Goal: Transaction & Acquisition: Purchase product/service

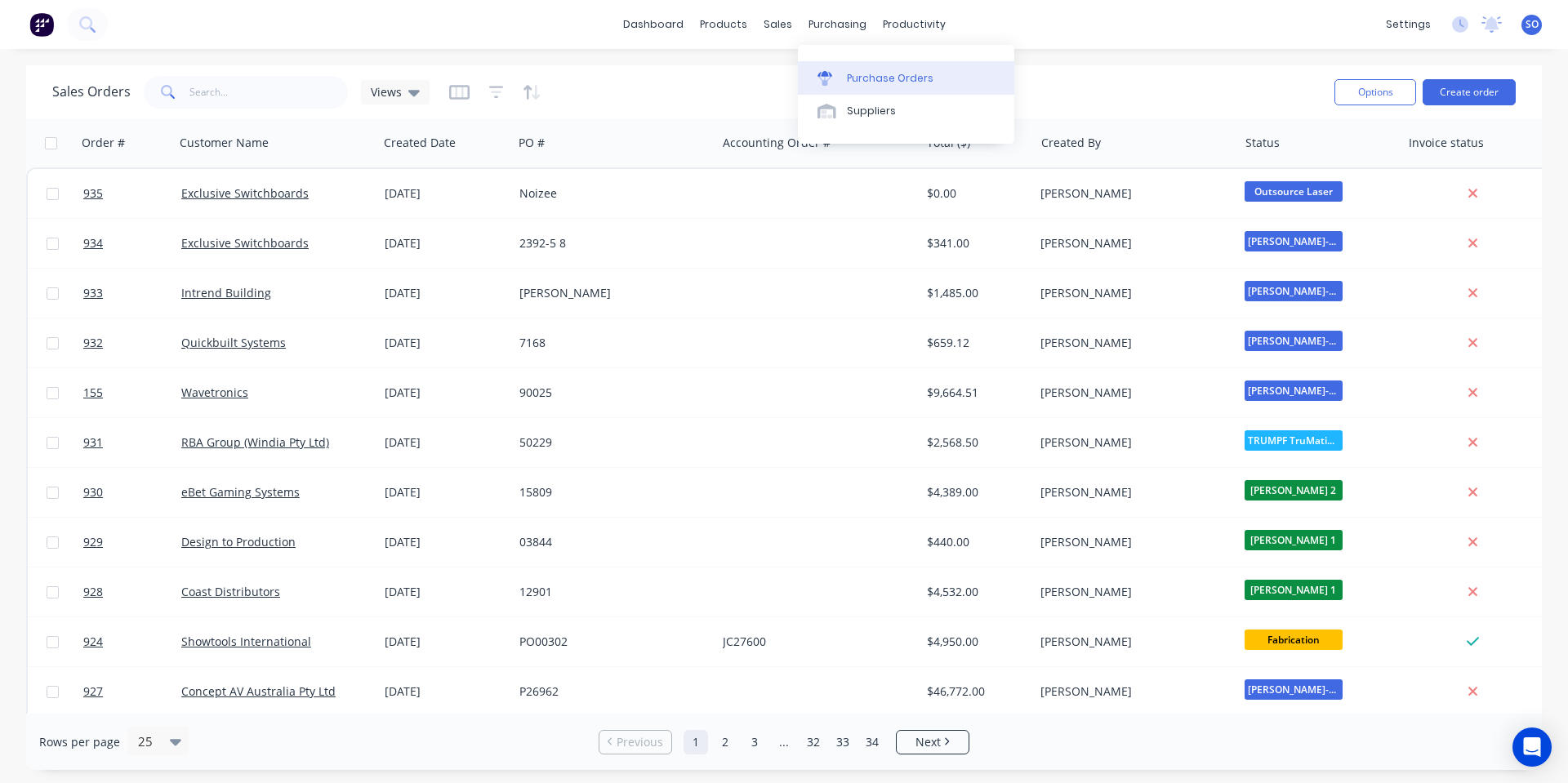
click at [866, 73] on div "Purchase Orders" at bounding box center [890, 78] width 87 height 15
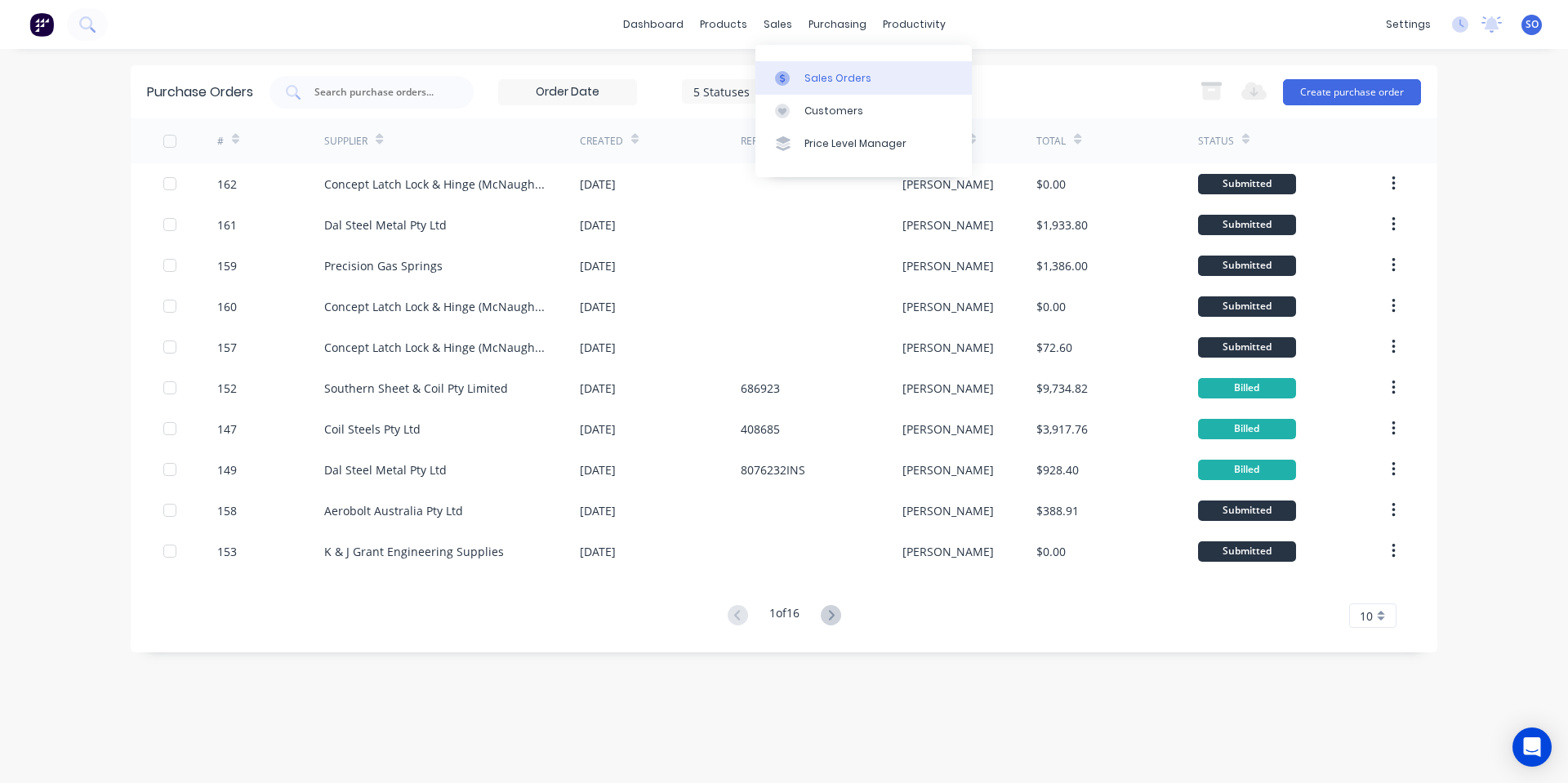
click at [795, 77] on div at bounding box center [787, 78] width 24 height 15
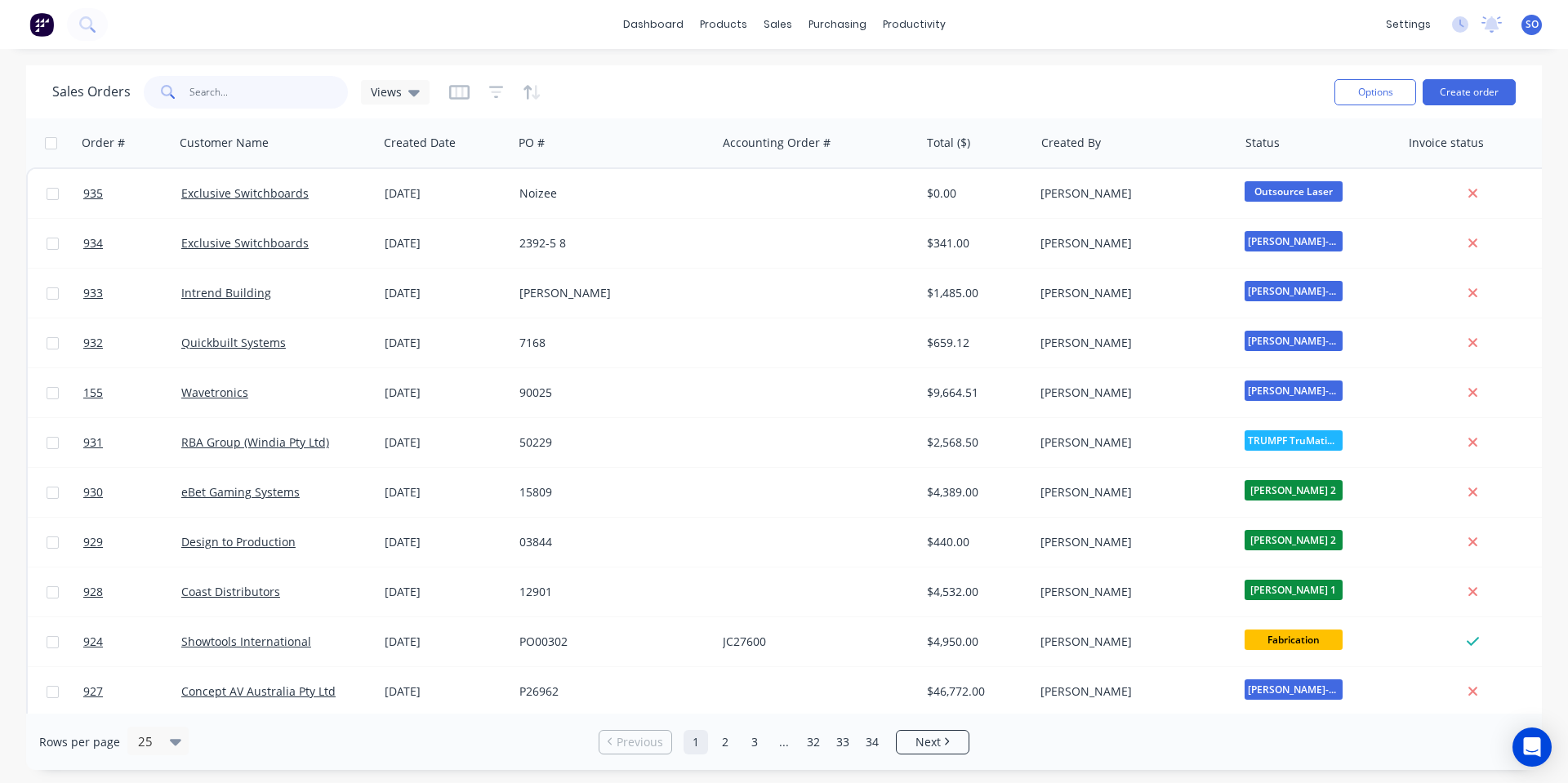
click at [268, 90] on input "text" at bounding box center [269, 93] width 160 height 33
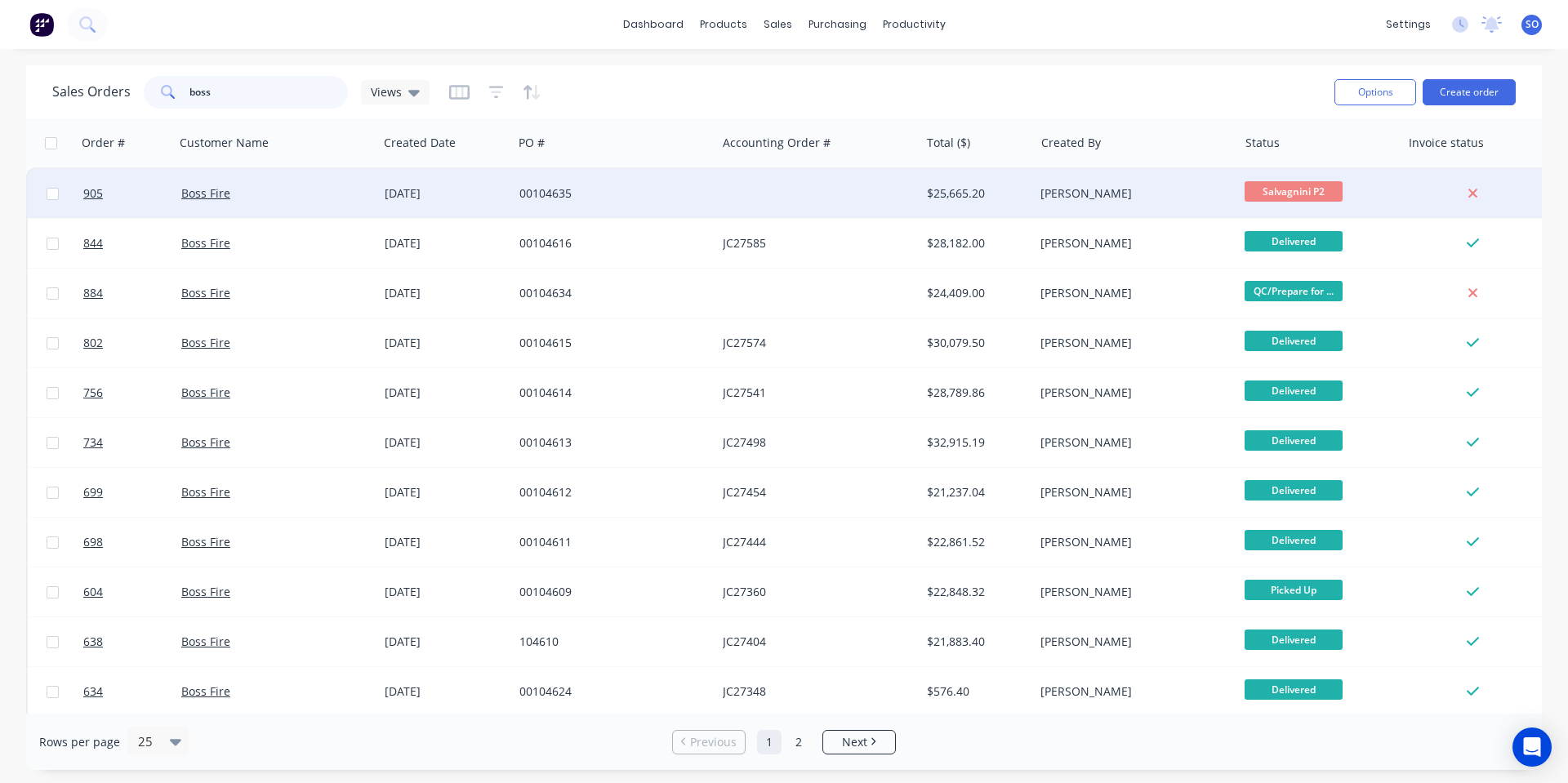
type input "boss"
click at [599, 192] on div "00104635" at bounding box center [609, 194] width 181 height 16
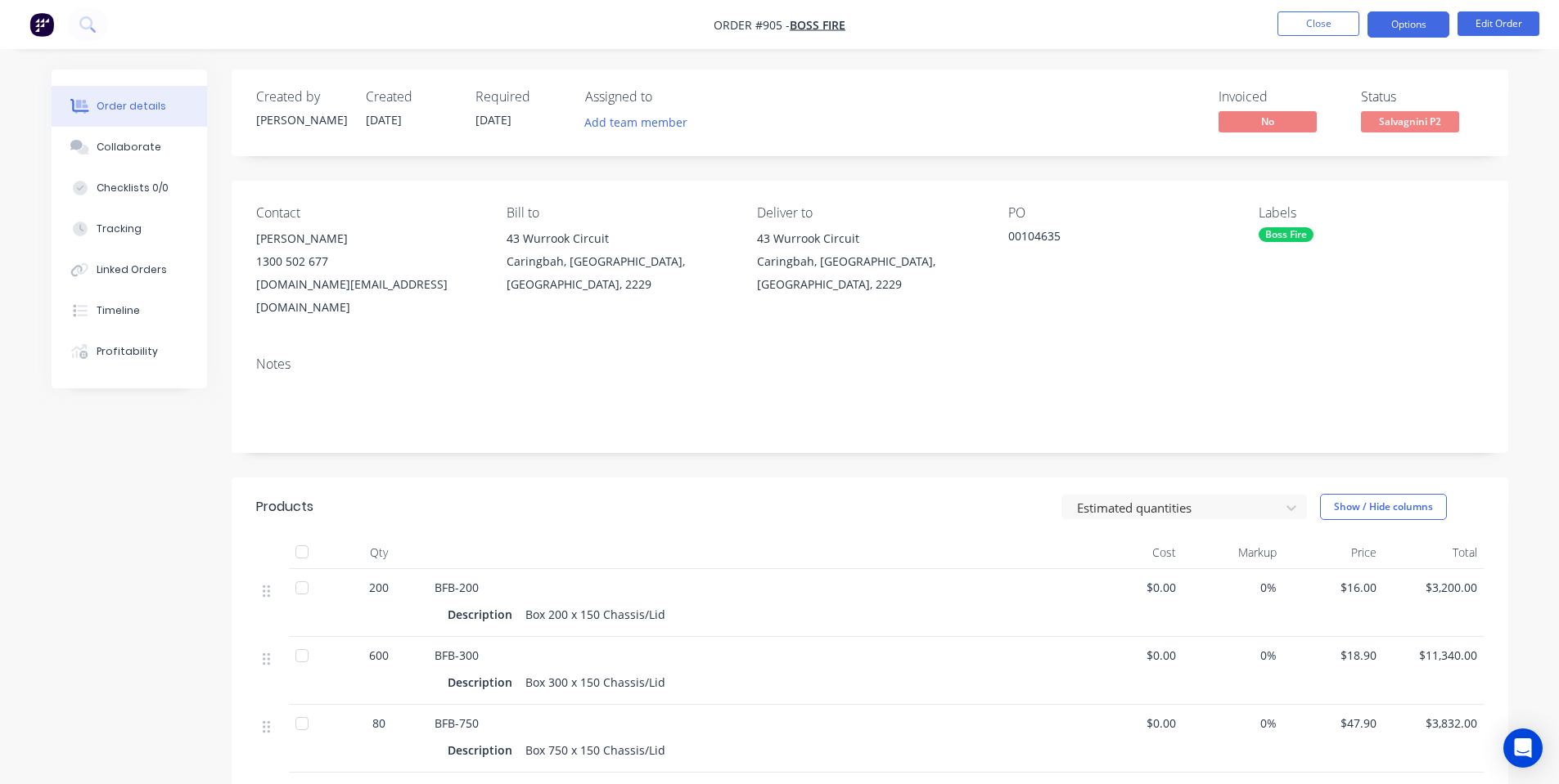
click at [1379, 32] on button "Options" at bounding box center [1408, 24] width 82 height 26
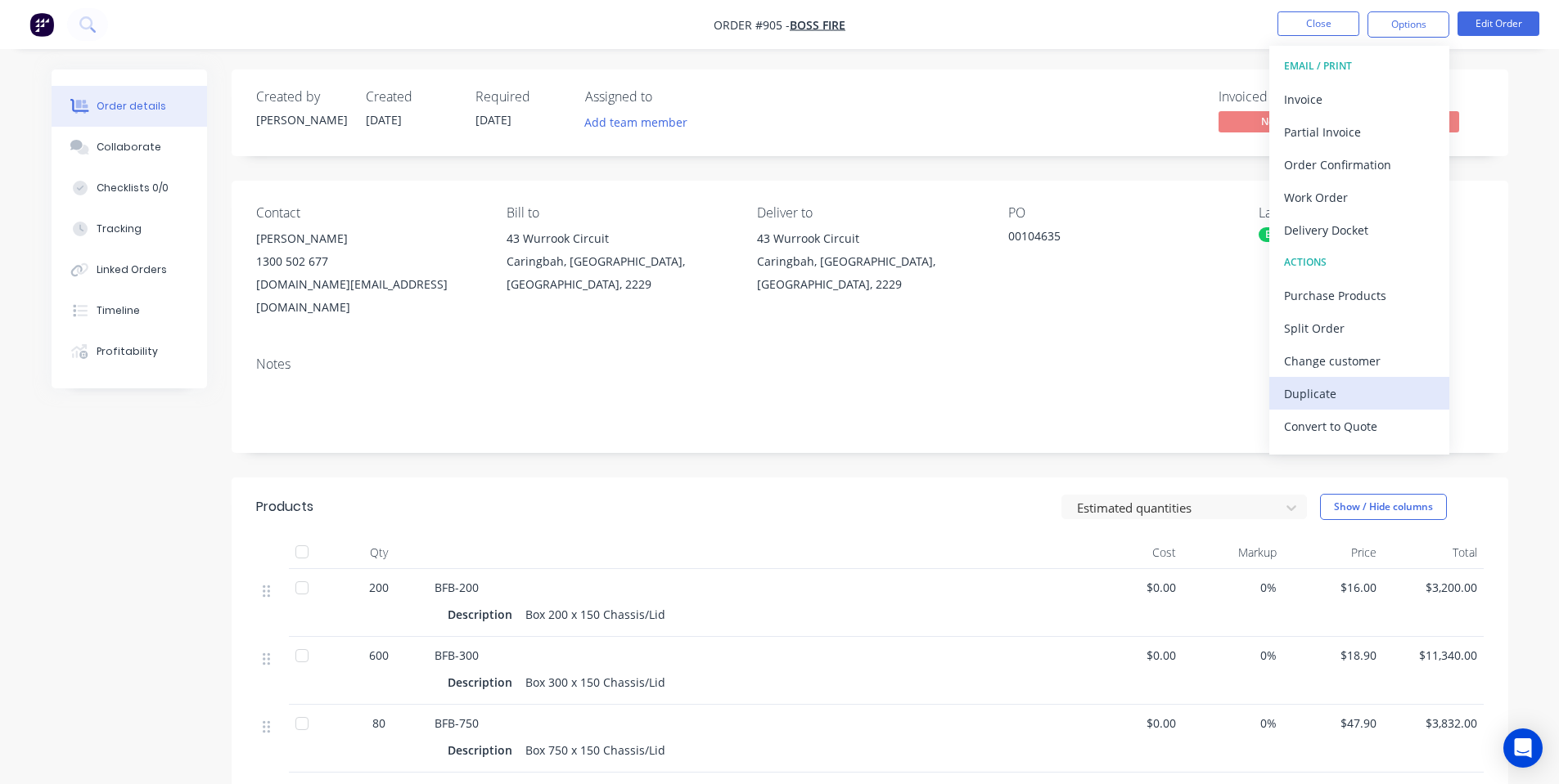
click at [1322, 383] on div "Duplicate" at bounding box center [1358, 393] width 150 height 23
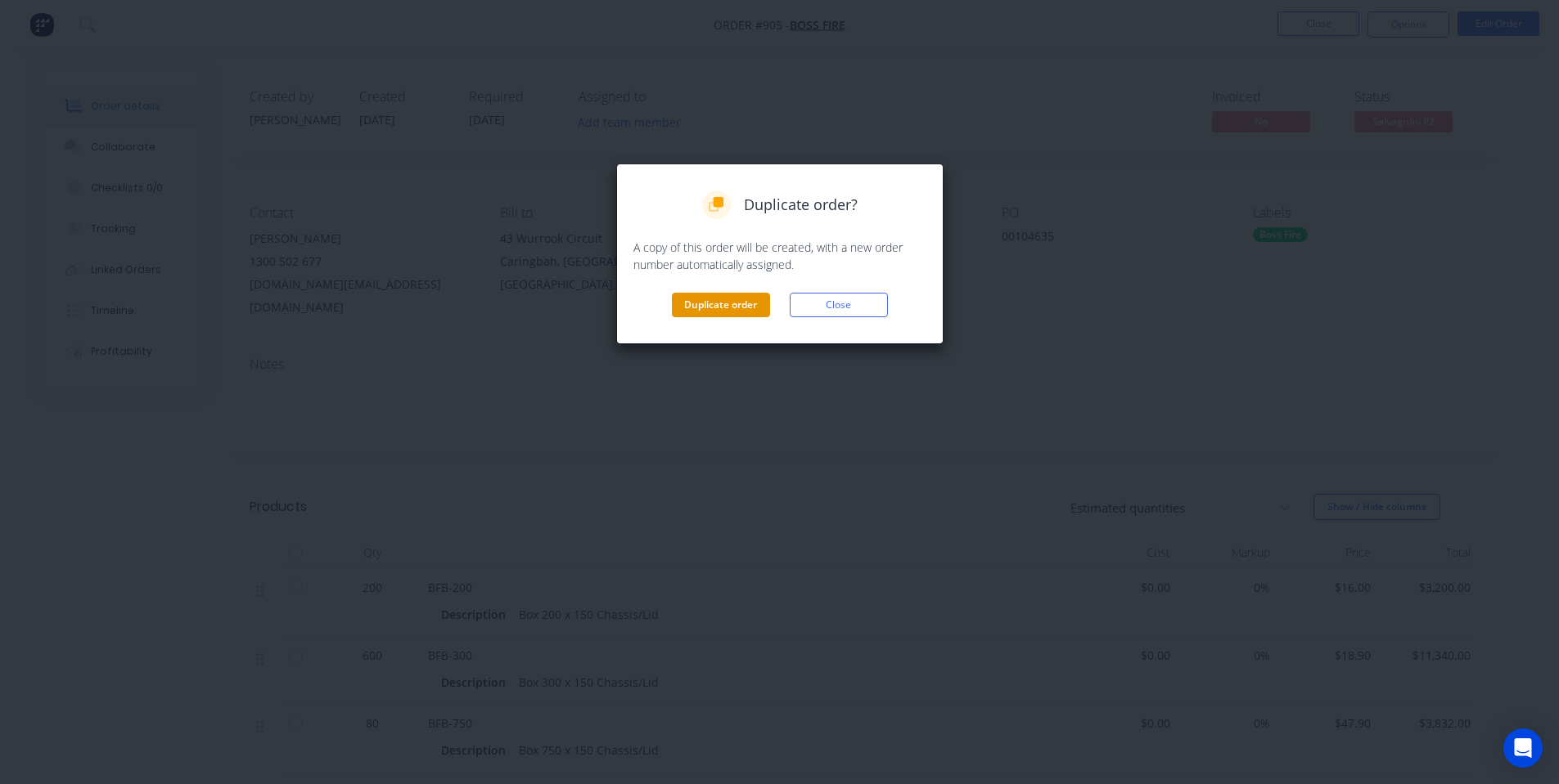
click at [729, 313] on button "Duplicate order" at bounding box center [721, 305] width 98 height 24
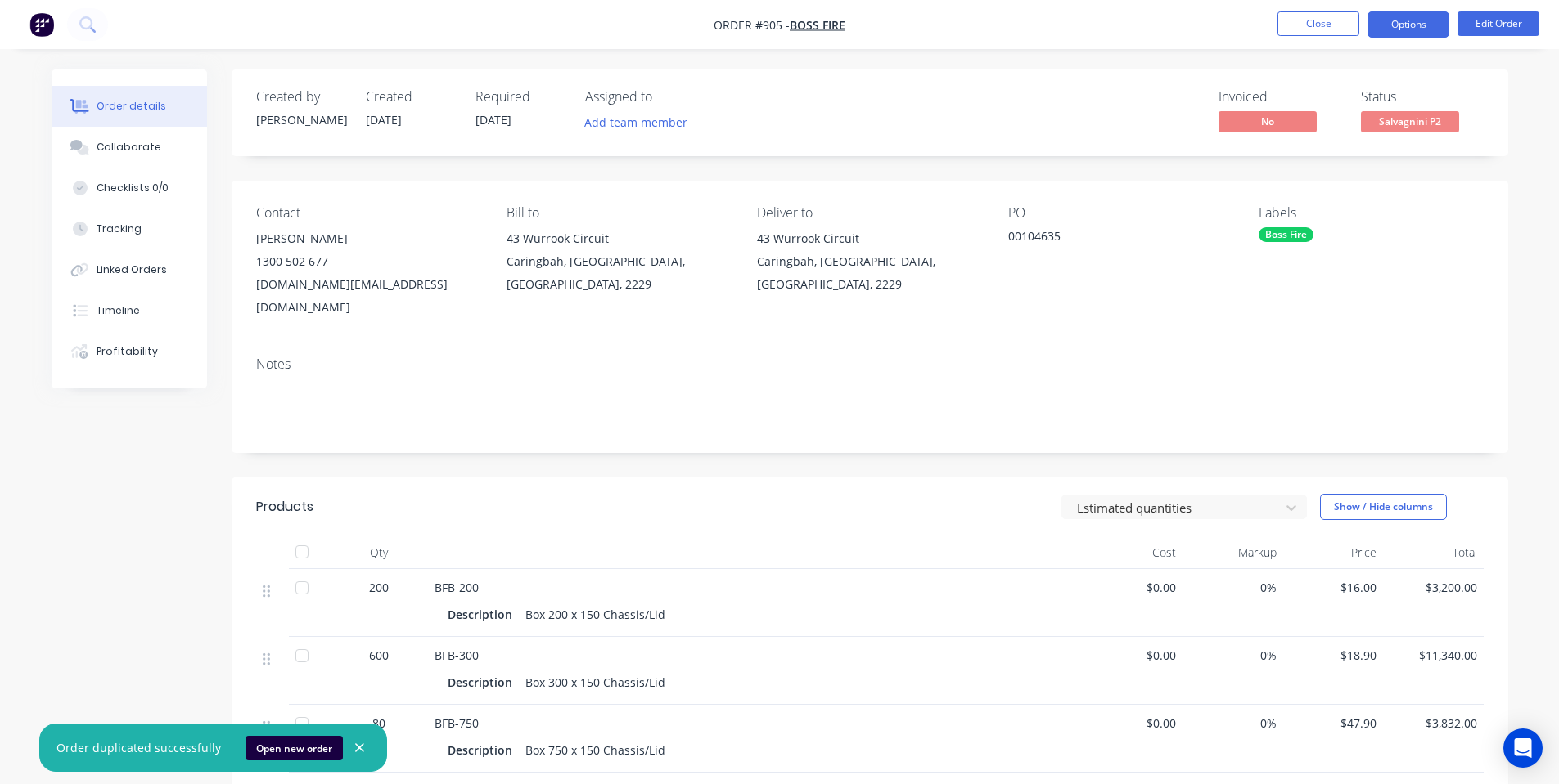
click at [1370, 15] on button "Options" at bounding box center [1408, 24] width 82 height 26
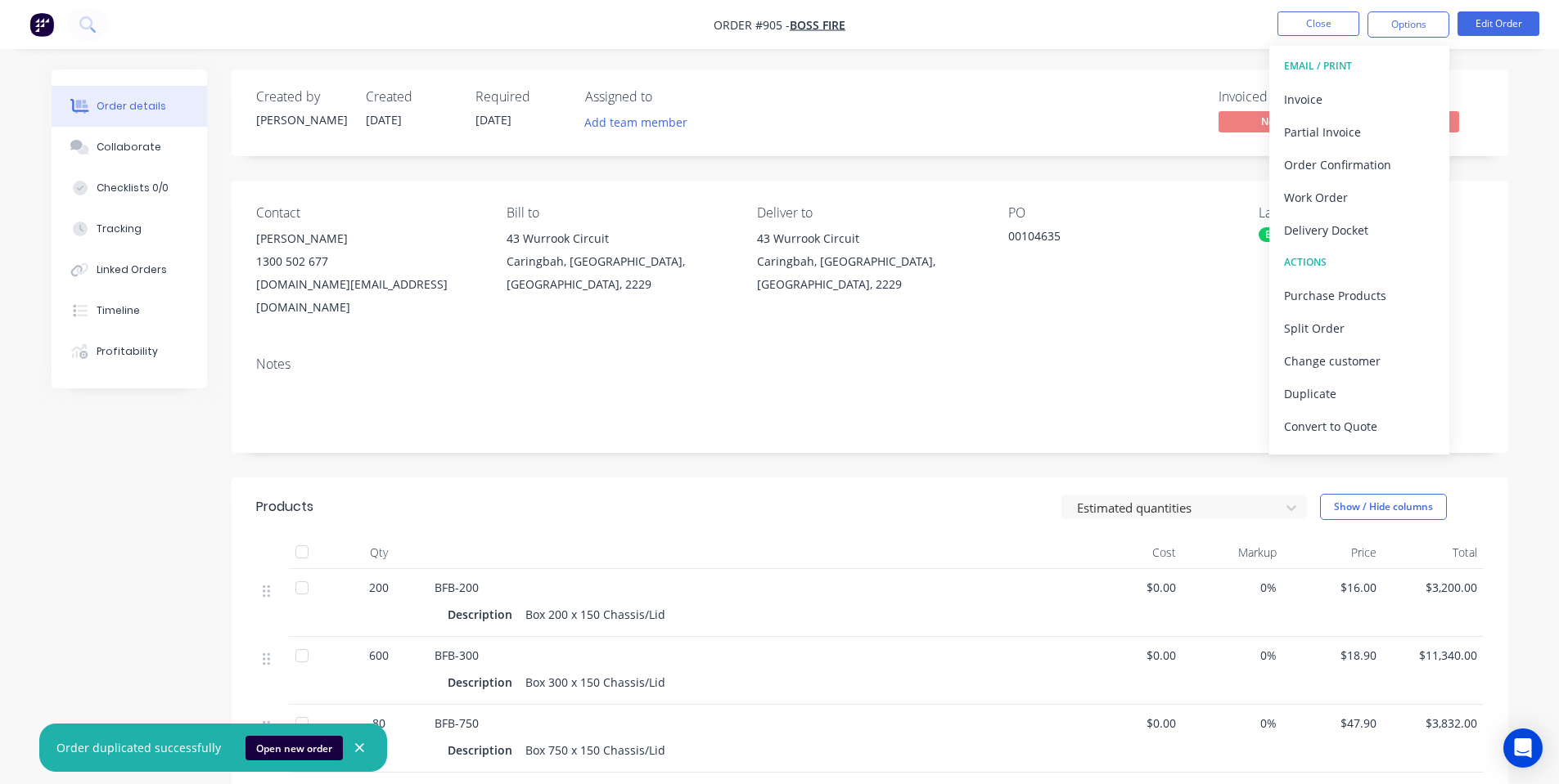
click at [1327, 41] on nav "Order #905 - Boss Fire Close Options EMAIL / PRINT Invoice Partial Invoice Orde…" at bounding box center [779, 24] width 1559 height 49
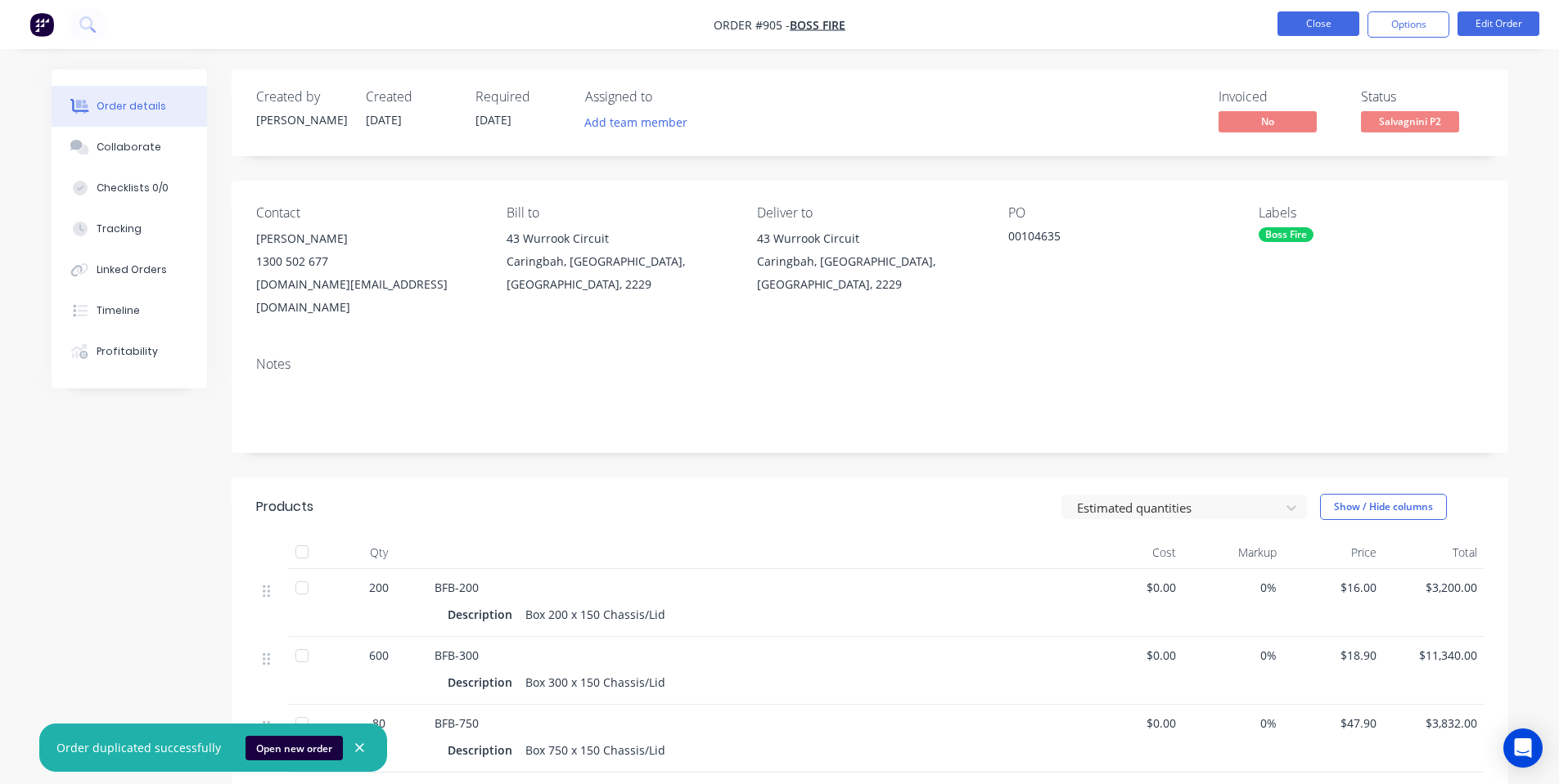
click at [1328, 35] on button "Close" at bounding box center [1318, 23] width 82 height 24
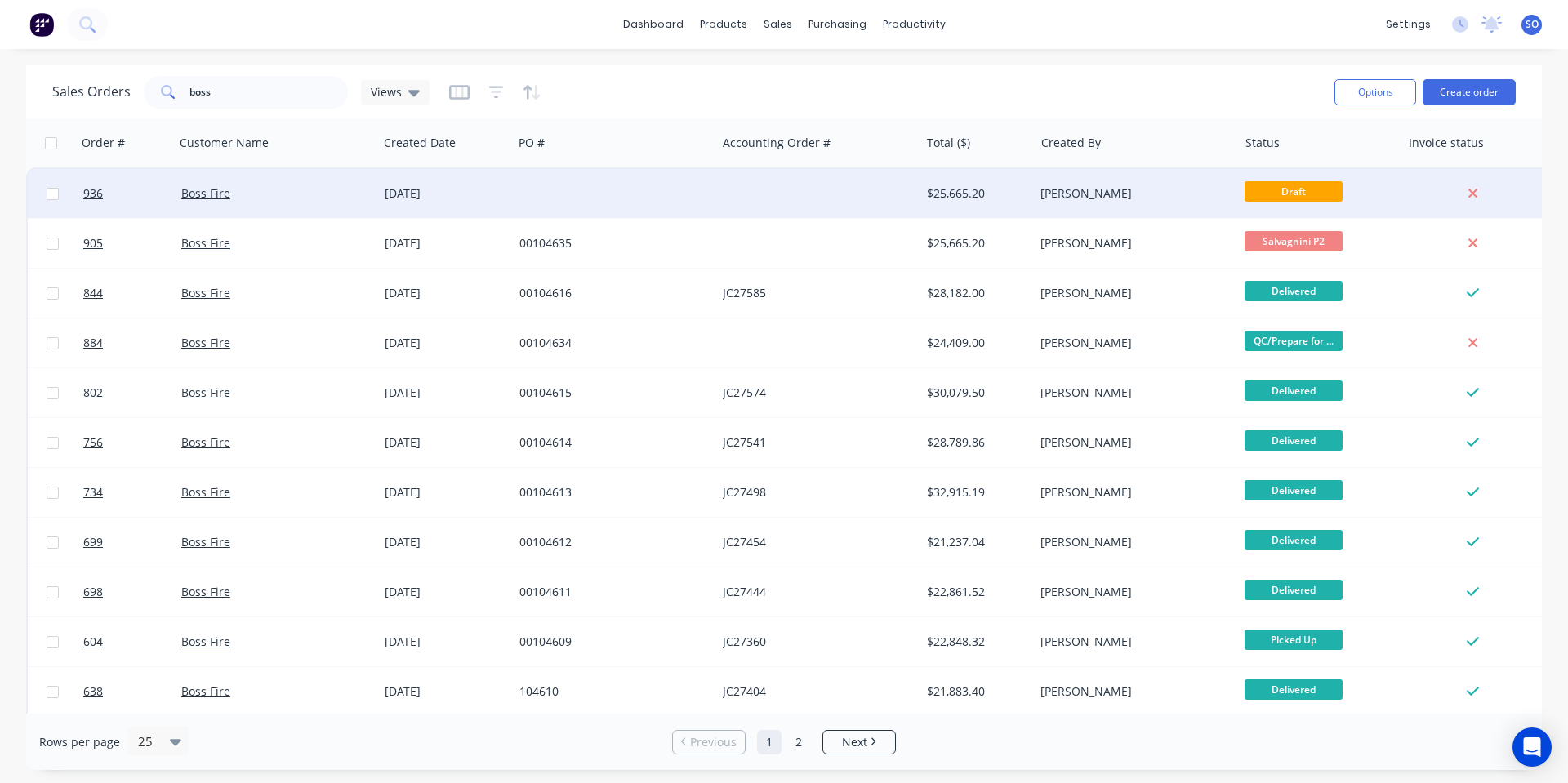
click at [1178, 180] on div "[PERSON_NAME]" at bounding box center [1135, 194] width 203 height 49
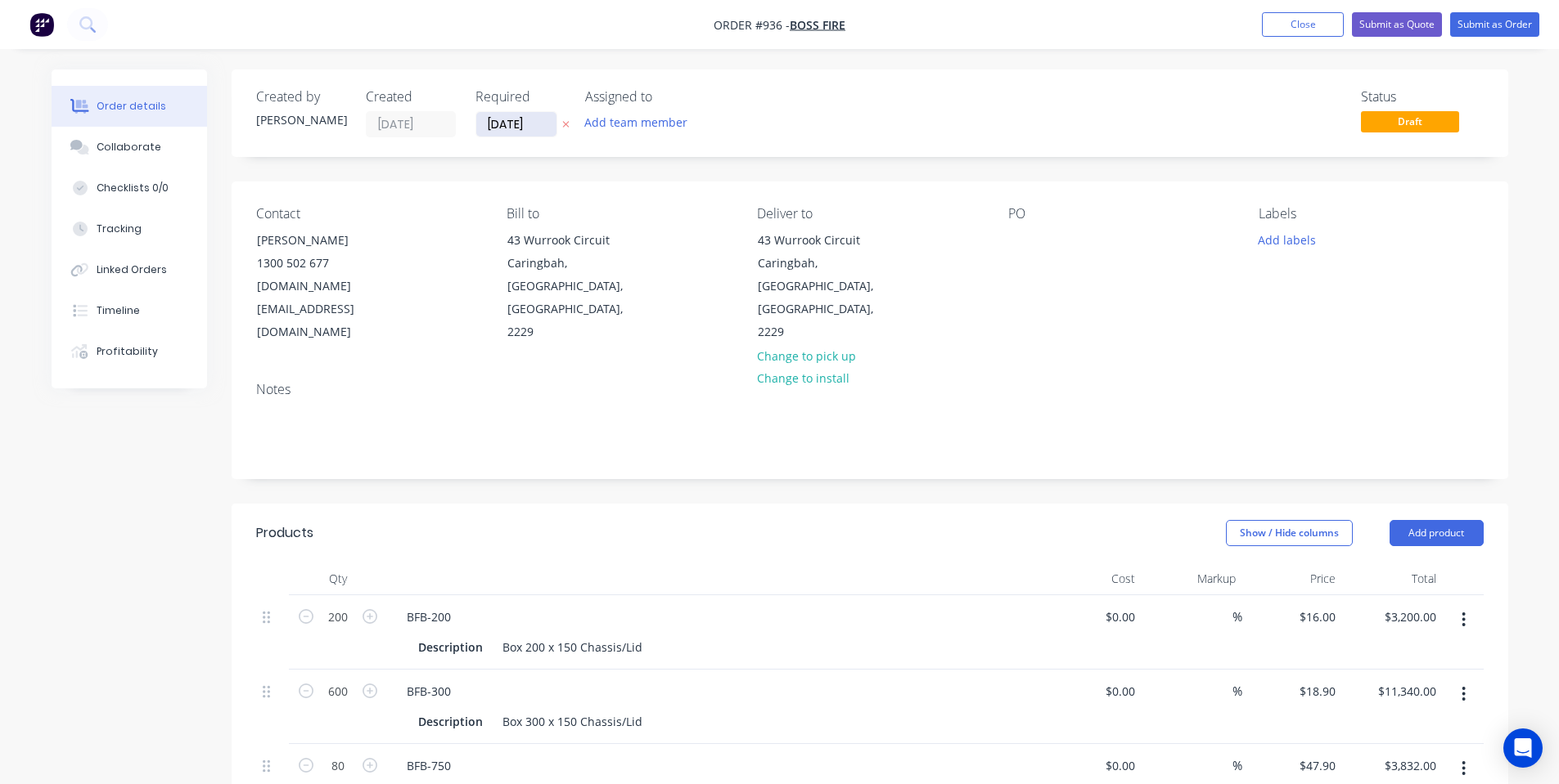
click at [501, 123] on input "[DATE]" at bounding box center [516, 124] width 80 height 24
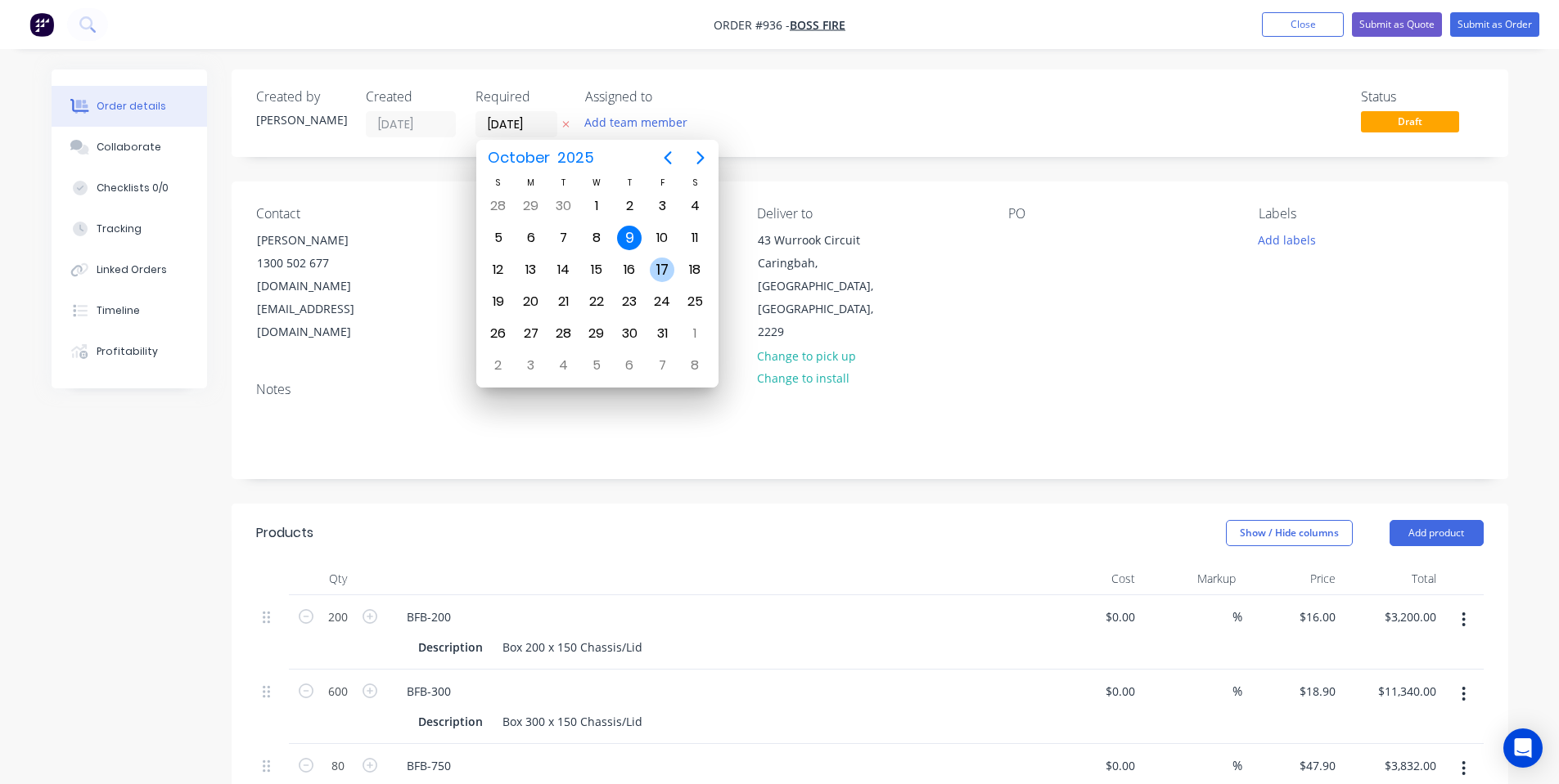
click at [663, 280] on div "17" at bounding box center [662, 269] width 24 height 24
type input "[DATE]"
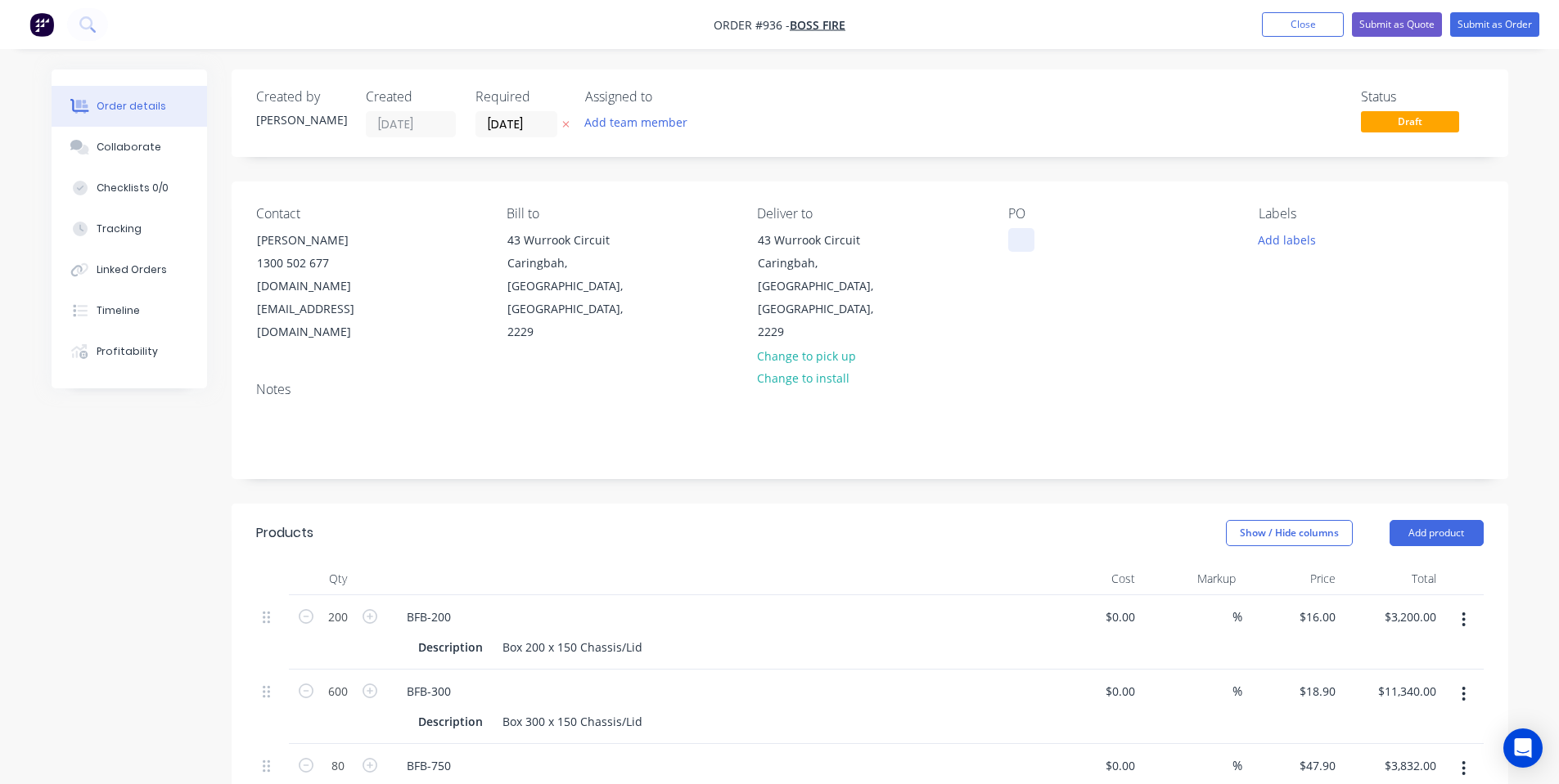
click at [1028, 232] on div at bounding box center [1021, 240] width 26 height 23
click at [1044, 286] on div "PO 00104636" at bounding box center [1120, 275] width 224 height 138
click at [1294, 238] on button "Add labels" at bounding box center [1287, 239] width 76 height 22
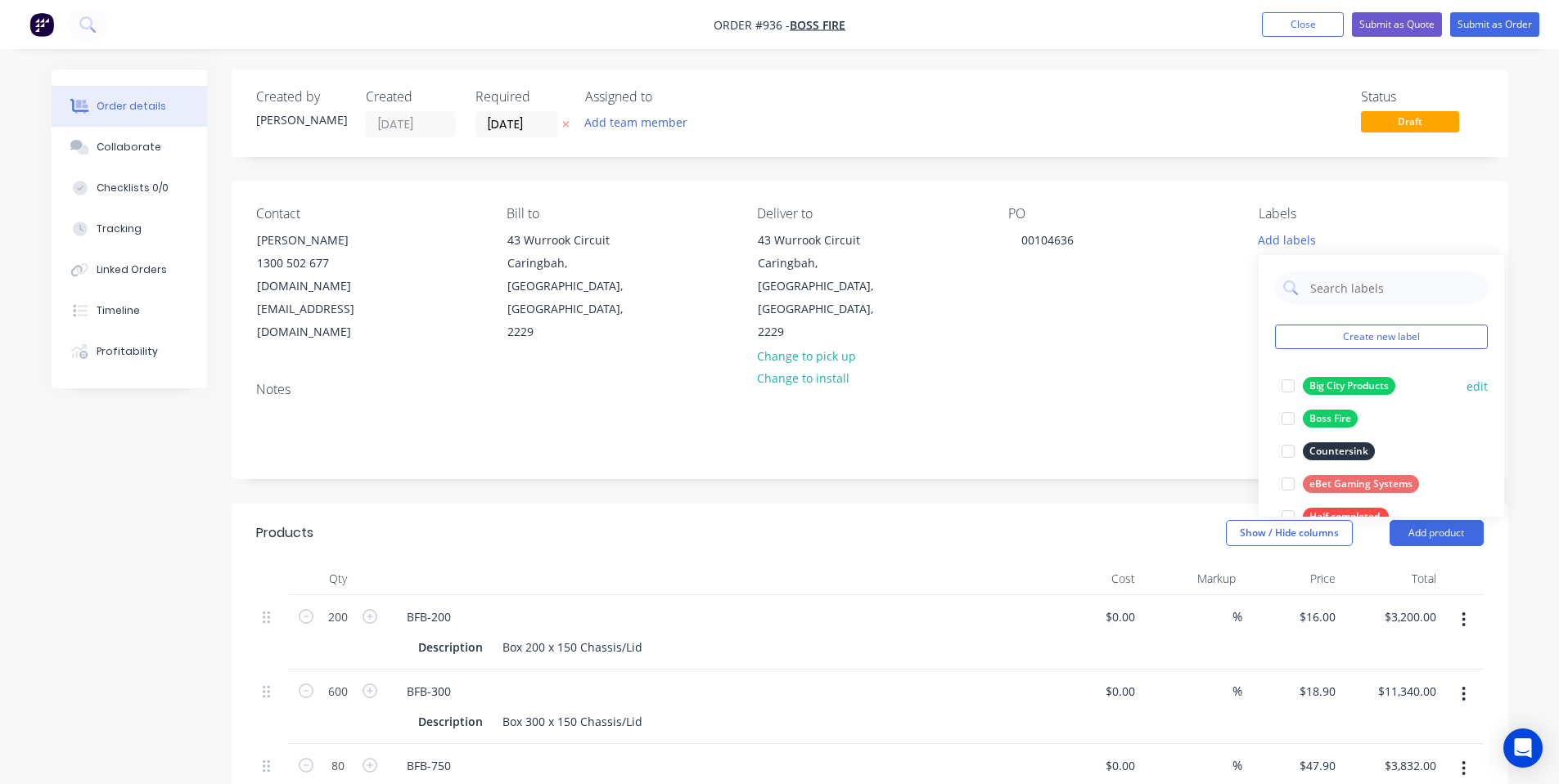
click at [1292, 415] on div at bounding box center [1288, 419] width 33 height 33
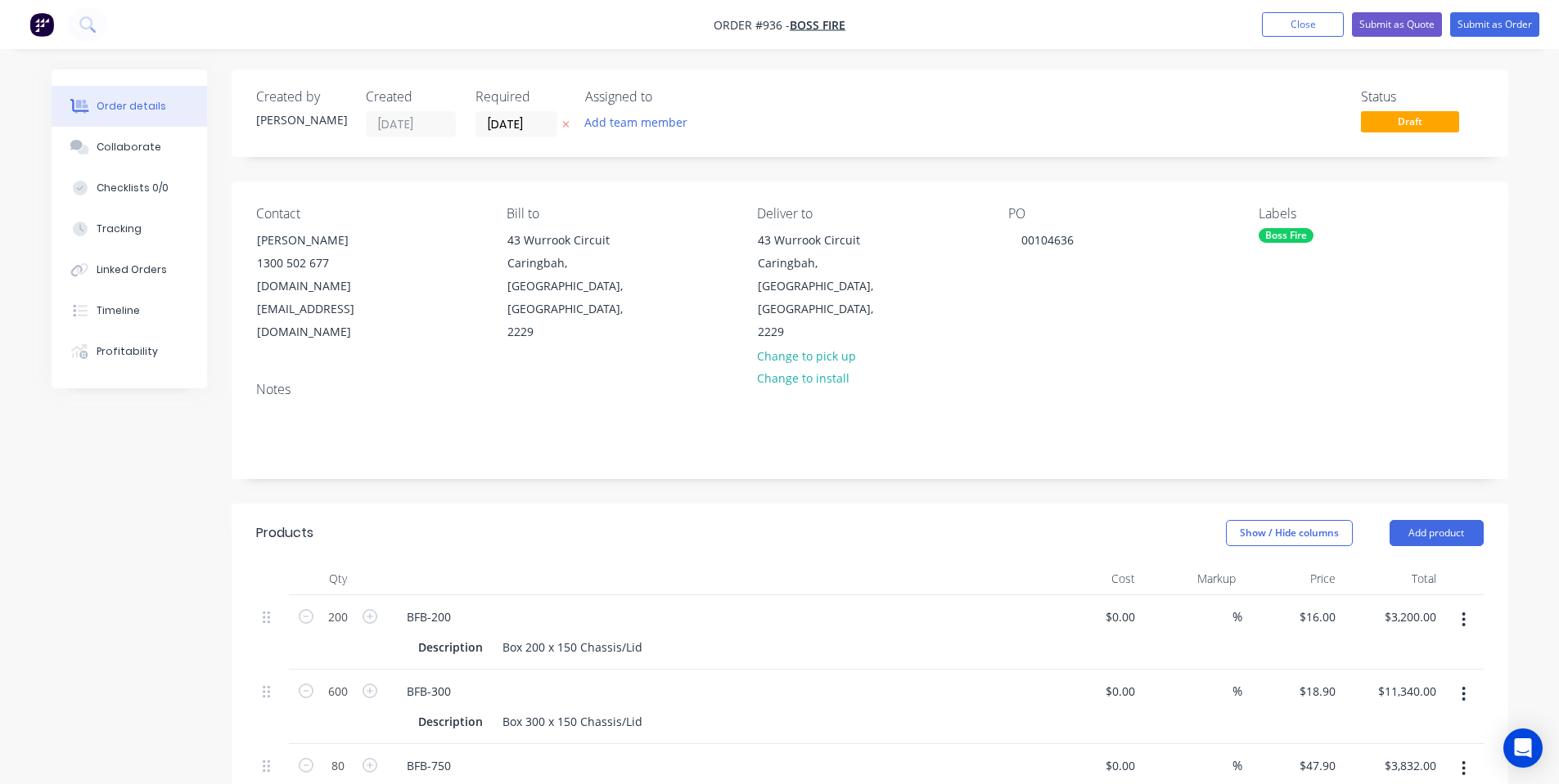
click at [1103, 300] on div "Contact Lara Sale [PHONE_NUMBER] [DOMAIN_NAME][EMAIL_ADDRESS][DOMAIN_NAME] Bill…" at bounding box center [869, 275] width 1276 height 187
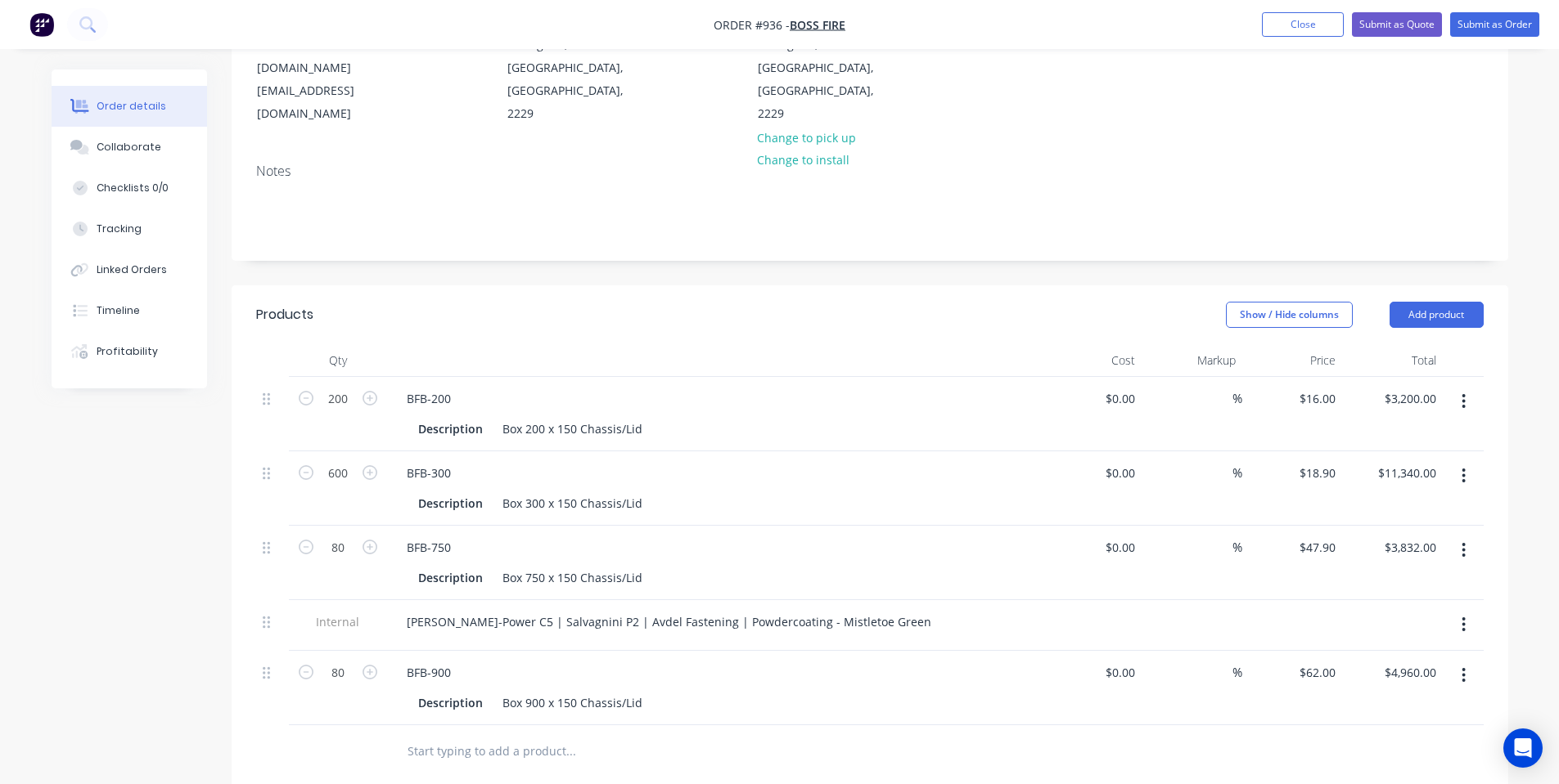
click at [1460, 535] on button "button" at bounding box center [1463, 550] width 38 height 30
click at [1418, 680] on div "Delete" at bounding box center [1405, 691] width 126 height 23
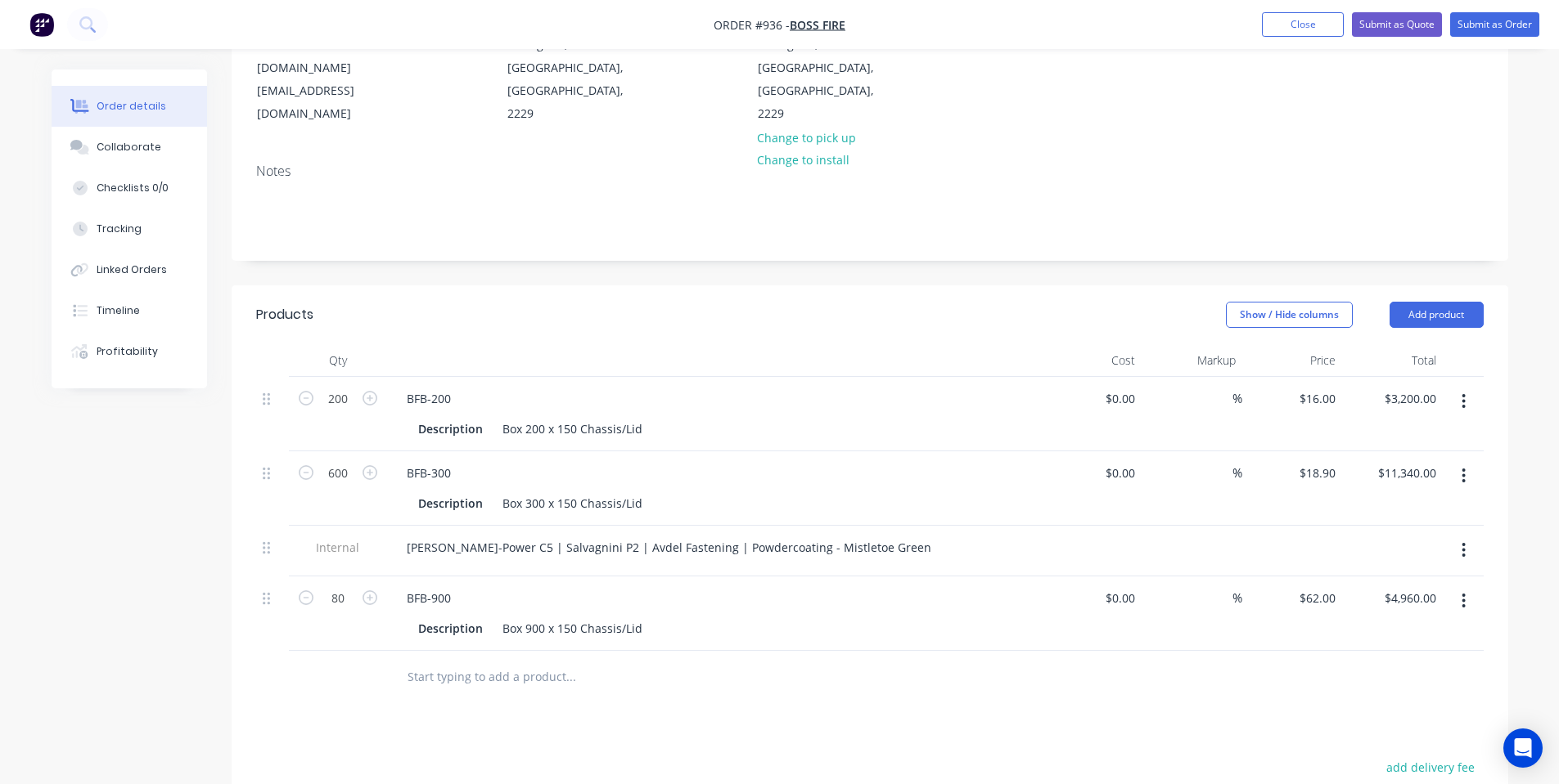
click at [1456, 587] on button "button" at bounding box center [1463, 601] width 38 height 30
click at [1381, 730] on div "Delete" at bounding box center [1405, 741] width 126 height 23
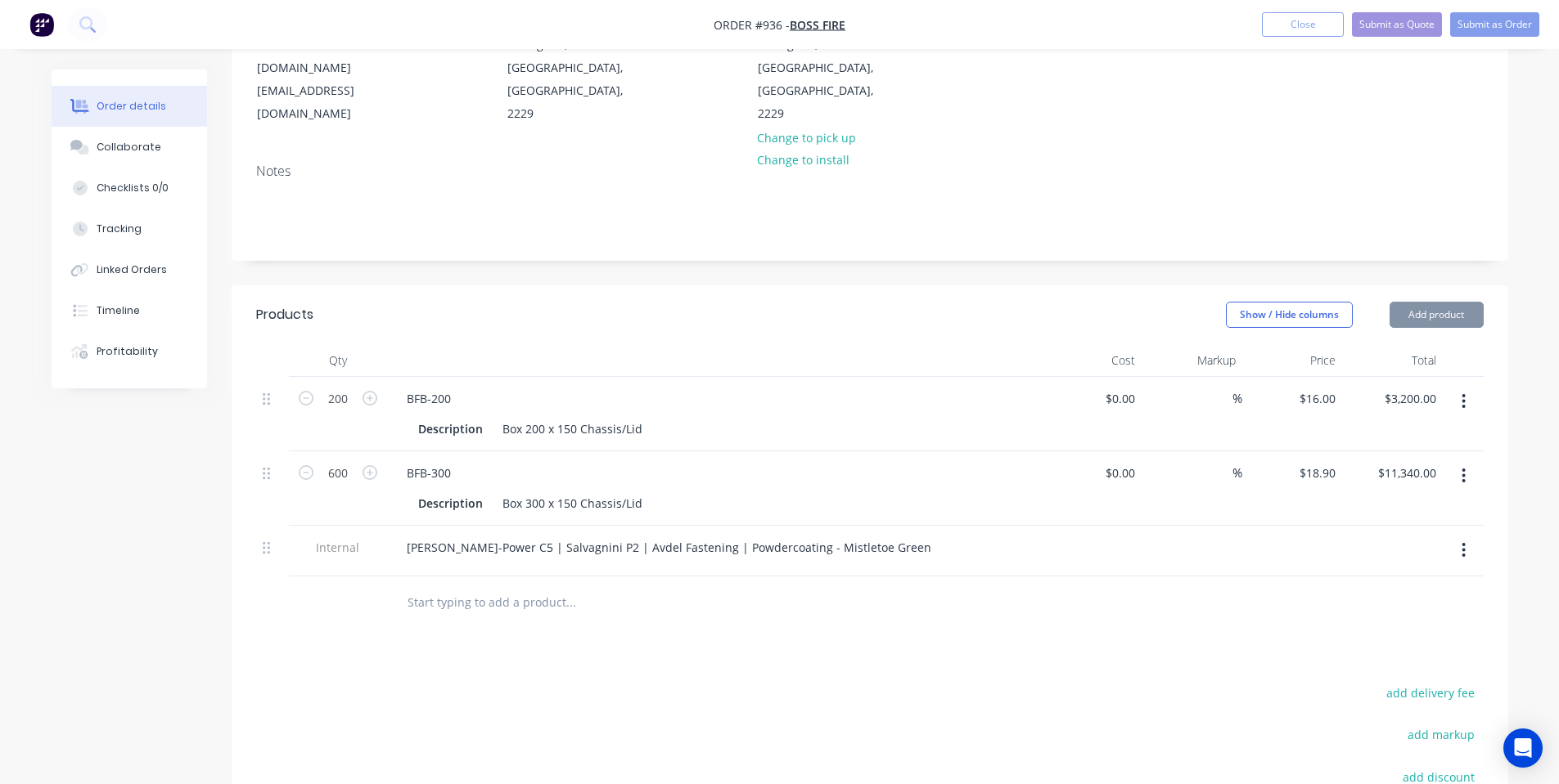
click at [524, 587] on input "text" at bounding box center [570, 603] width 327 height 33
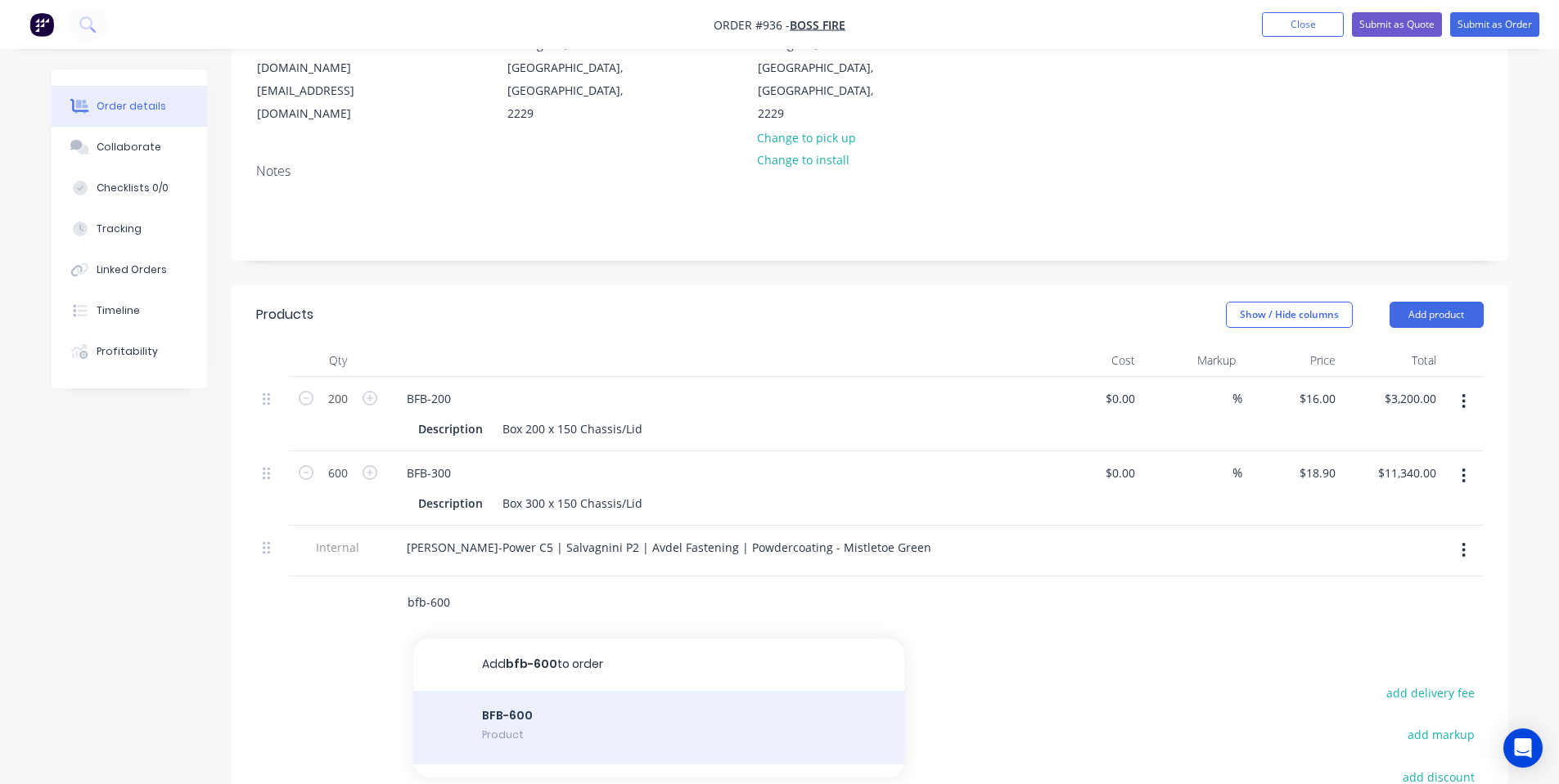
type input "bfb-600"
click at [536, 691] on div "BFB-600 Product" at bounding box center [658, 728] width 491 height 74
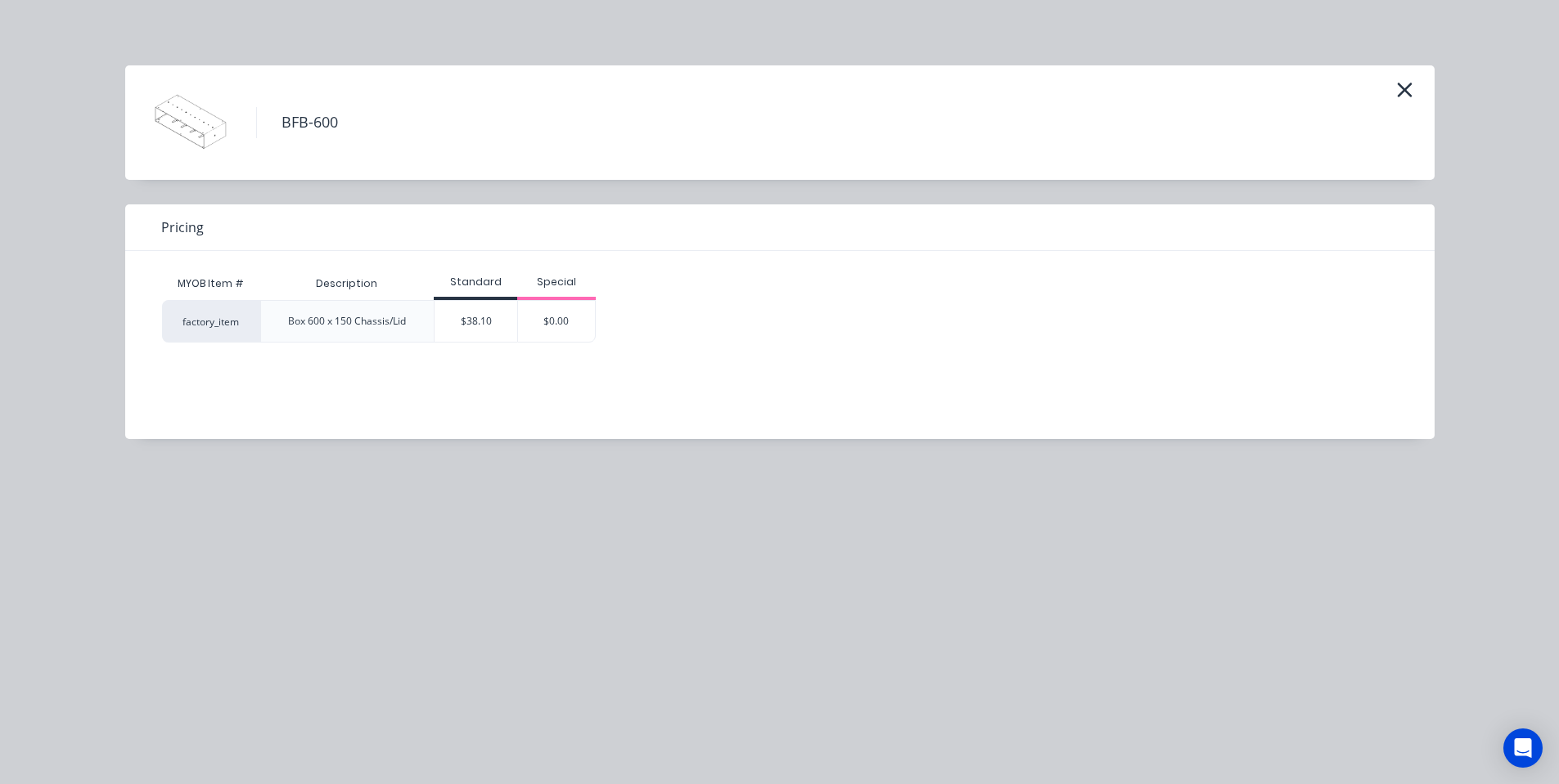
drag, startPoint x: 472, startPoint y: 336, endPoint x: 462, endPoint y: 344, distance: 12.8
click at [471, 336] on div "$38.10" at bounding box center [476, 321] width 83 height 41
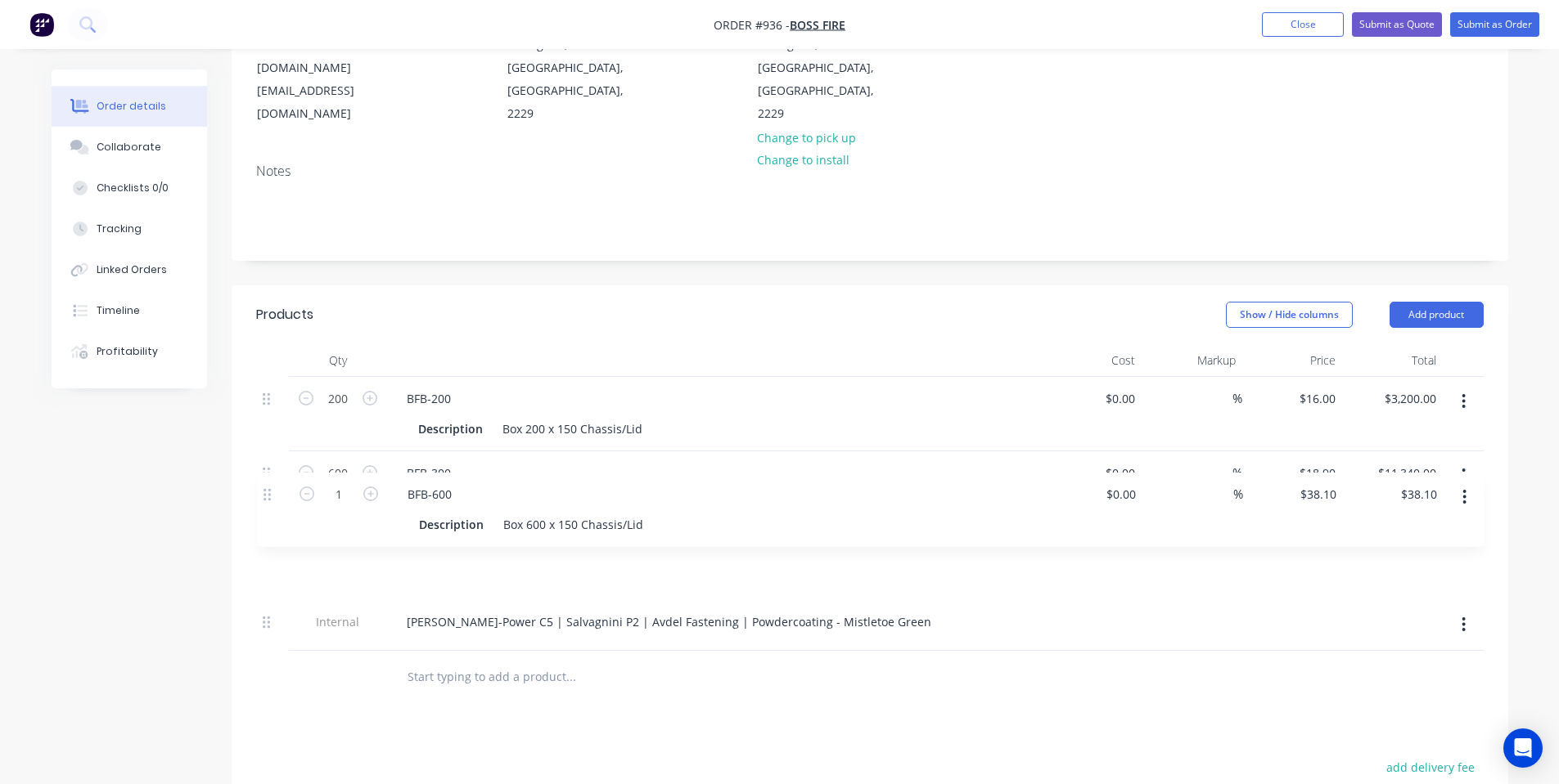
drag, startPoint x: 272, startPoint y: 551, endPoint x: 273, endPoint y: 488, distance: 63.0
click at [273, 488] on div "200 BFB-200 Description Box 200 x 150 Chassis/Lid $0.00 $0.00 % $16.00 $16.00 $…" at bounding box center [870, 514] width 1228 height 274
type input "100"
type input "$3,810.00"
click at [572, 302] on div "Show / Hide columns Add product" at bounding box center [999, 315] width 966 height 26
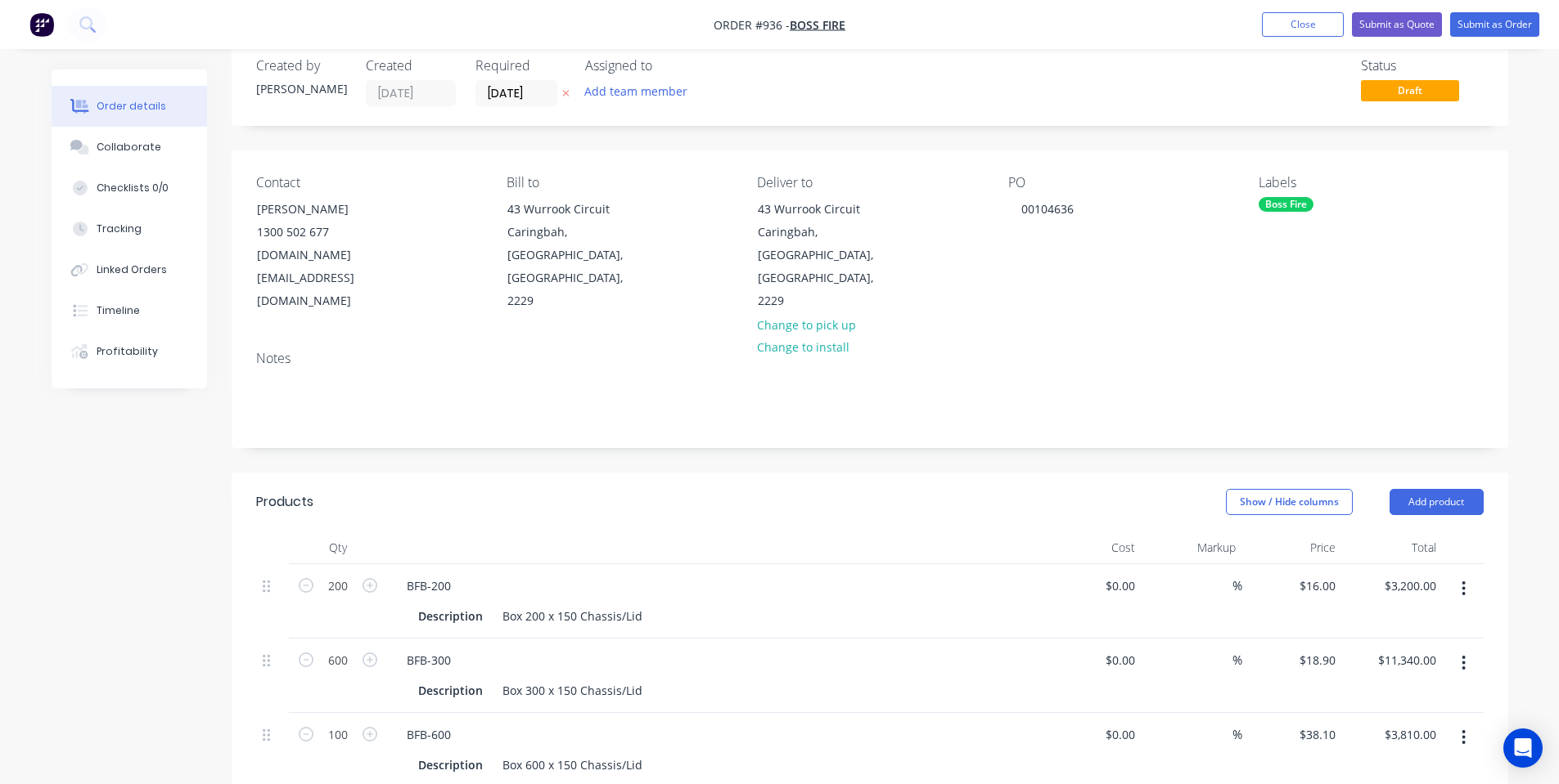
scroll to position [0, 0]
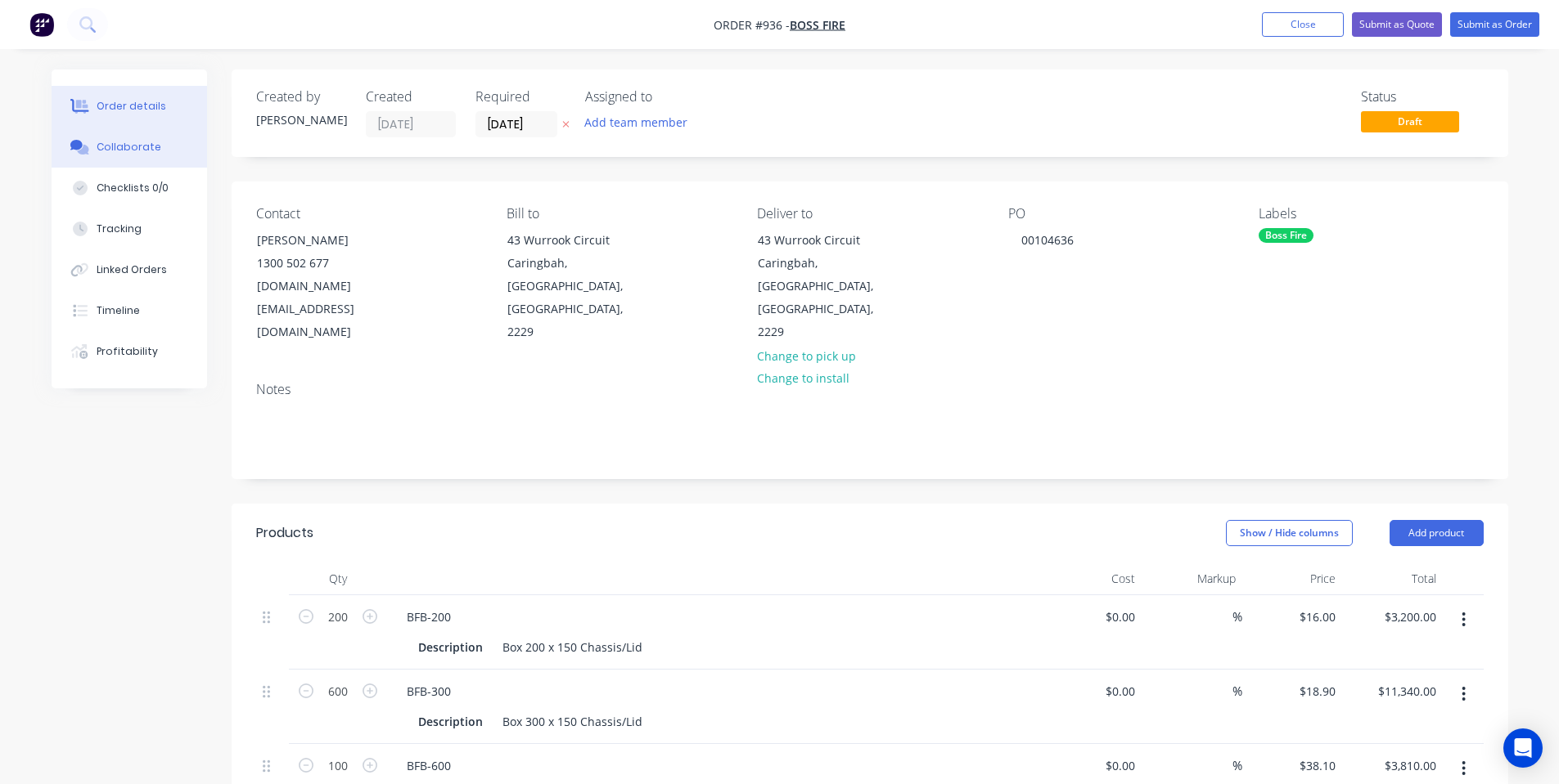
click at [84, 158] on button "Collaborate" at bounding box center [129, 147] width 156 height 41
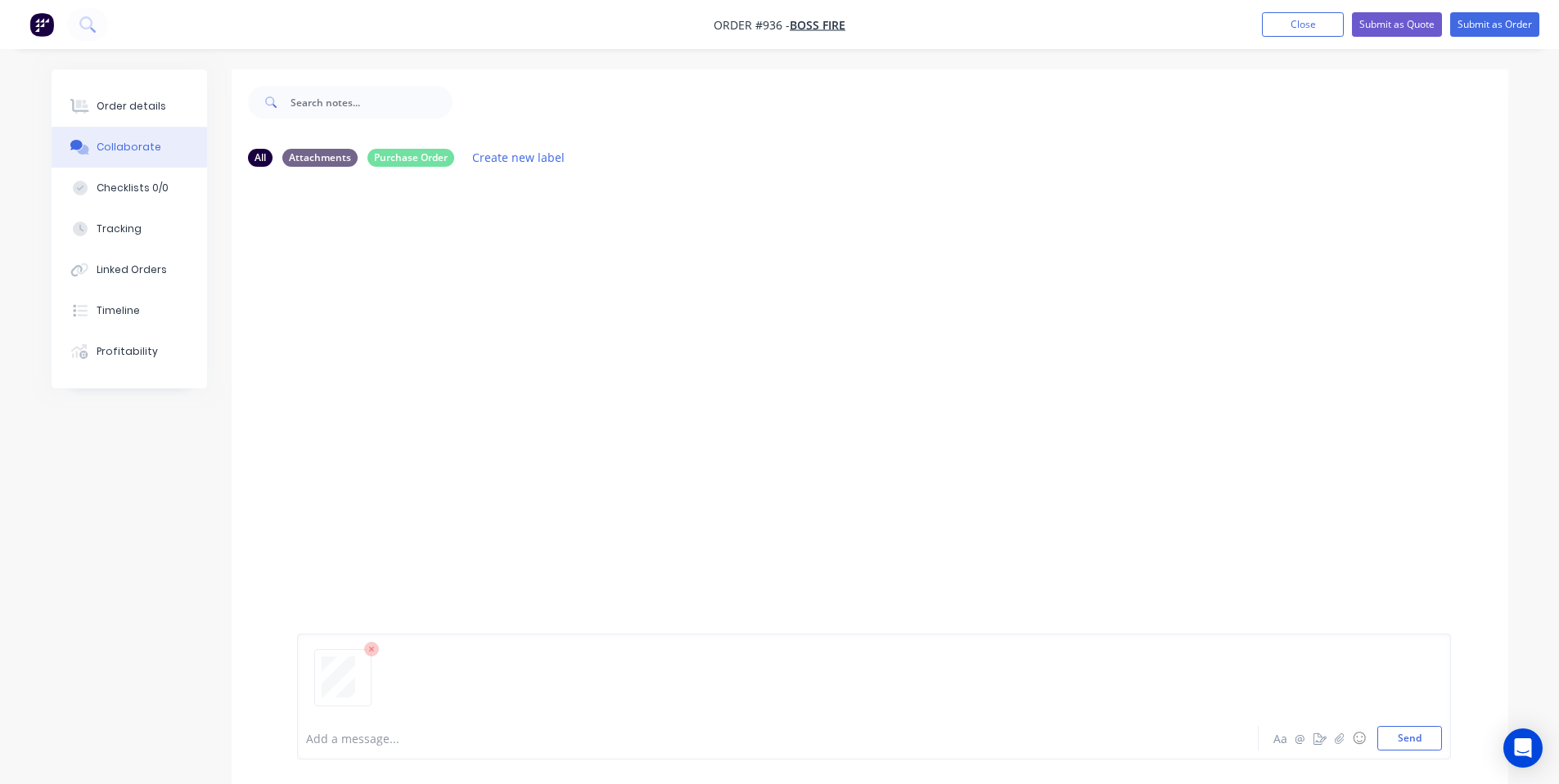
drag, startPoint x: 1390, startPoint y: 735, endPoint x: 1177, endPoint y: 616, distance: 244.0
click at [1391, 735] on button "Send" at bounding box center [1409, 739] width 64 height 24
click at [141, 101] on div "Order details" at bounding box center [131, 106] width 70 height 15
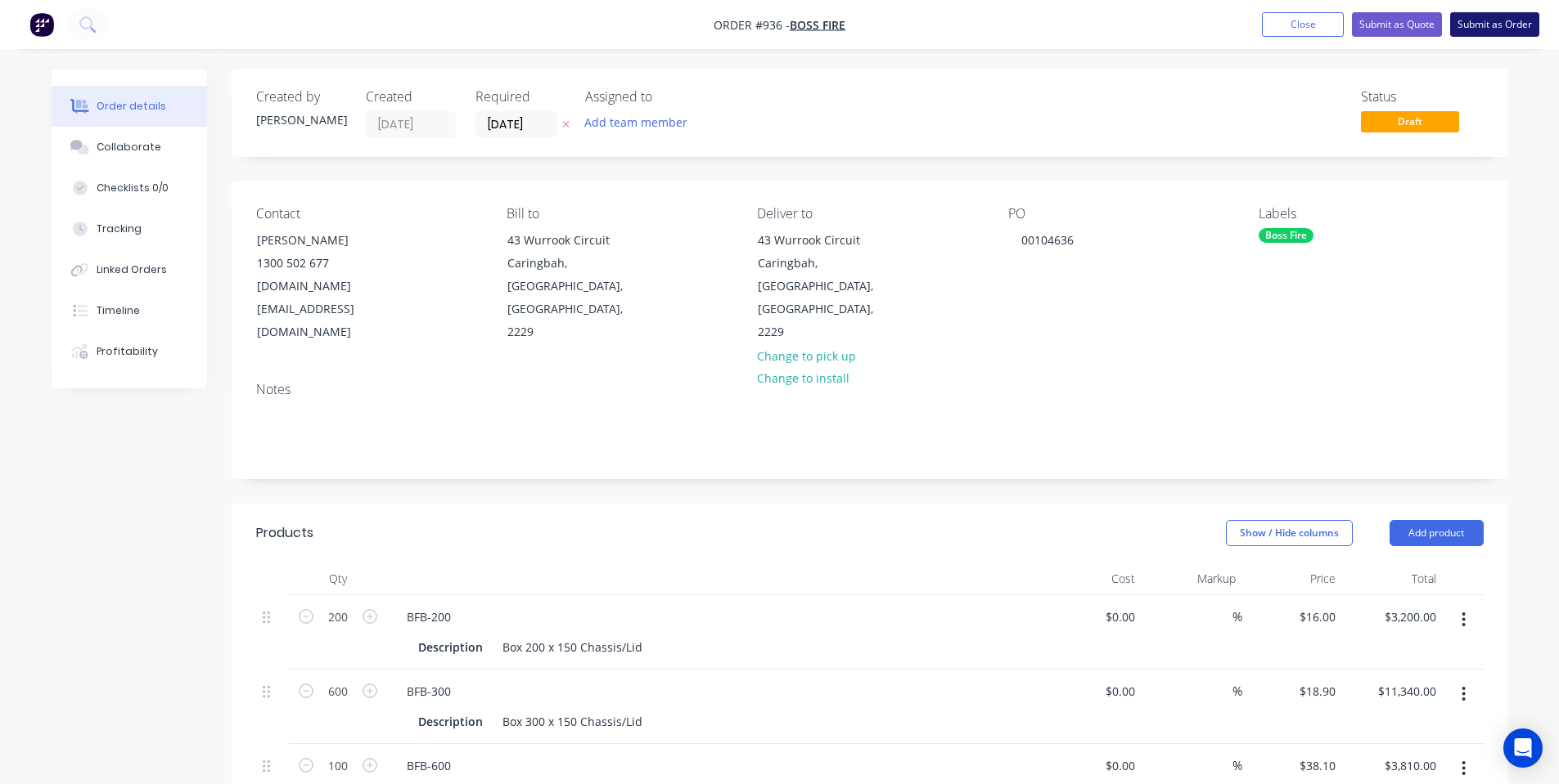
click at [1521, 29] on button "Submit as Order" at bounding box center [1494, 24] width 90 height 24
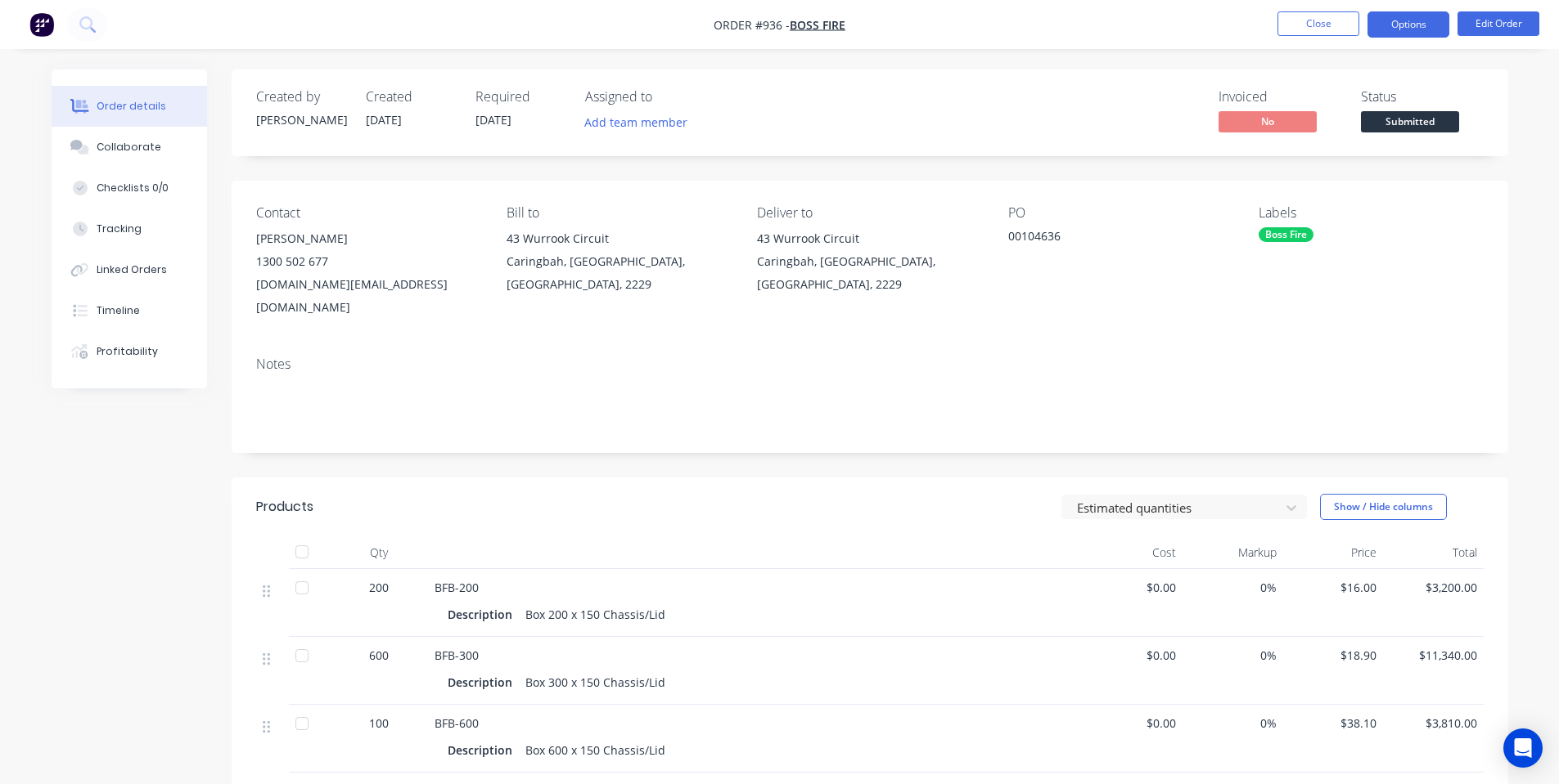
click at [1402, 17] on button "Options" at bounding box center [1408, 24] width 82 height 26
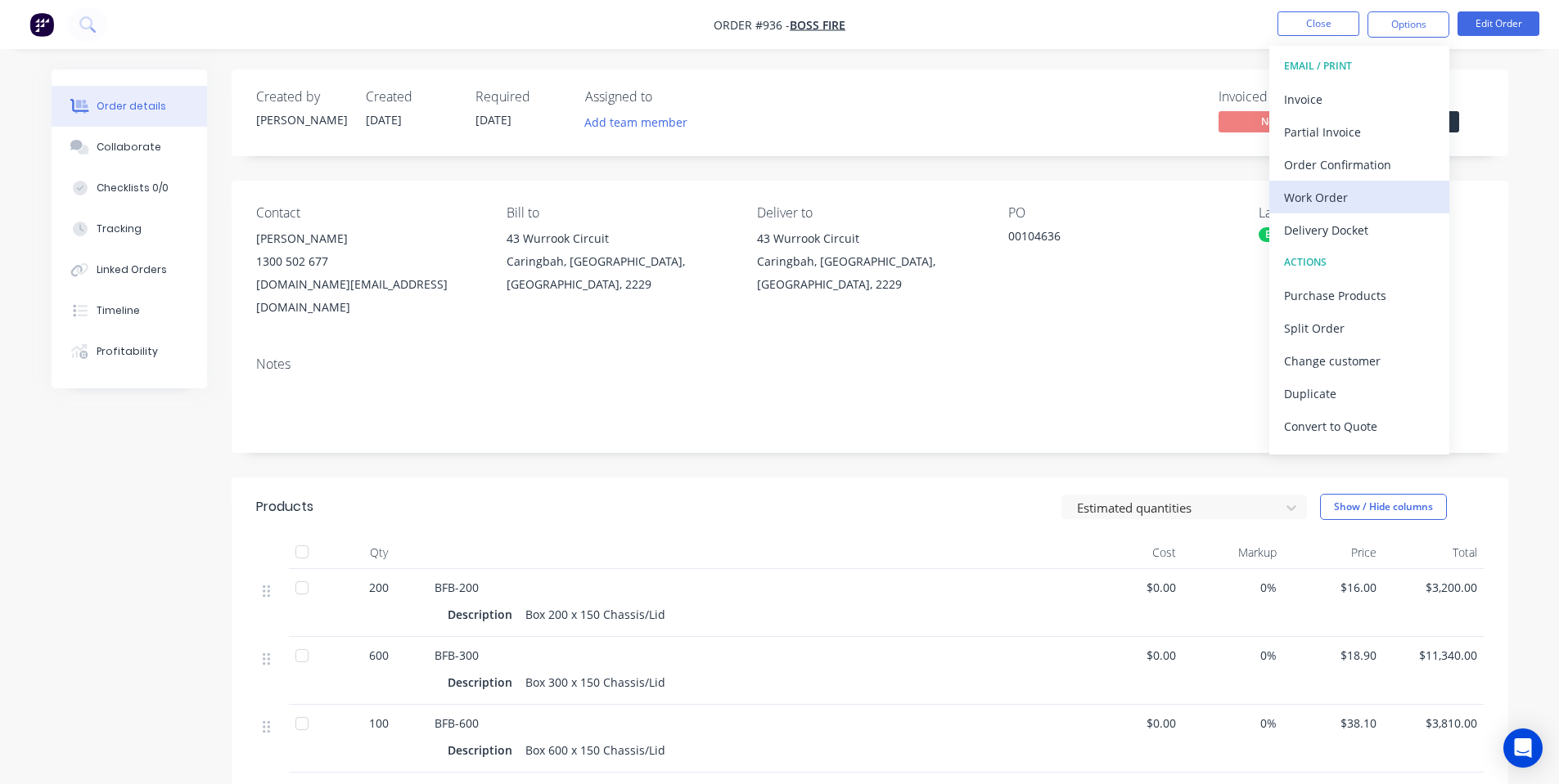
click at [1363, 187] on div "Work Order" at bounding box center [1358, 197] width 150 height 23
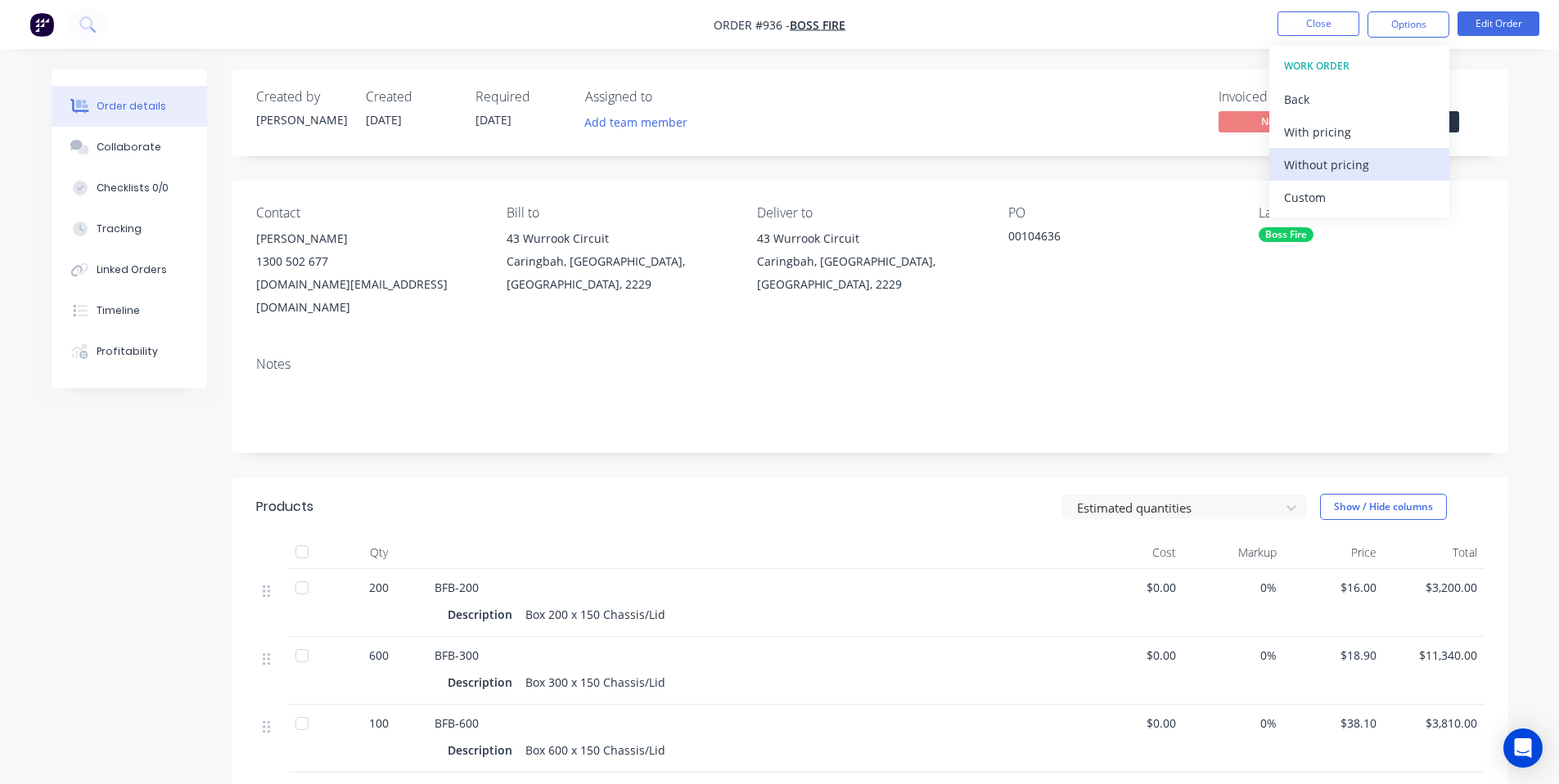
click at [1334, 164] on div "Without pricing" at bounding box center [1358, 164] width 150 height 23
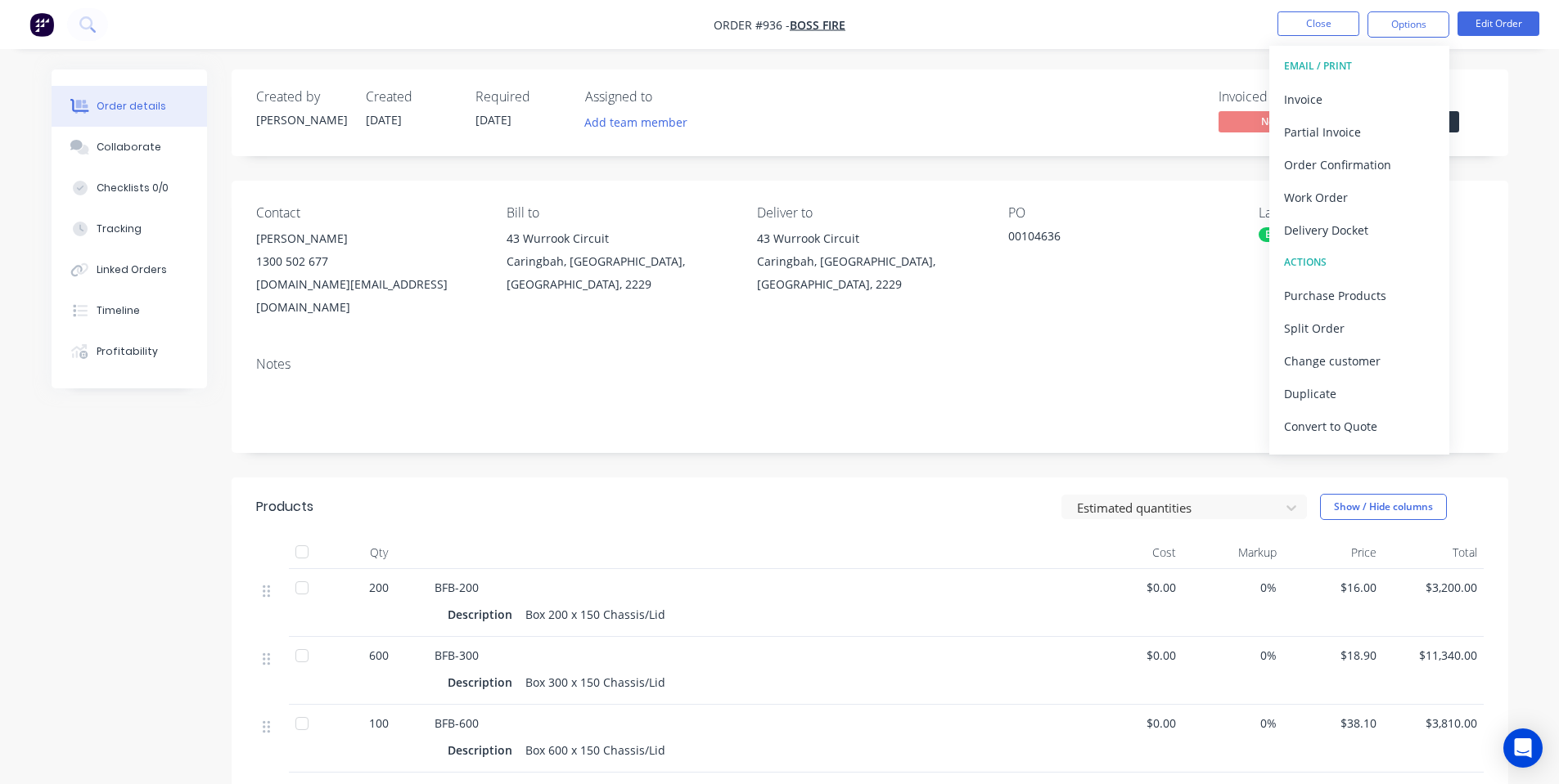
click at [1222, 50] on div "Order details Collaborate Checklists 0/0 Tracking Linked Orders Timeline Profit…" at bounding box center [779, 554] width 1559 height 1108
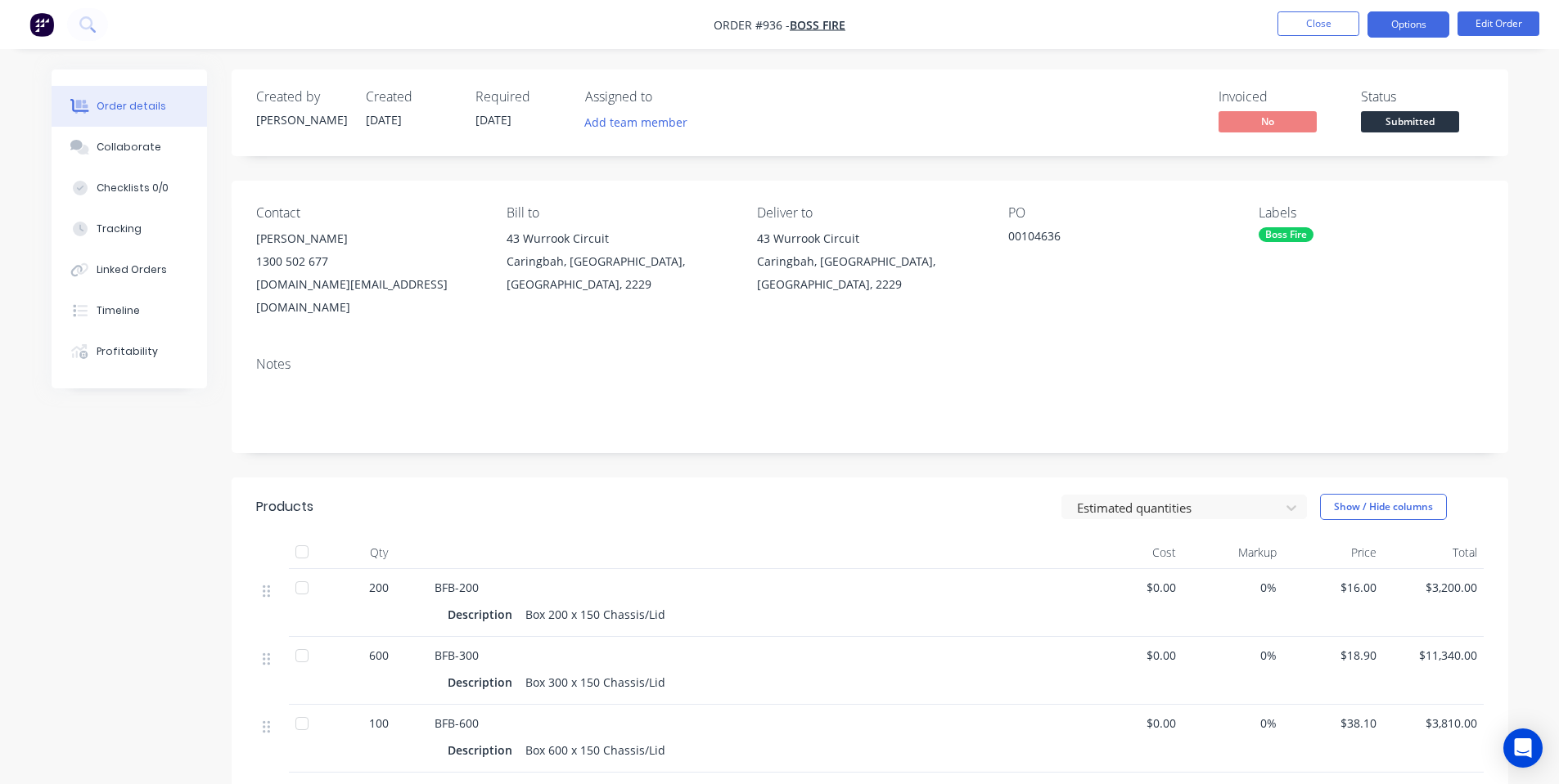
click at [1398, 23] on button "Options" at bounding box center [1408, 24] width 82 height 26
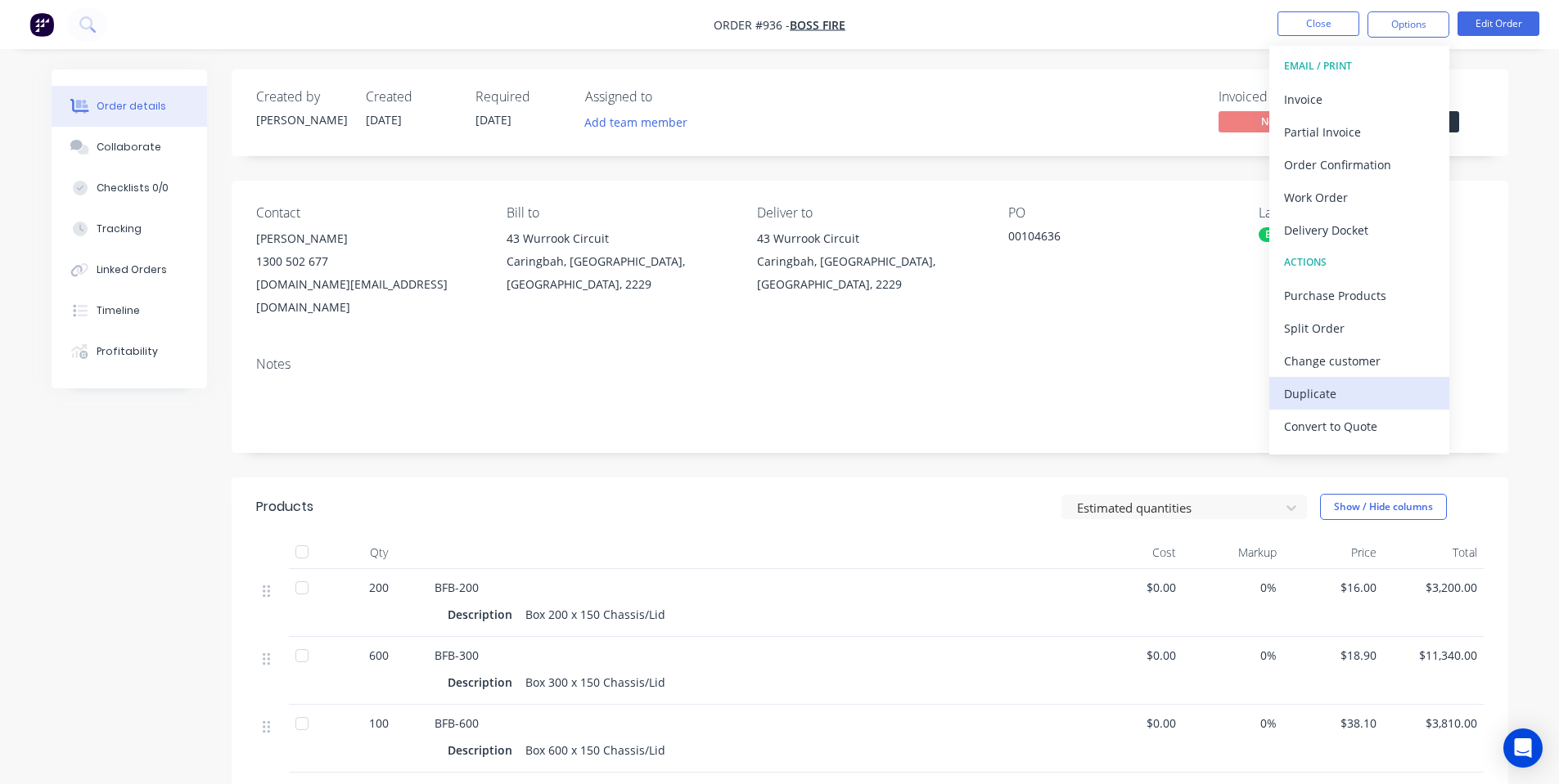
click at [1369, 405] on div "Duplicate" at bounding box center [1358, 393] width 150 height 23
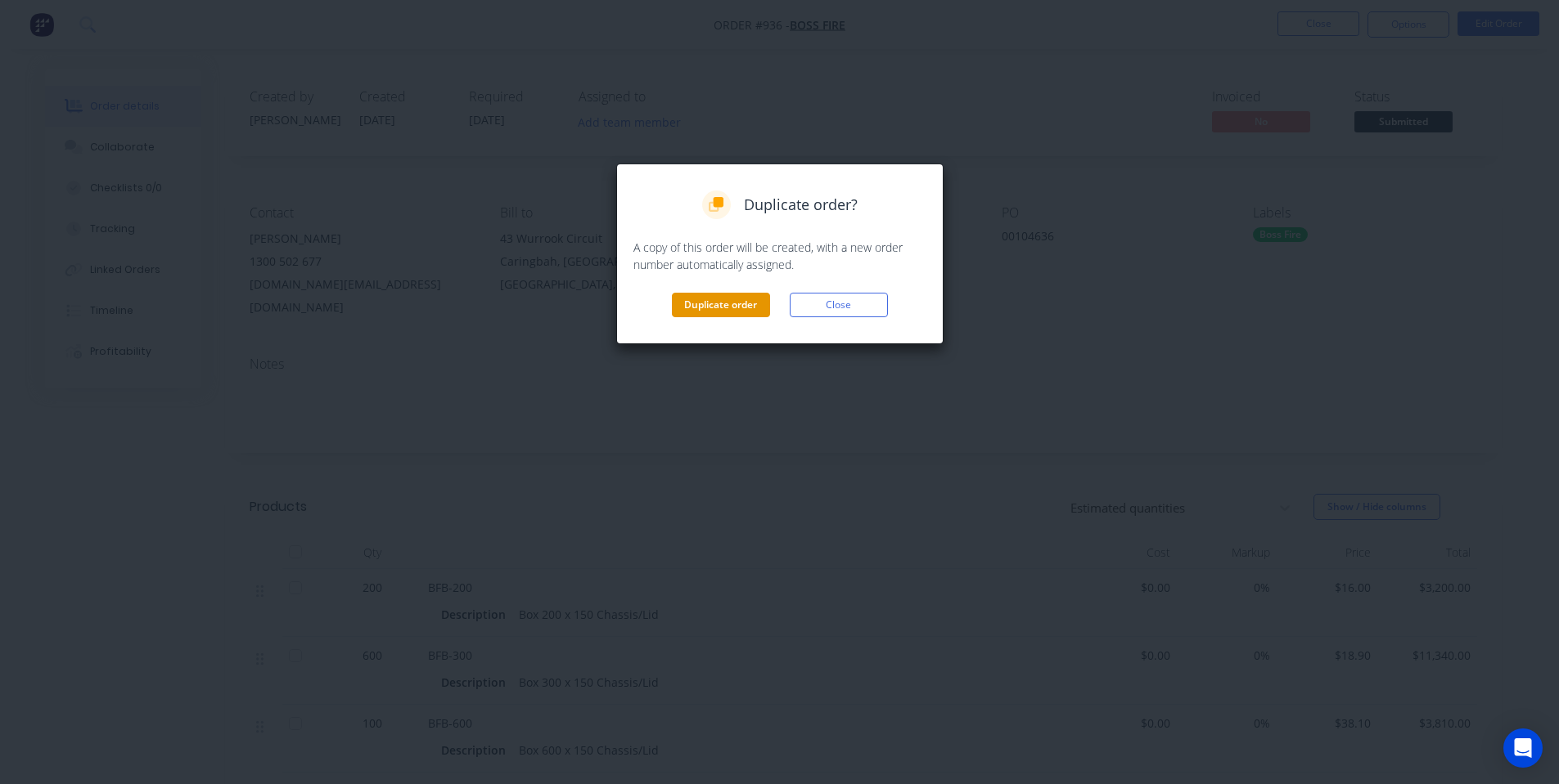
click at [697, 302] on button "Duplicate order" at bounding box center [721, 305] width 98 height 24
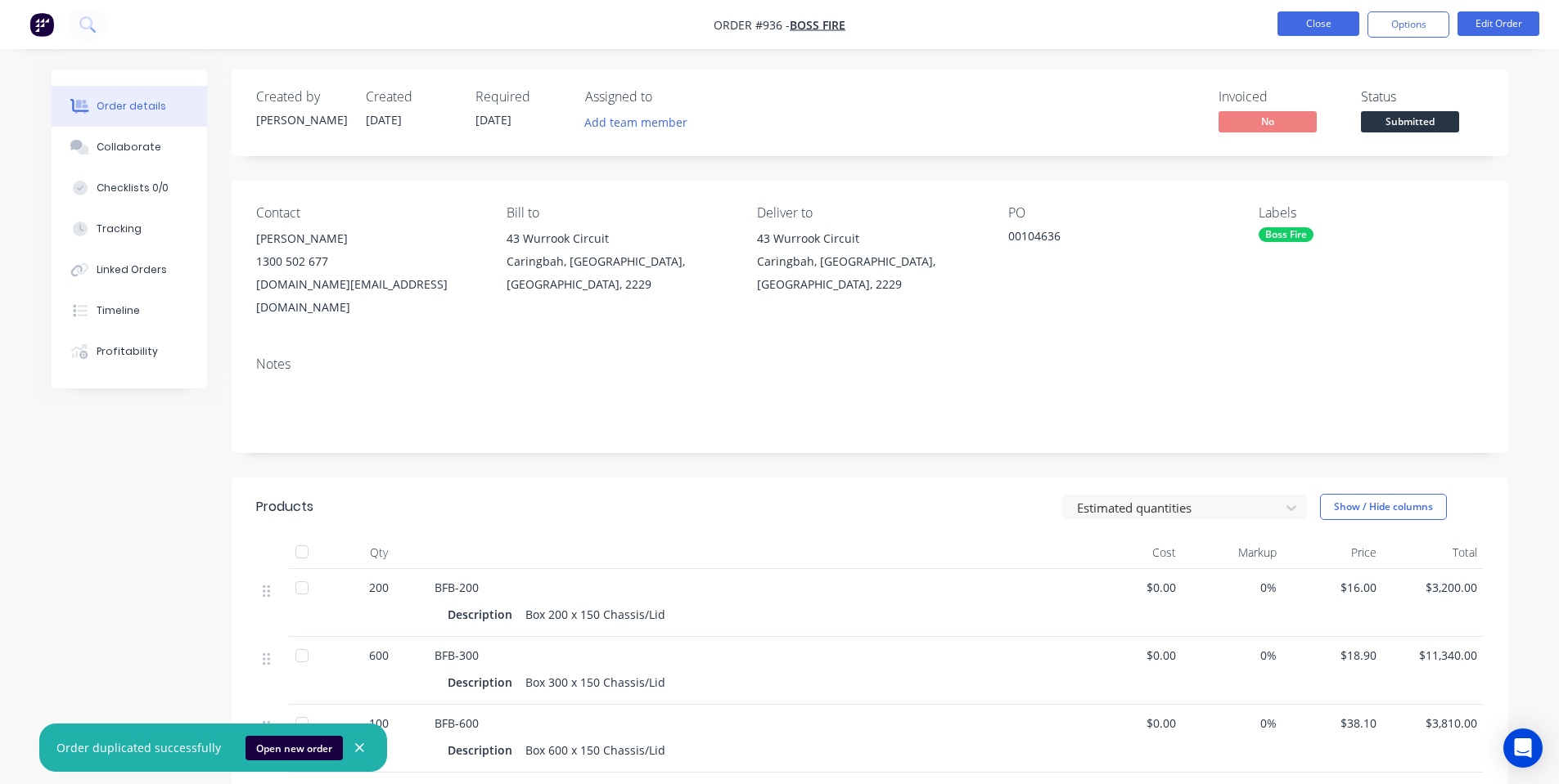
click at [1316, 21] on button "Close" at bounding box center [1318, 23] width 82 height 24
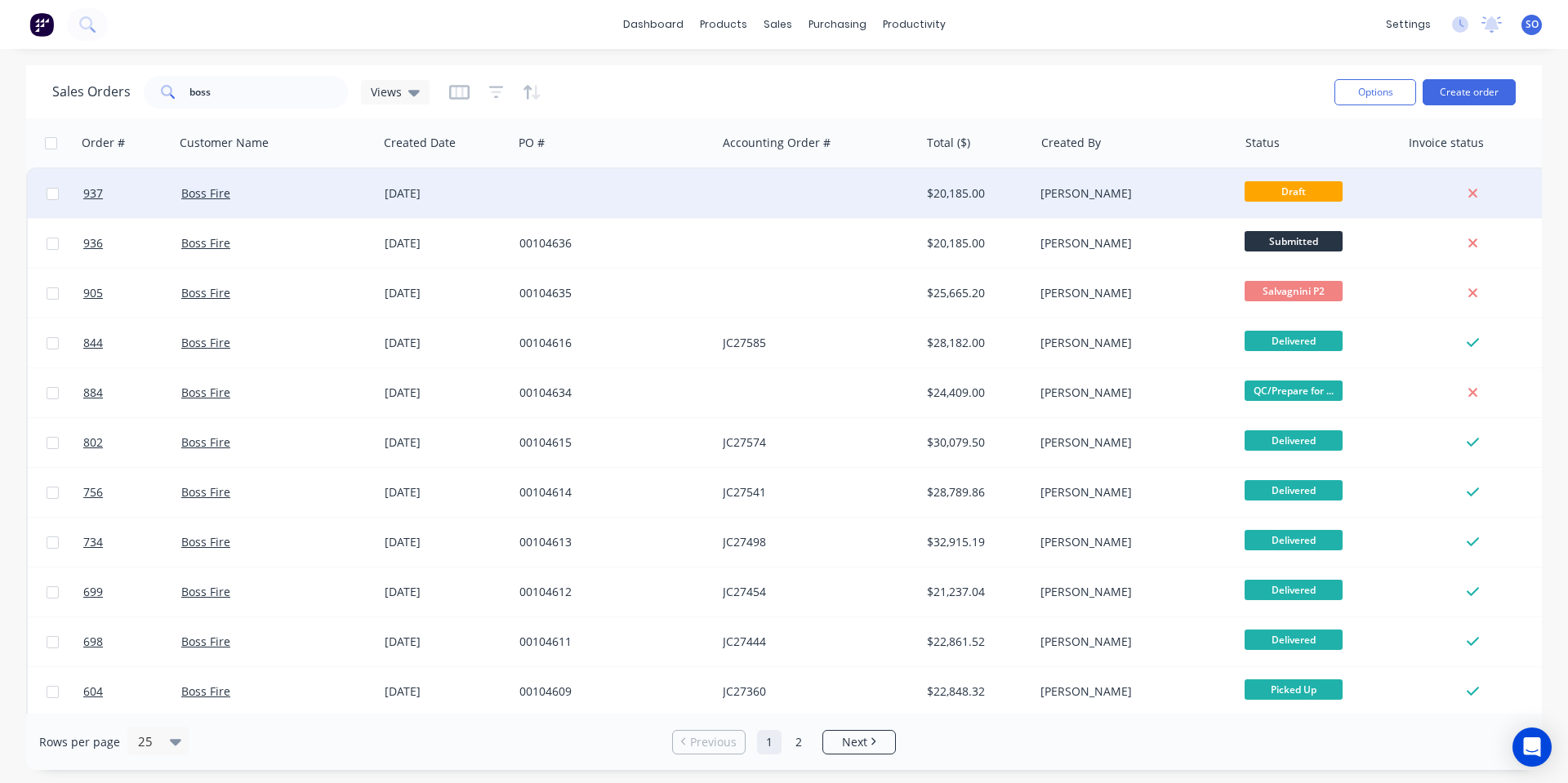
click at [869, 205] on div at bounding box center [817, 194] width 203 height 49
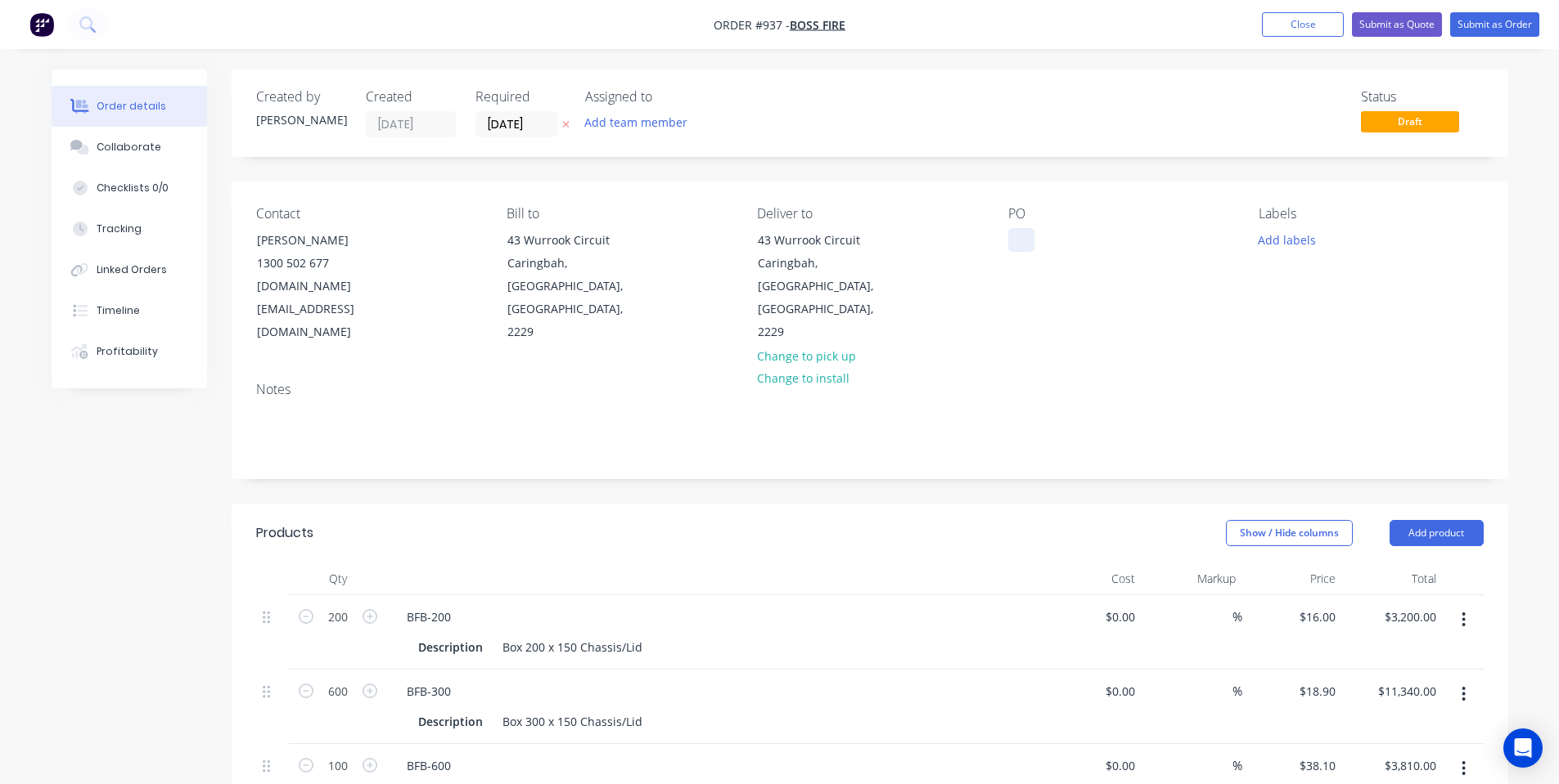
click at [1009, 243] on div "Contact Lara Sale [PHONE_NUMBER] [DOMAIN_NAME][EMAIL_ADDRESS][DOMAIN_NAME] Bill…" at bounding box center [869, 275] width 1276 height 187
drag, startPoint x: 1013, startPoint y: 243, endPoint x: 1287, endPoint y: 243, distance: 274.0
click at [1014, 243] on div at bounding box center [1021, 240] width 26 height 23
drag, startPoint x: 1289, startPoint y: 254, endPoint x: 1289, endPoint y: 240, distance: 14.0
click at [1289, 249] on div "Labels Add labels" at bounding box center [1370, 275] width 224 height 138
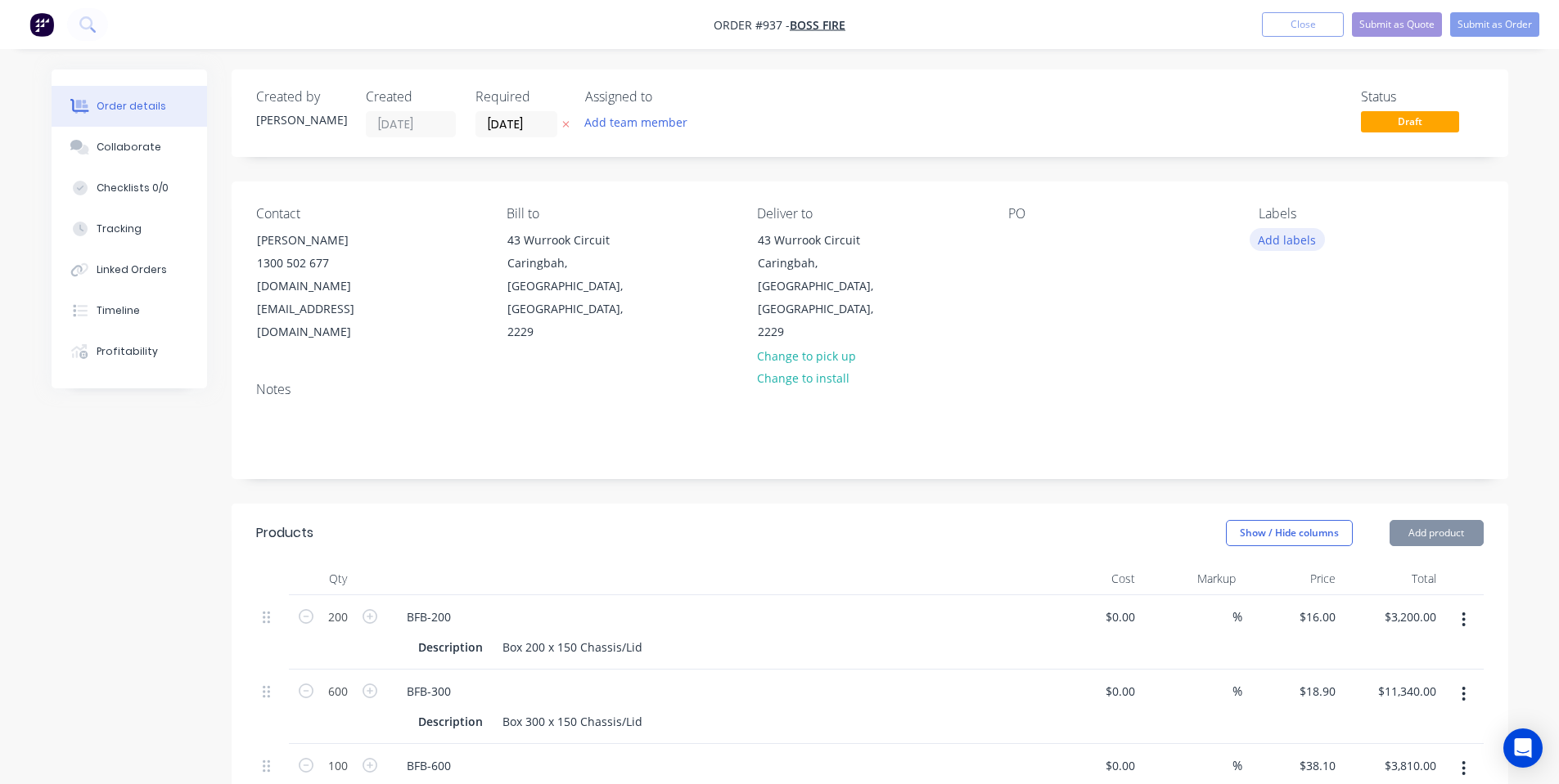
click at [1289, 240] on button "Add labels" at bounding box center [1287, 239] width 76 height 22
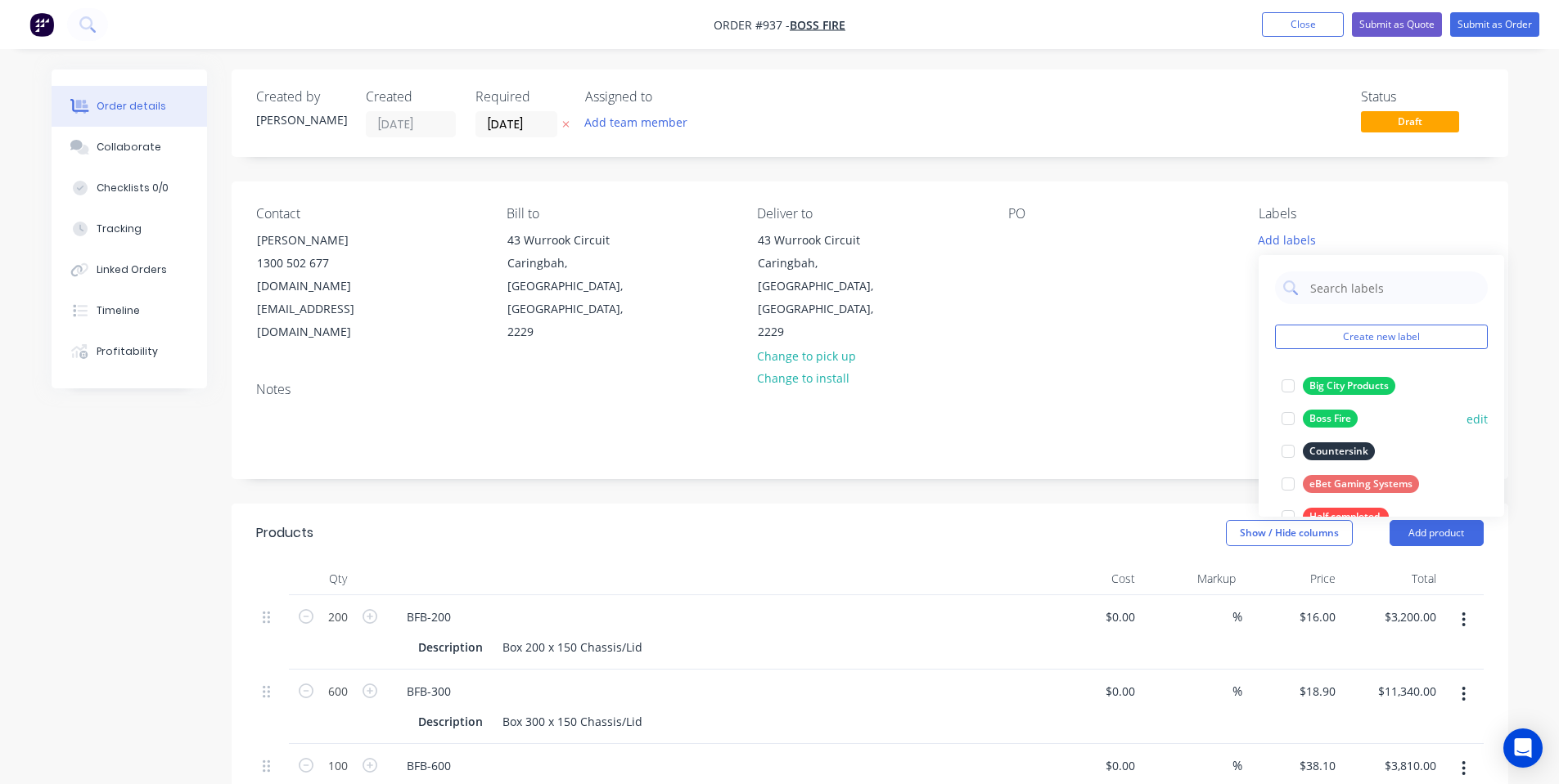
click at [1311, 415] on div "Boss Fire" at bounding box center [1329, 418] width 55 height 18
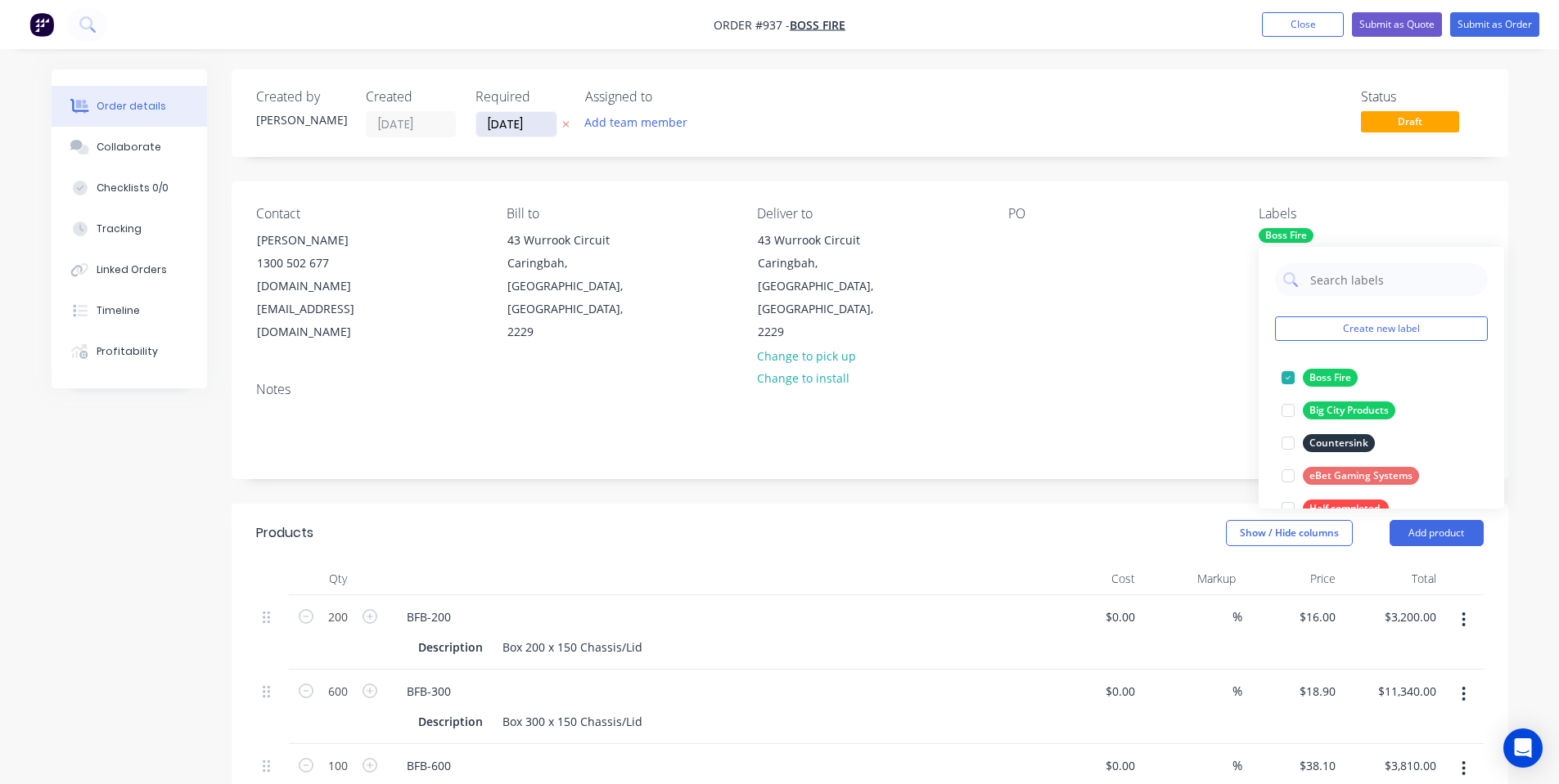
click at [523, 118] on input "[DATE]" at bounding box center [516, 124] width 80 height 24
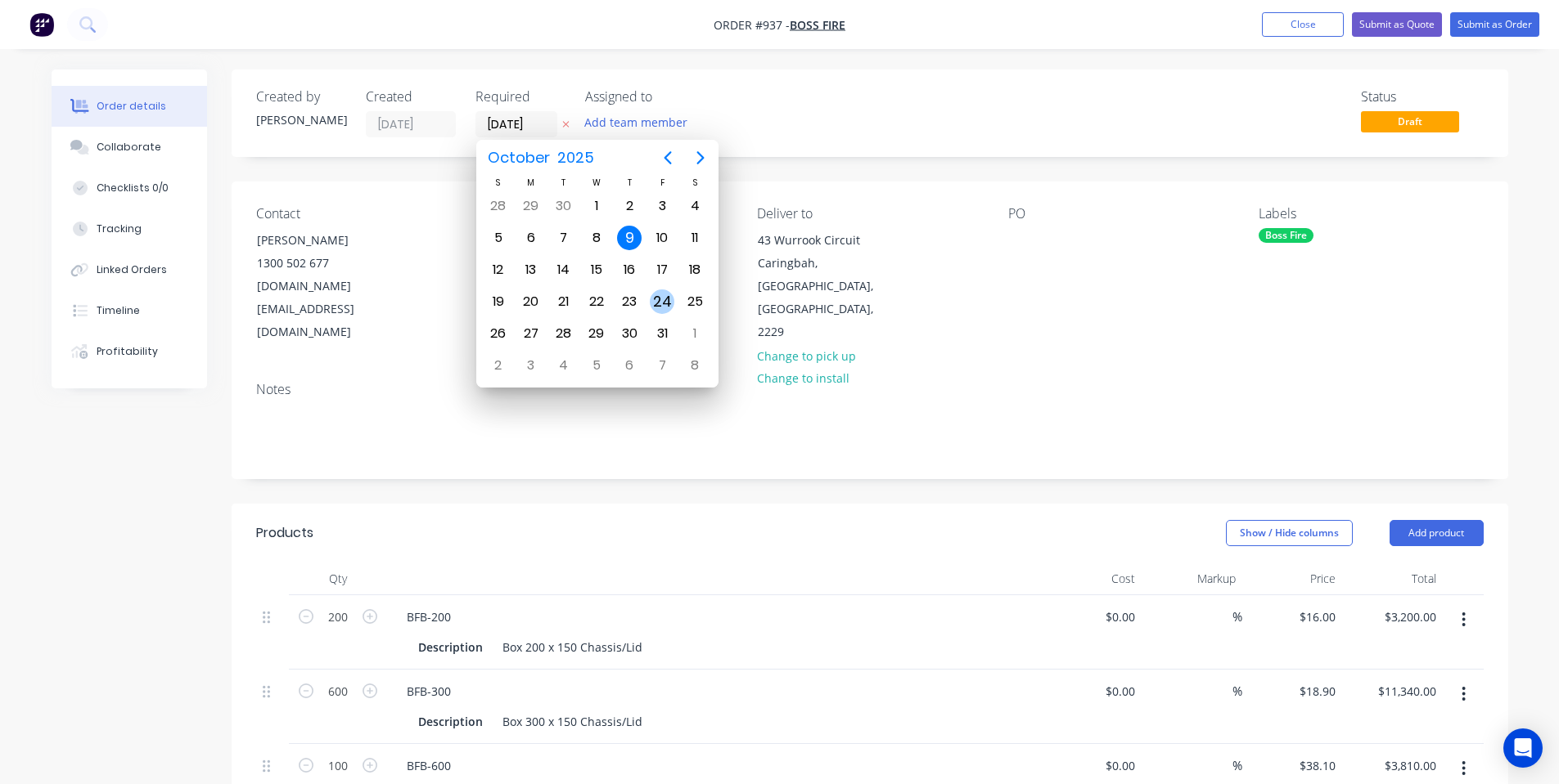
click at [674, 304] on div "24" at bounding box center [662, 302] width 24 height 24
type input "[DATE]"
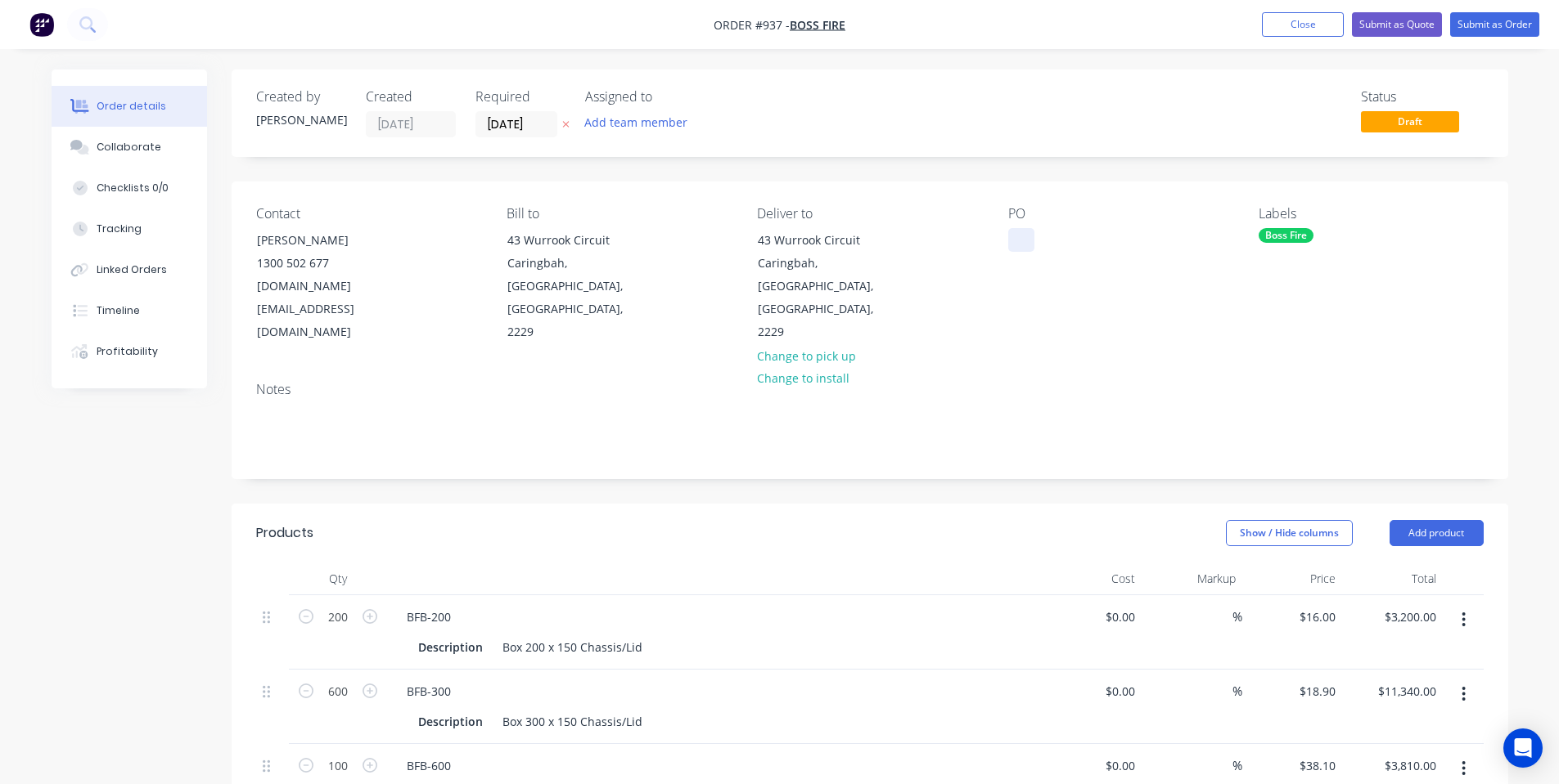
click at [1008, 236] on div at bounding box center [1021, 240] width 26 height 23
click at [1013, 243] on div at bounding box center [1021, 240] width 26 height 23
click at [1034, 294] on div "PO 00104637" at bounding box center [1120, 275] width 224 height 138
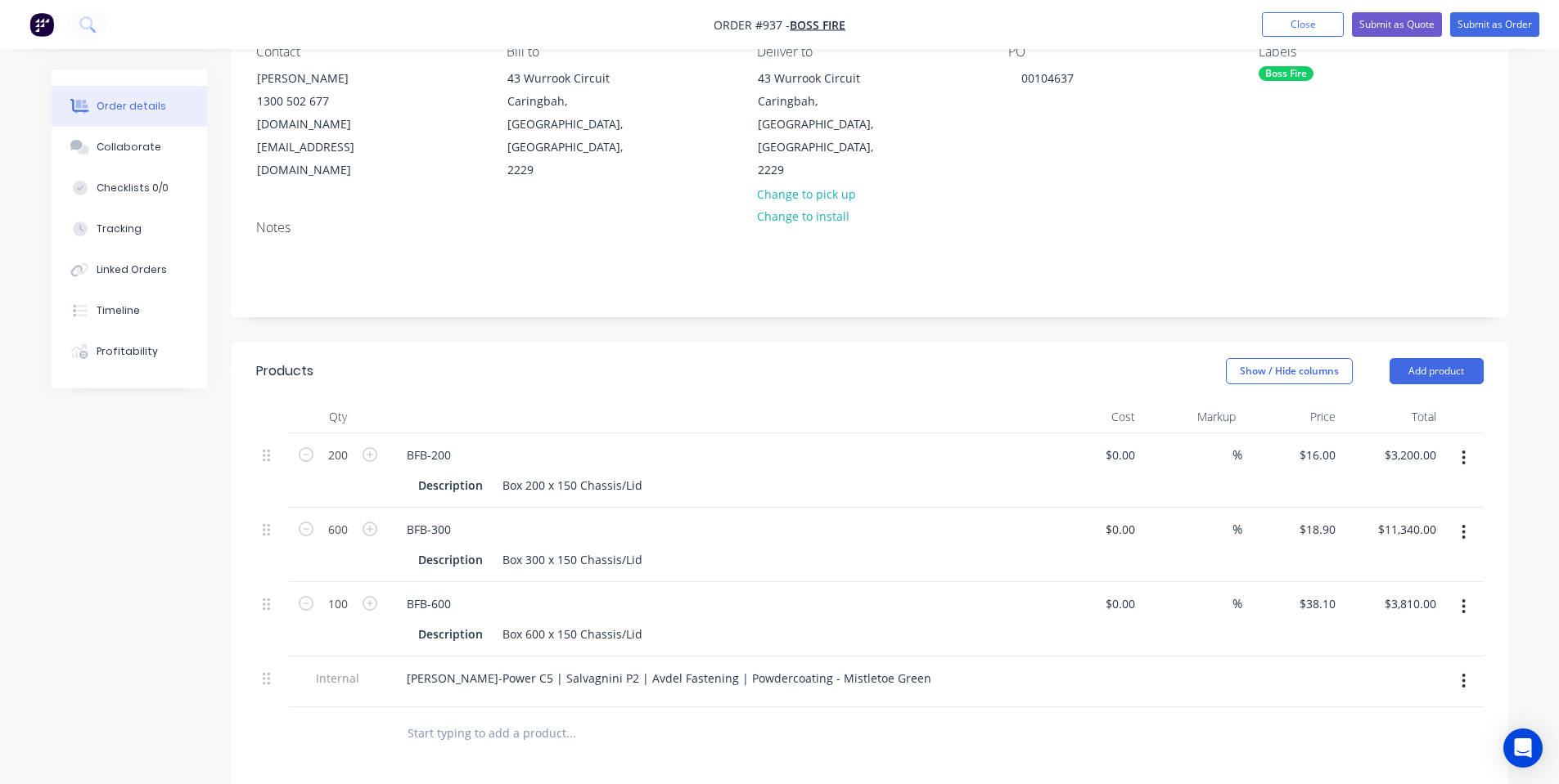
scroll to position [218, 0]
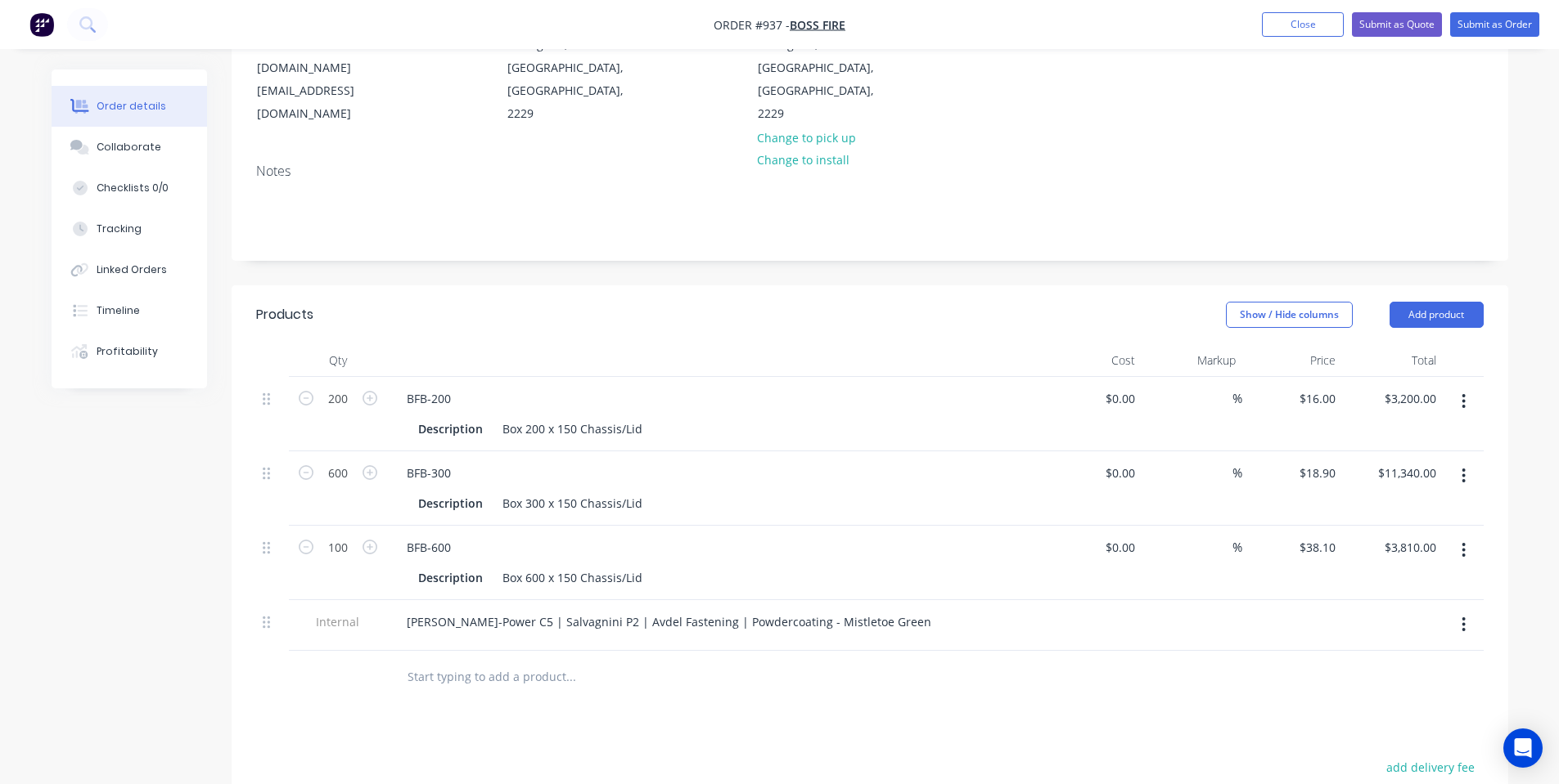
click at [1461, 535] on button "button" at bounding box center [1463, 550] width 38 height 30
click at [1395, 680] on div "Delete" at bounding box center [1405, 691] width 126 height 23
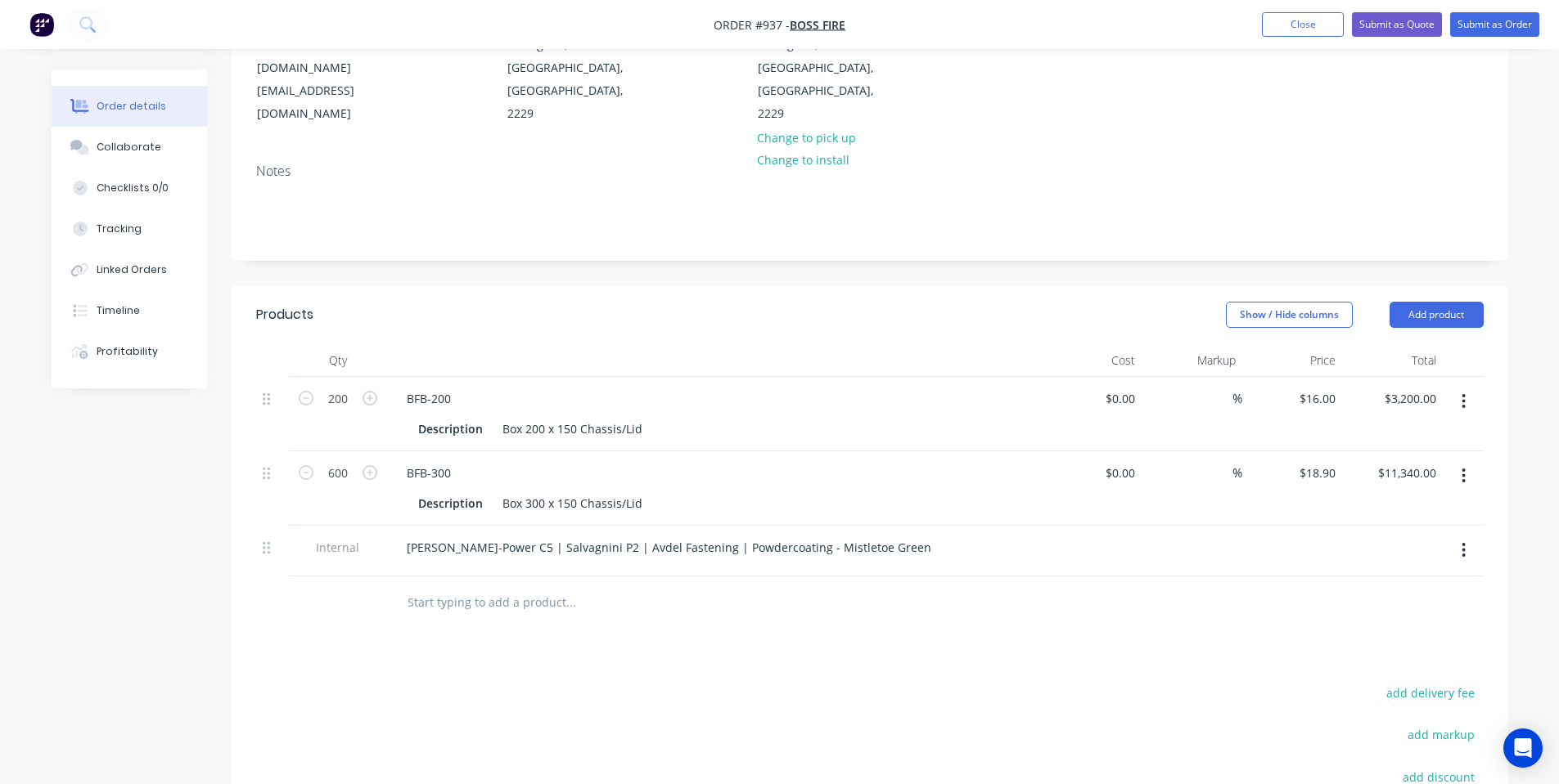
click at [551, 587] on input "text" at bounding box center [570, 603] width 327 height 33
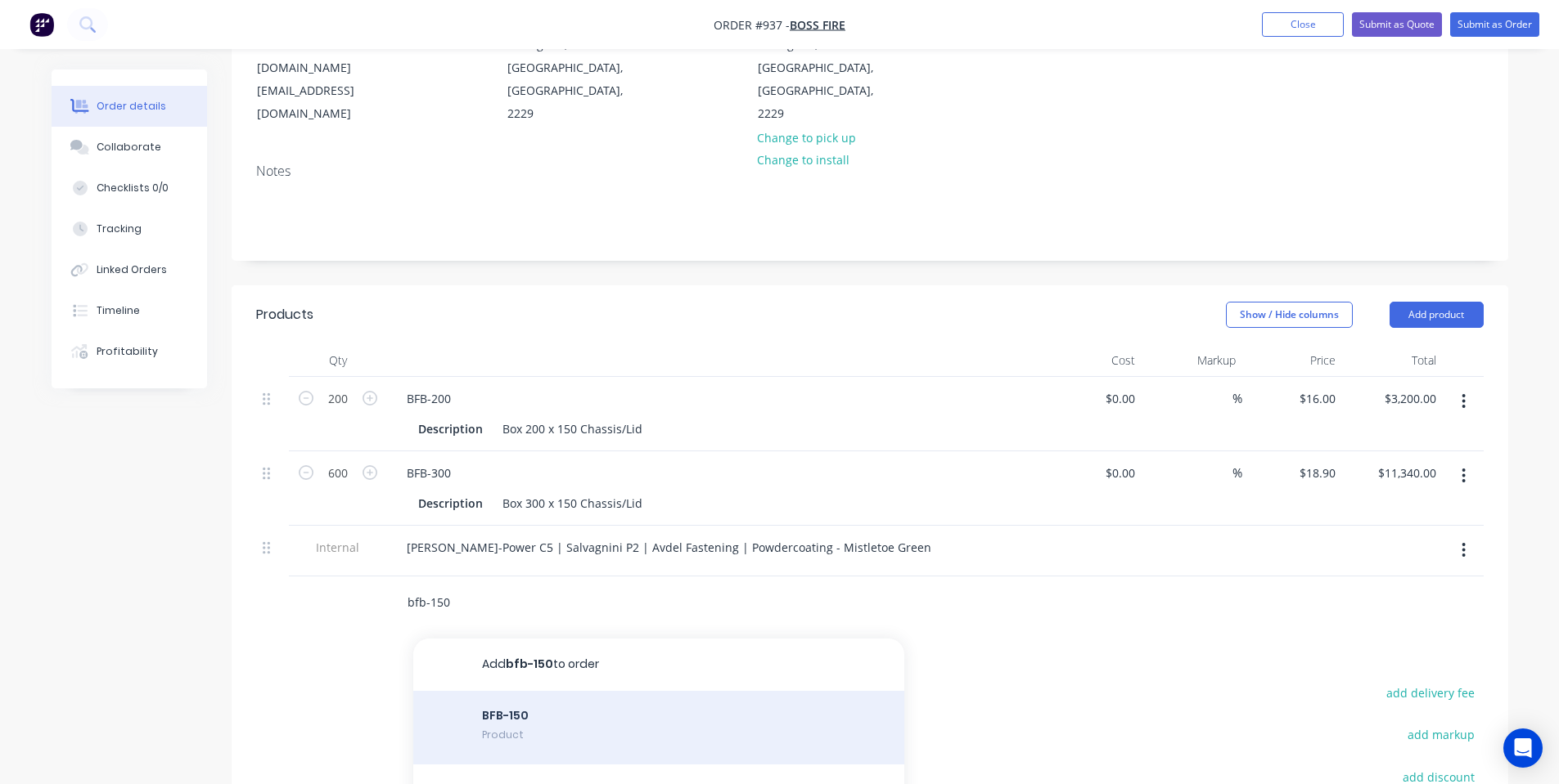
type input "bfb-150"
click at [484, 691] on div "BFB-150 Product" at bounding box center [658, 728] width 491 height 74
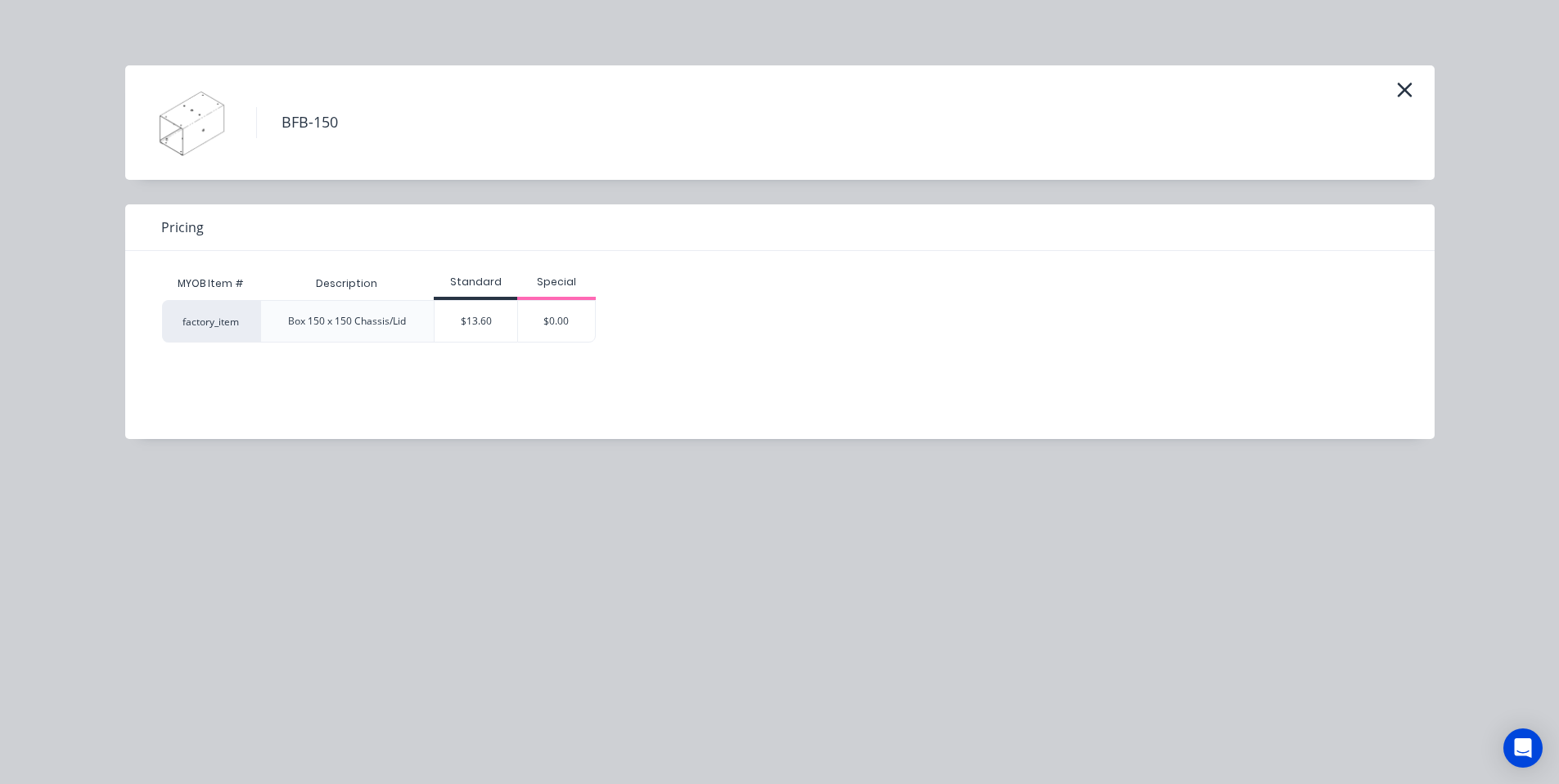
drag, startPoint x: 473, startPoint y: 318, endPoint x: 257, endPoint y: 481, distance: 270.6
click at [473, 319] on div "$13.60" at bounding box center [476, 321] width 83 height 41
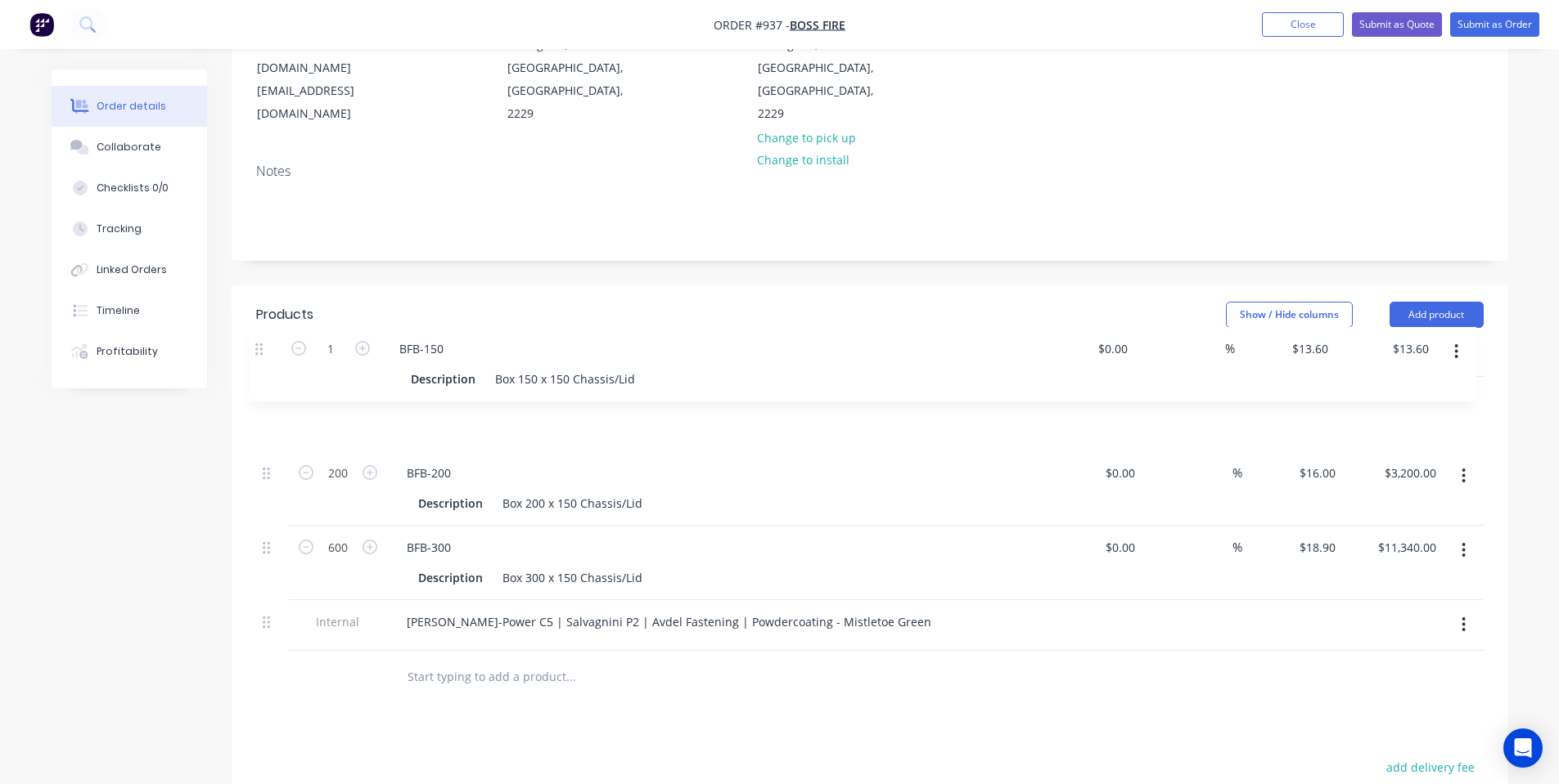
drag, startPoint x: 276, startPoint y: 556, endPoint x: 268, endPoint y: 348, distance: 208.2
click at [268, 377] on div "200 BFB-200 Description Box 200 x 150 Chassis/Lid $0.00 $0.00 % $16.00 $16.00 $…" at bounding box center [870, 514] width 1228 height 274
click at [337, 387] on input "1" at bounding box center [337, 399] width 43 height 24
type input "200"
type input "$2,720.00"
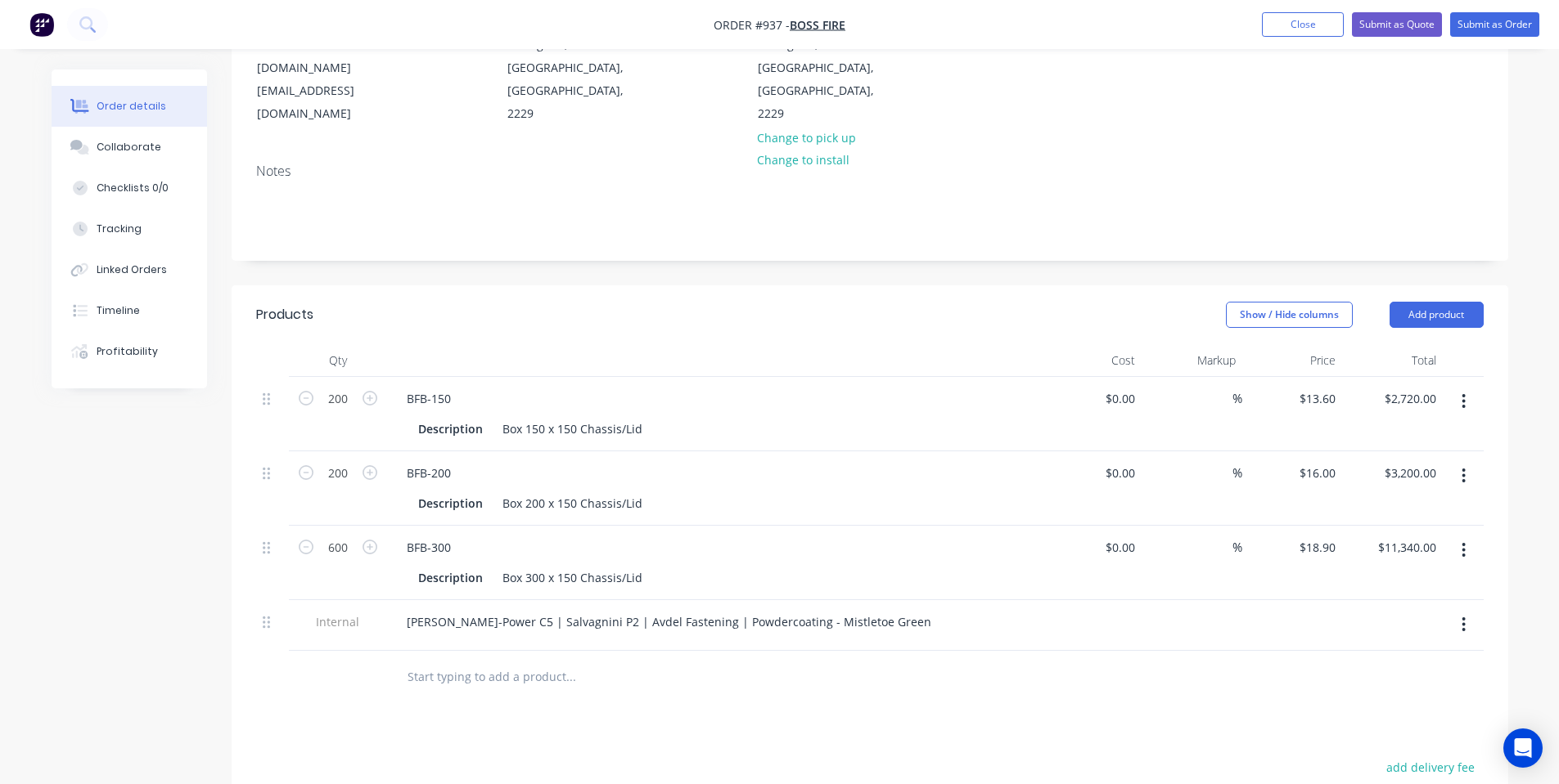
click at [596, 302] on div "Show / Hide columns Add product" at bounding box center [999, 315] width 966 height 26
click at [574, 610] on div "[PERSON_NAME]-Power C5 | Salvagnini P2 | Avdel Fastening | Powdercoating - Mist…" at bounding box center [669, 621] width 550 height 23
click at [624, 661] on input "text" at bounding box center [570, 677] width 327 height 33
click at [121, 153] on div "Collaborate" at bounding box center [129, 147] width 64 height 15
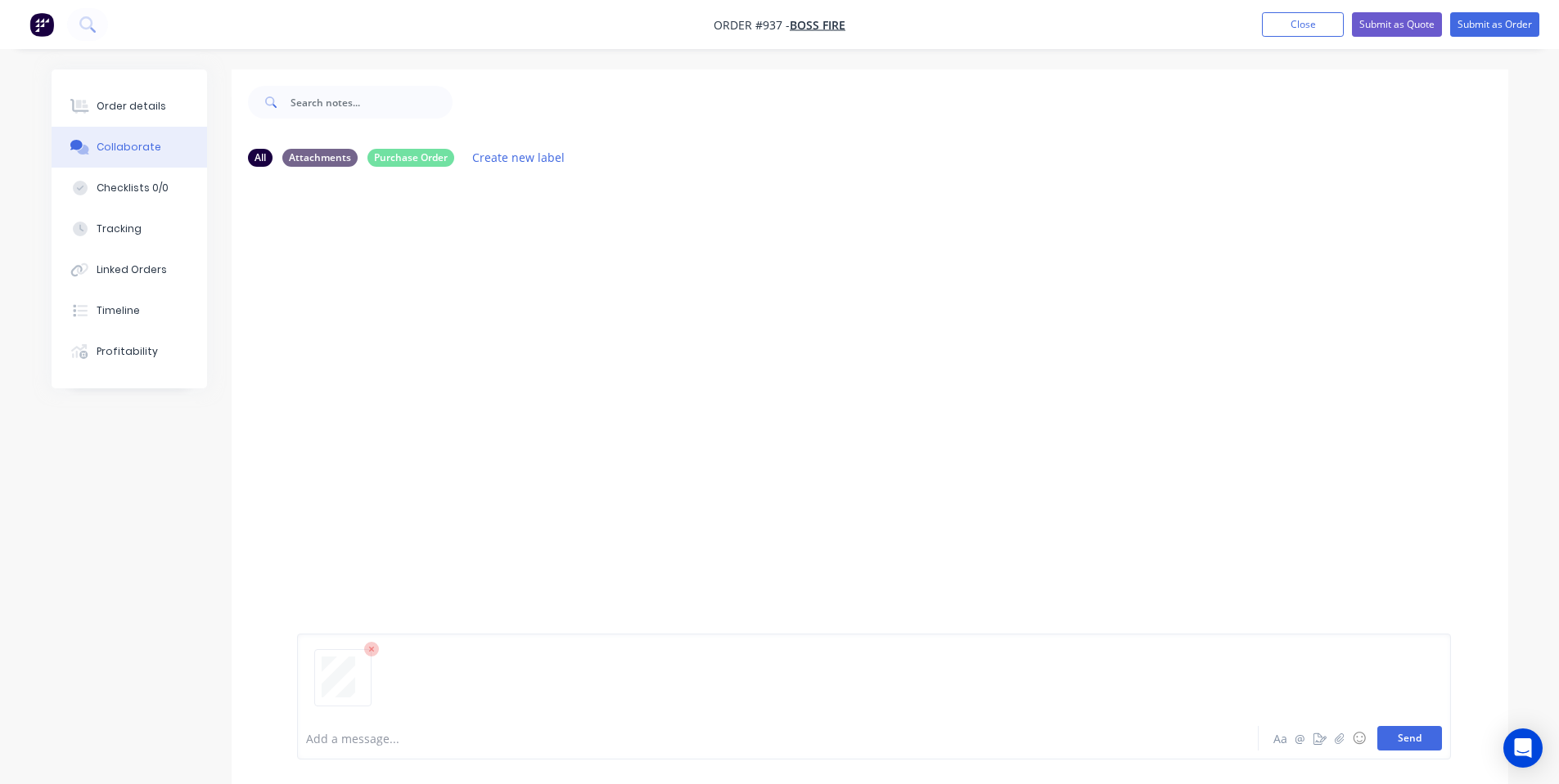
click at [1409, 730] on button "Send" at bounding box center [1409, 739] width 64 height 24
click at [403, 295] on div at bounding box center [356, 296] width 103 height 76
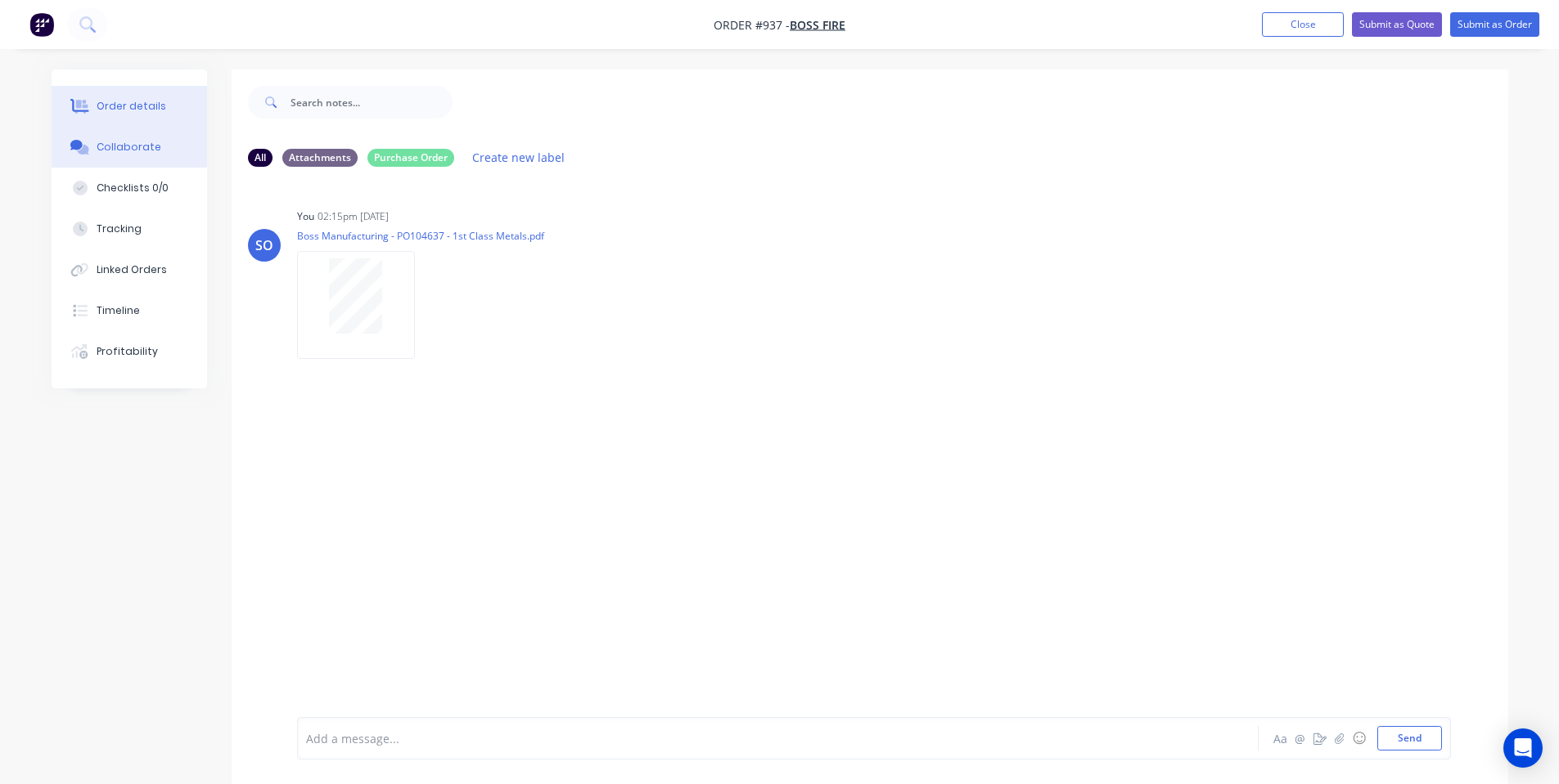
click at [183, 105] on button "Order details" at bounding box center [129, 106] width 156 height 41
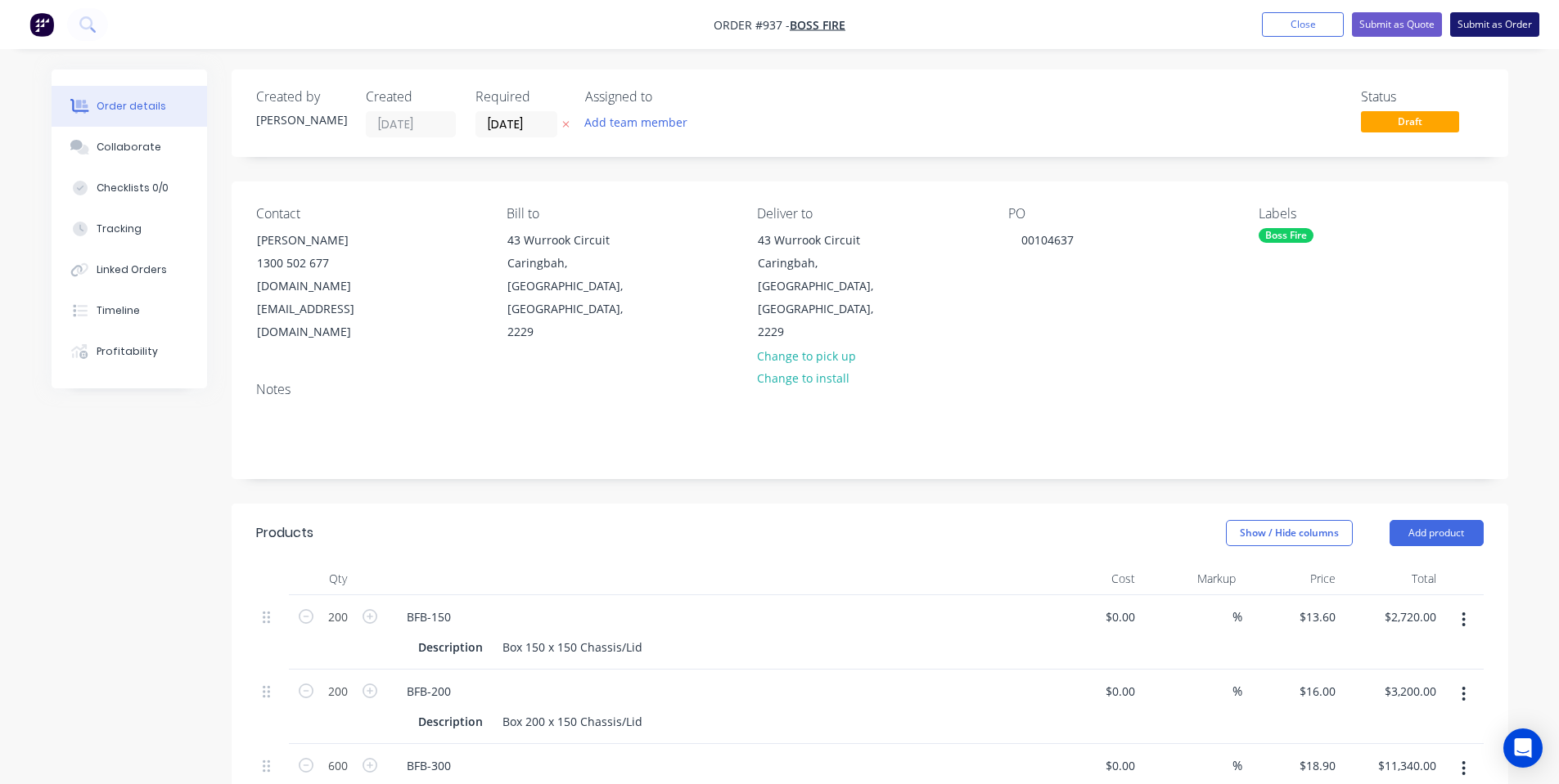
click at [1484, 24] on button "Submit as Order" at bounding box center [1494, 24] width 90 height 24
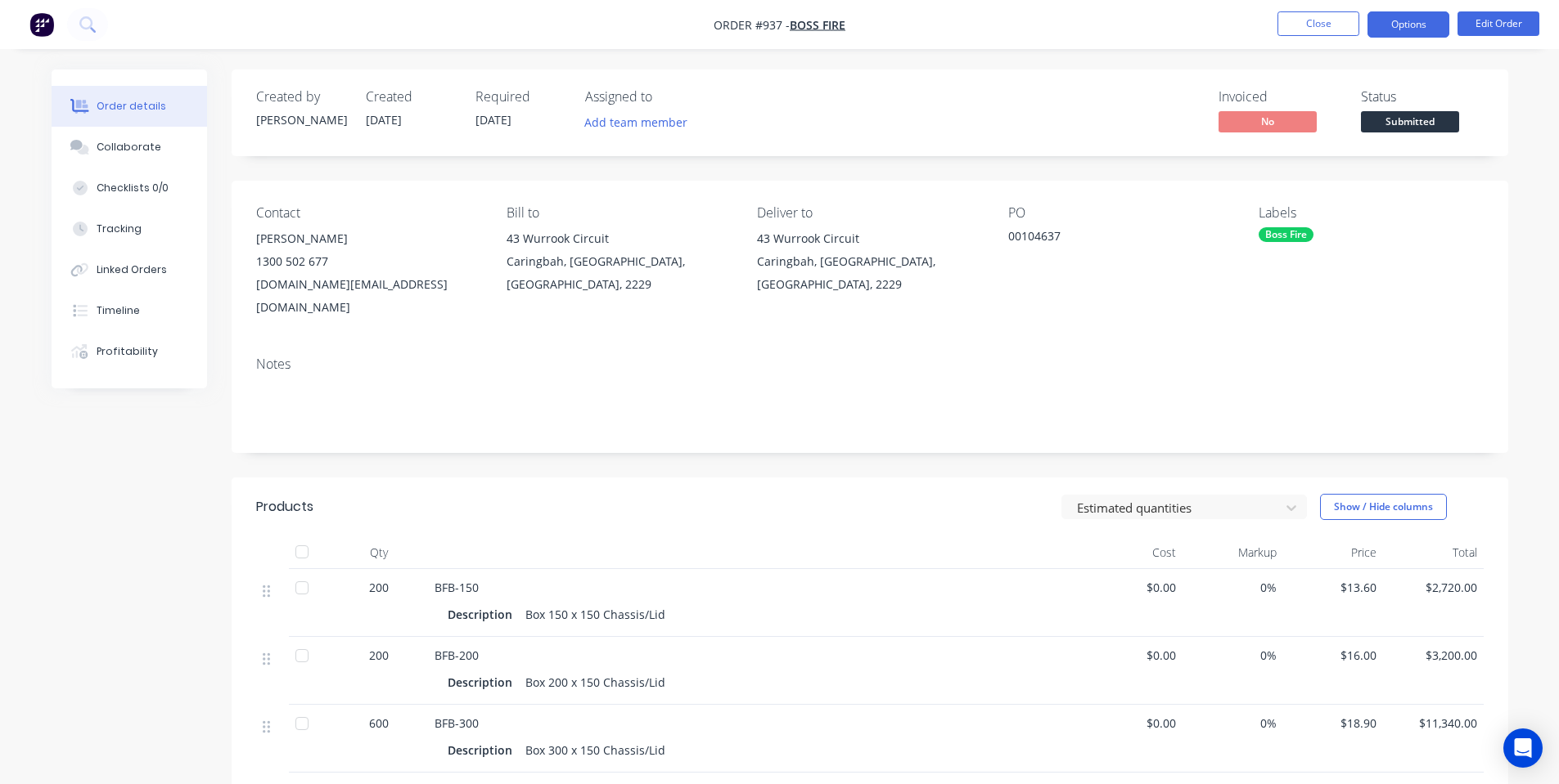
click at [1398, 26] on button "Options" at bounding box center [1408, 24] width 82 height 26
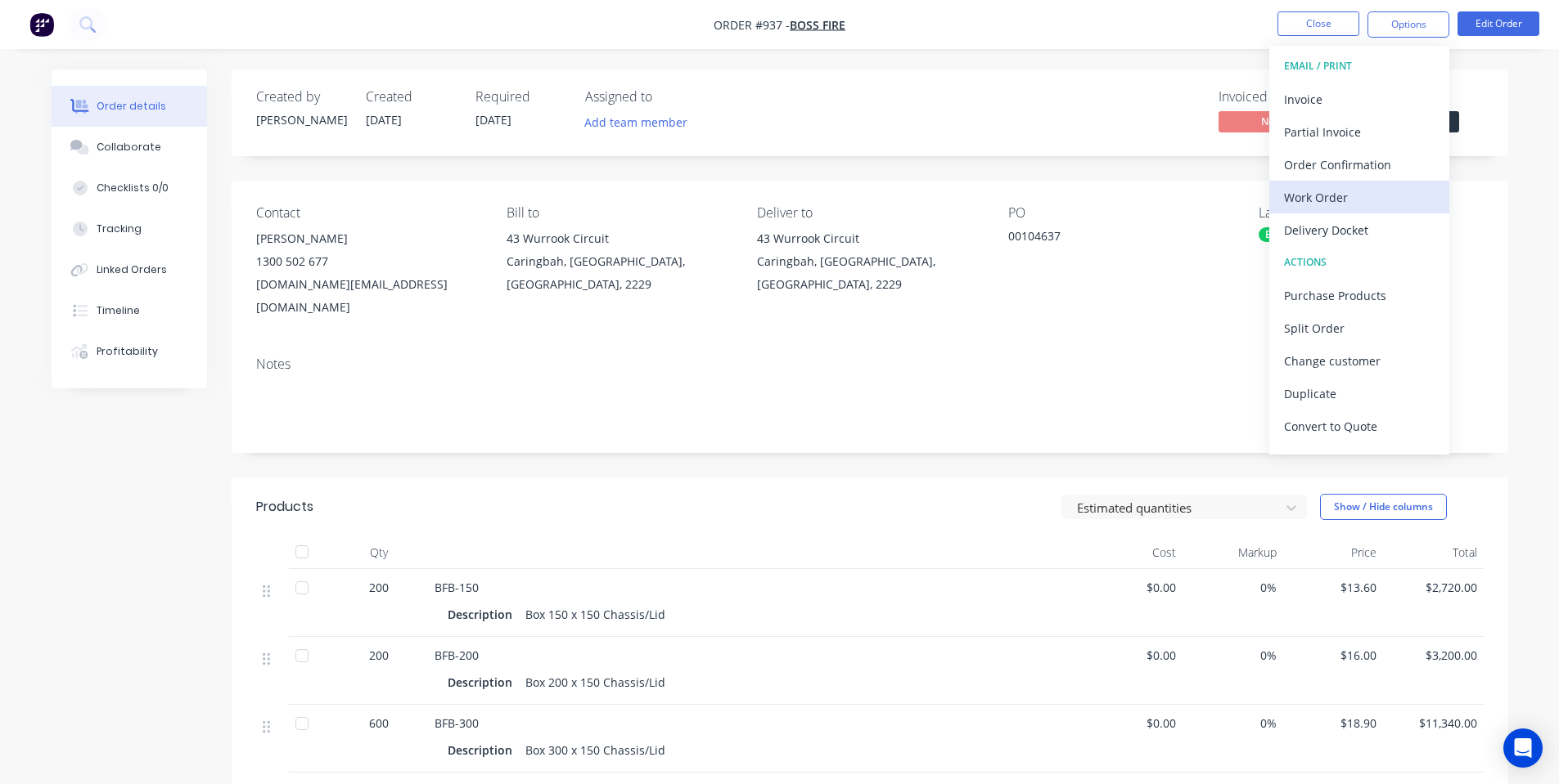
click at [1382, 188] on div "Work Order" at bounding box center [1358, 197] width 150 height 23
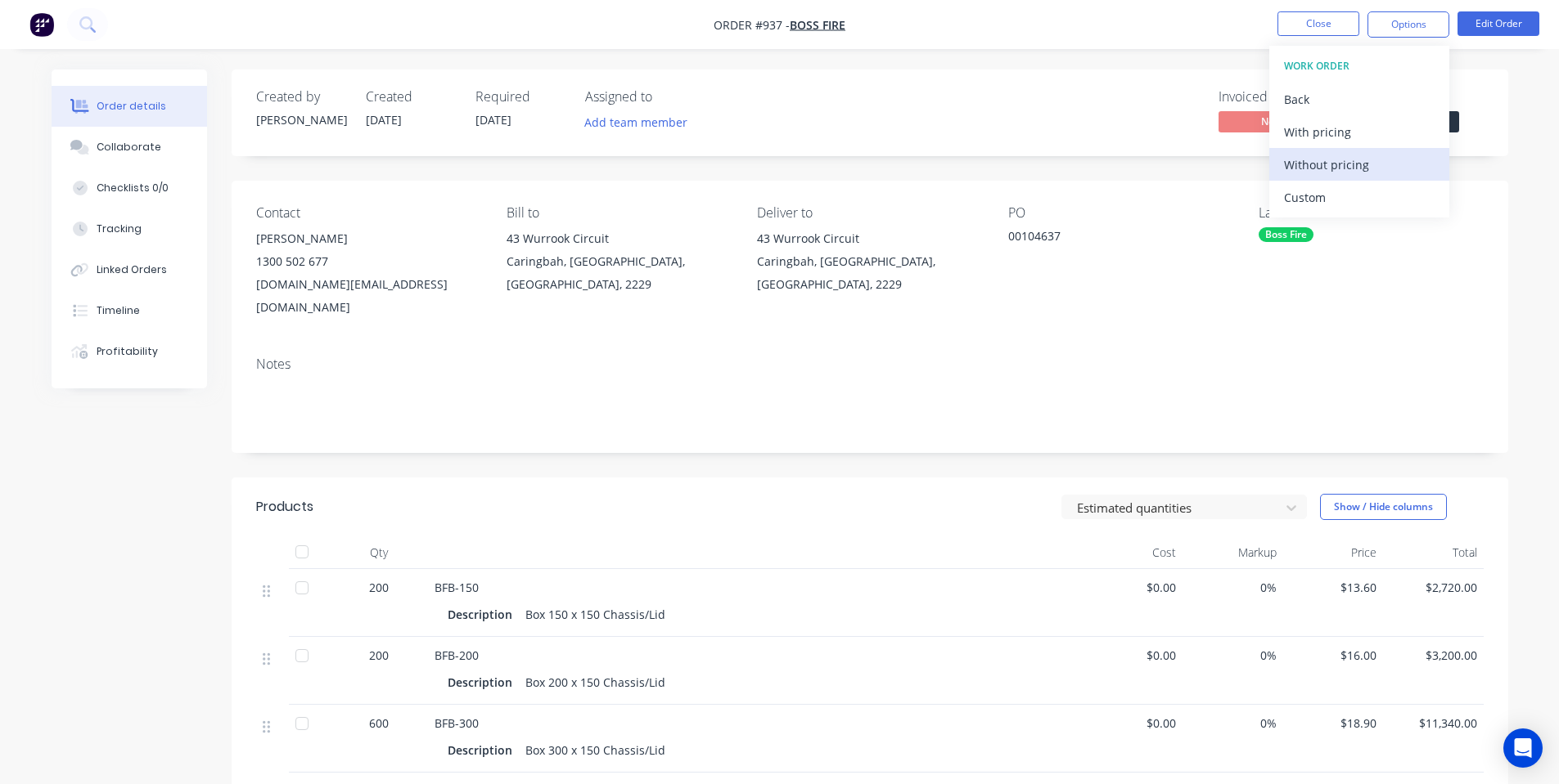
click at [1370, 169] on div "Without pricing" at bounding box center [1358, 164] width 150 height 23
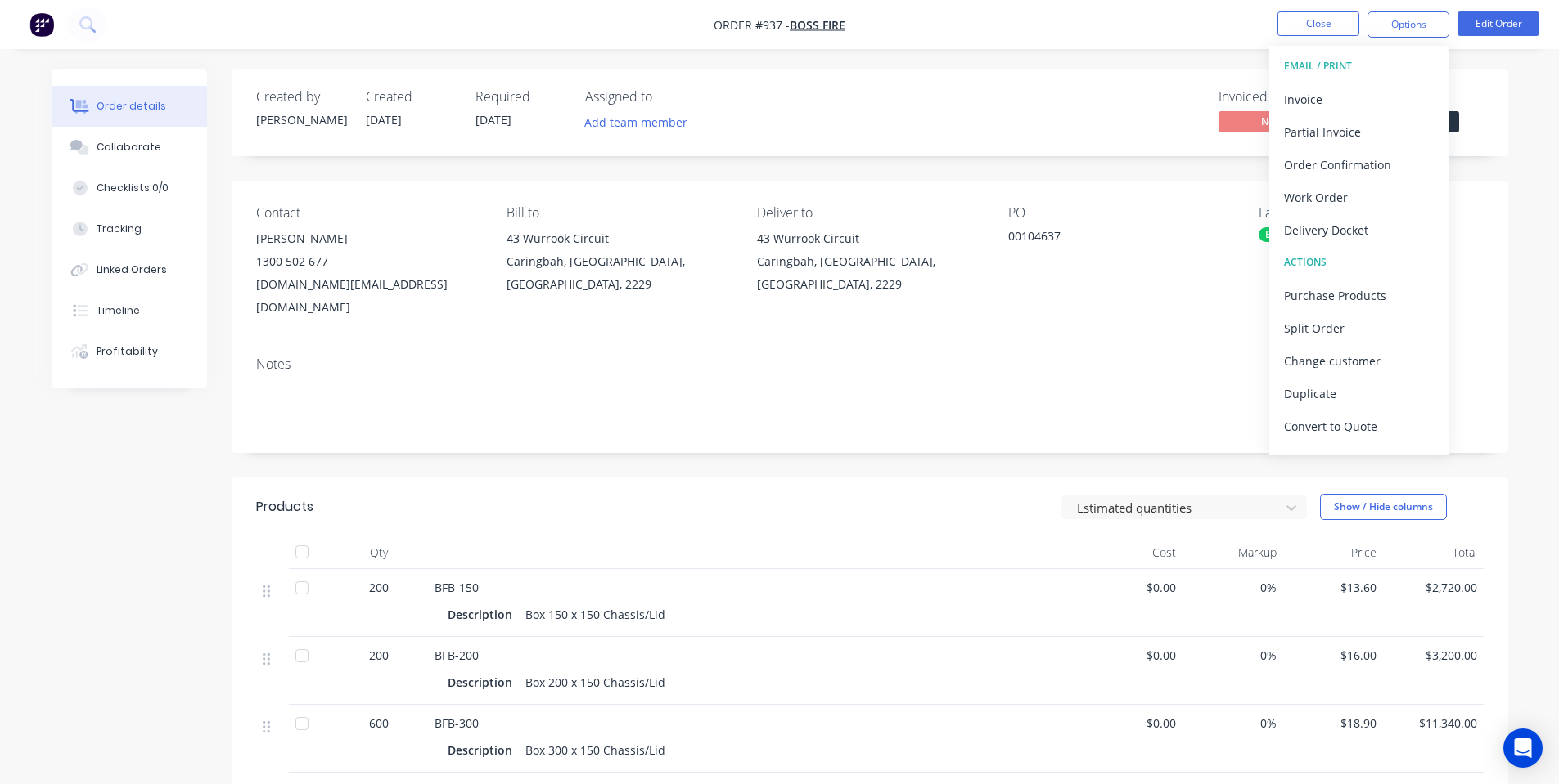
drag, startPoint x: 1084, startPoint y: 146, endPoint x: 1381, endPoint y: 63, distance: 308.4
click at [1095, 145] on div "Created by [PERSON_NAME] Created [DATE] Required [DATE] Assigned to Add team me…" at bounding box center [869, 113] width 1276 height 87
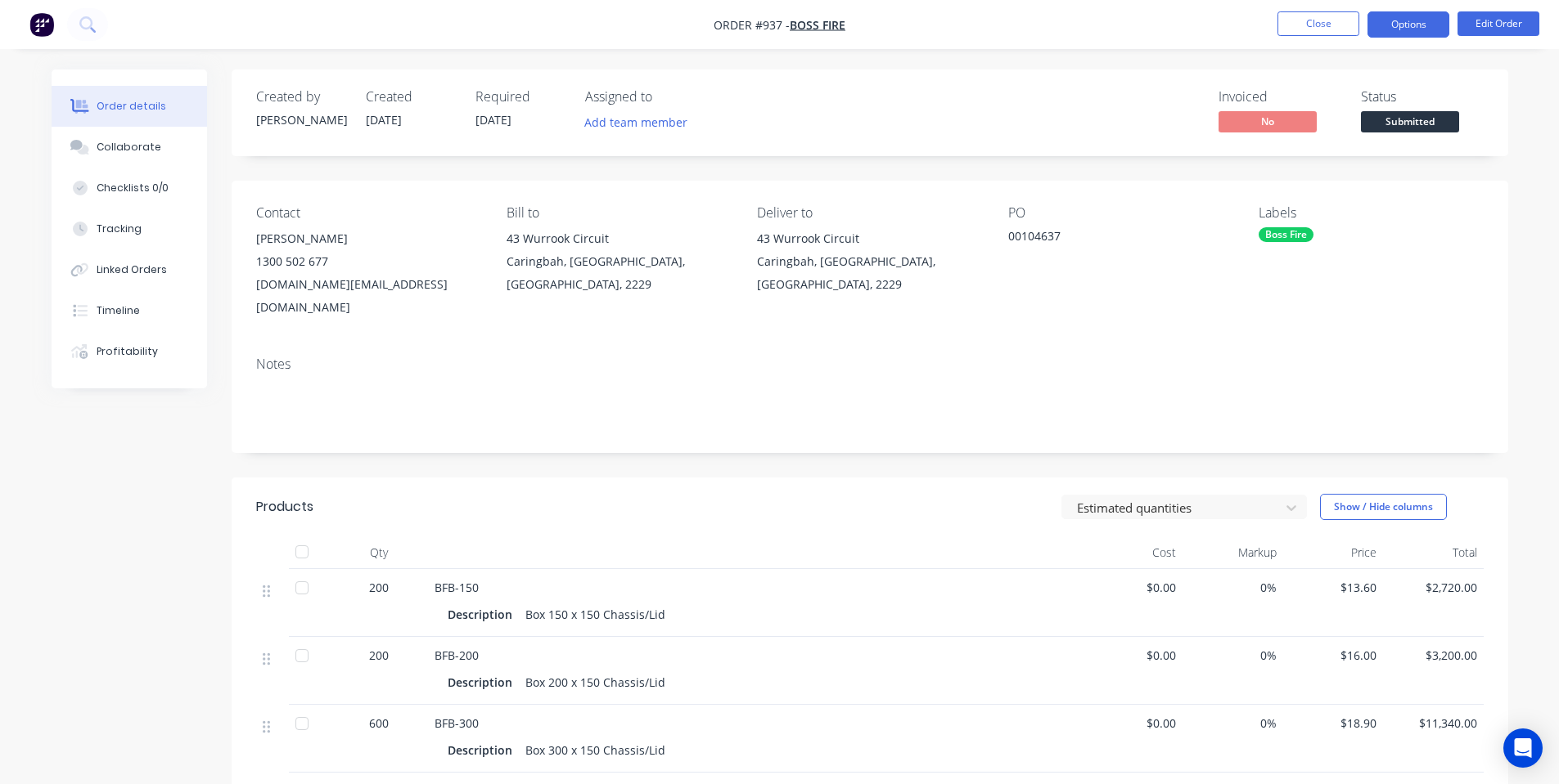
click at [1432, 18] on button "Options" at bounding box center [1408, 24] width 82 height 26
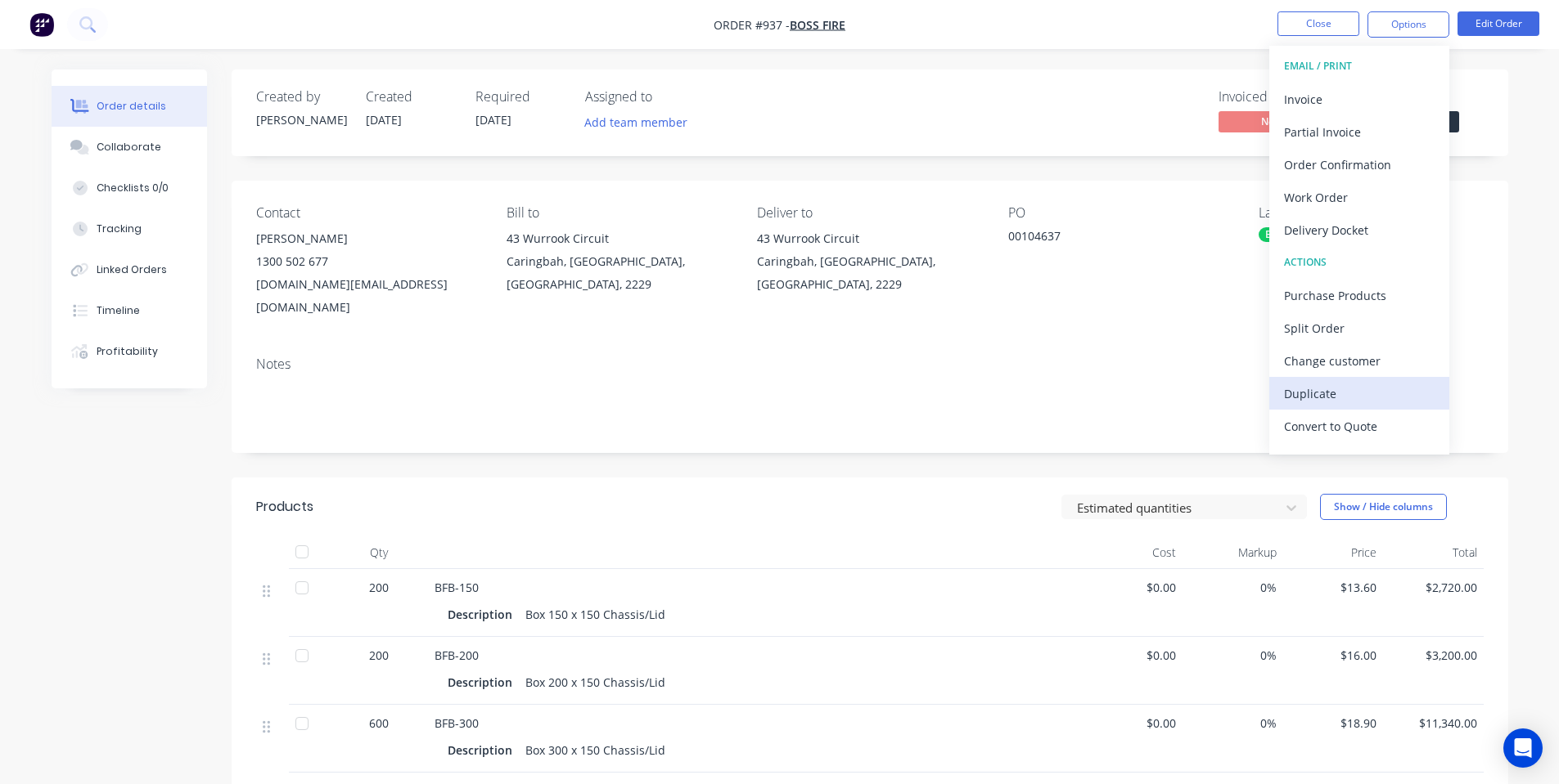
click at [1377, 389] on div "Duplicate" at bounding box center [1358, 393] width 150 height 23
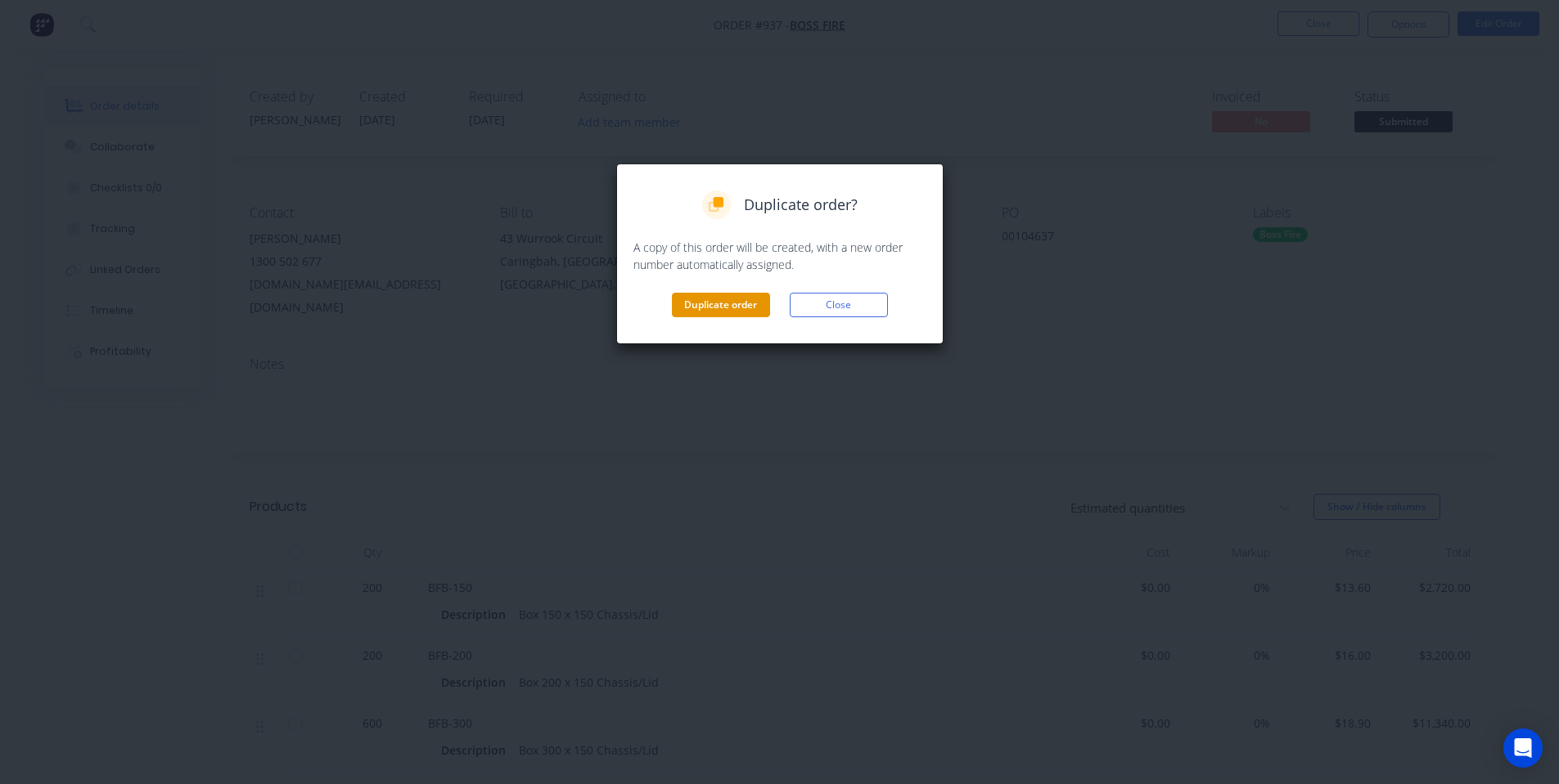
click at [718, 312] on button "Duplicate order" at bounding box center [721, 305] width 98 height 24
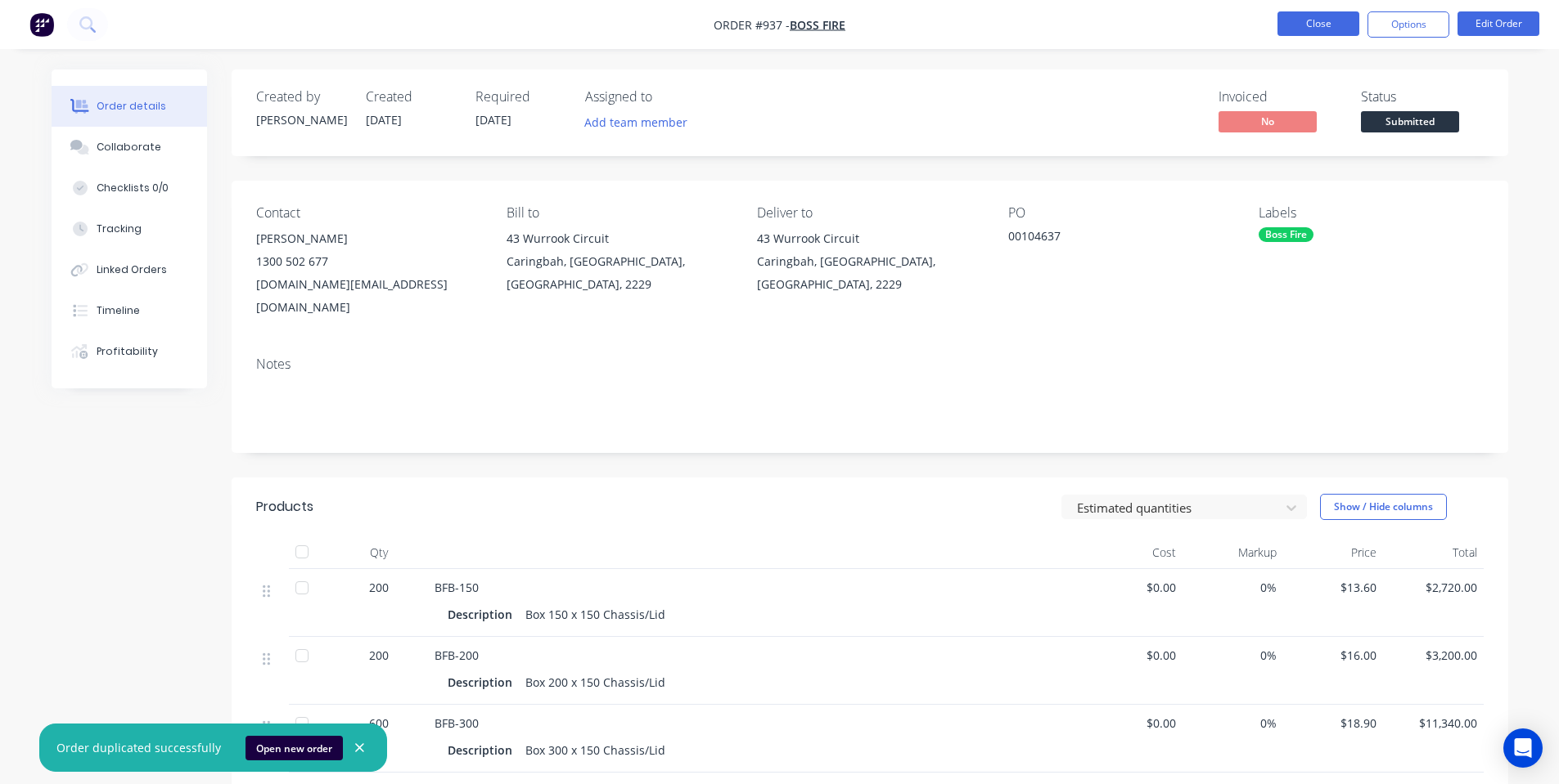
click at [1301, 29] on button "Close" at bounding box center [1318, 23] width 82 height 24
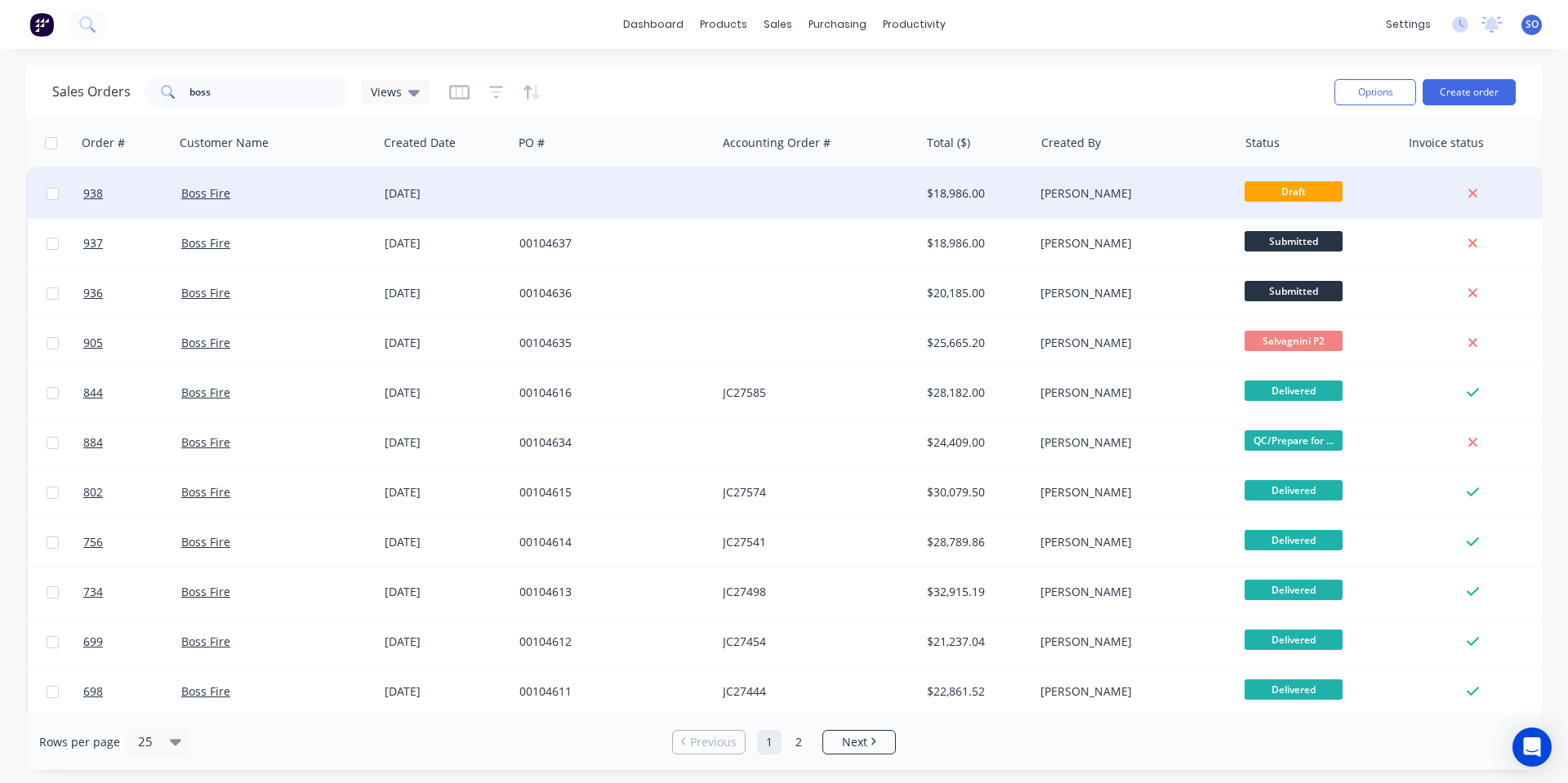
click at [961, 205] on div "$18,986.00" at bounding box center [978, 194] width 115 height 49
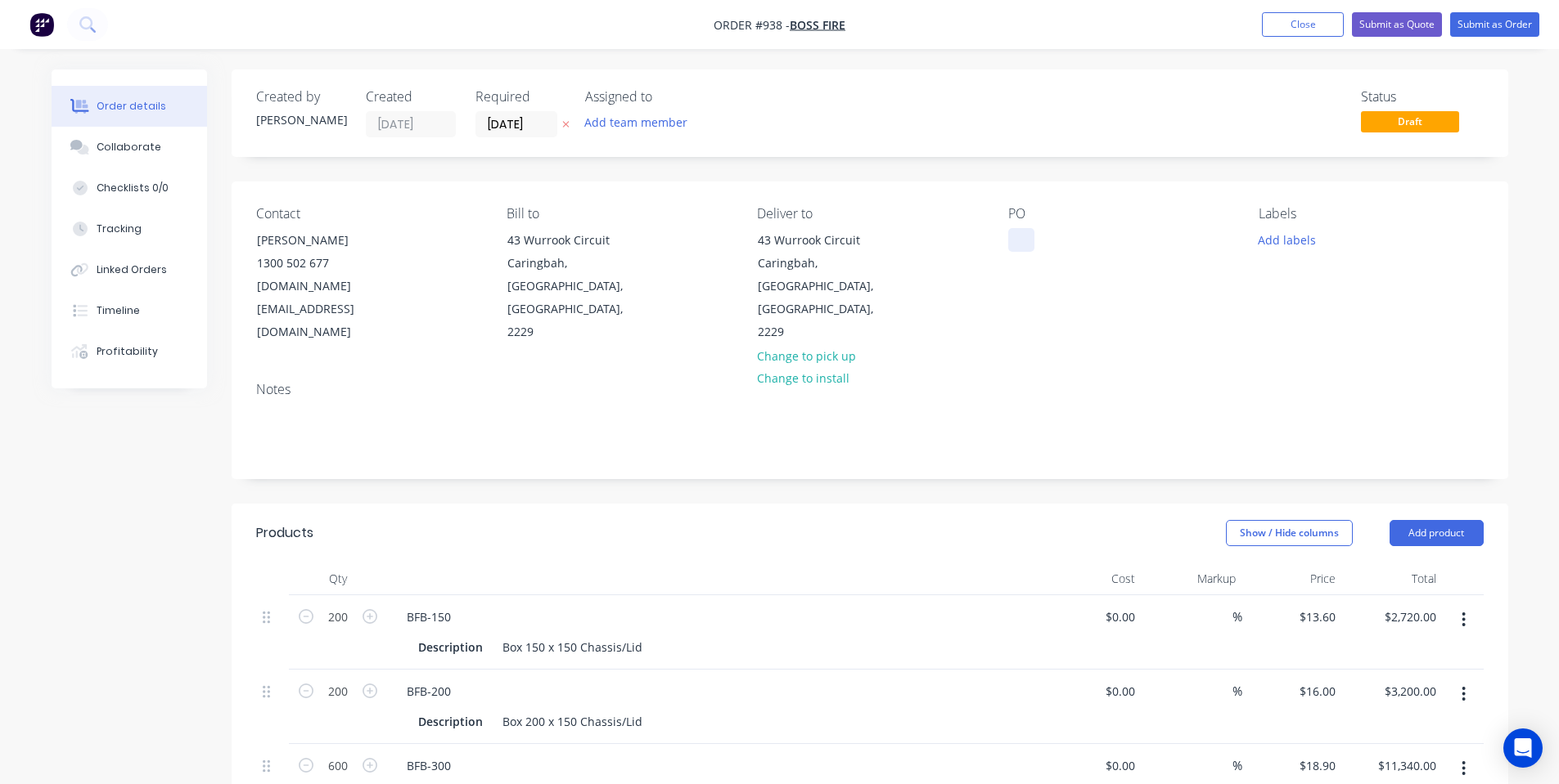
click at [1017, 235] on div at bounding box center [1021, 240] width 26 height 23
click at [1007, 314] on div "Contact Lara Sale [PHONE_NUMBER] [DOMAIN_NAME][EMAIL_ADDRESS][DOMAIN_NAME] Bill…" at bounding box center [869, 275] width 1276 height 187
click at [1298, 229] on button "Add labels" at bounding box center [1287, 239] width 76 height 22
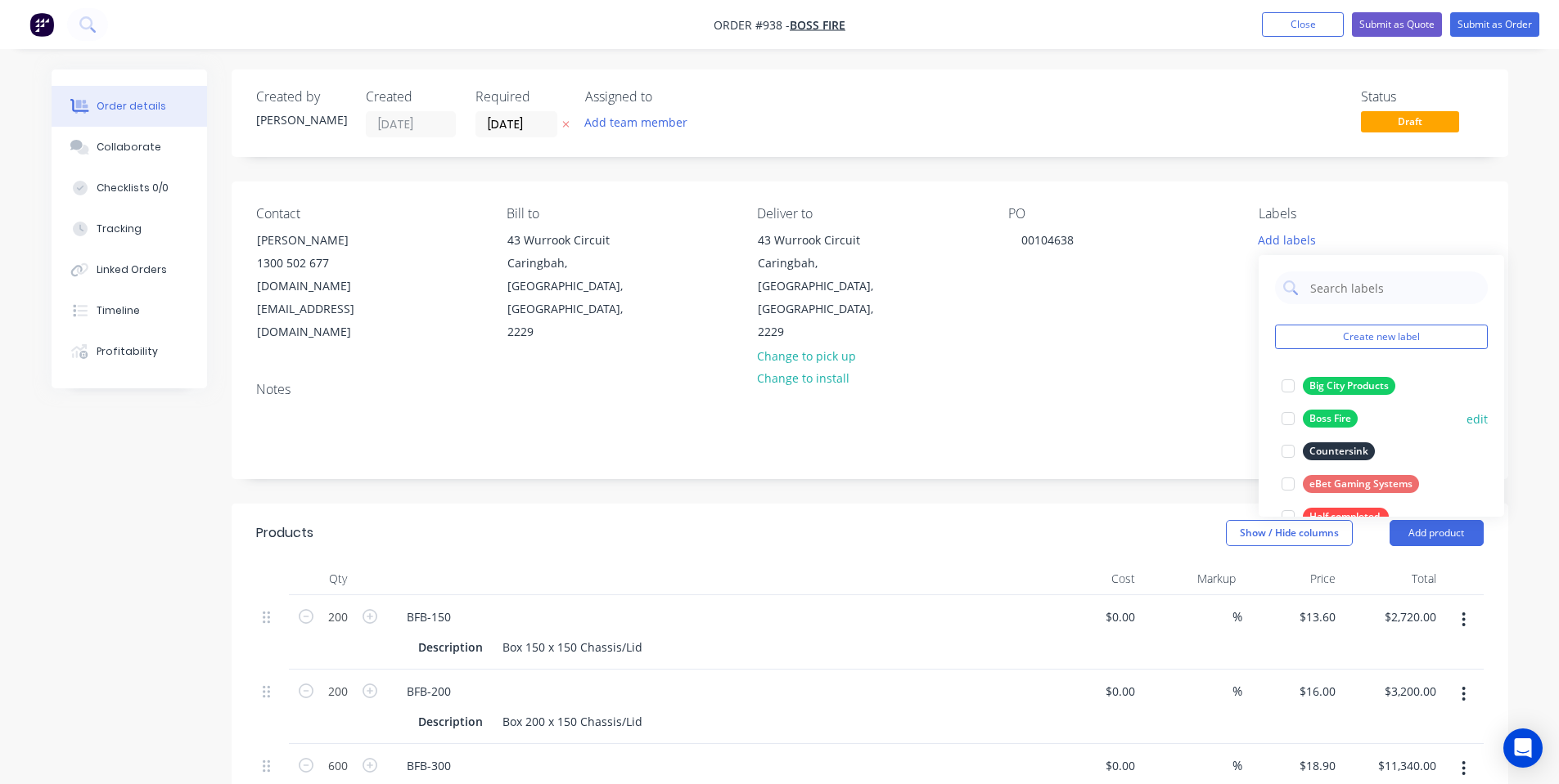
click at [1290, 409] on div at bounding box center [1288, 419] width 33 height 33
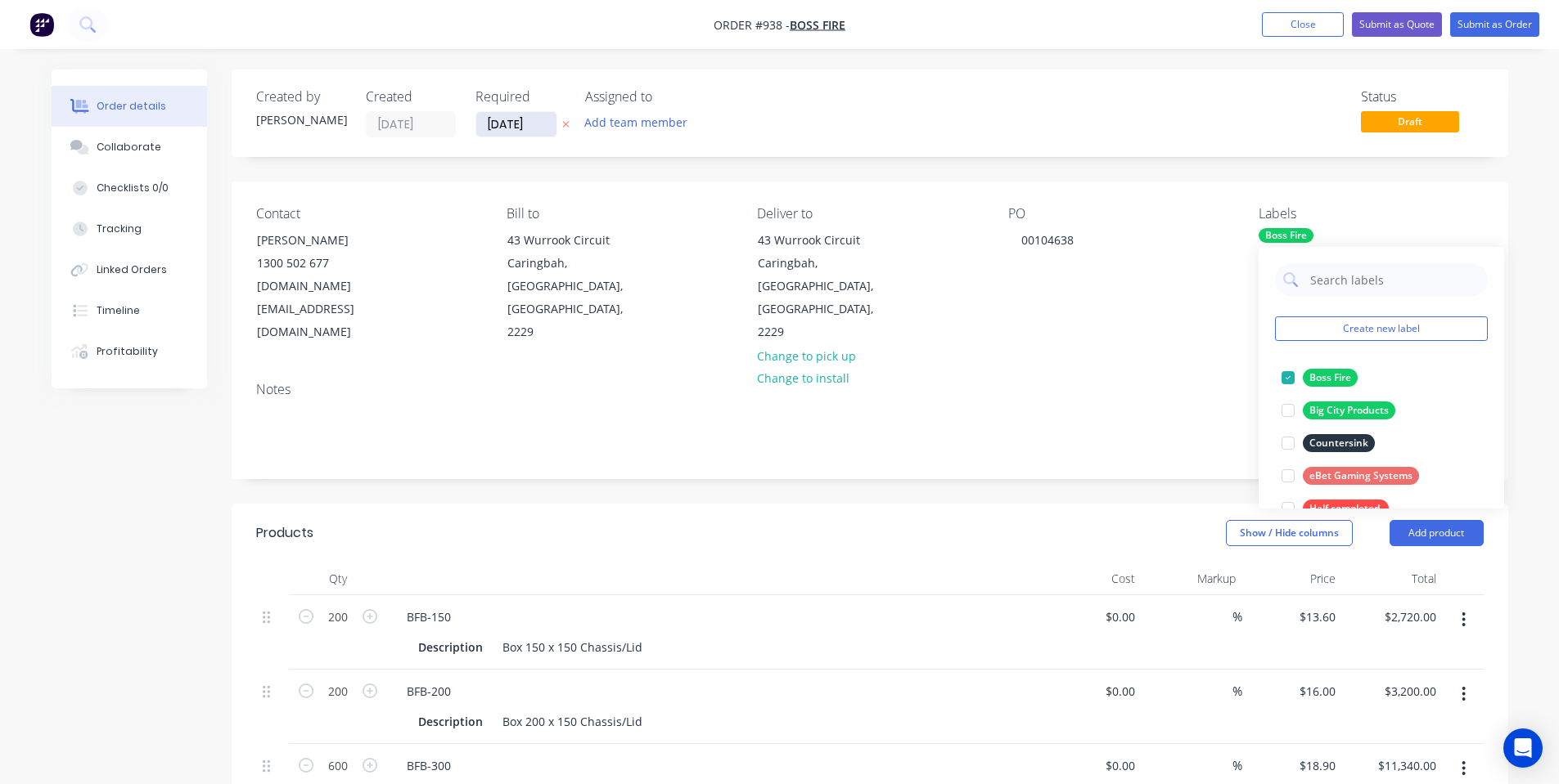
click at [532, 134] on input "[DATE]" at bounding box center [516, 124] width 80 height 24
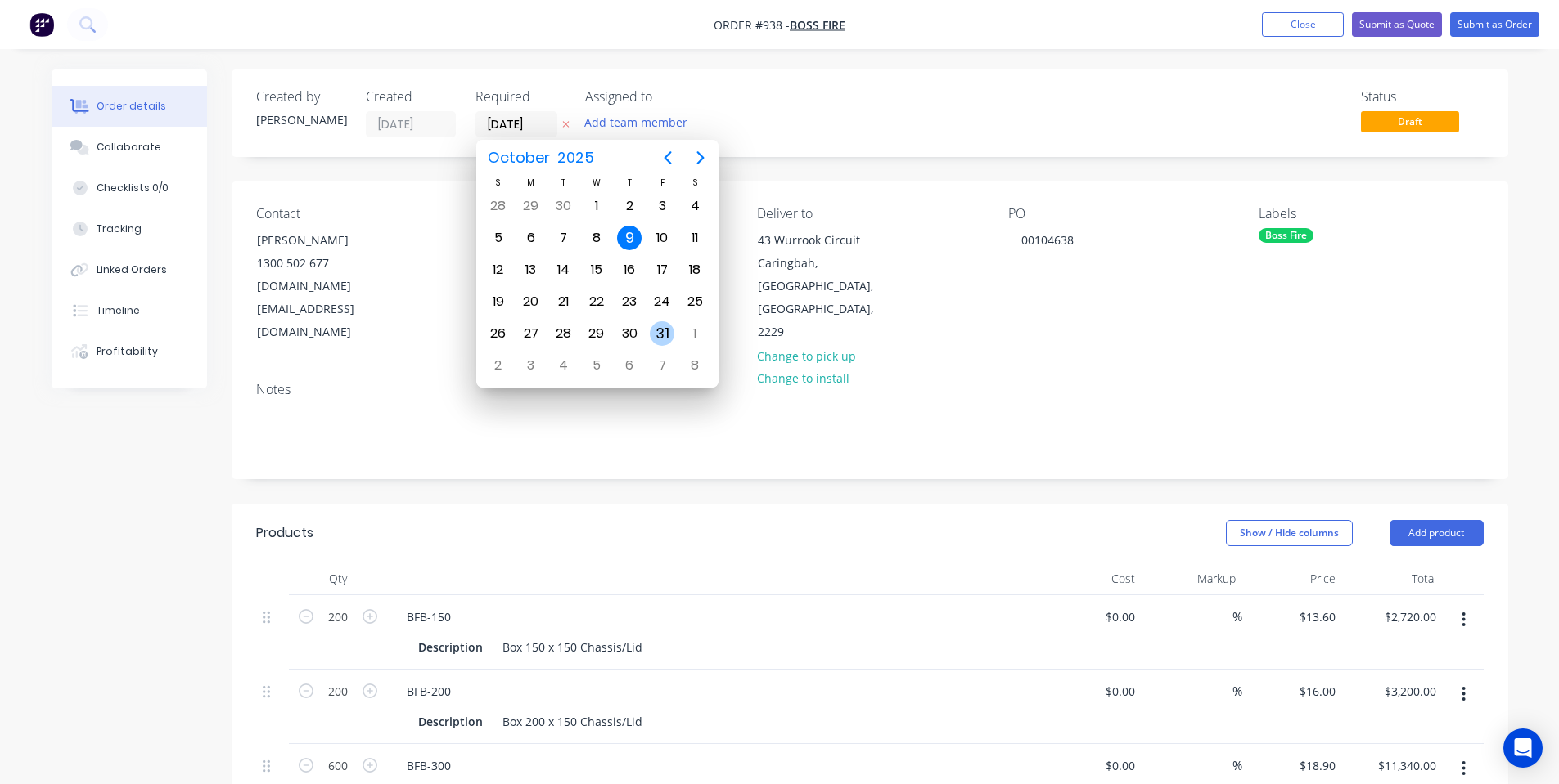
click at [653, 334] on div "31" at bounding box center [662, 334] width 24 height 24
type input "[DATE]"
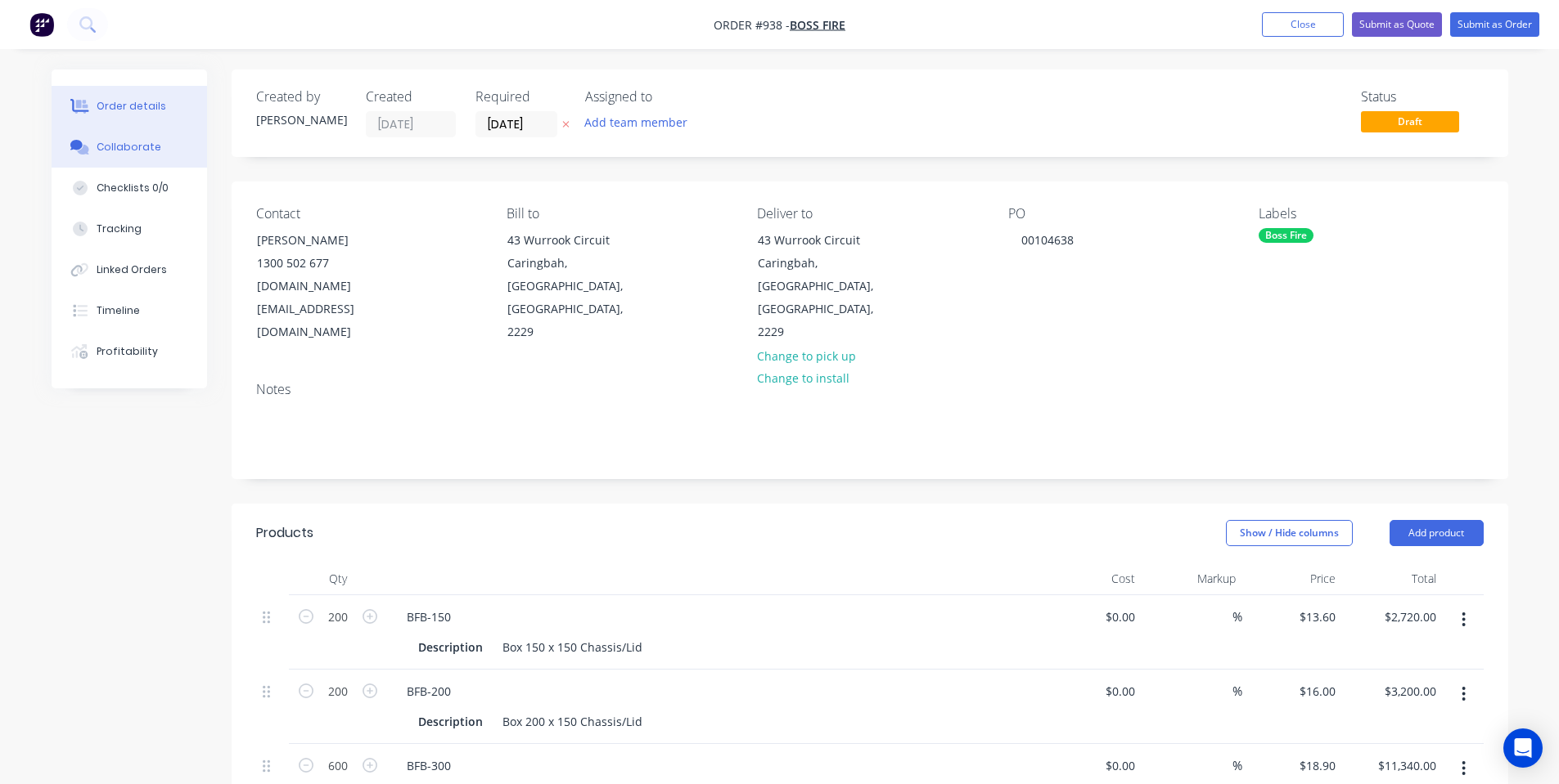
click at [148, 151] on div "Collaborate" at bounding box center [129, 147] width 64 height 15
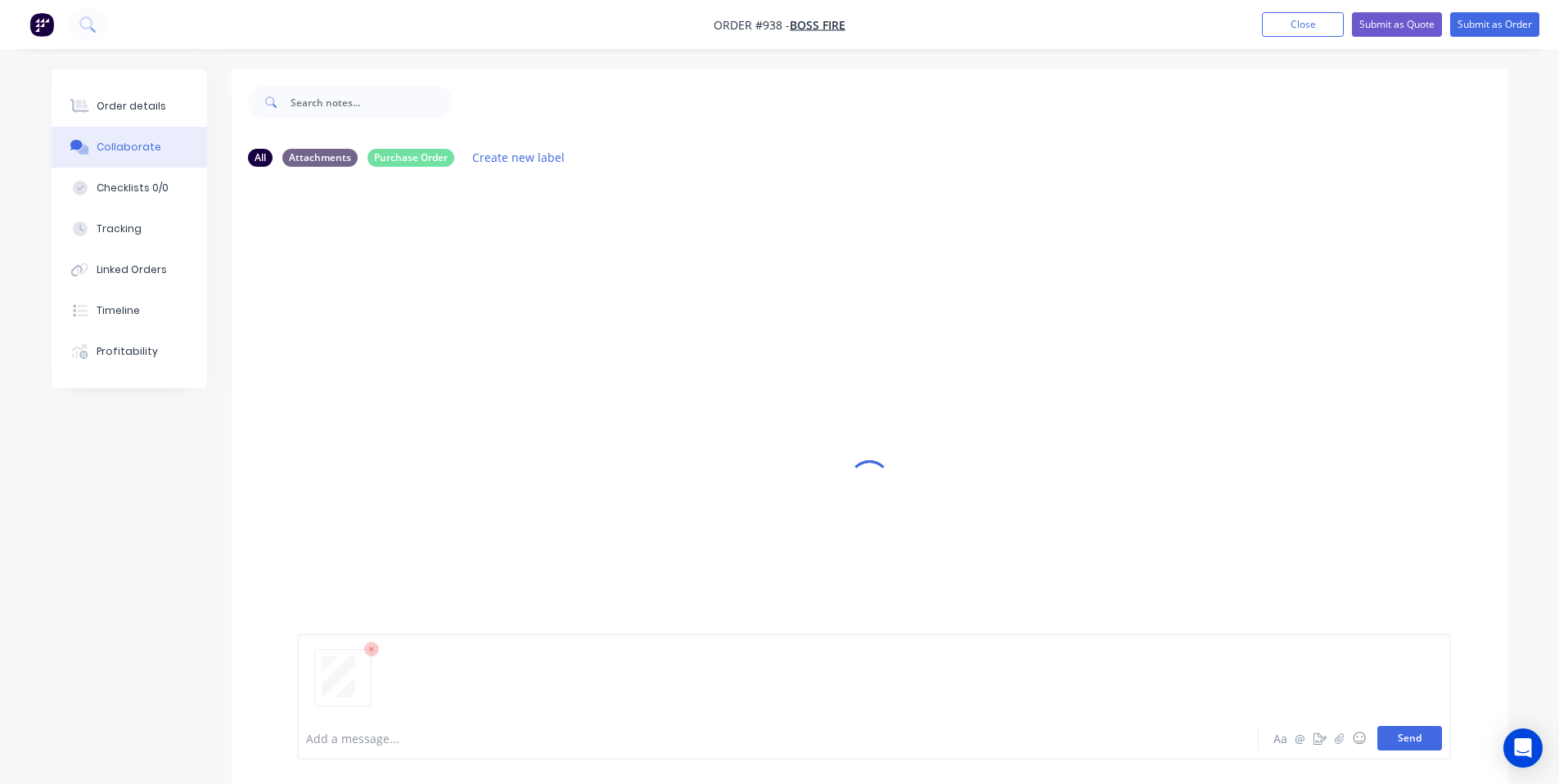
click at [1402, 741] on button "Send" at bounding box center [1409, 739] width 64 height 24
click at [863, 276] on div at bounding box center [869, 439] width 42 height 740
click at [150, 81] on div "Order details Collaborate Checklists 0/0 Tracking Linked Orders Timeline Profit…" at bounding box center [129, 229] width 156 height 319
click at [150, 110] on div "Order details" at bounding box center [131, 106] width 70 height 15
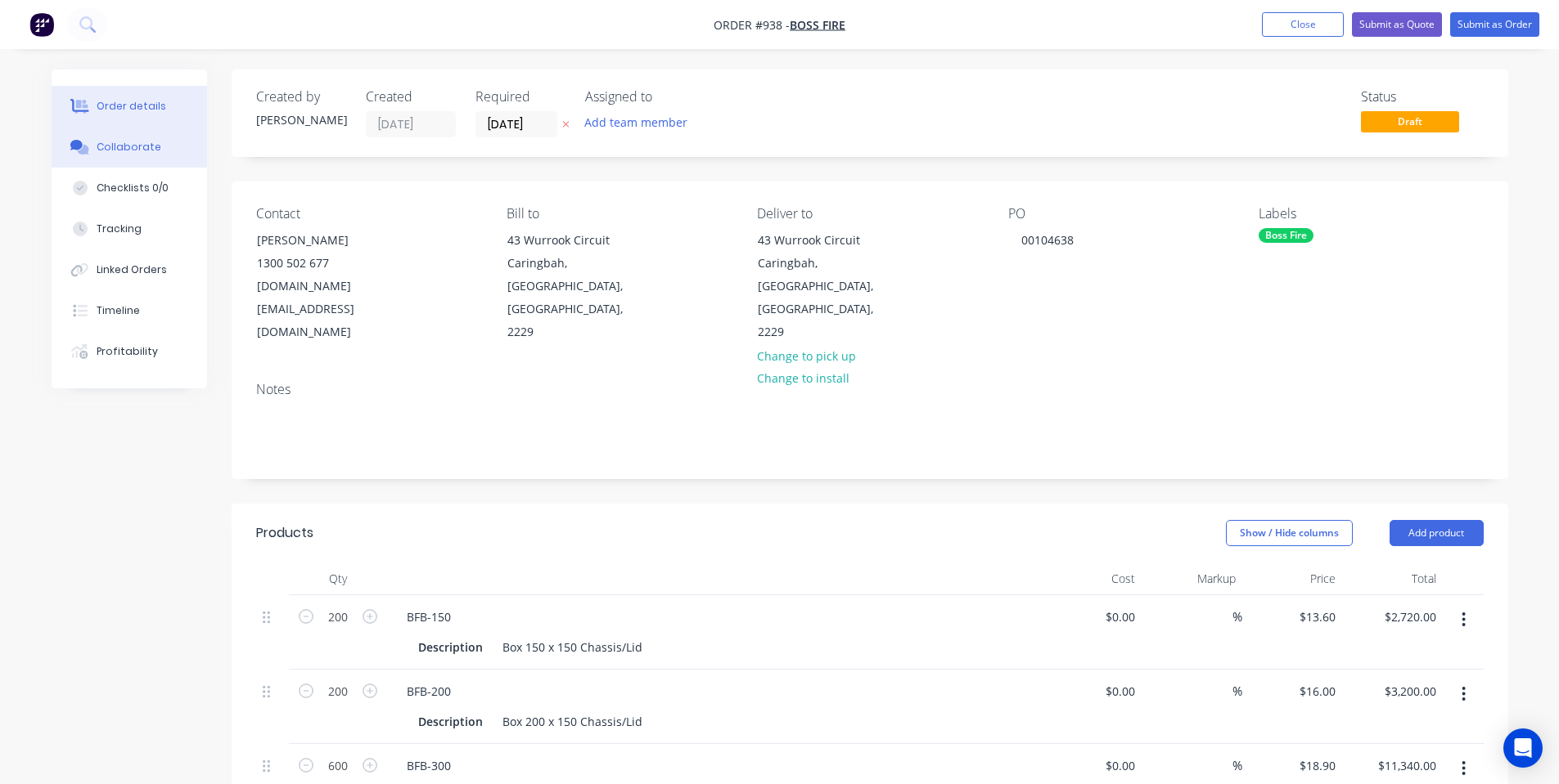
click at [157, 145] on button "Collaborate" at bounding box center [129, 147] width 156 height 41
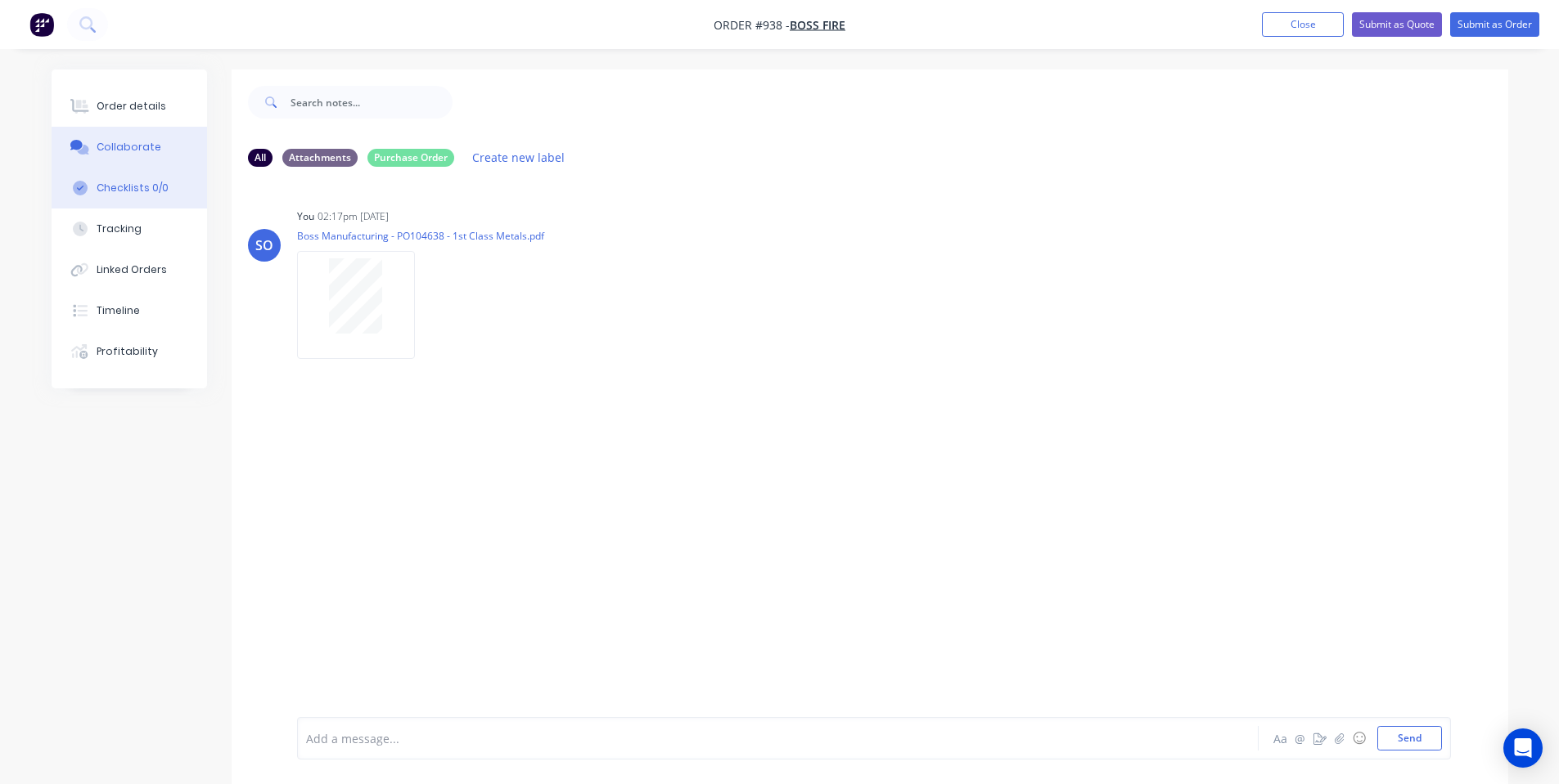
drag, startPoint x: 159, startPoint y: 113, endPoint x: 54, endPoint y: 196, distance: 133.8
click at [61, 173] on div "Order details Collaborate Checklists 0/0 Tracking Linked Orders Timeline Profit…" at bounding box center [129, 229] width 156 height 319
click at [105, 110] on div "Order details" at bounding box center [131, 106] width 70 height 15
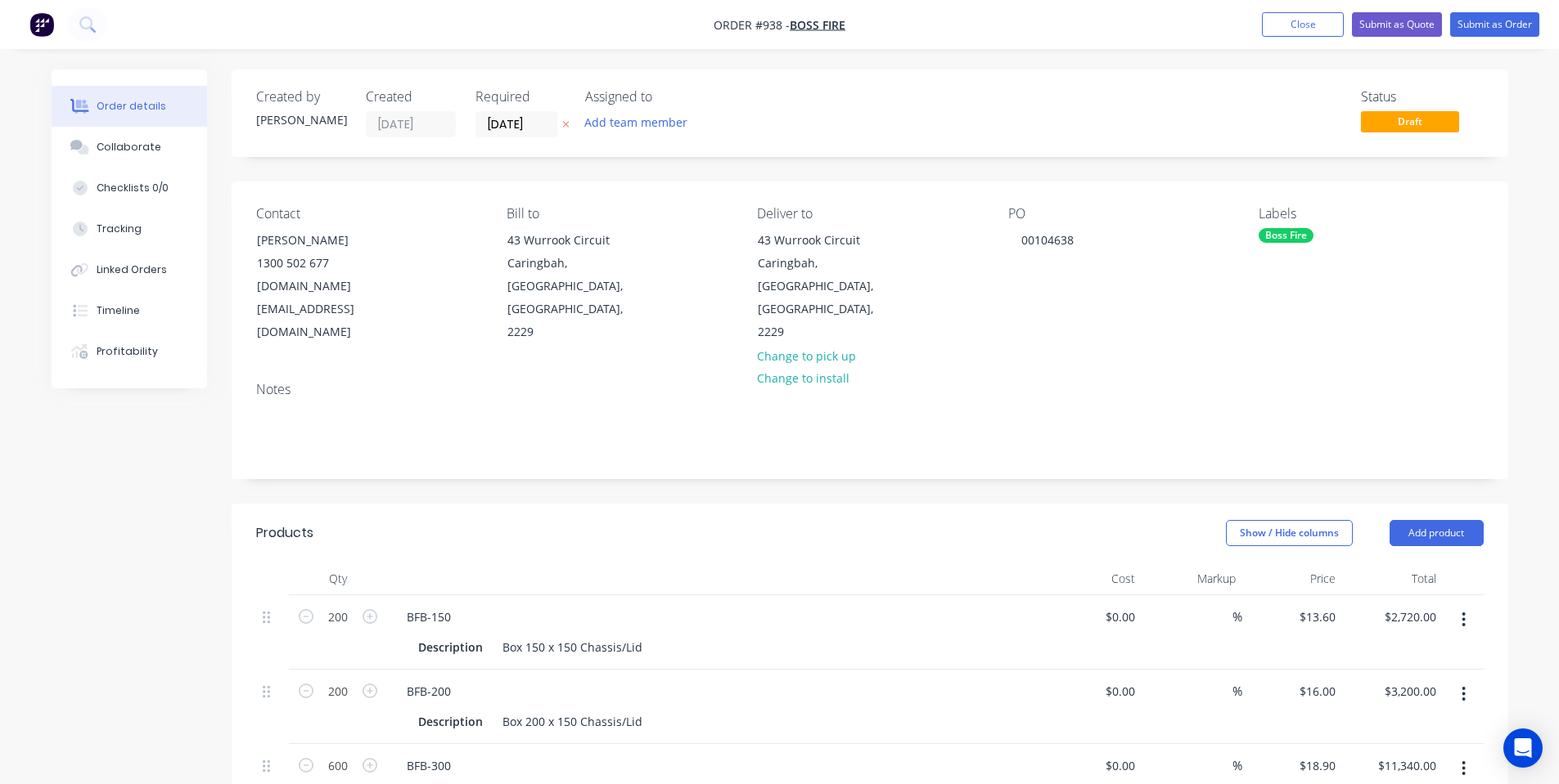
click at [1467, 605] on button "button" at bounding box center [1463, 620] width 38 height 30
click at [1432, 749] on div "Delete" at bounding box center [1405, 761] width 126 height 23
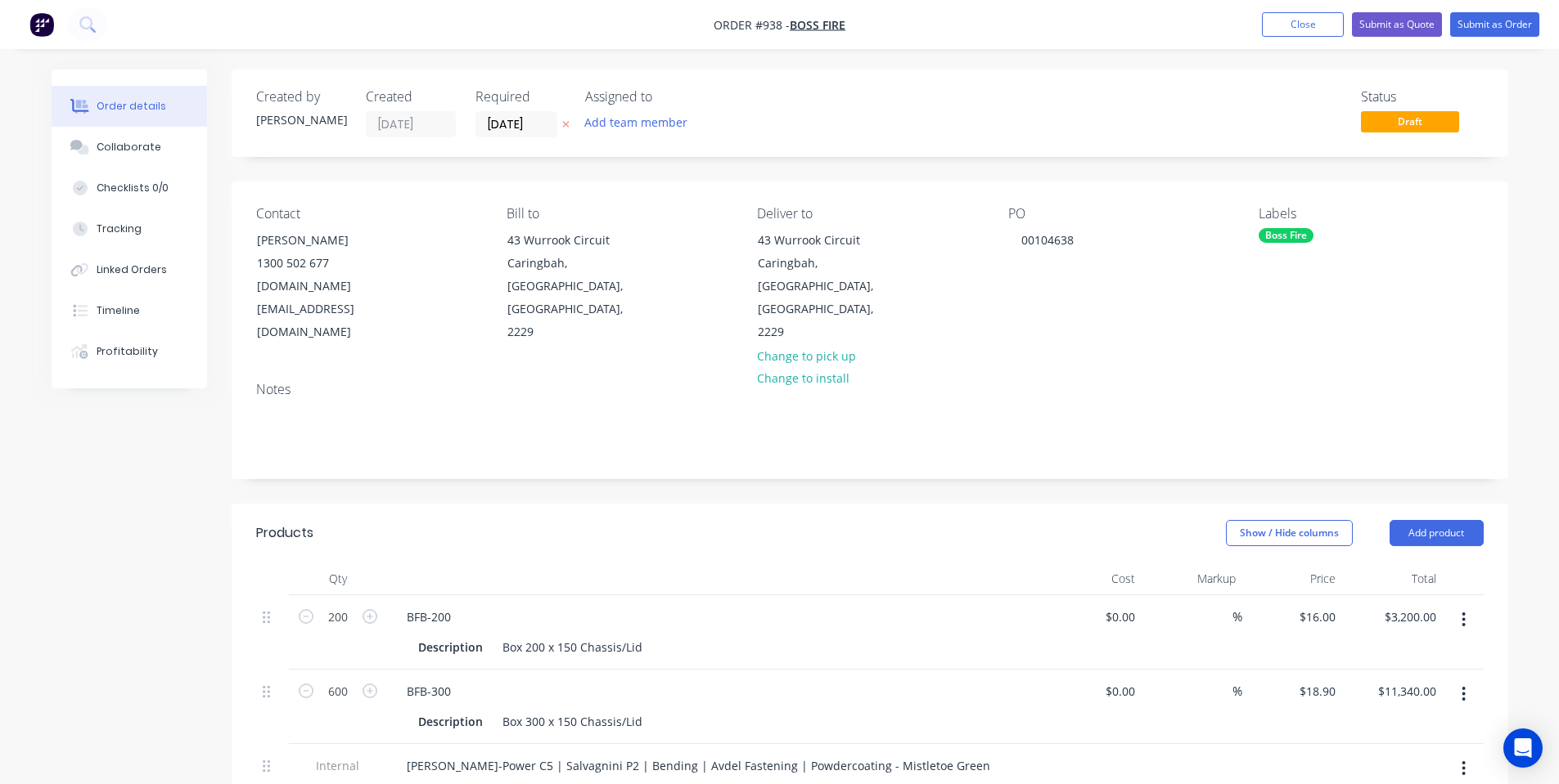
click at [1467, 605] on button "button" at bounding box center [1463, 620] width 38 height 30
click at [1421, 749] on div "Delete" at bounding box center [1405, 761] width 126 height 23
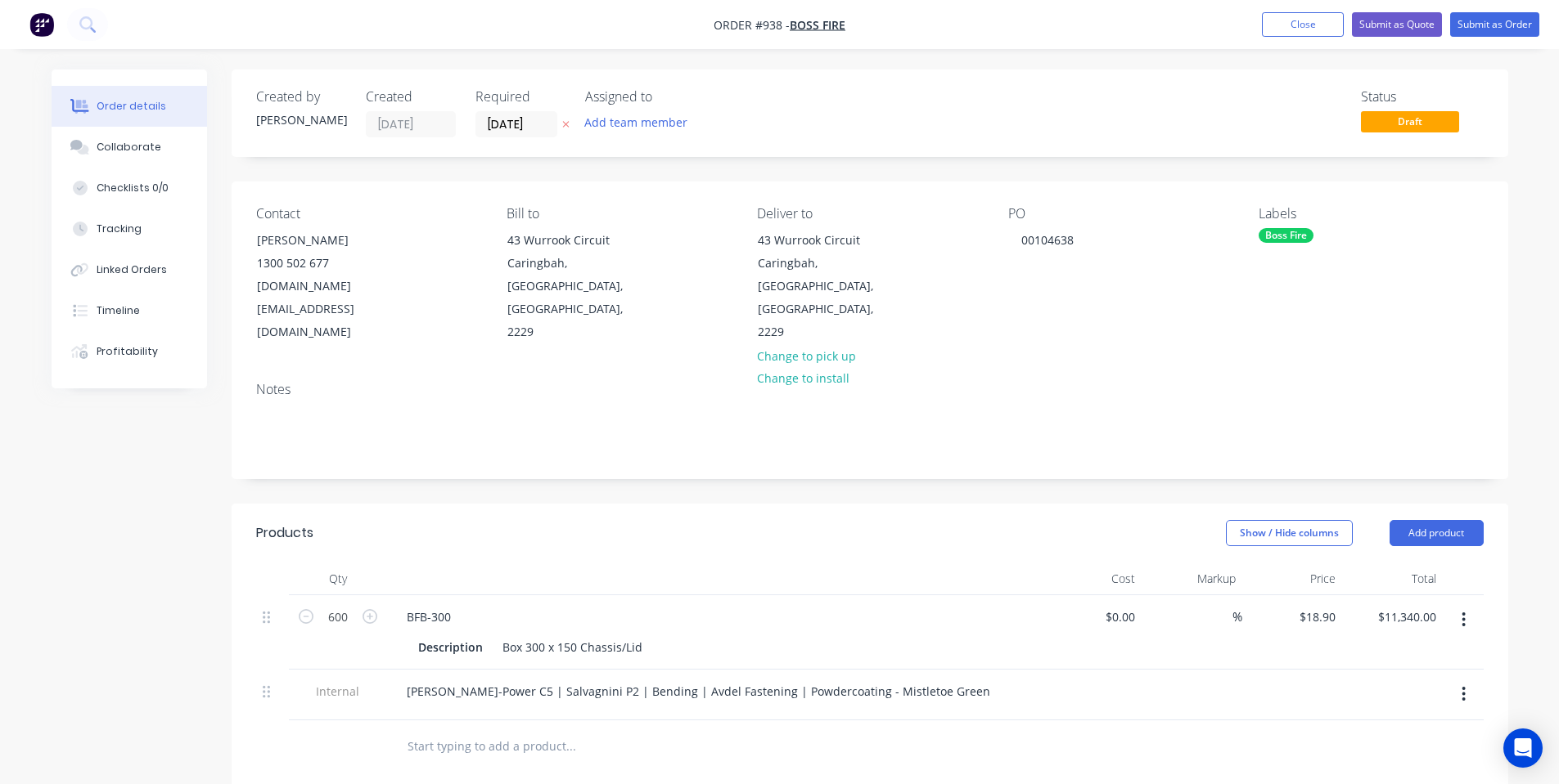
click at [570, 730] on input "text" at bounding box center [570, 747] width 327 height 33
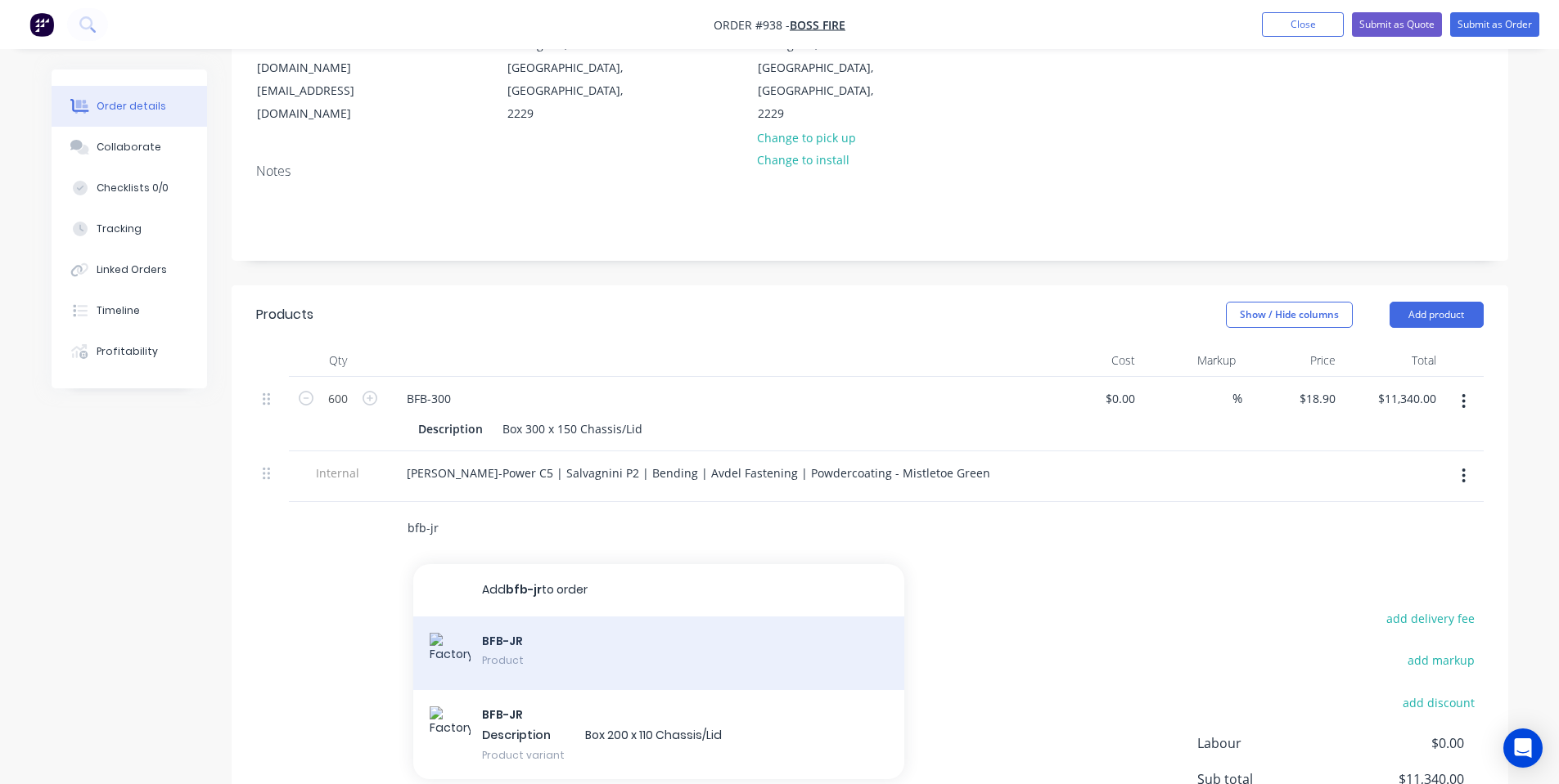
type input "bfb-jr"
click at [568, 617] on div "BFB-JR Product" at bounding box center [658, 654] width 491 height 74
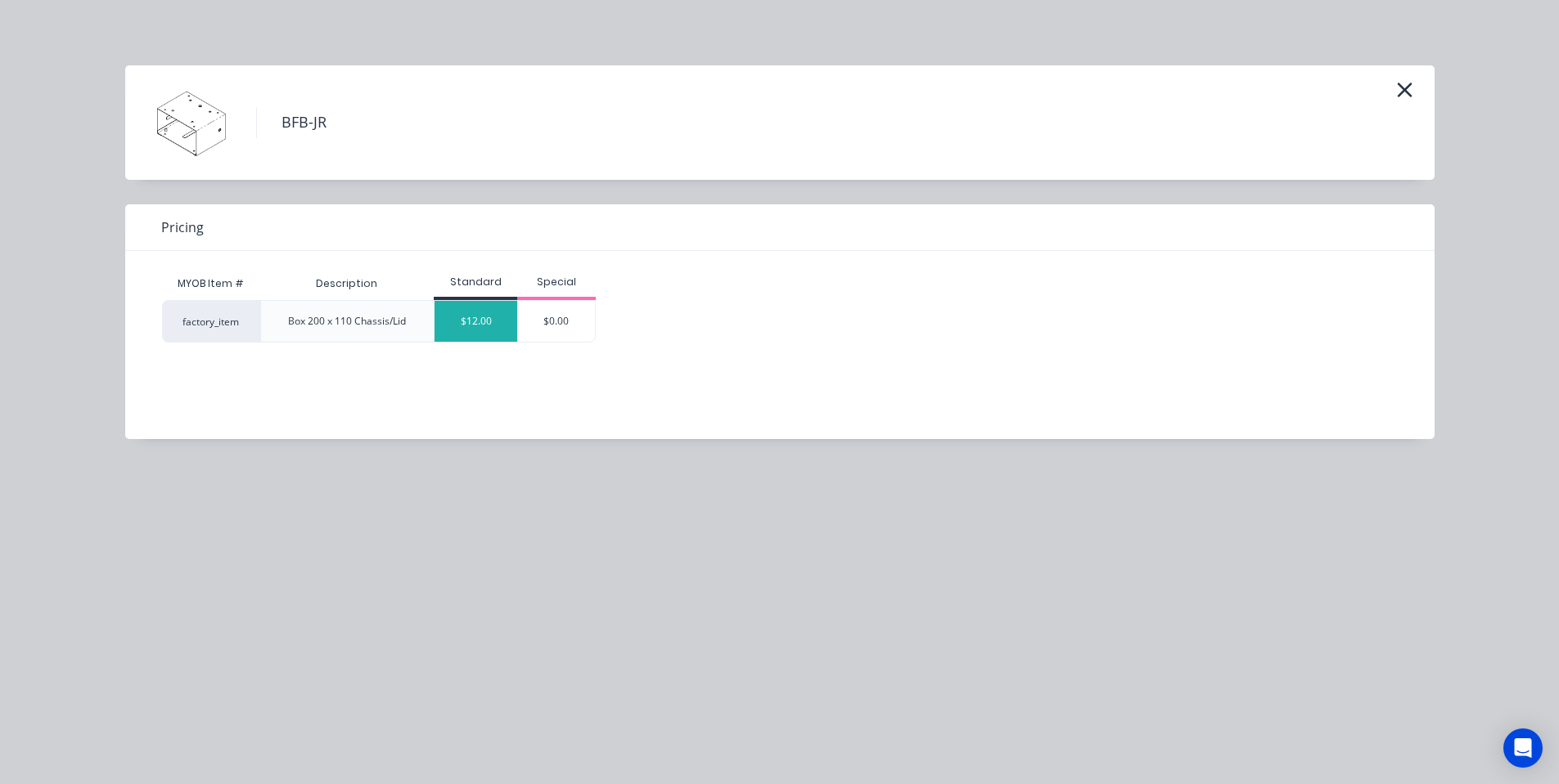
click at [506, 312] on div "$12.00" at bounding box center [476, 321] width 83 height 41
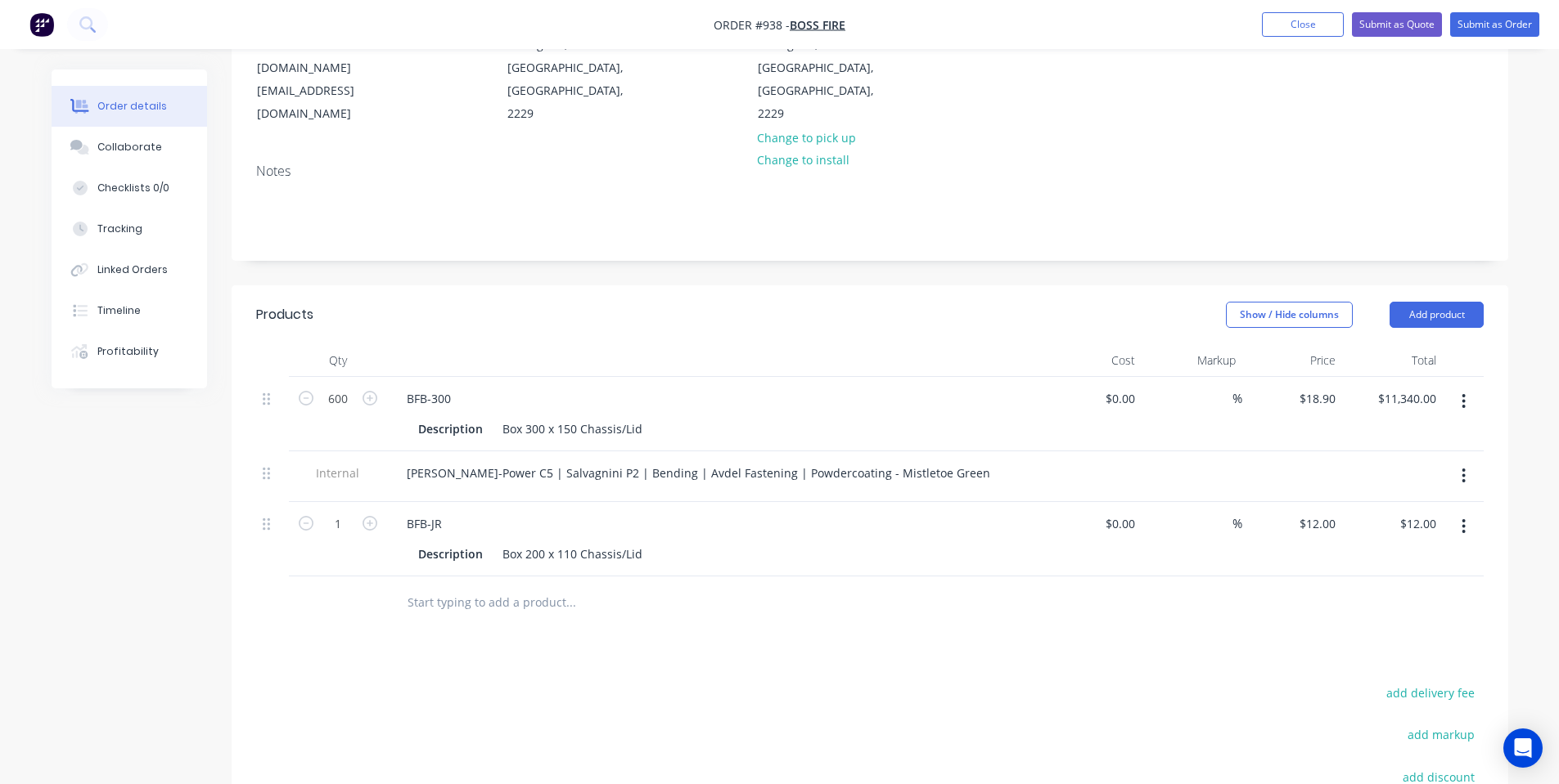
click at [459, 587] on input "text" at bounding box center [570, 603] width 327 height 33
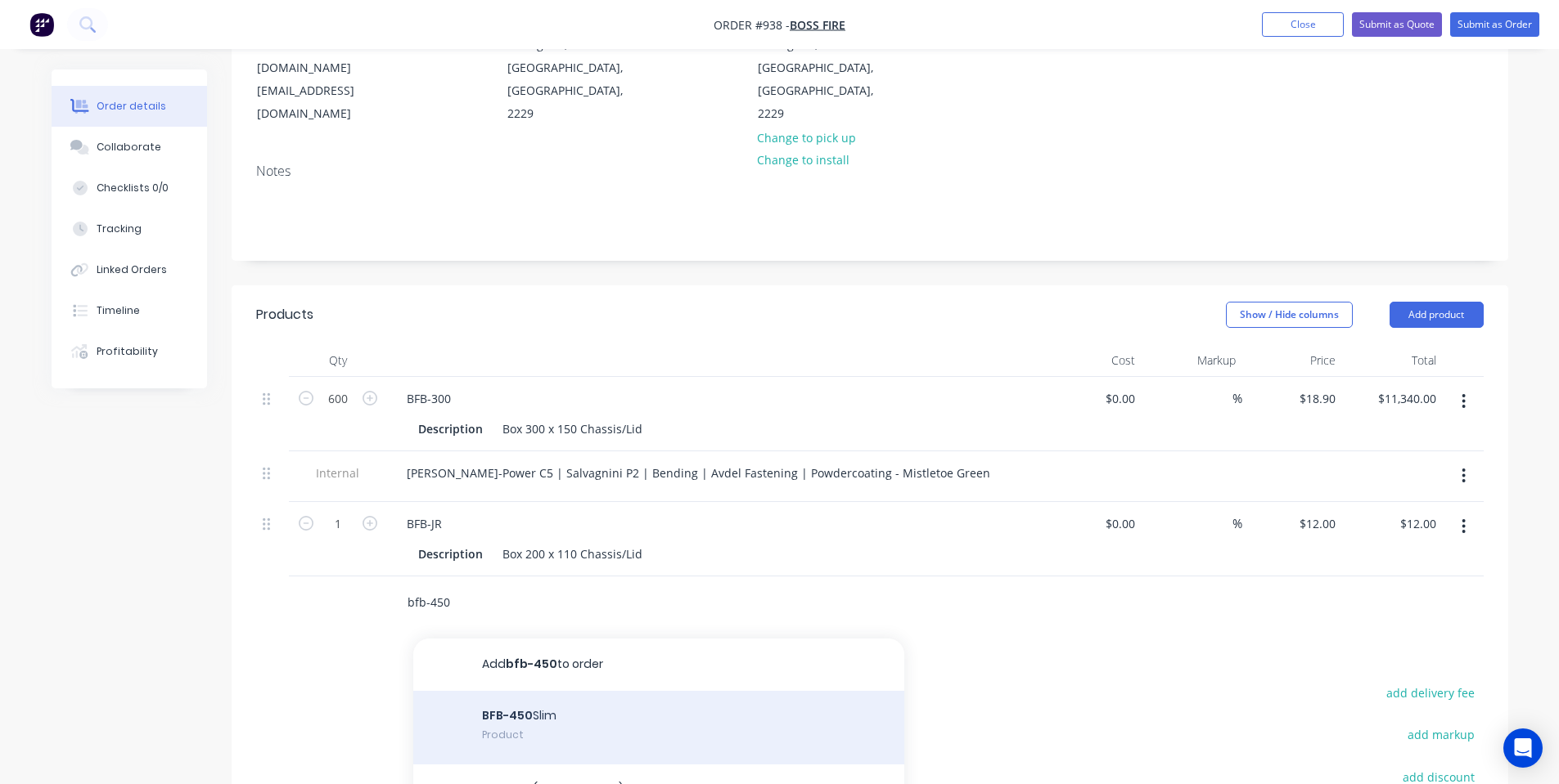
type input "bfb-450"
click at [563, 691] on div "BFB-450 Slim Product" at bounding box center [658, 728] width 491 height 74
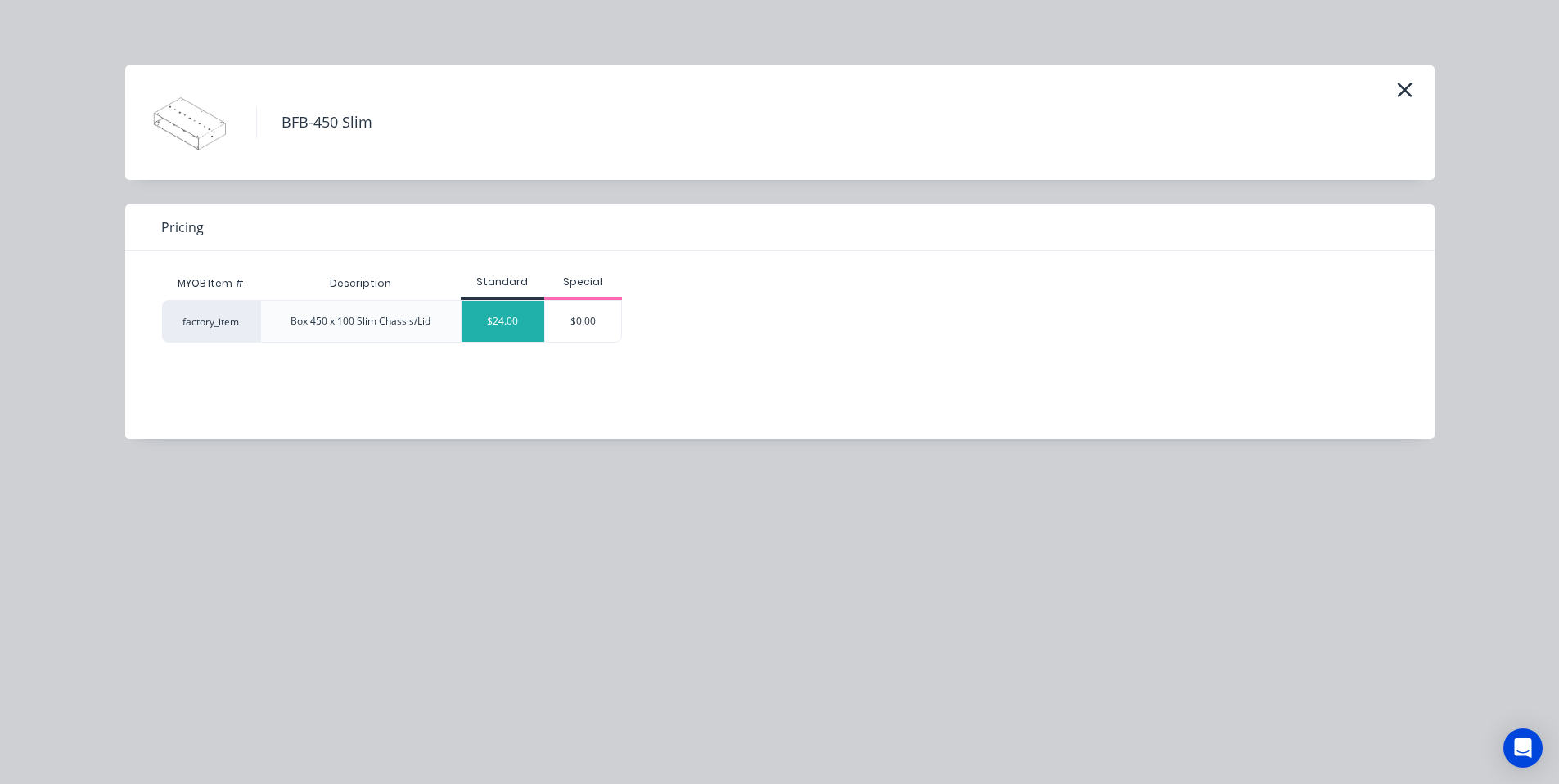
click at [518, 329] on div "$24.00" at bounding box center [503, 321] width 83 height 41
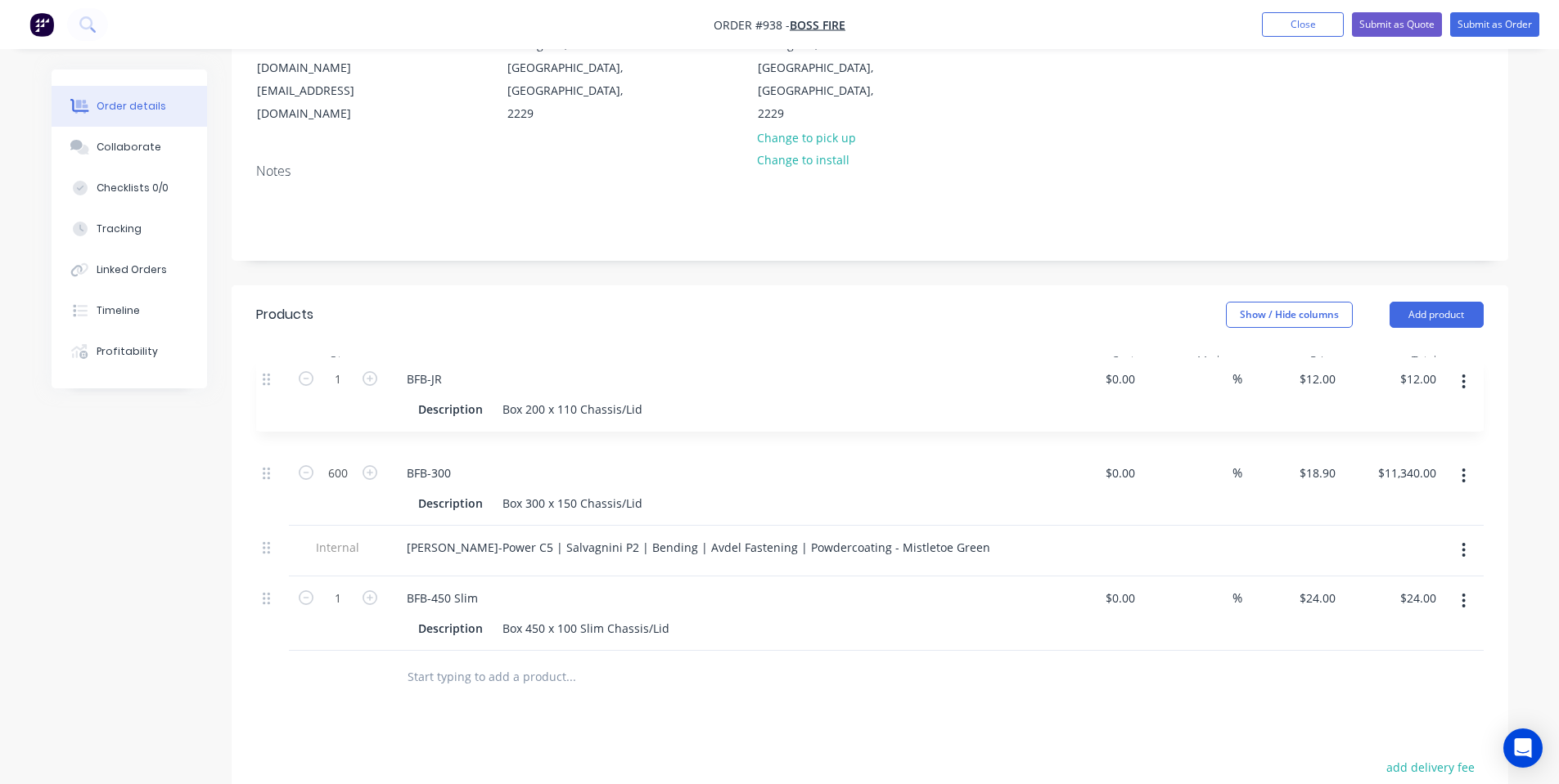
drag, startPoint x: 271, startPoint y: 480, endPoint x: 271, endPoint y: 357, distance: 123.0
click at [271, 377] on div "600 BFB-300 Description Box 300 x 150 Chassis/Lid $0.00 $0.00 % $18.90 $18.90 $…" at bounding box center [870, 514] width 1228 height 274
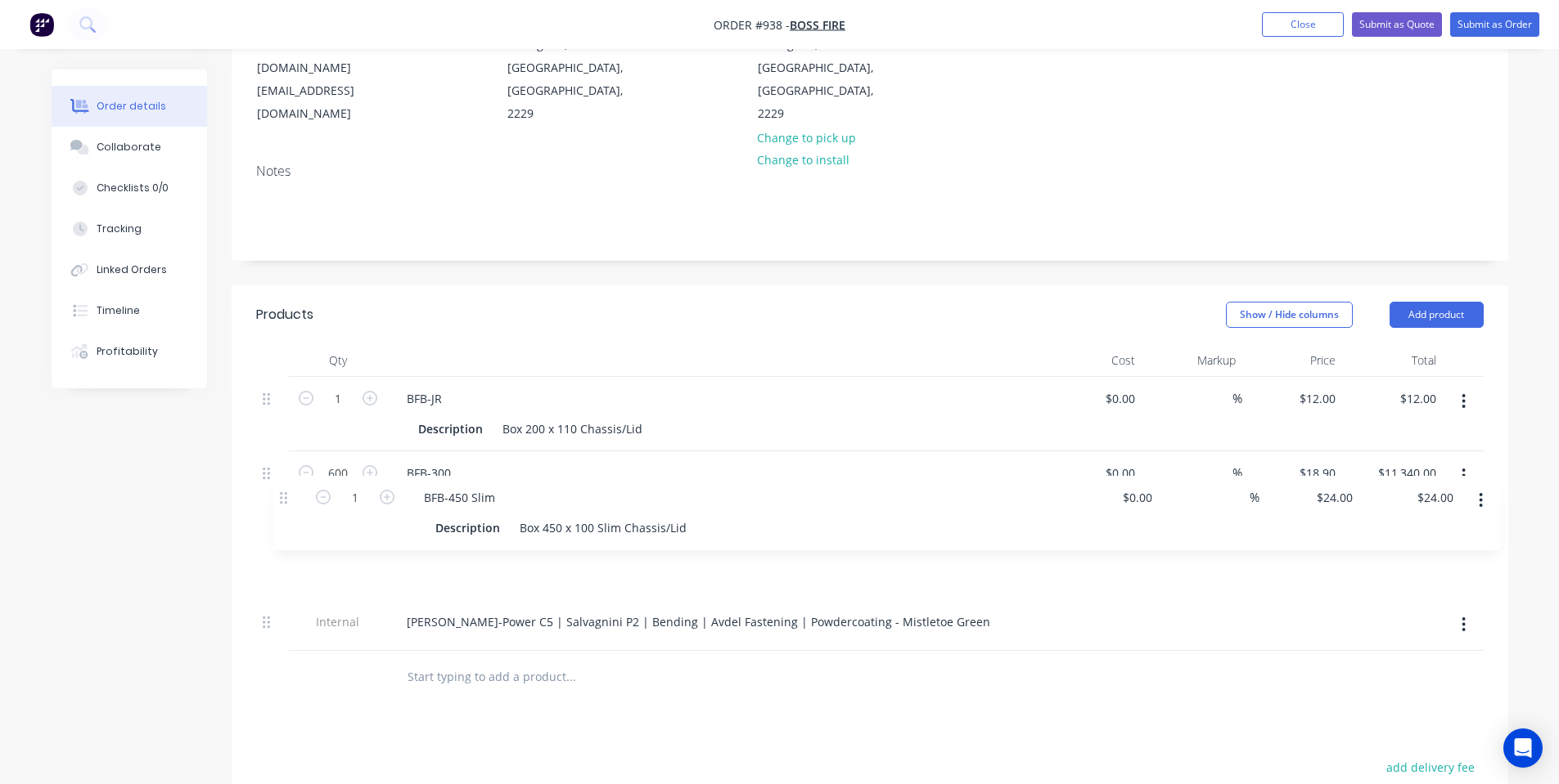
drag, startPoint x: 266, startPoint y: 554, endPoint x: 289, endPoint y: 477, distance: 80.4
click at [289, 479] on div "1 BFB-JR Description Box 200 x 110 Chassis/Lid $0.00 $0.00 % $12.00 $12.00 $12.…" at bounding box center [870, 514] width 1228 height 274
click at [353, 387] on input "1" at bounding box center [337, 399] width 43 height 24
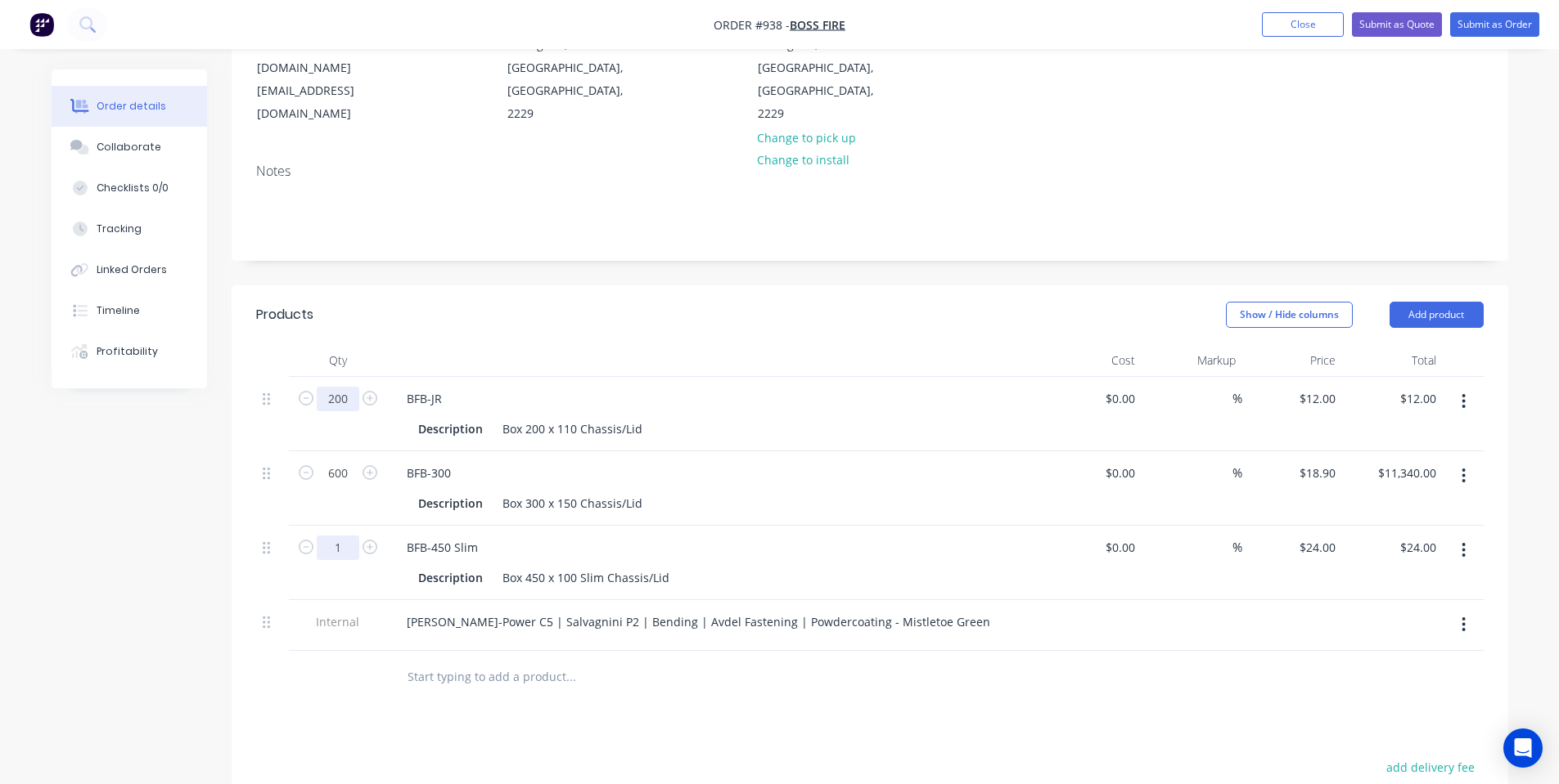
type input "200"
type input "$2,400.00"
click at [340, 535] on input "1" at bounding box center [337, 548] width 43 height 24
type input "100"
type input "$2,400.00"
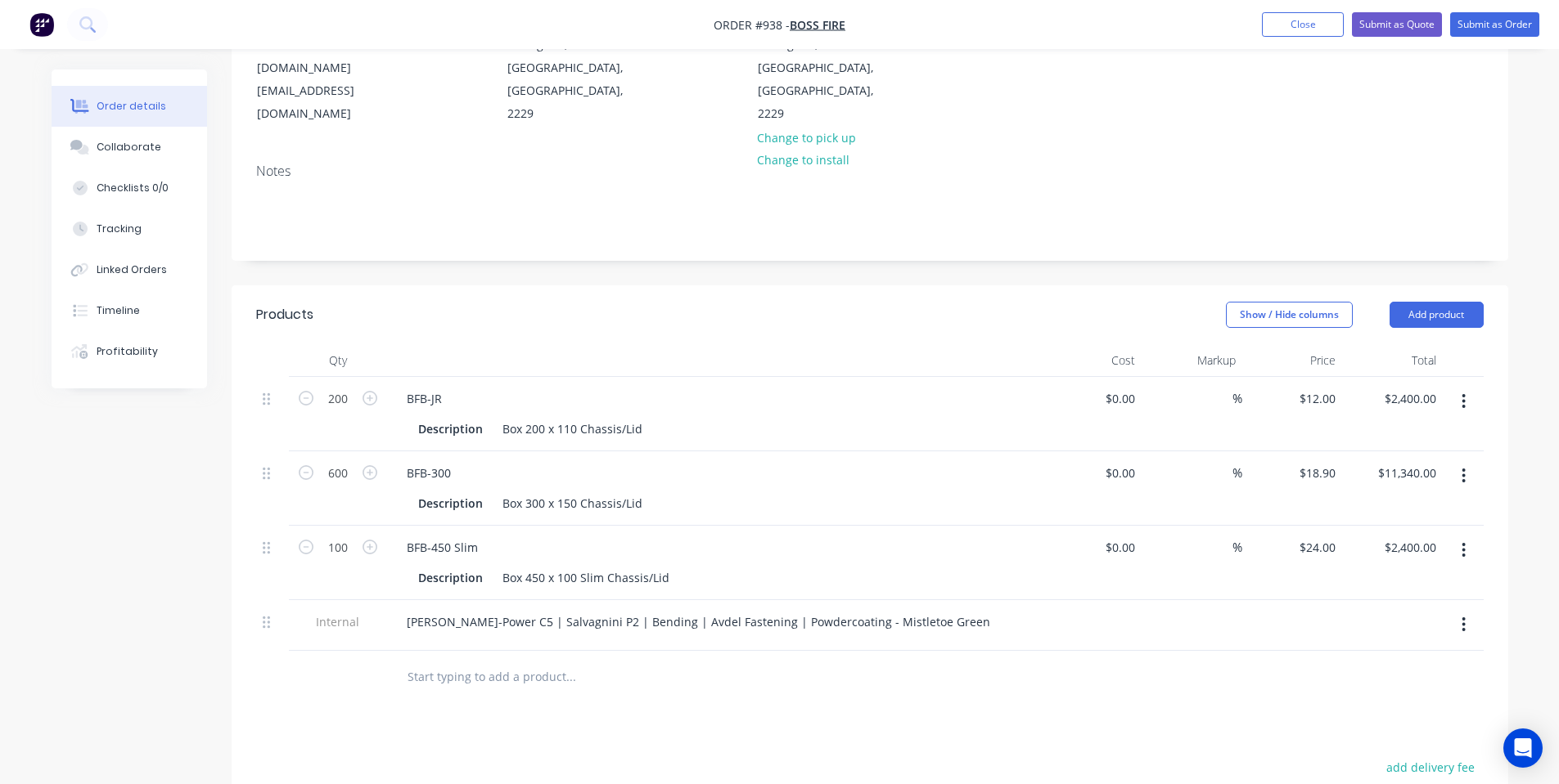
click at [1169, 302] on div "Show / Hide columns Add product" at bounding box center [999, 315] width 966 height 26
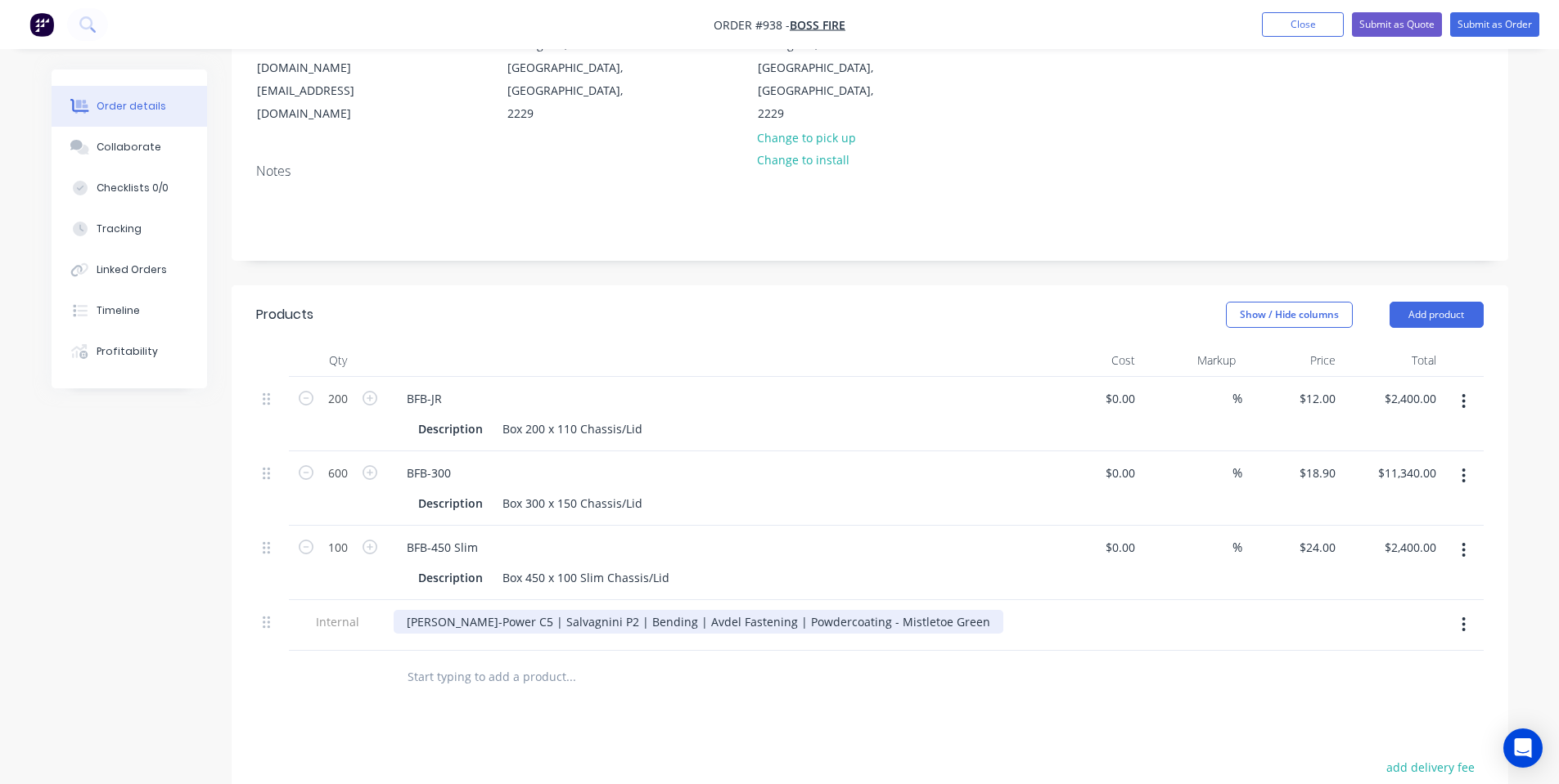
click at [909, 610] on div "[PERSON_NAME]-Power C5 | Salvagnini P2 | Bending | Avdel Fastening | Powdercoat…" at bounding box center [698, 621] width 610 height 23
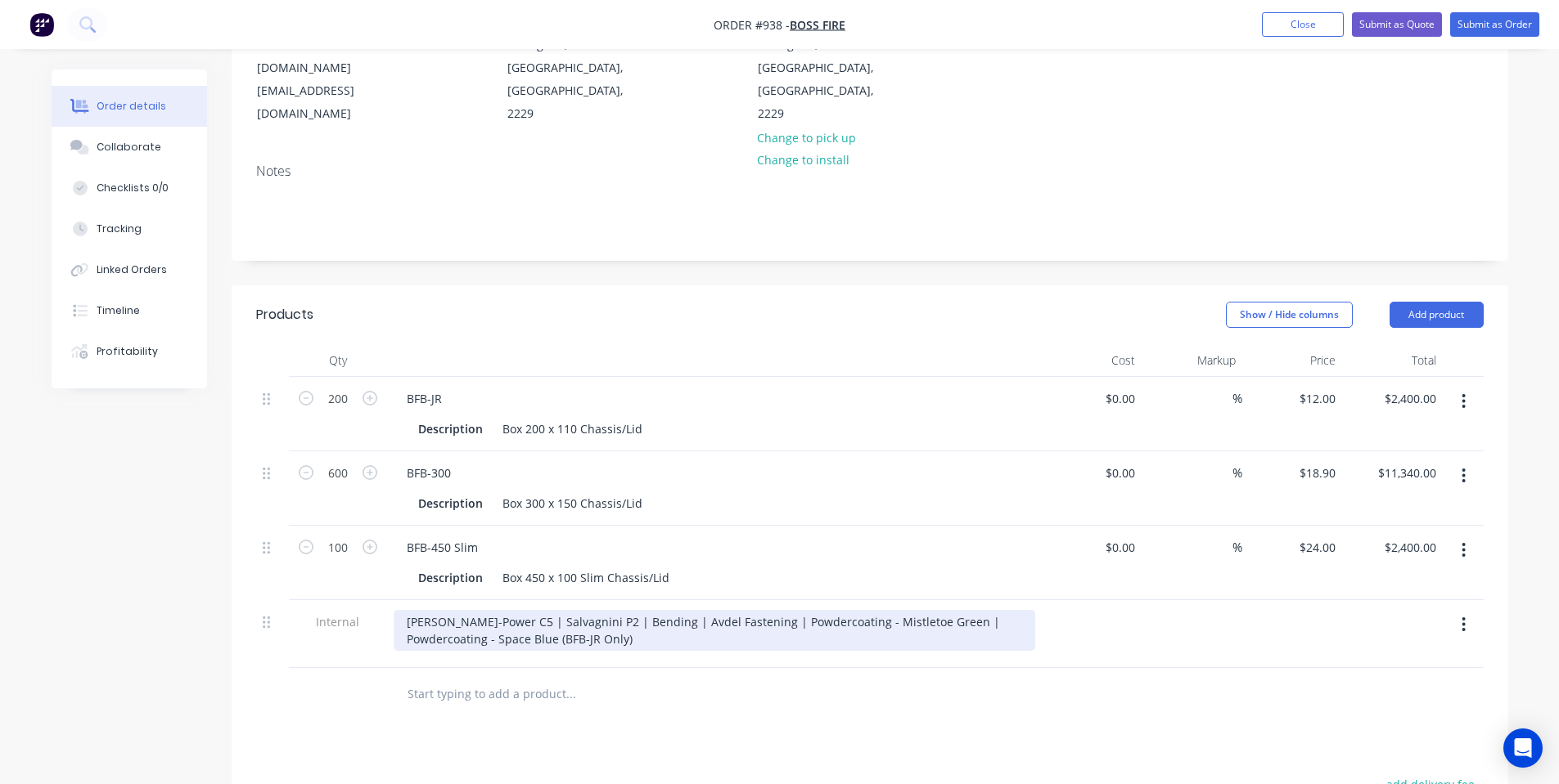
drag, startPoint x: 839, startPoint y: 652, endPoint x: 868, endPoint y: 593, distance: 65.7
click at [846, 678] on div at bounding box center [639, 694] width 491 height 33
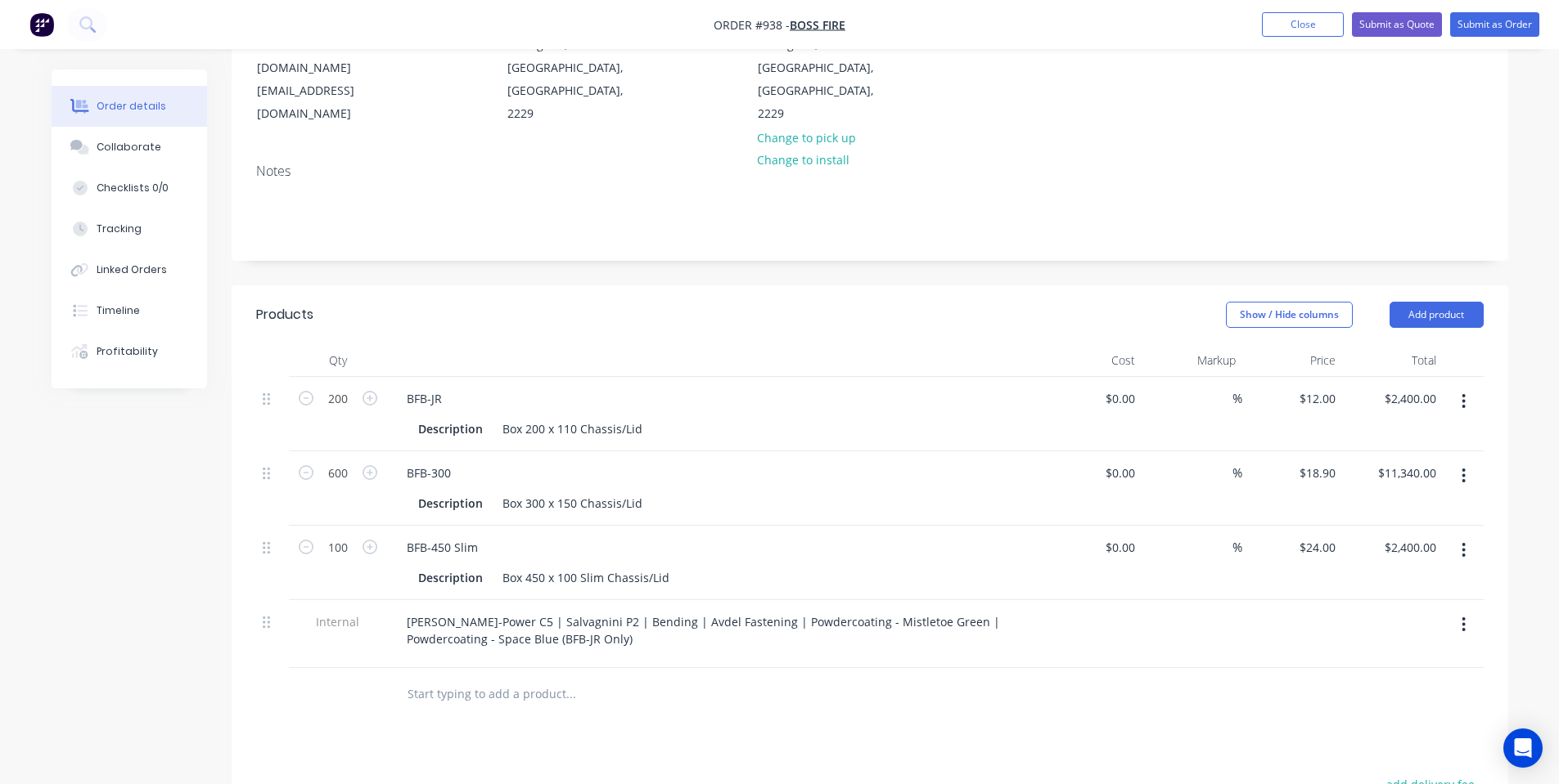
click at [762, 377] on div "BFB-JR Description Box 200 x 110 Chassis/Lid" at bounding box center [714, 415] width 655 height 75
click at [103, 125] on button "Order details" at bounding box center [129, 106] width 156 height 41
click at [109, 132] on button "Collaborate" at bounding box center [129, 147] width 156 height 41
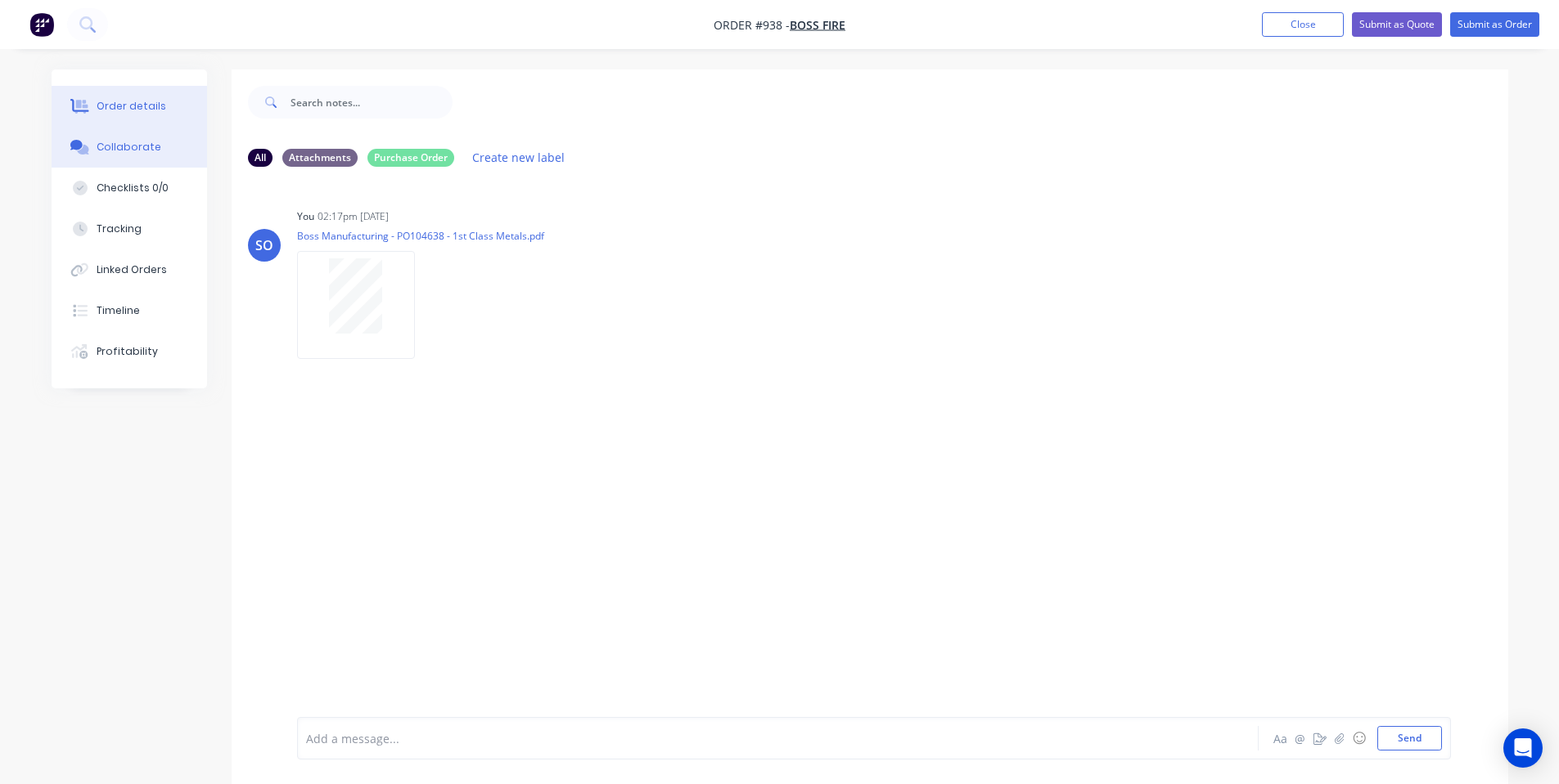
click at [103, 100] on div "Order details" at bounding box center [131, 106] width 70 height 15
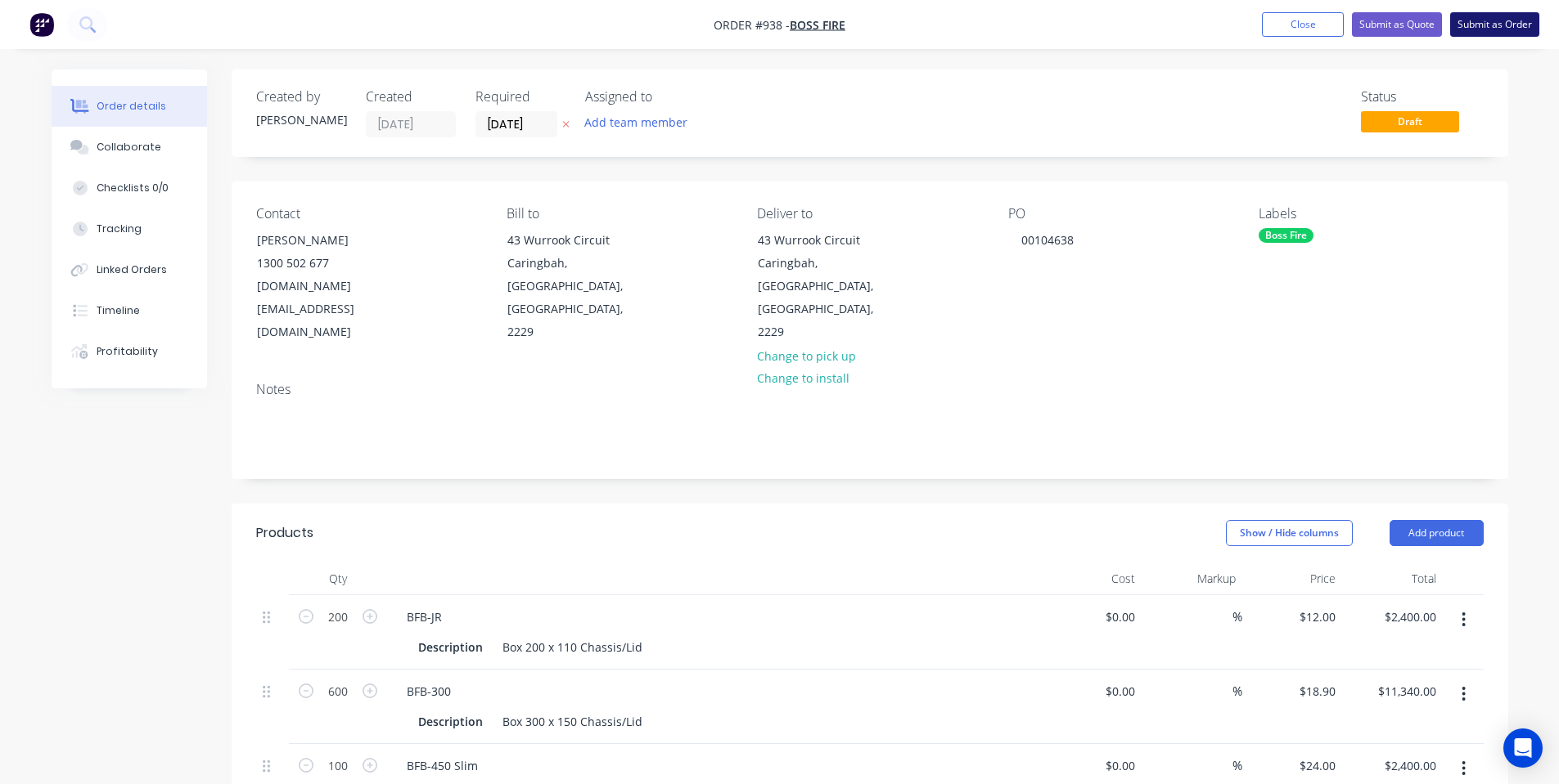
click at [1496, 31] on button "Submit as Order" at bounding box center [1494, 24] width 90 height 24
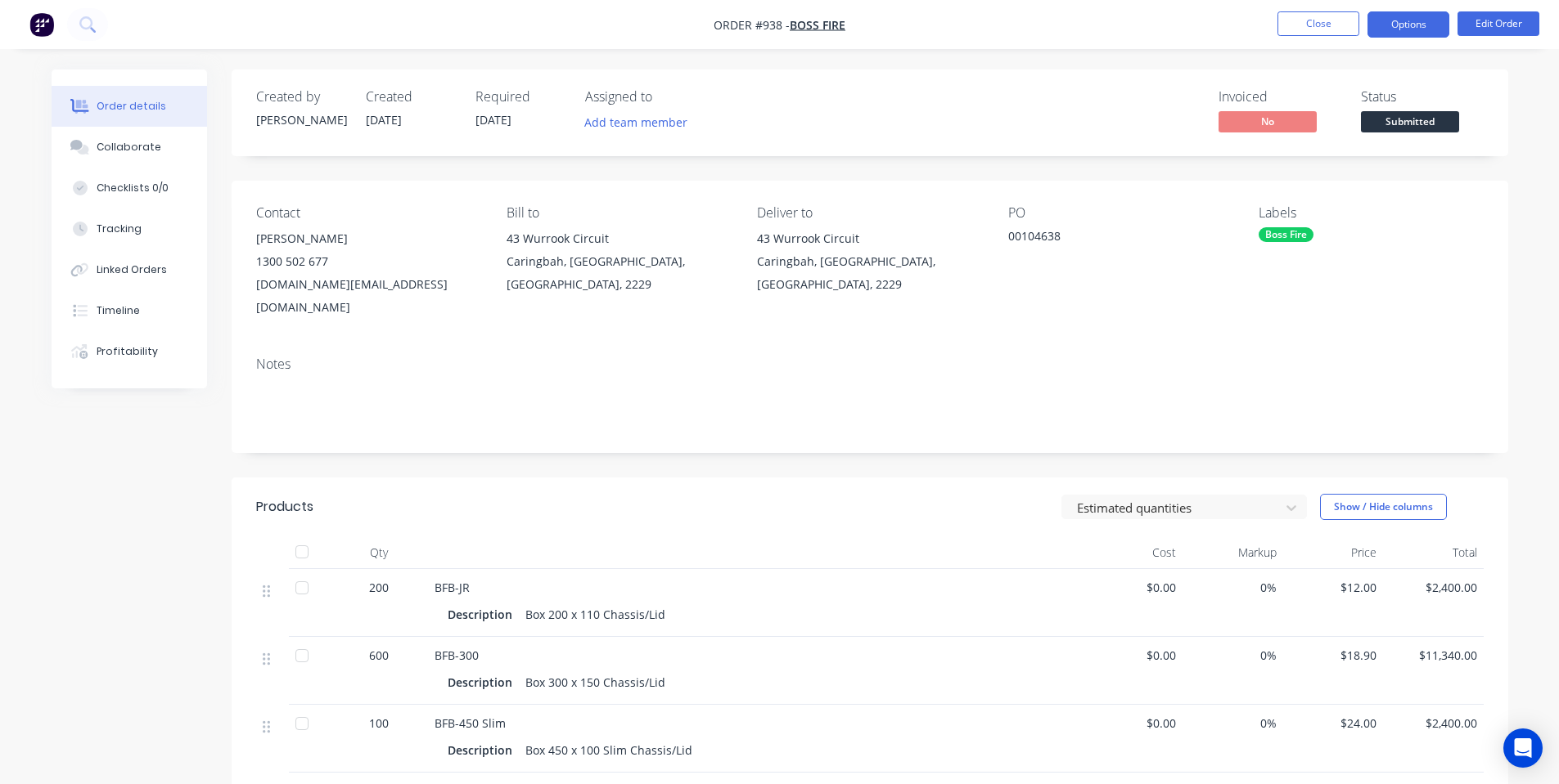
click at [1398, 36] on button "Options" at bounding box center [1408, 24] width 82 height 26
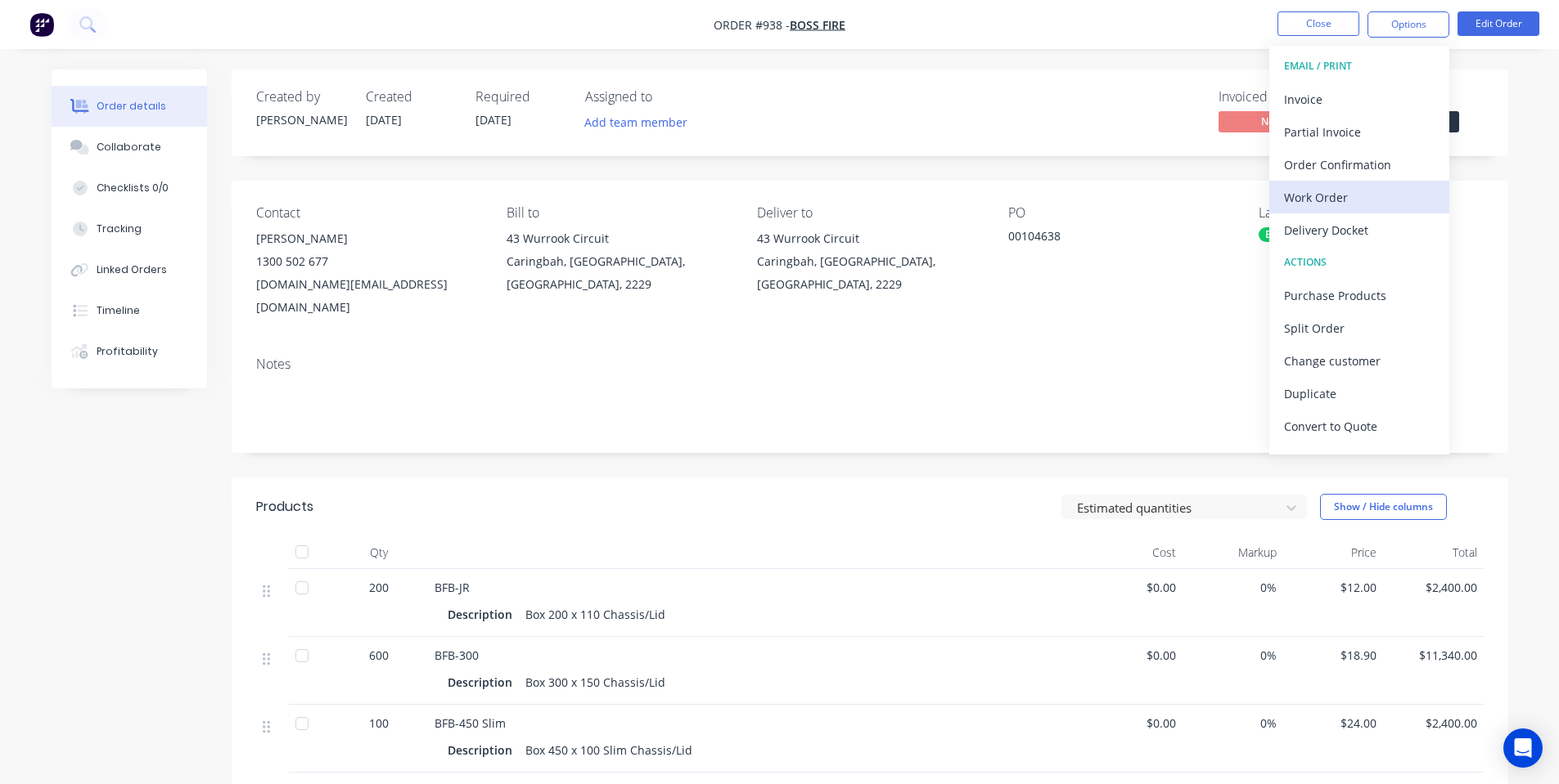
click at [1369, 190] on div "Work Order" at bounding box center [1358, 197] width 150 height 23
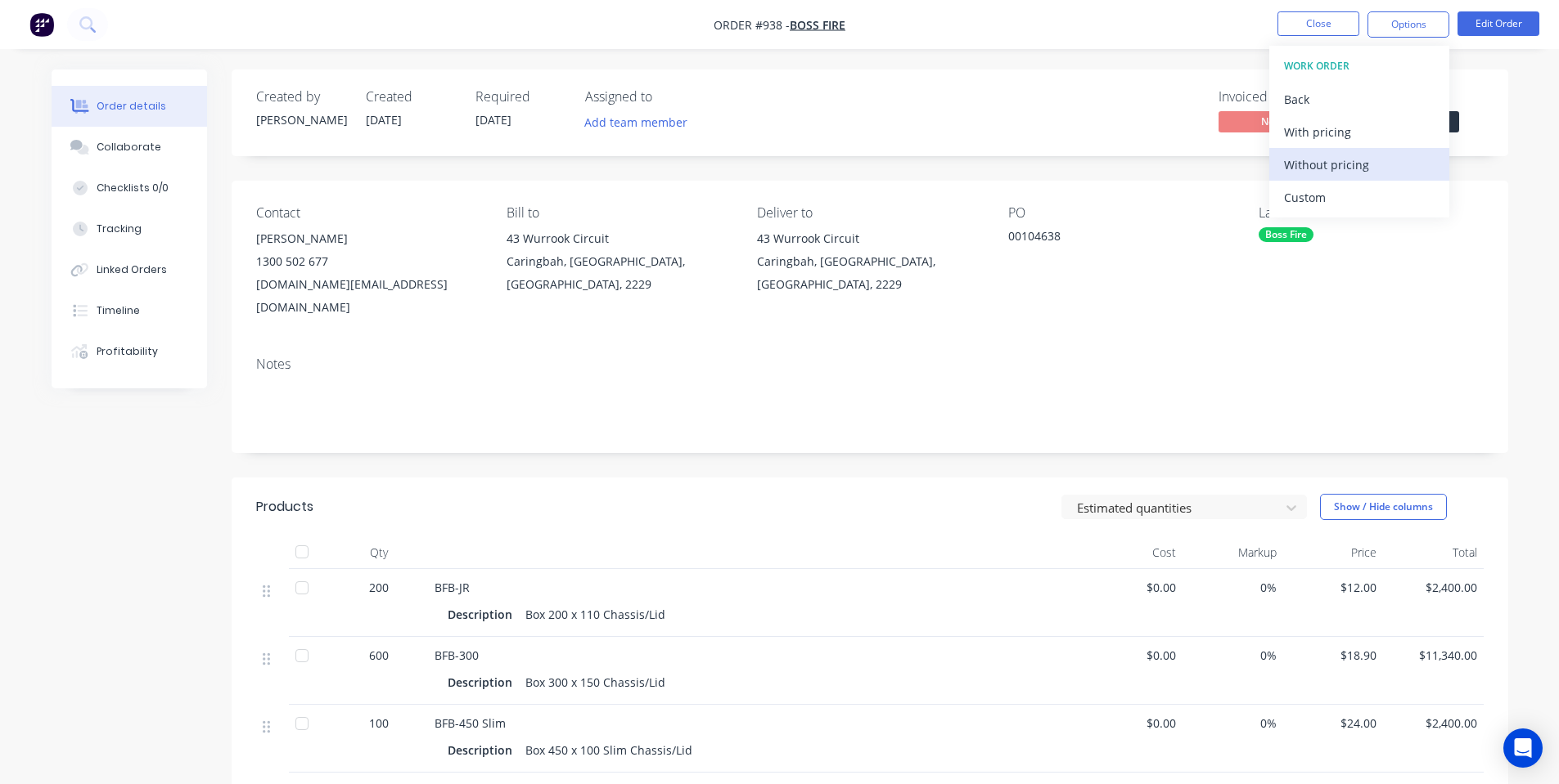
click at [1354, 169] on div "Without pricing" at bounding box center [1358, 164] width 150 height 23
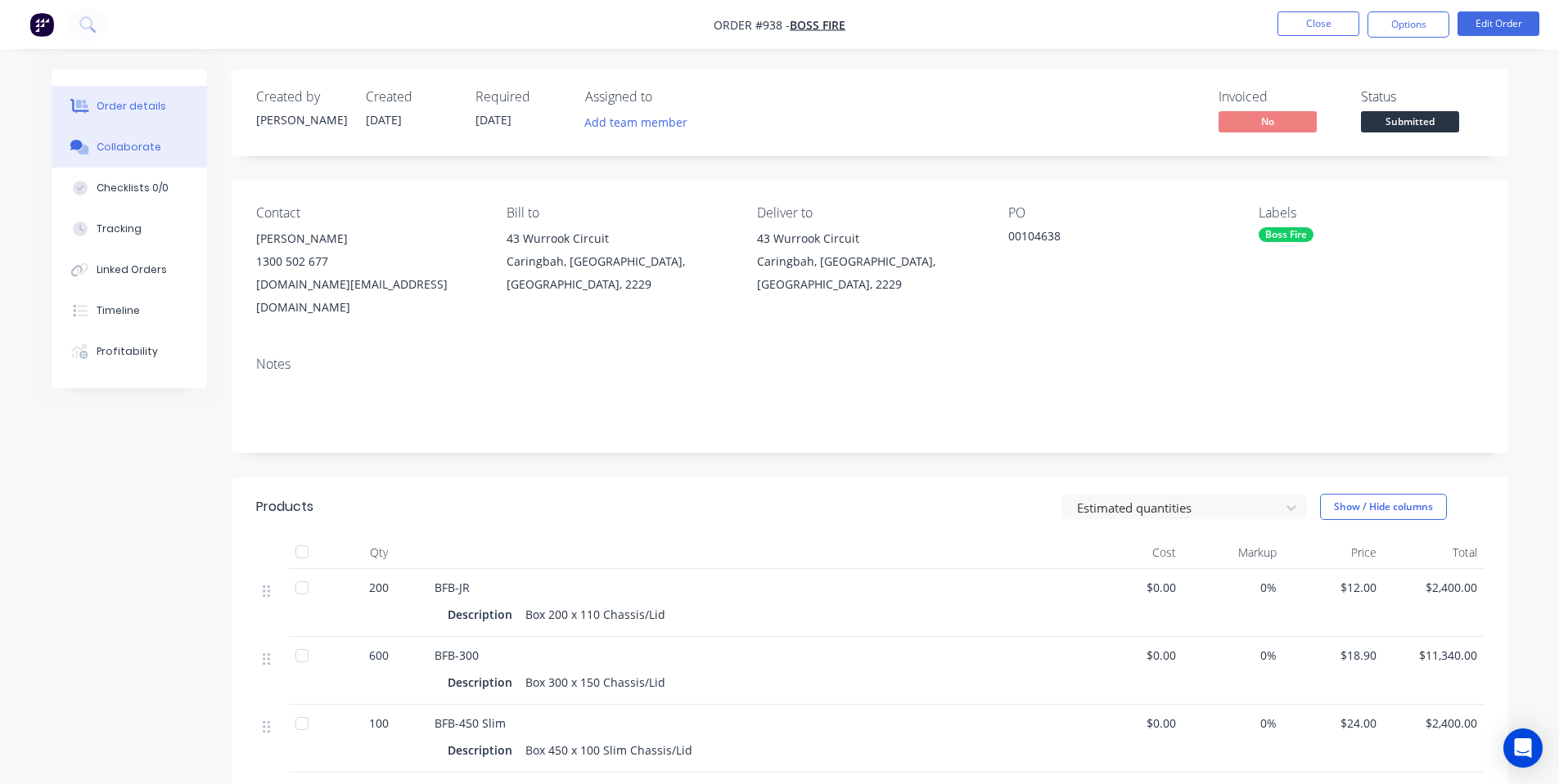
click at [104, 138] on button "Collaborate" at bounding box center [129, 147] width 156 height 41
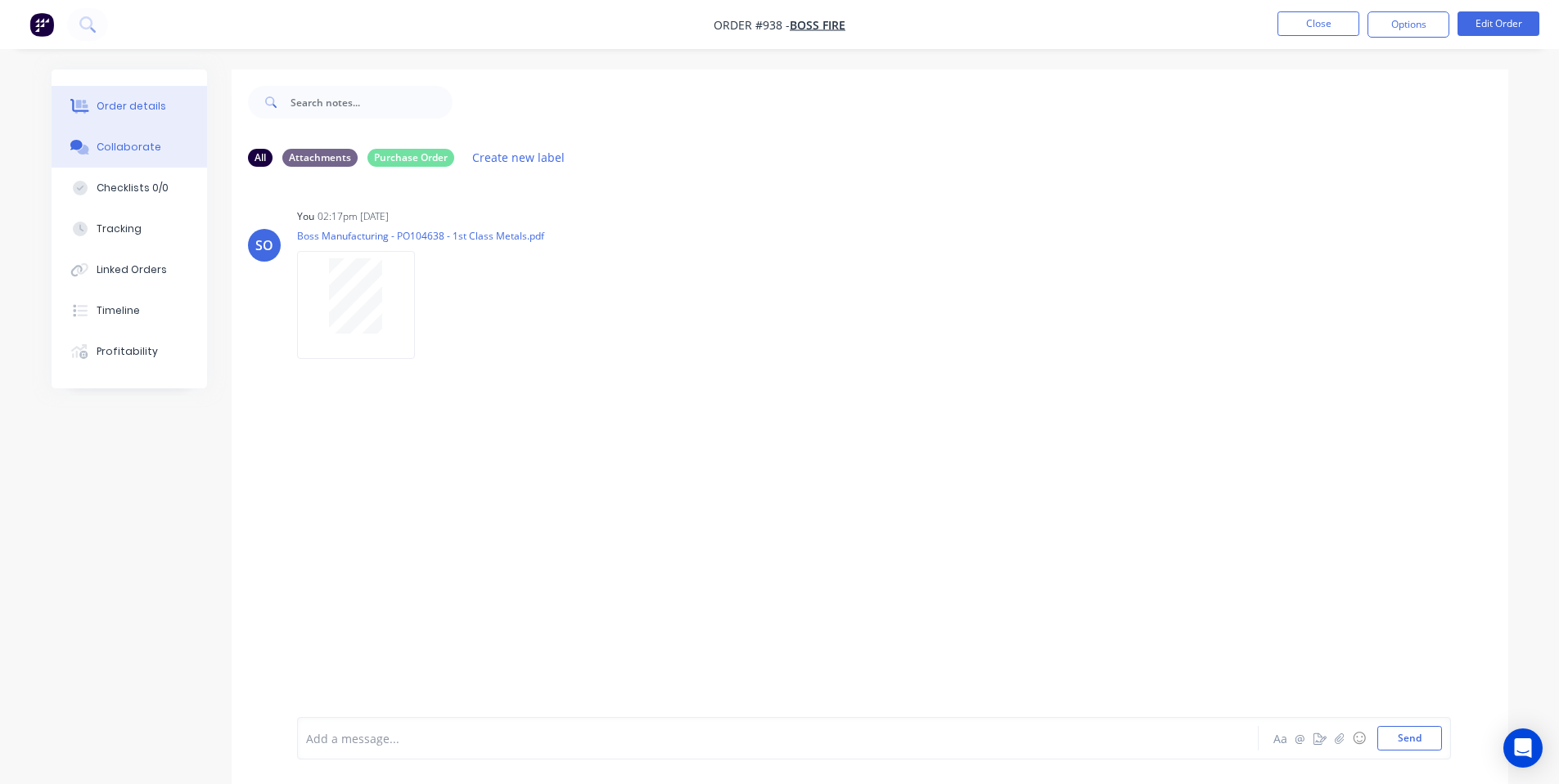
click at [147, 118] on button "Order details" at bounding box center [129, 106] width 156 height 41
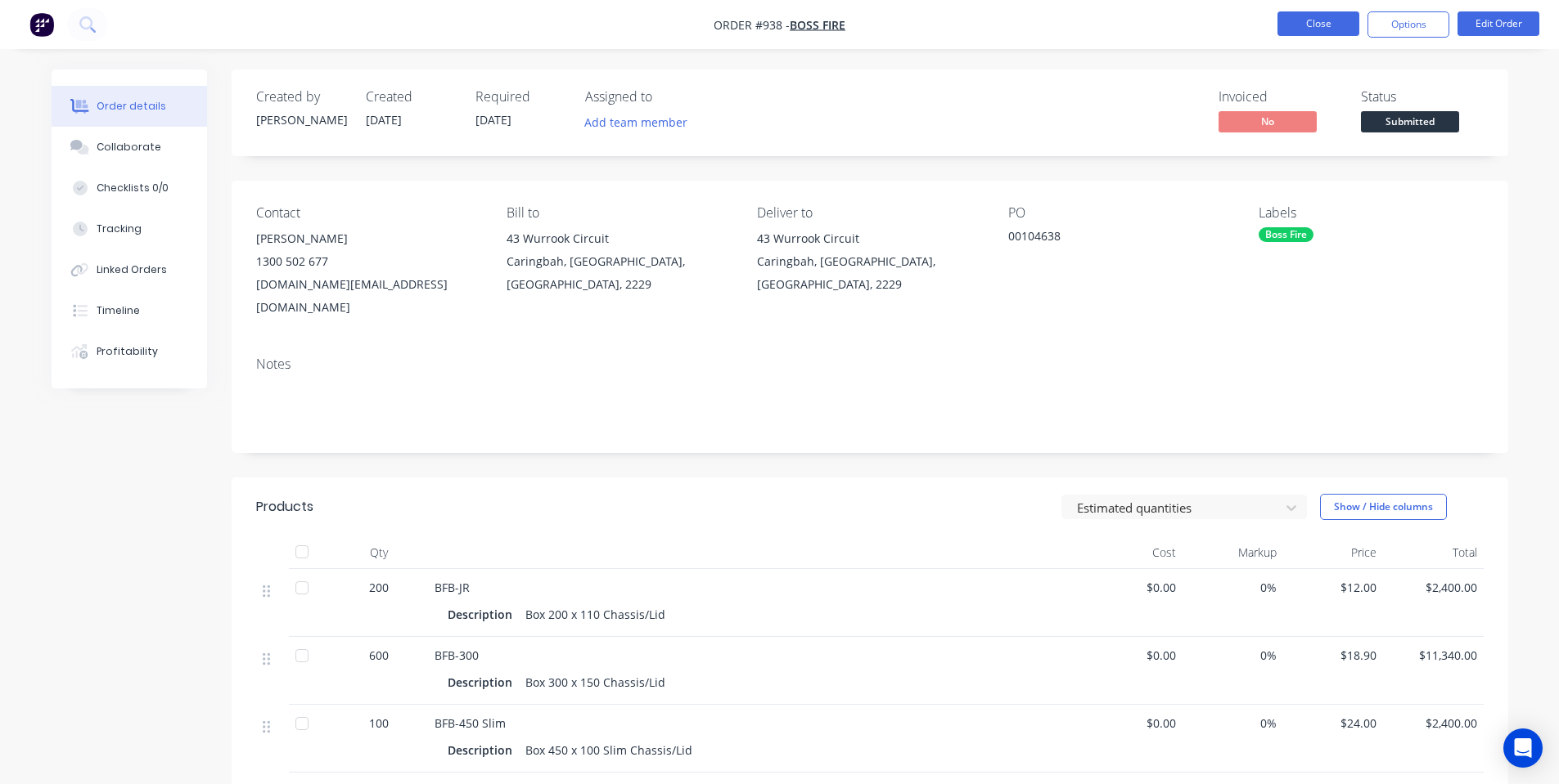
click at [1298, 24] on button "Close" at bounding box center [1318, 23] width 82 height 24
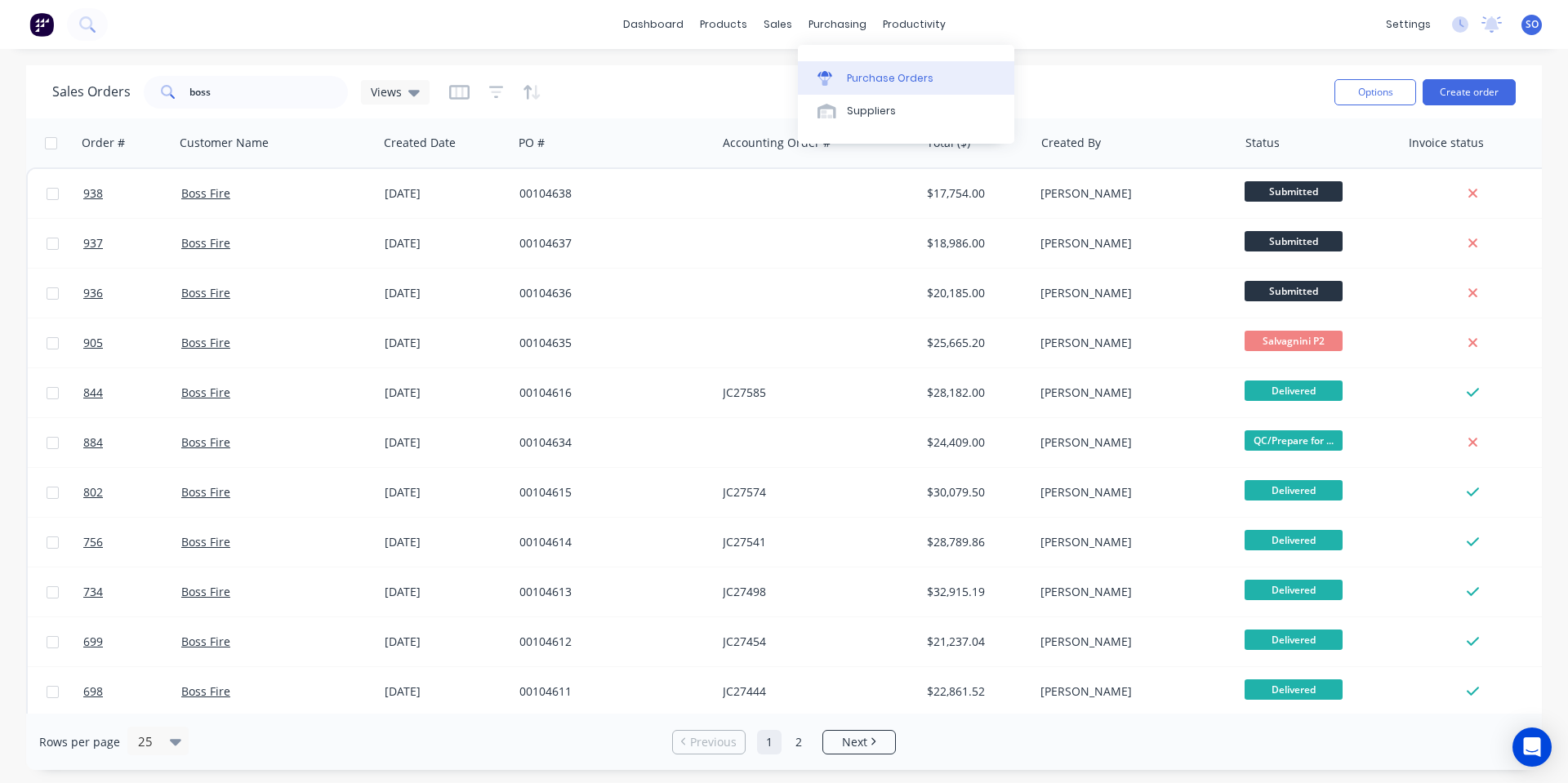
click at [837, 76] on div at bounding box center [830, 78] width 24 height 15
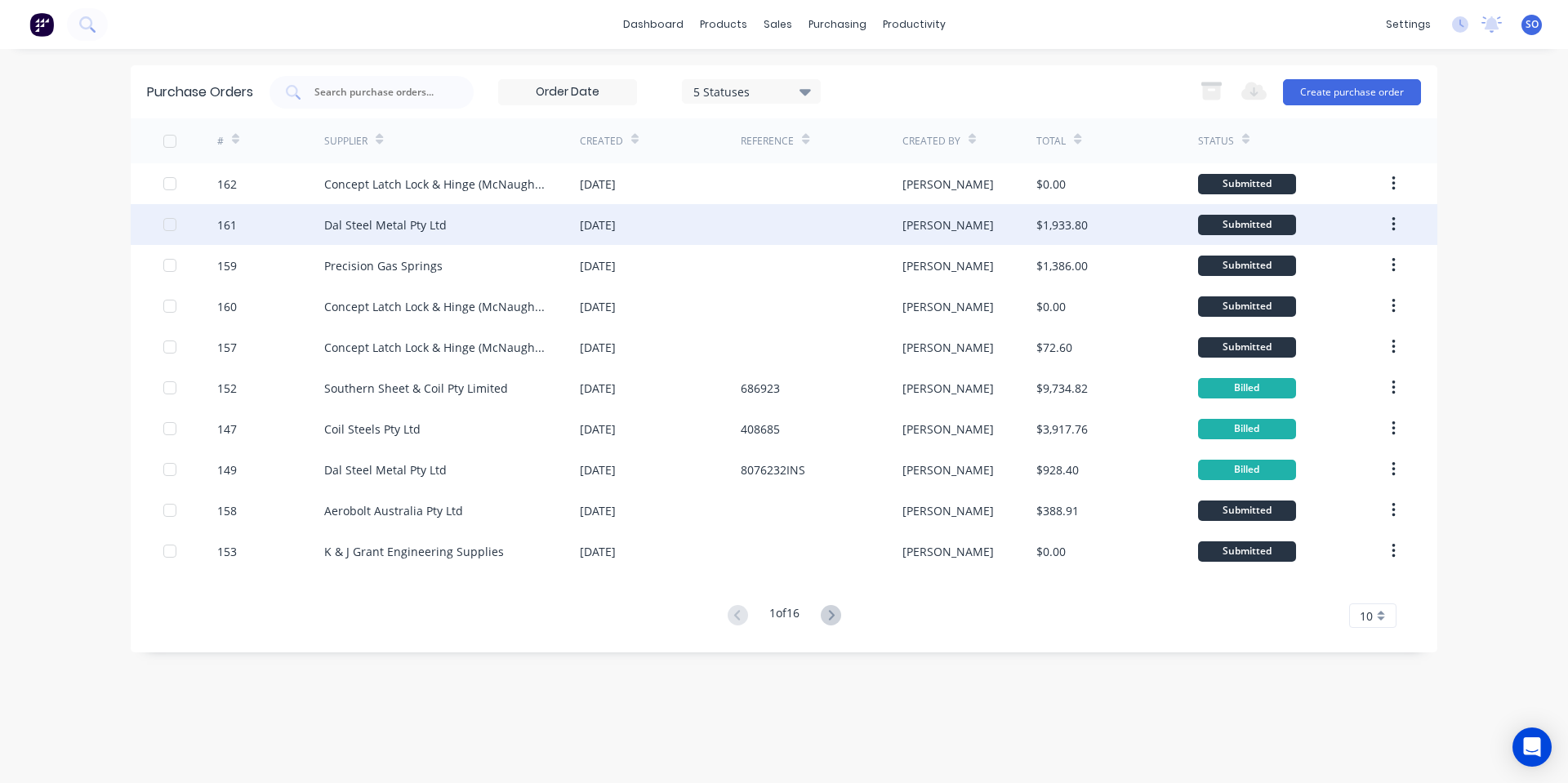
click at [649, 217] on div "[DATE]" at bounding box center [659, 224] width 161 height 41
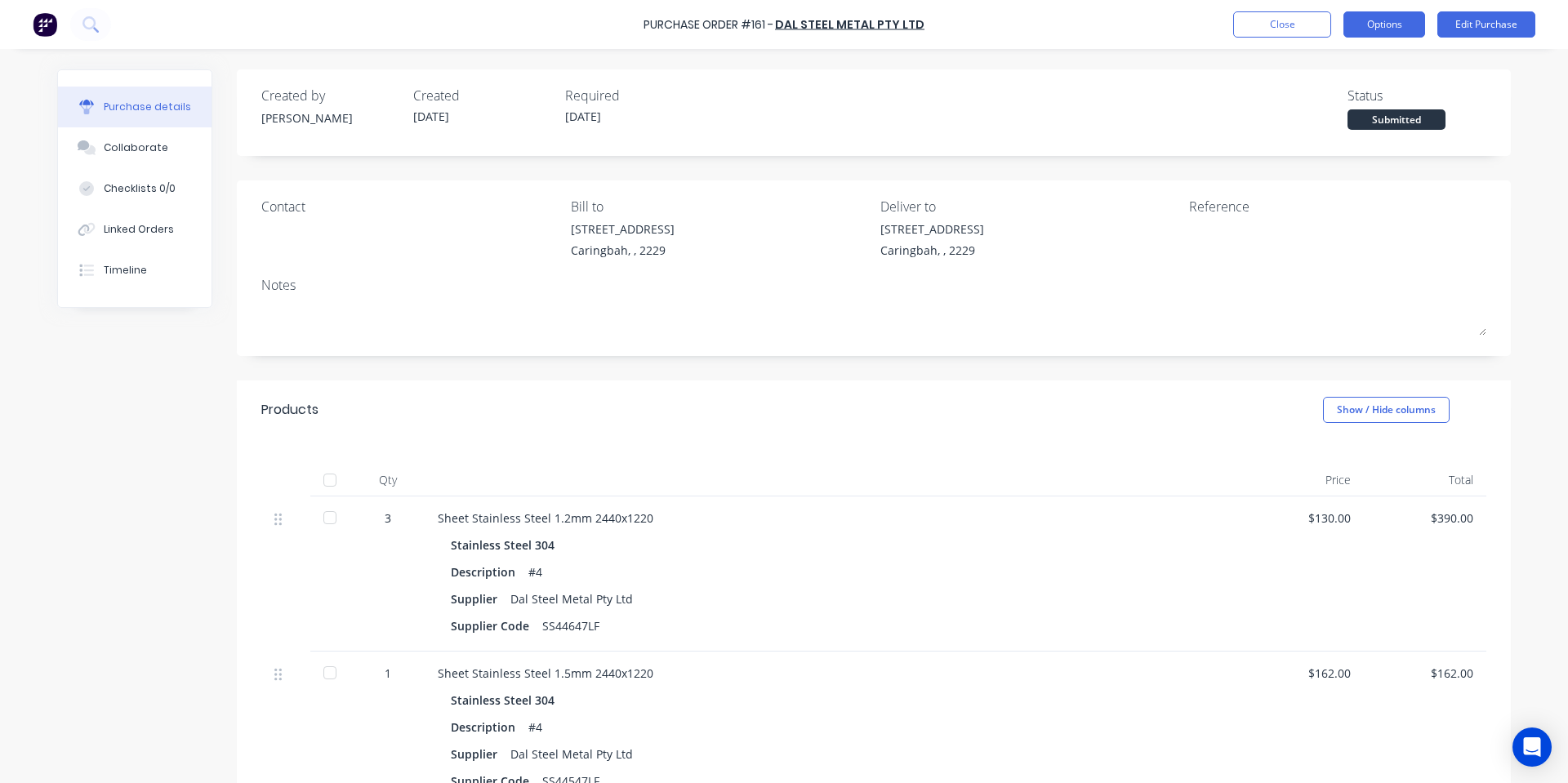
click at [1399, 26] on button "Options" at bounding box center [1384, 24] width 82 height 26
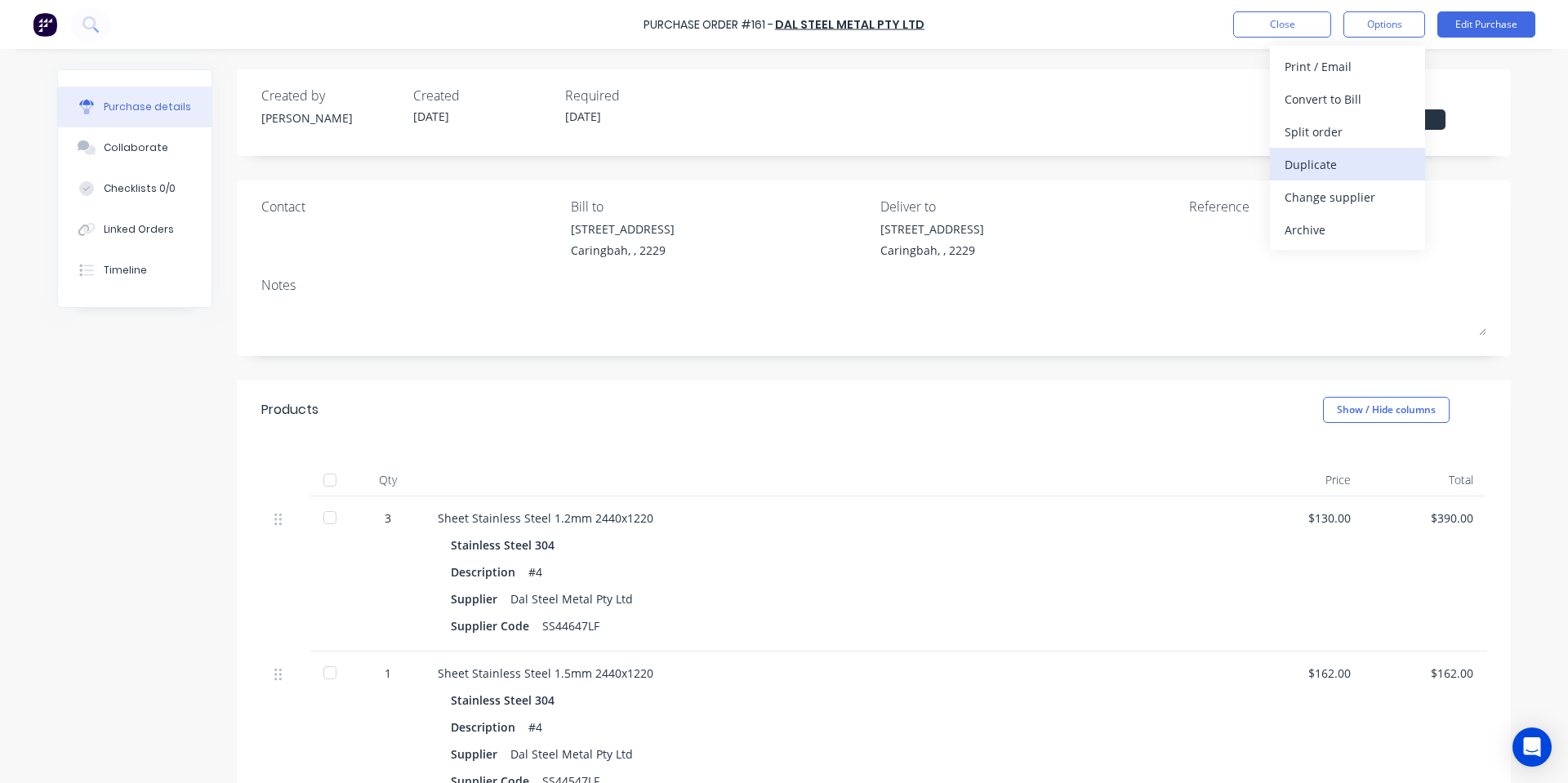
click at [1361, 170] on div "Duplicate" at bounding box center [1347, 164] width 126 height 23
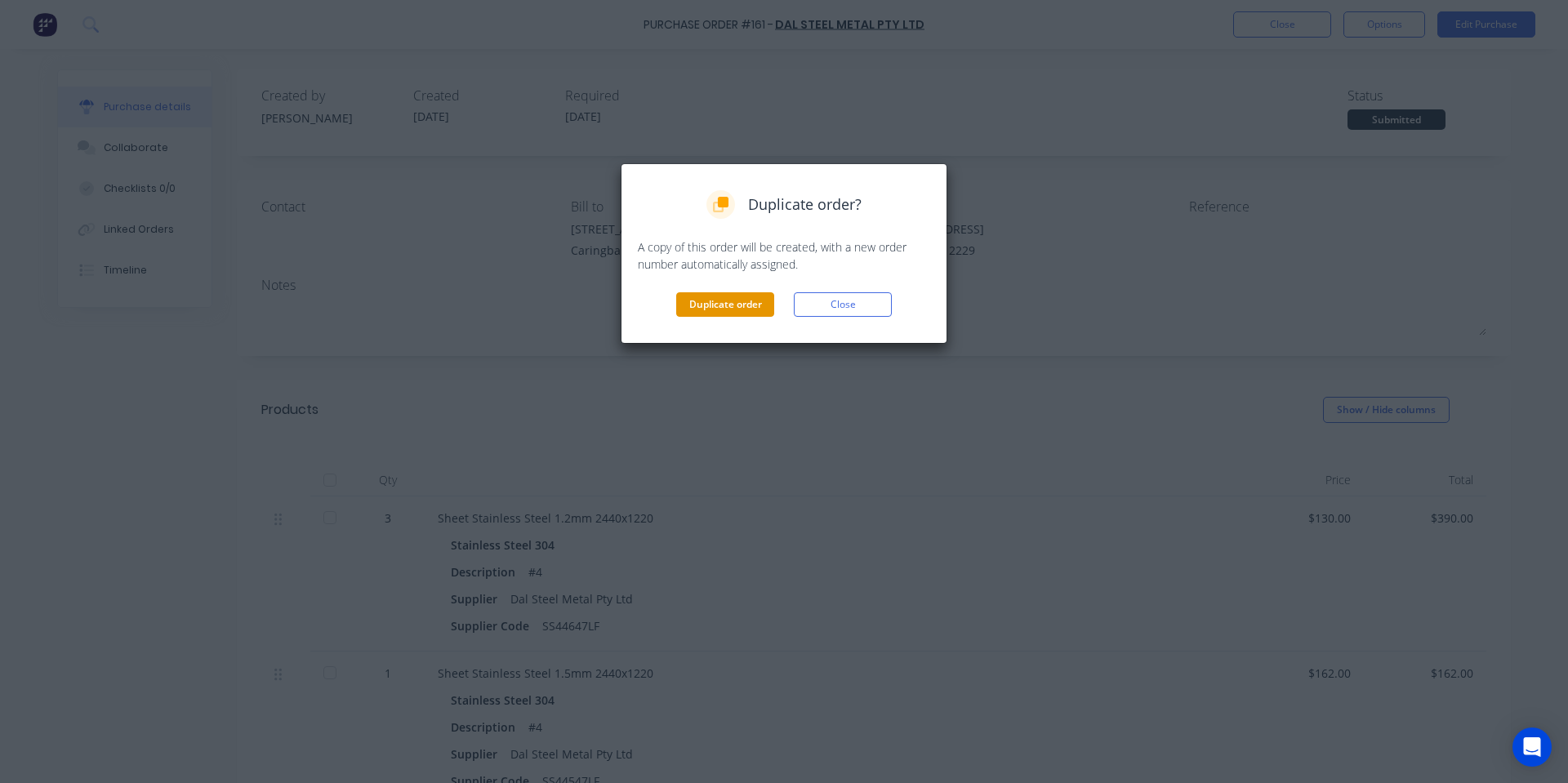
click at [724, 295] on button "Duplicate order" at bounding box center [725, 305] width 98 height 24
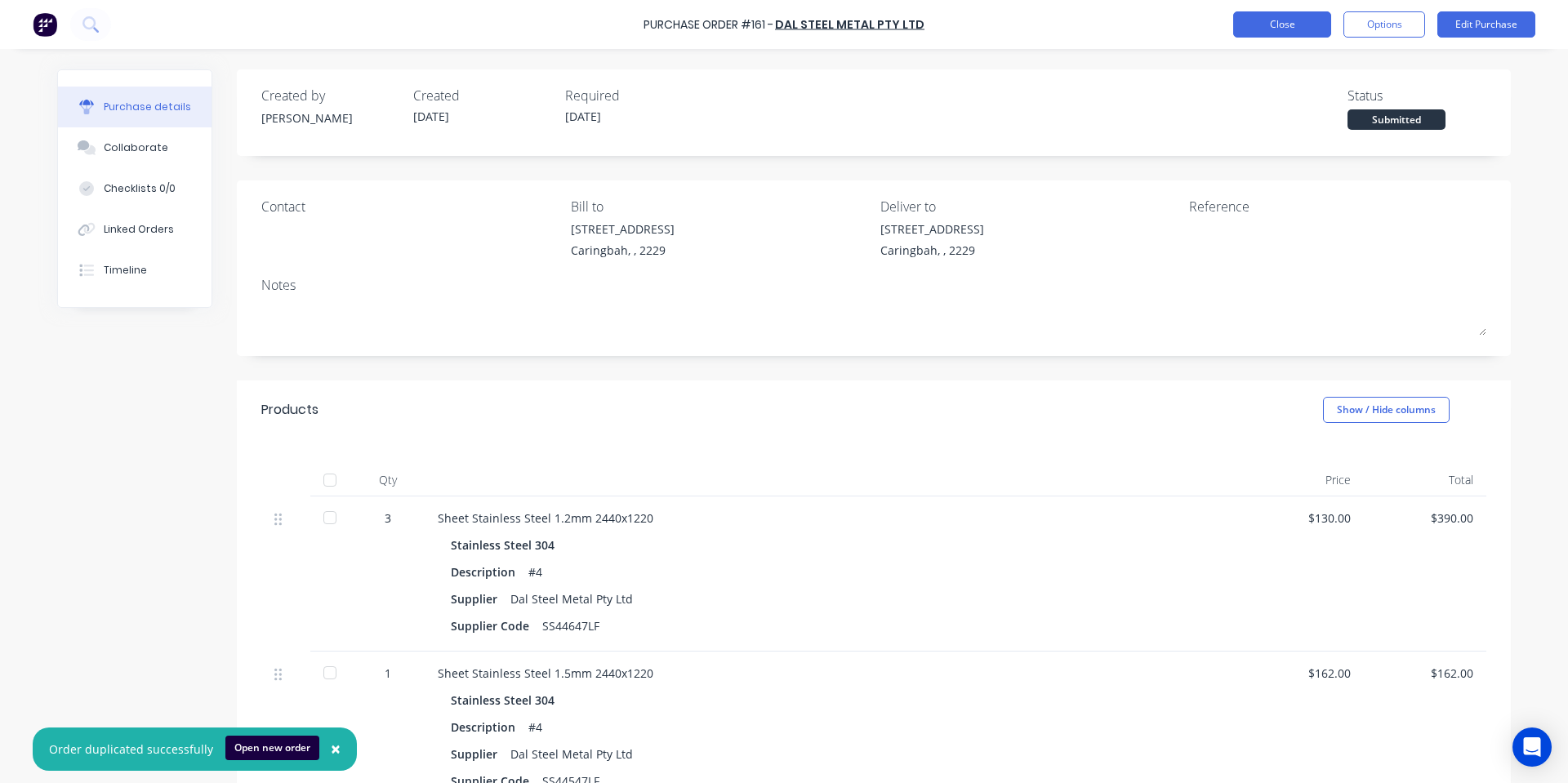
click at [1289, 31] on button "Close" at bounding box center [1282, 24] width 98 height 26
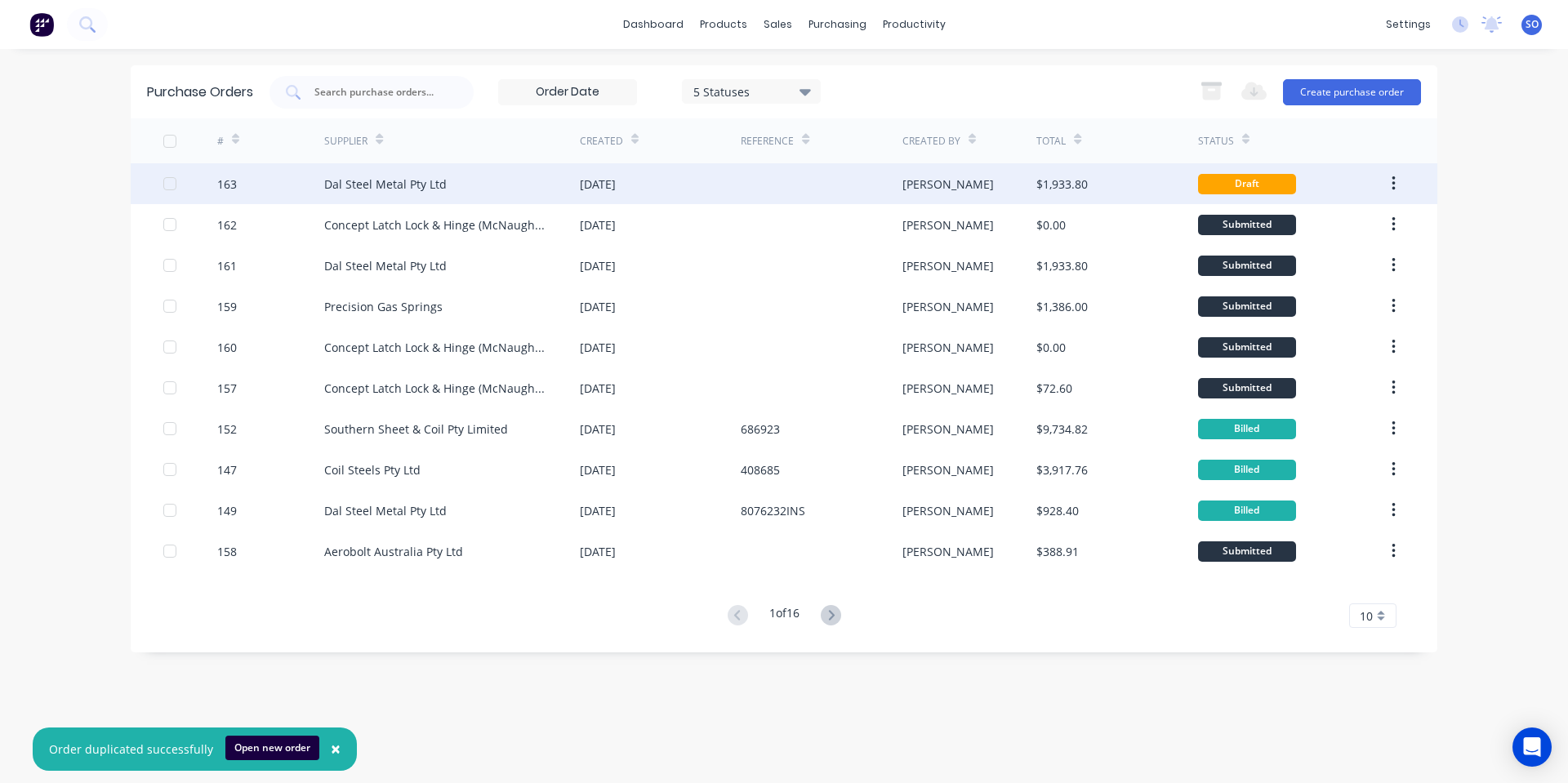
click at [871, 194] on div at bounding box center [821, 183] width 161 height 41
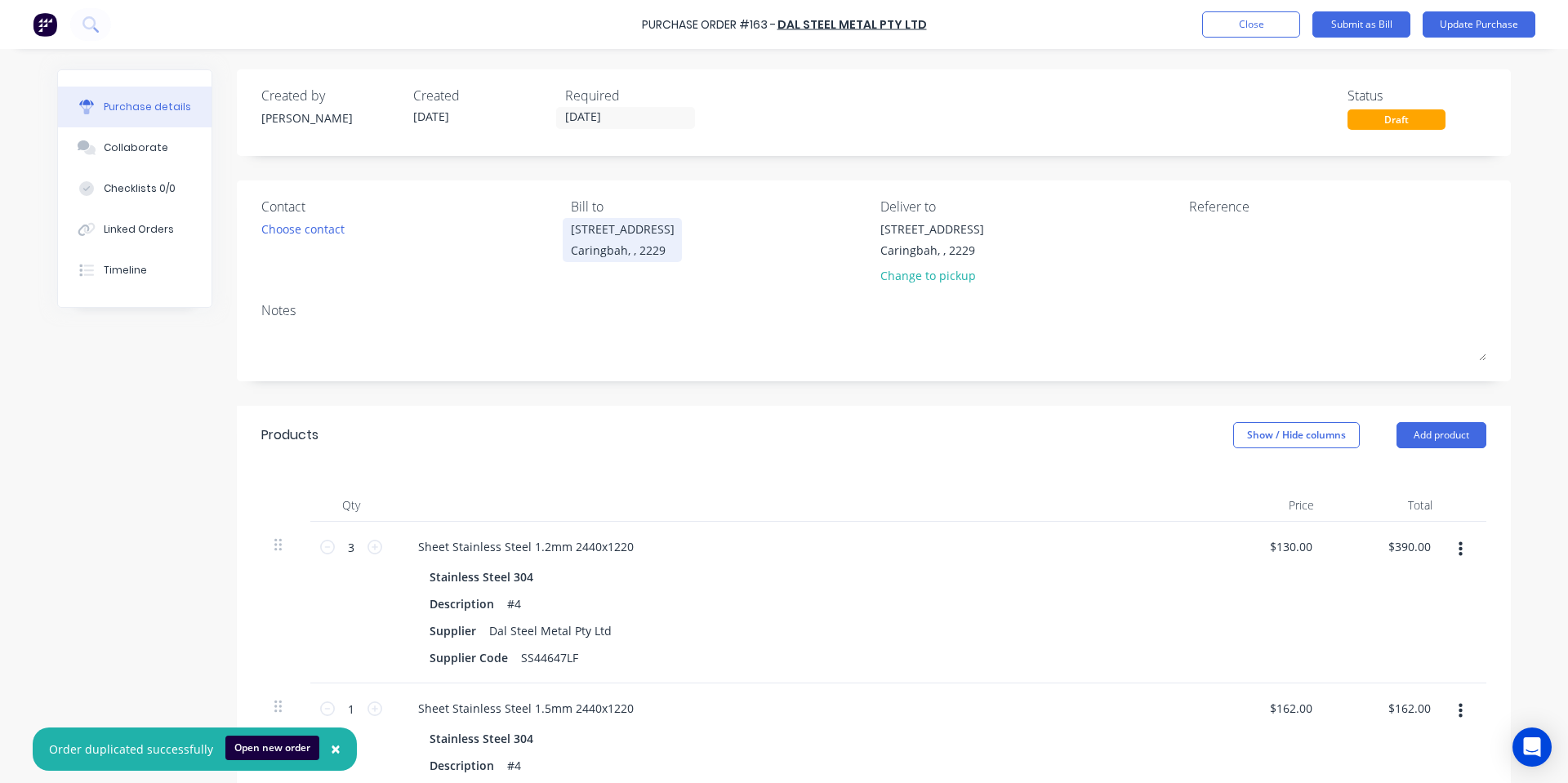
click at [608, 236] on div "[STREET_ADDRESS]" at bounding box center [623, 229] width 104 height 17
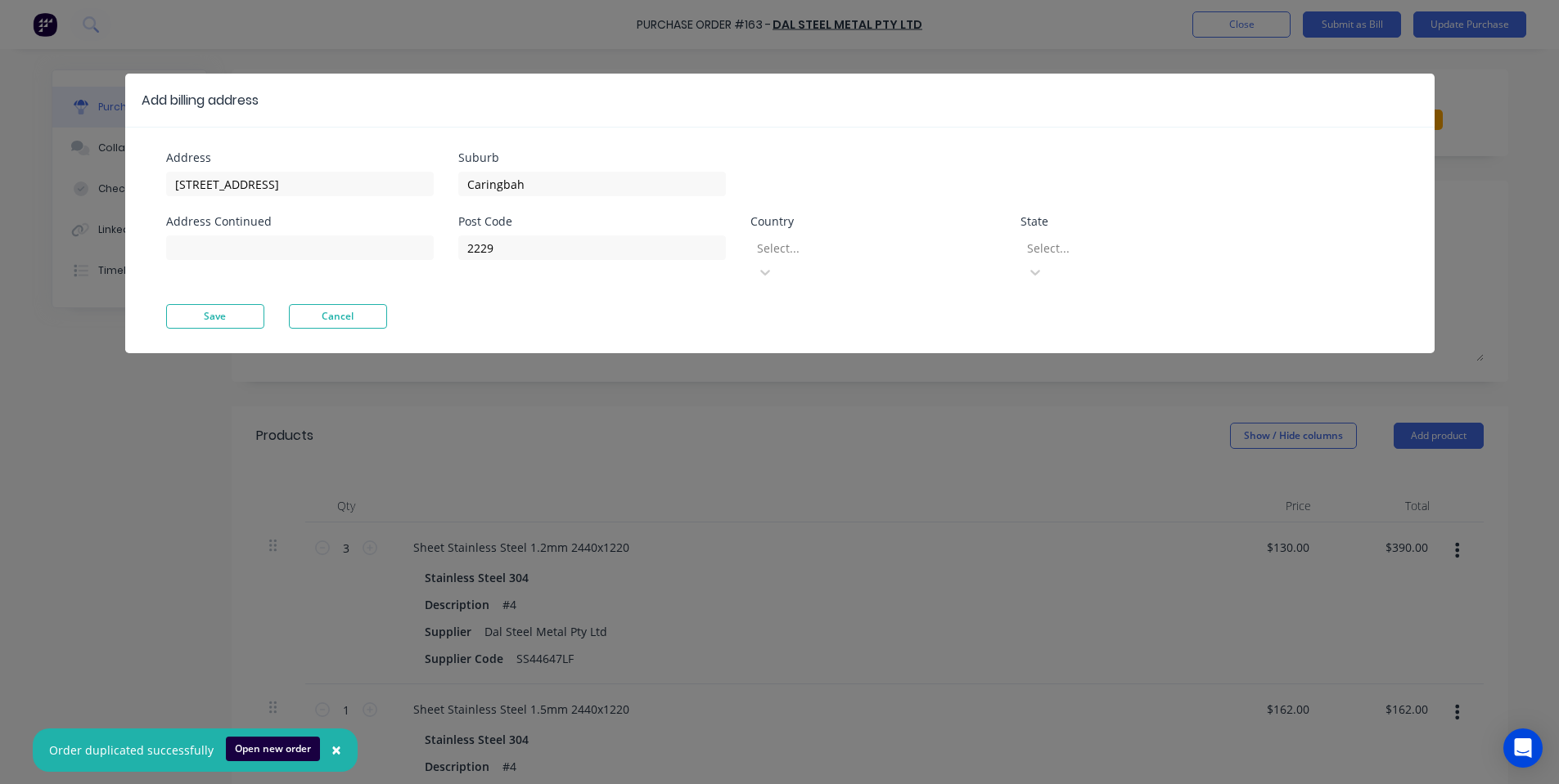
click at [895, 249] on div at bounding box center [873, 249] width 236 height 21
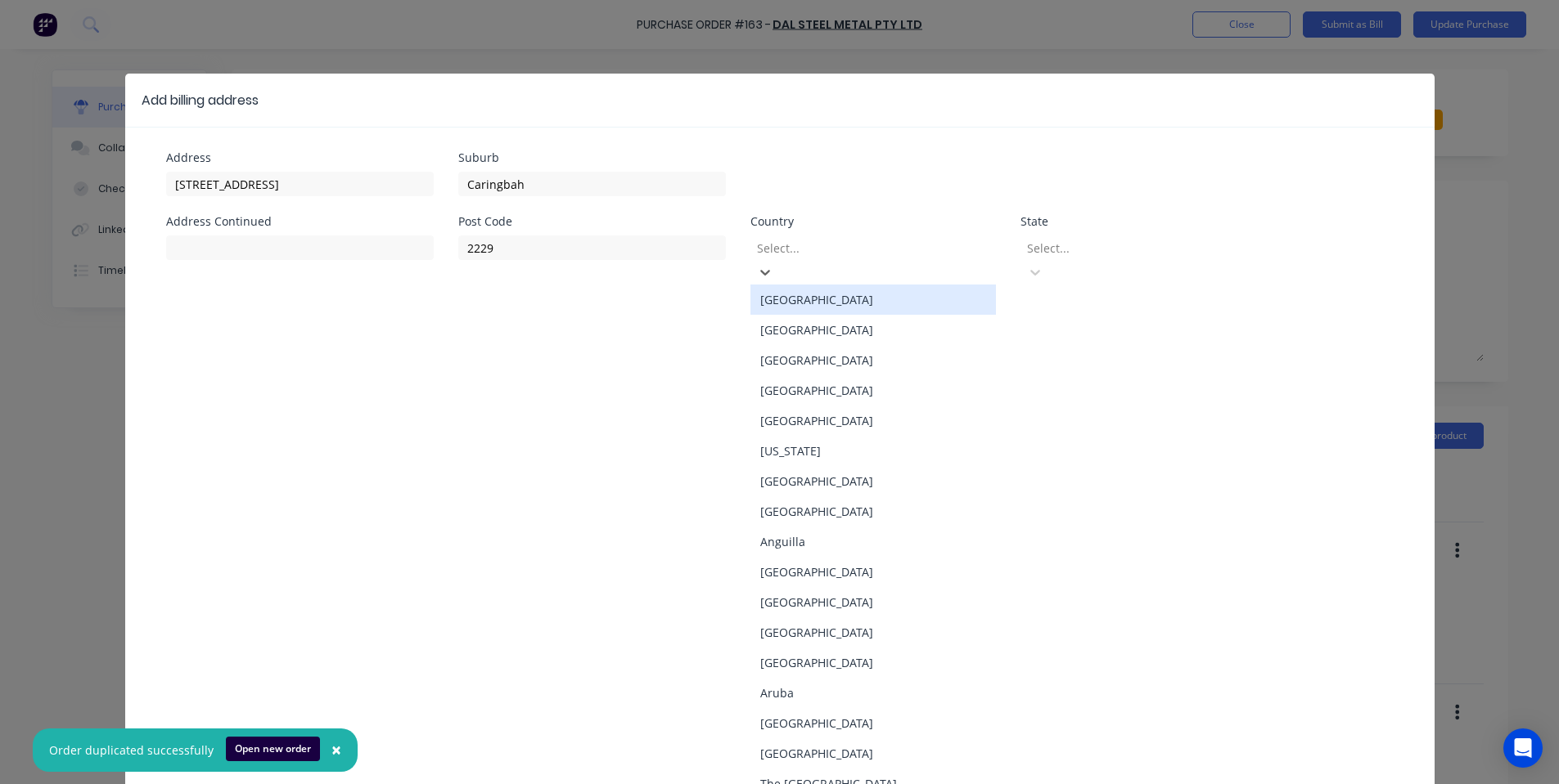
click at [883, 298] on div "[GEOGRAPHIC_DATA]" at bounding box center [873, 299] width 245 height 30
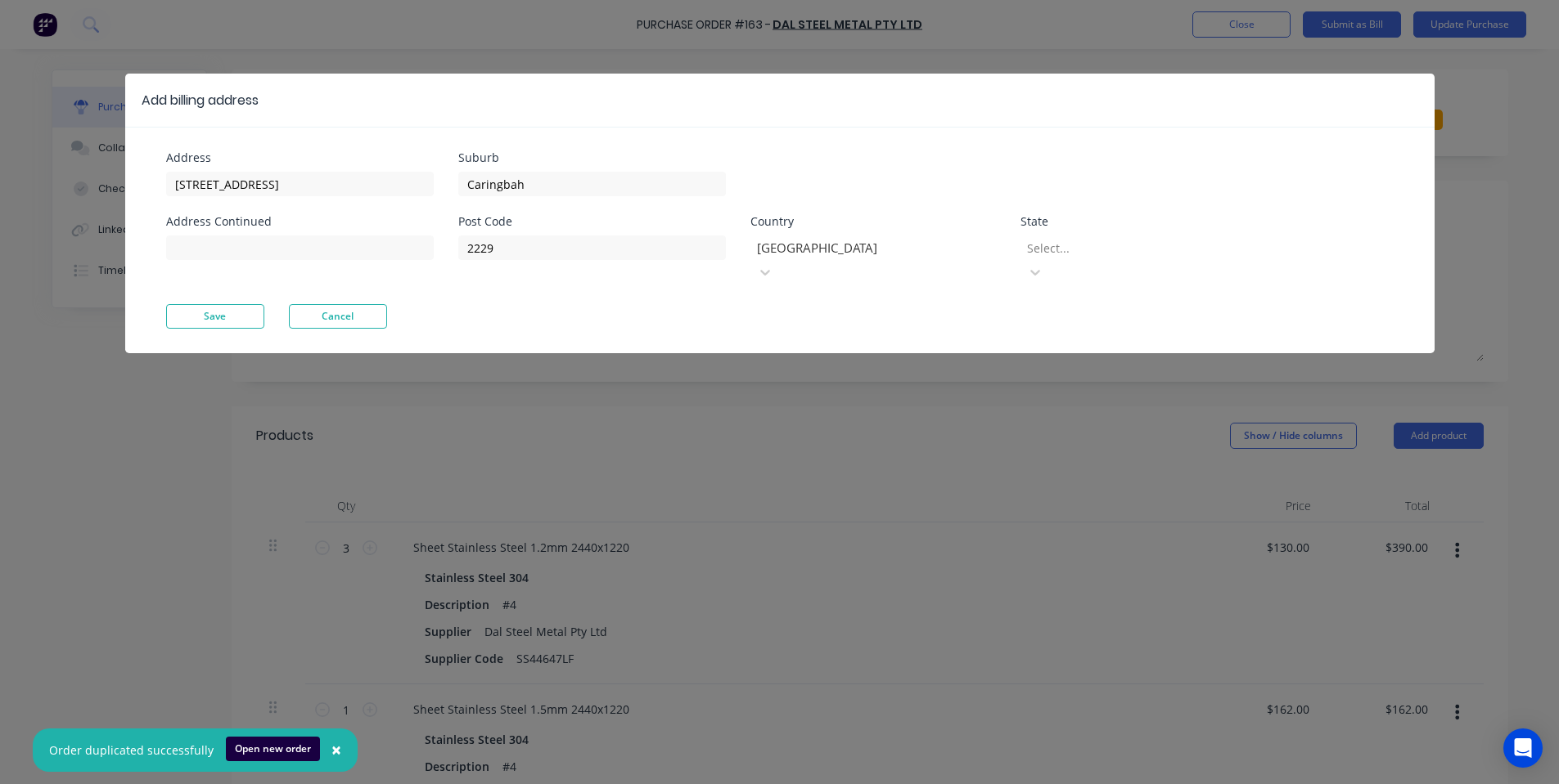
click at [1073, 267] on div "Post Code 2229 Country [GEOGRAPHIC_DATA] State Select..." at bounding box center [862, 260] width 808 height 89
drag, startPoint x: 1085, startPoint y: 250, endPoint x: 1074, endPoint y: 266, distance: 19.4
click at [1085, 252] on div at bounding box center [1143, 249] width 236 height 21
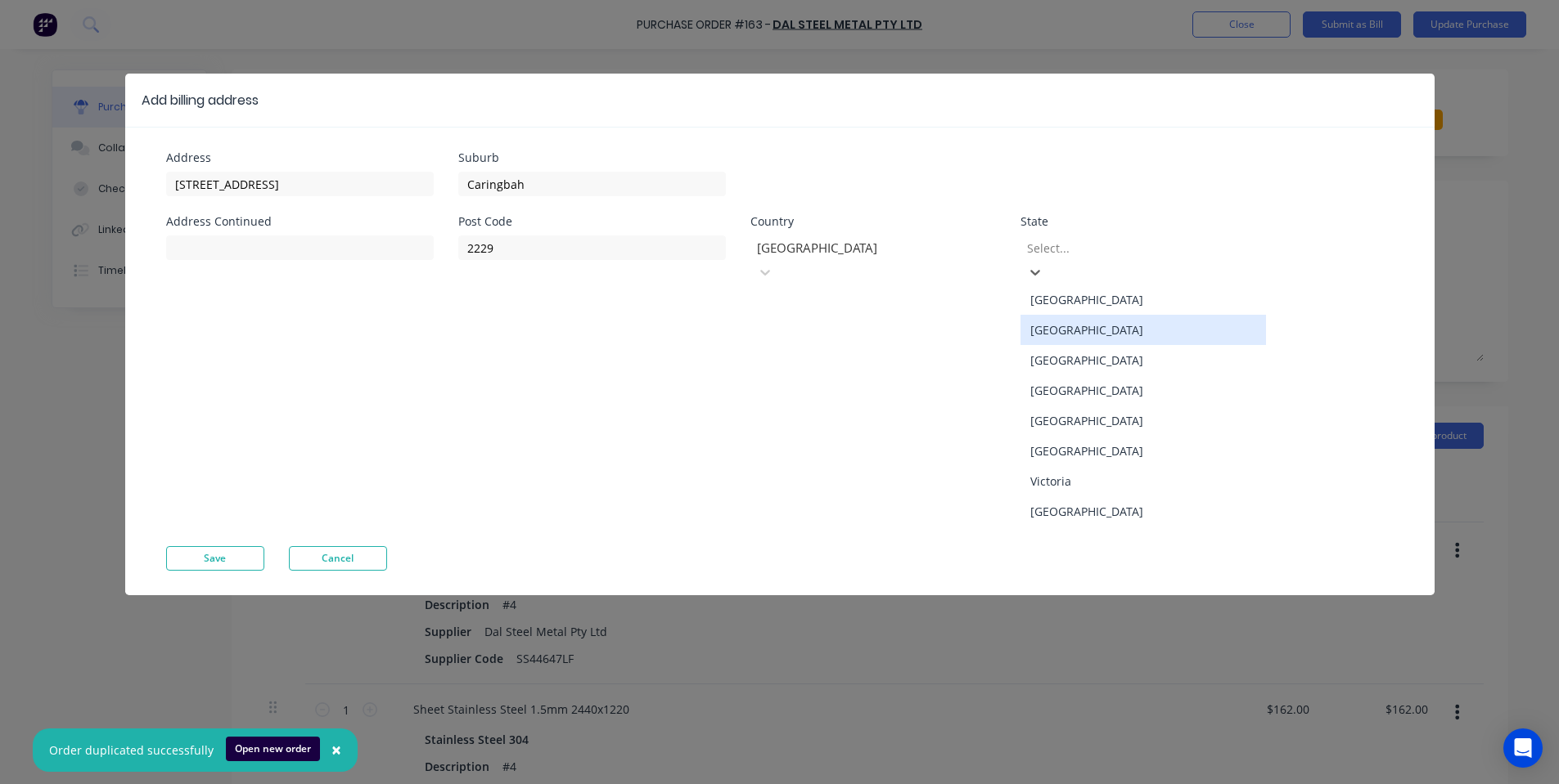
drag, startPoint x: 1060, startPoint y: 310, endPoint x: 851, endPoint y: 276, distance: 211.7
click at [1051, 321] on div "[GEOGRAPHIC_DATA]" at bounding box center [1143, 329] width 245 height 30
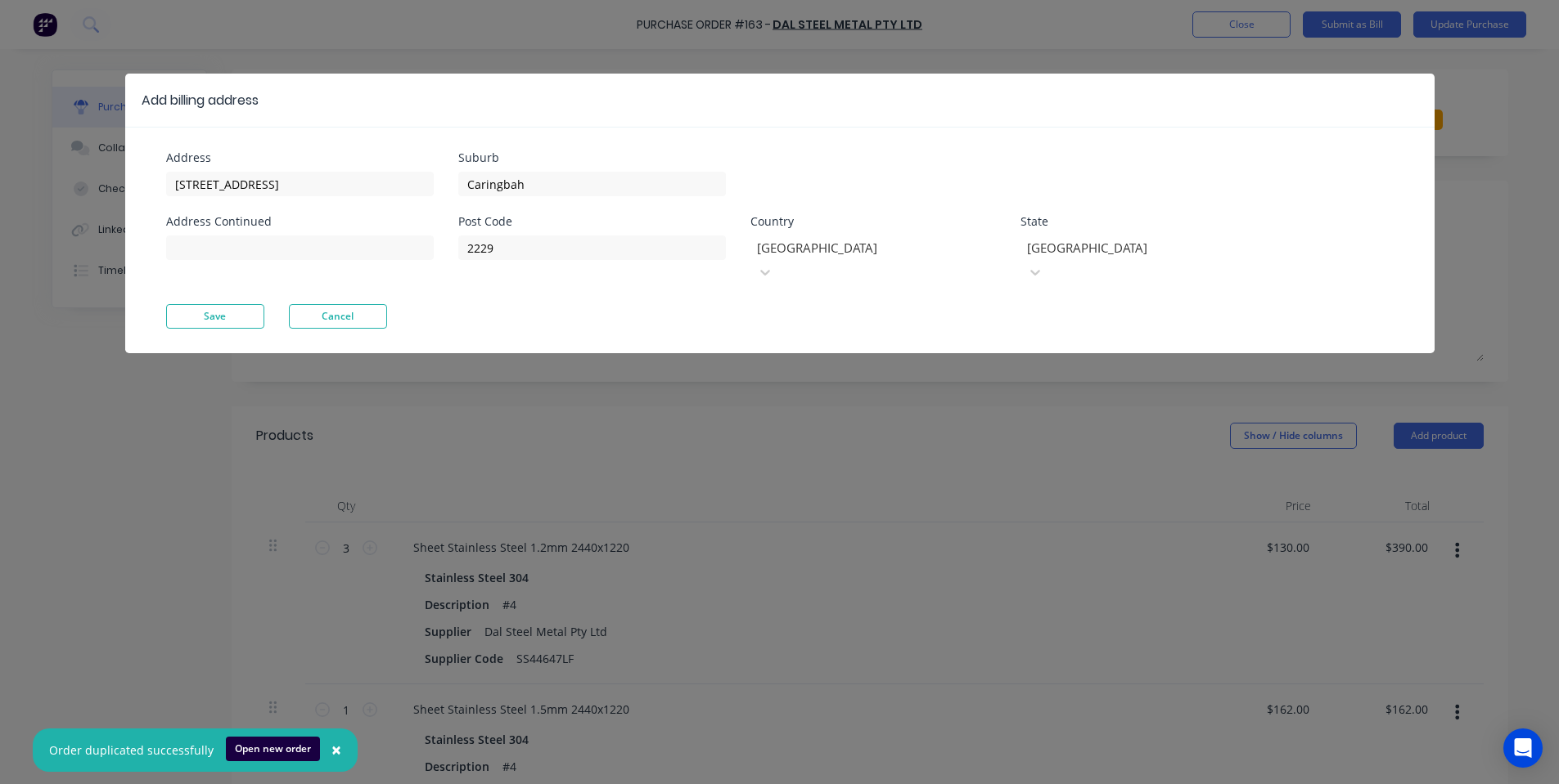
click at [209, 304] on button "Save" at bounding box center [215, 316] width 98 height 24
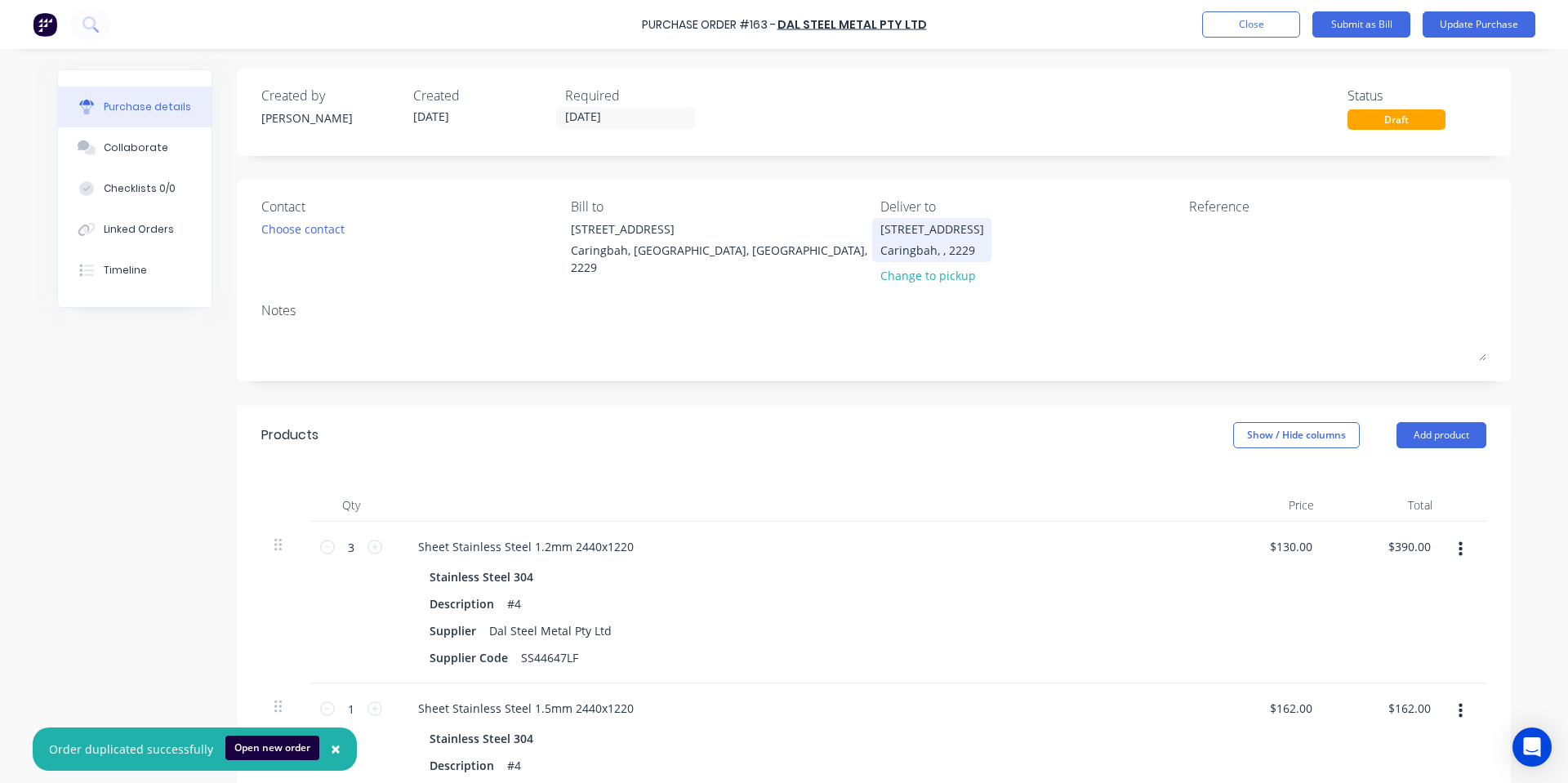
click at [938, 234] on div "[STREET_ADDRESS]" at bounding box center [932, 229] width 104 height 17
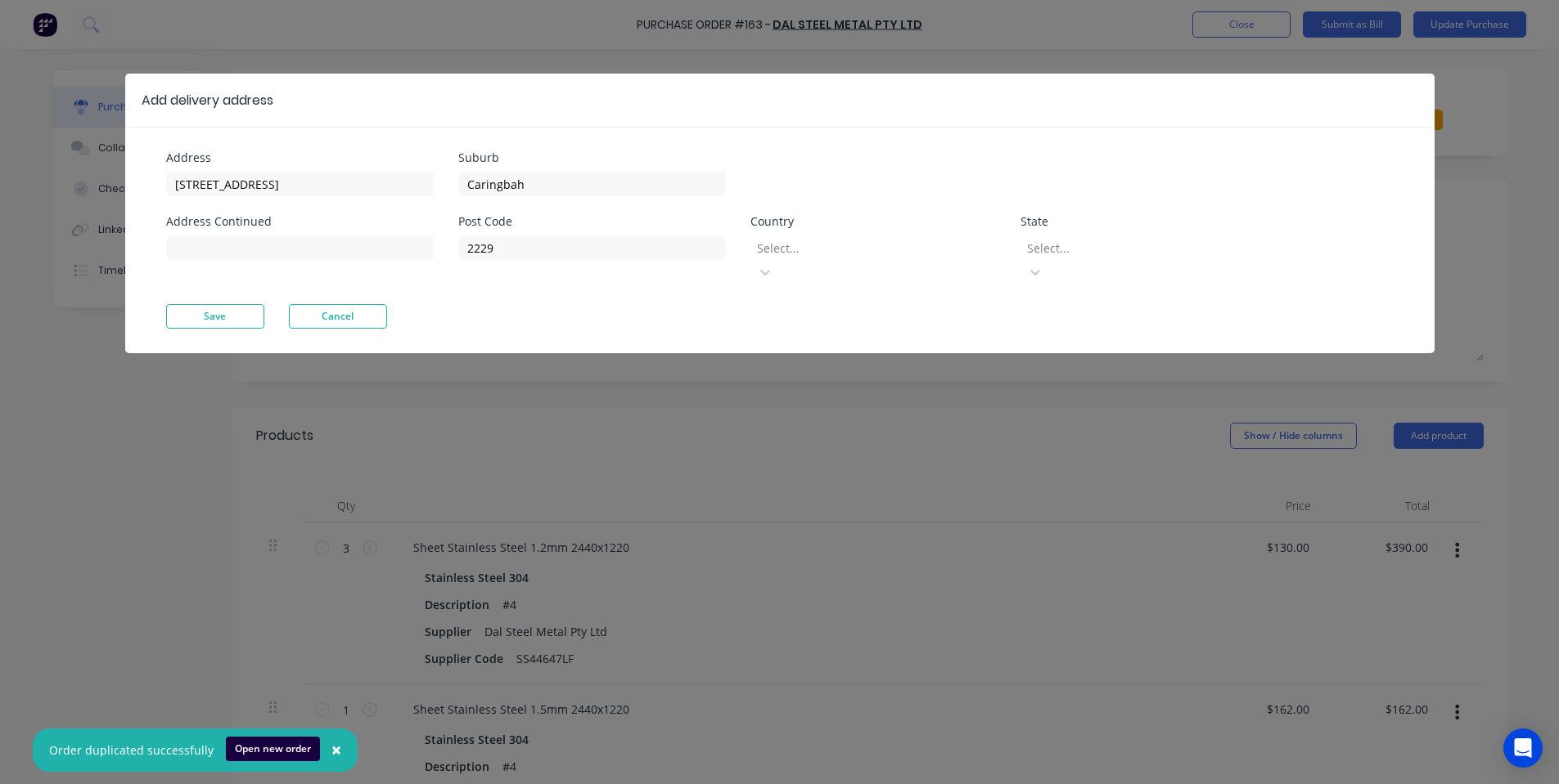
click at [920, 241] on div at bounding box center [873, 249] width 236 height 21
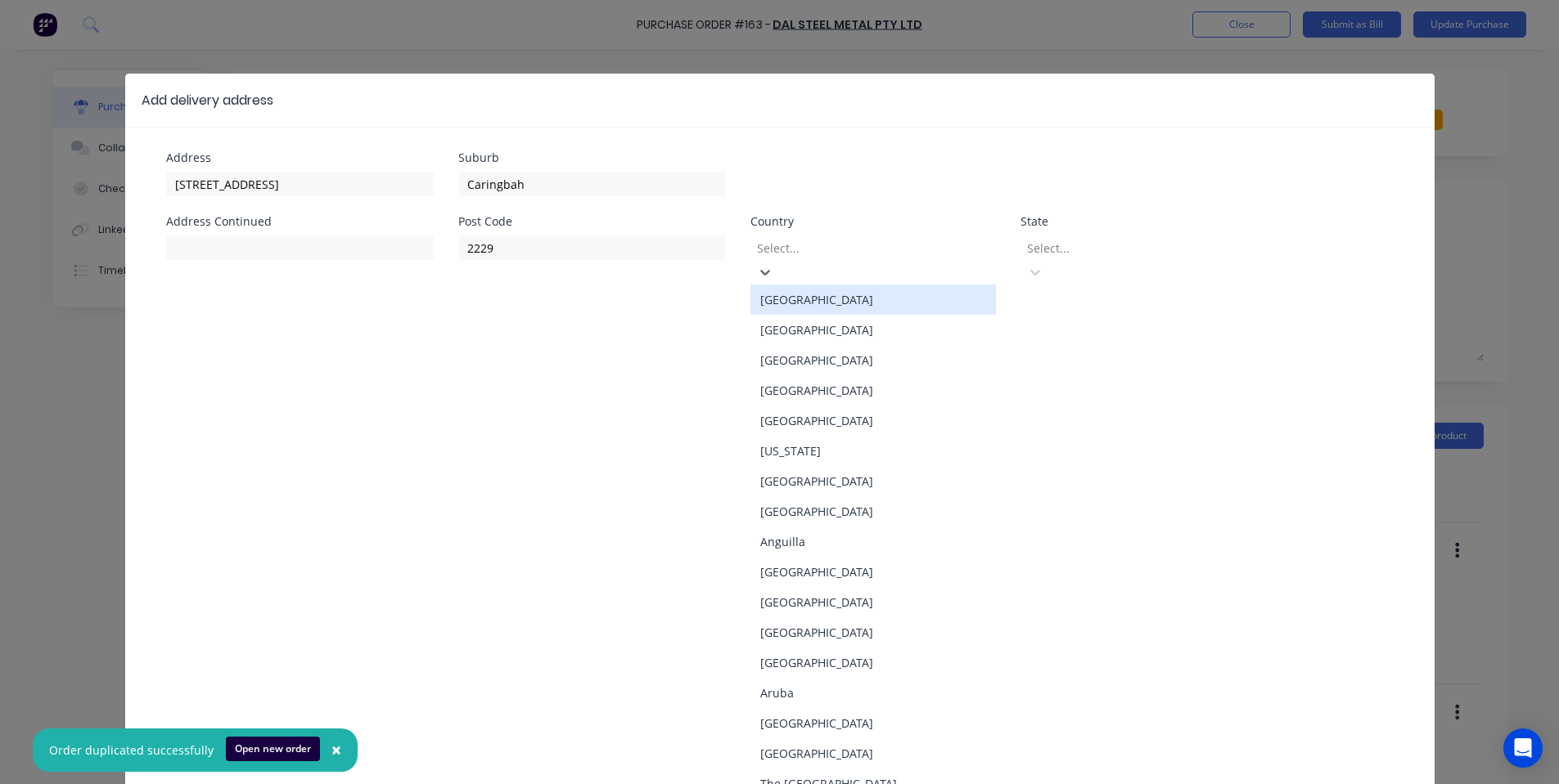
drag, startPoint x: 897, startPoint y: 280, endPoint x: 953, endPoint y: 286, distance: 56.3
click at [904, 284] on div "[GEOGRAPHIC_DATA]" at bounding box center [873, 299] width 245 height 30
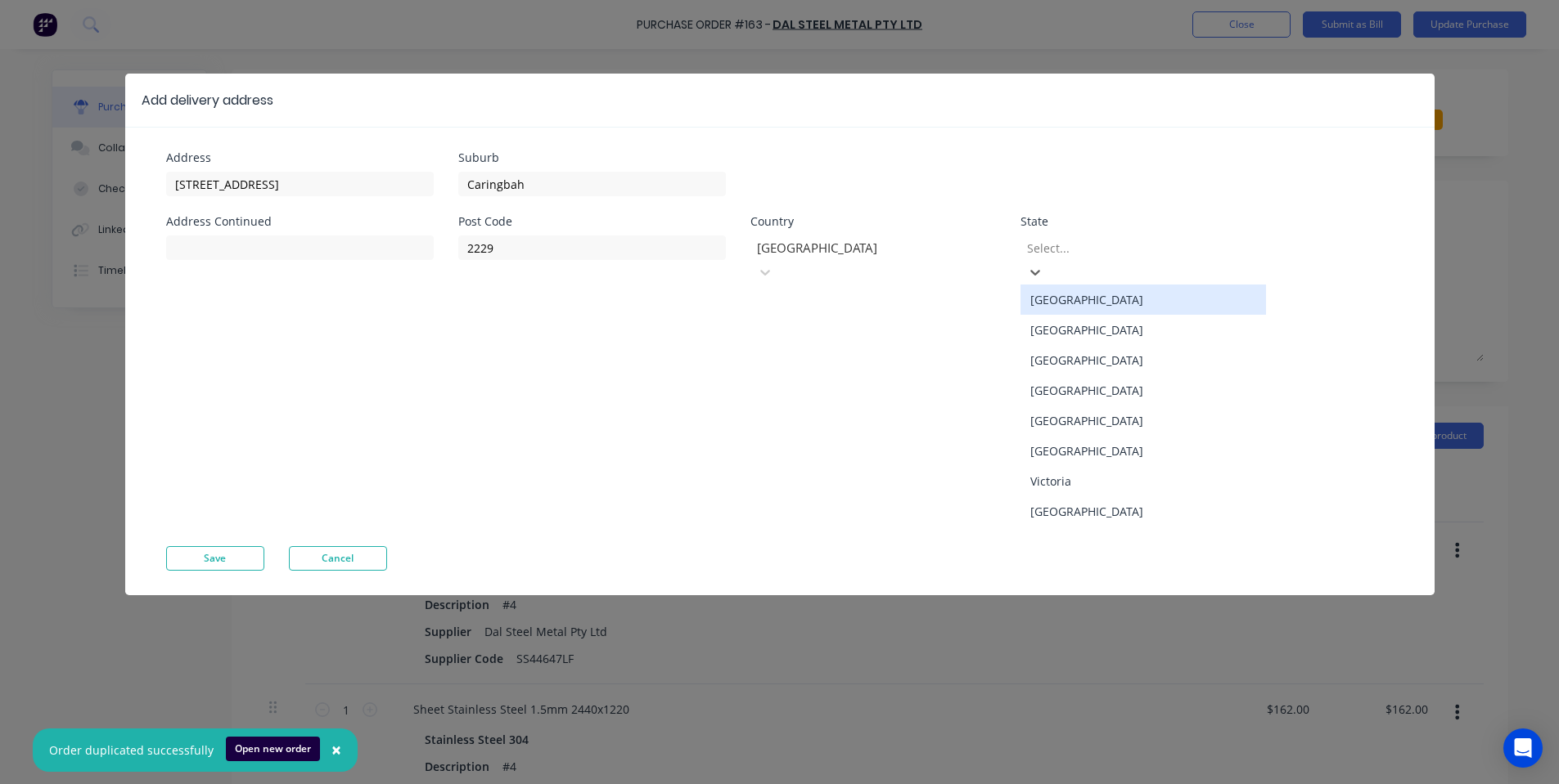
click at [1191, 252] on div at bounding box center [1143, 249] width 236 height 21
click at [1134, 326] on div "[GEOGRAPHIC_DATA]" at bounding box center [1143, 329] width 245 height 30
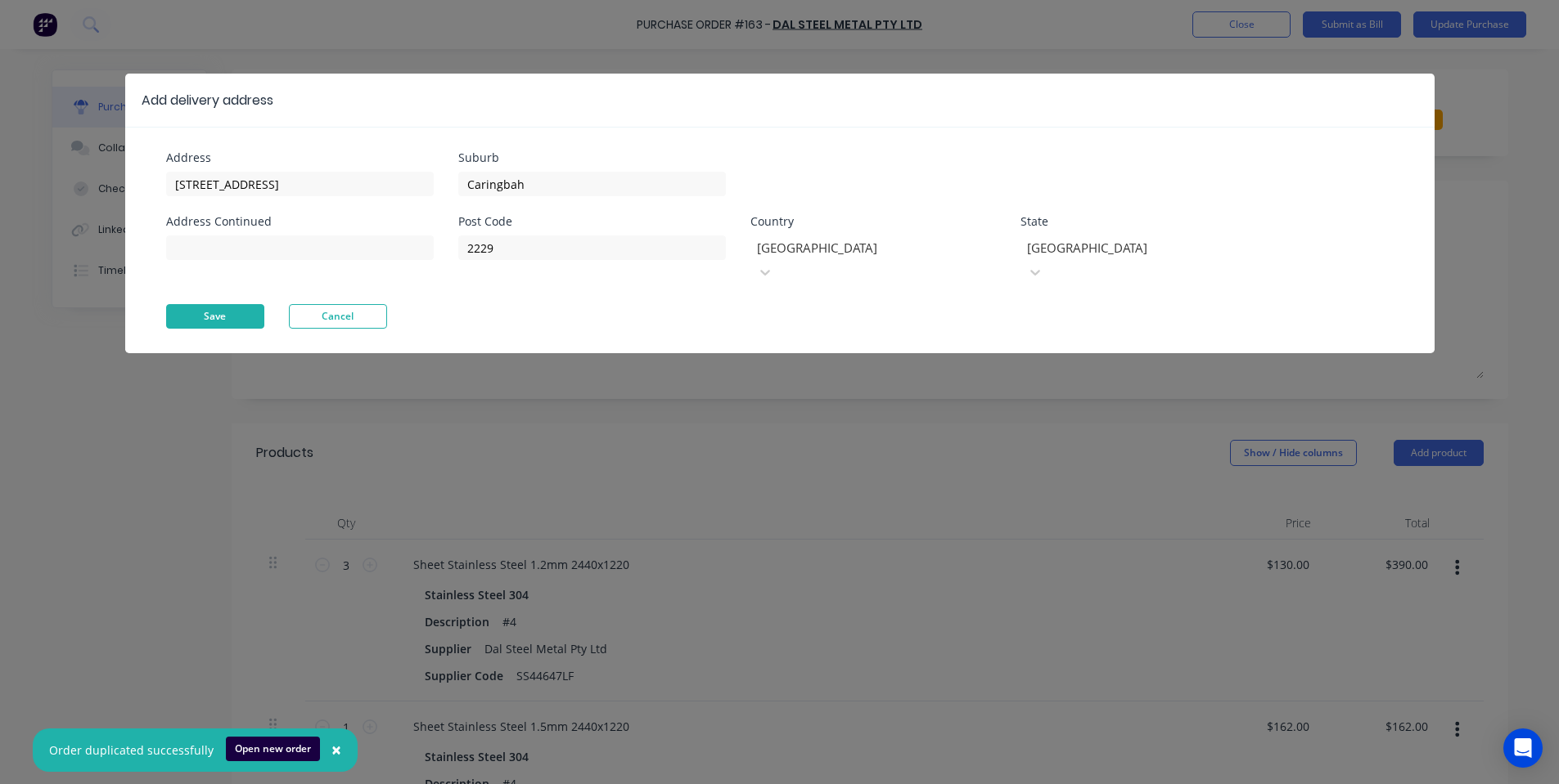
click at [218, 304] on button "Save" at bounding box center [215, 316] width 98 height 24
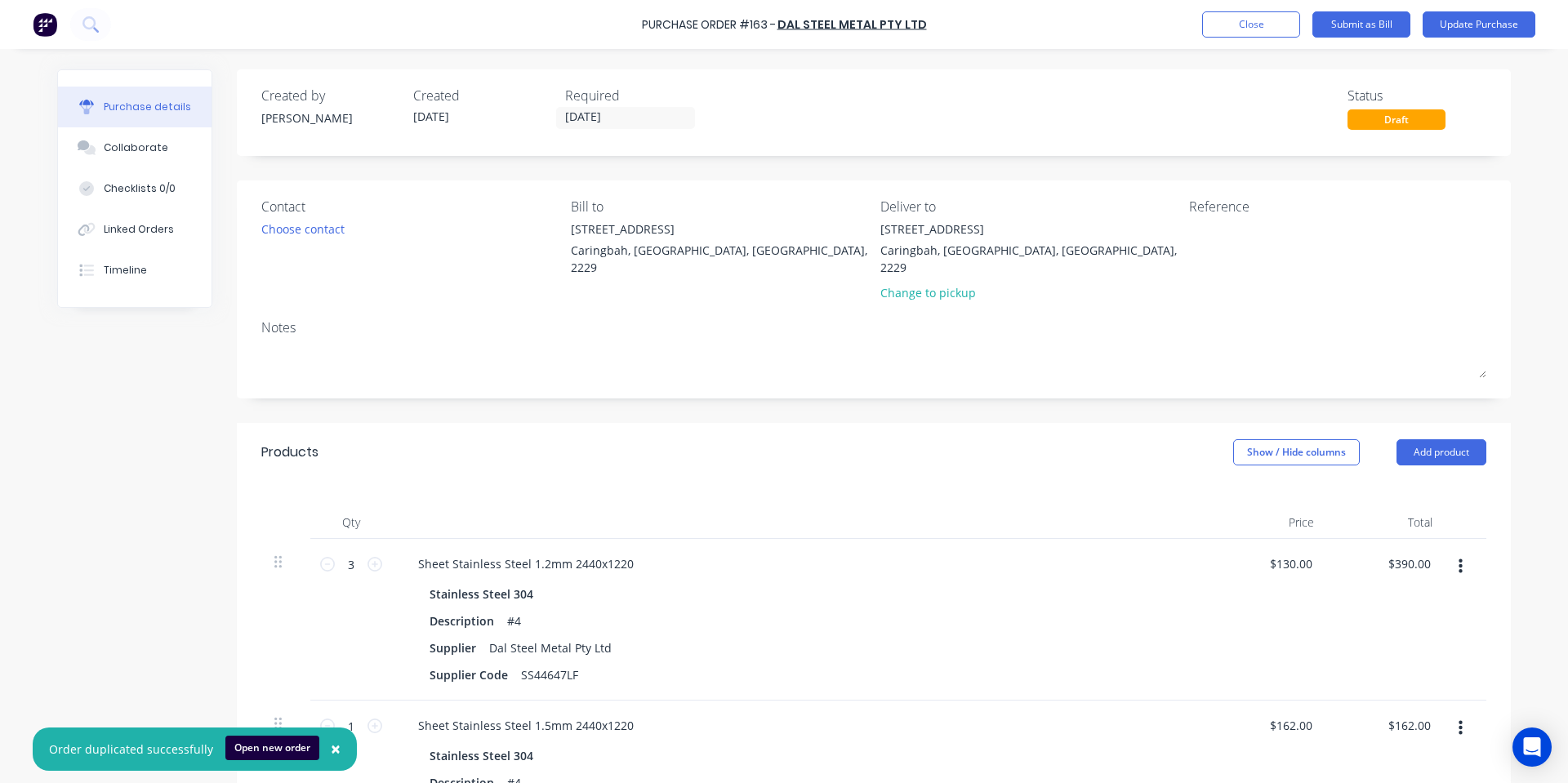
click at [570, 131] on div "Created by [PERSON_NAME] Created [DATE] Required [DATE] Status Draft" at bounding box center [874, 113] width 1274 height 87
drag, startPoint x: 581, startPoint y: 122, endPoint x: 593, endPoint y: 155, distance: 35.1
click at [582, 128] on label "[DATE]" at bounding box center [626, 117] width 139 height 22
click at [582, 128] on input "[DATE]" at bounding box center [626, 118] width 137 height 21
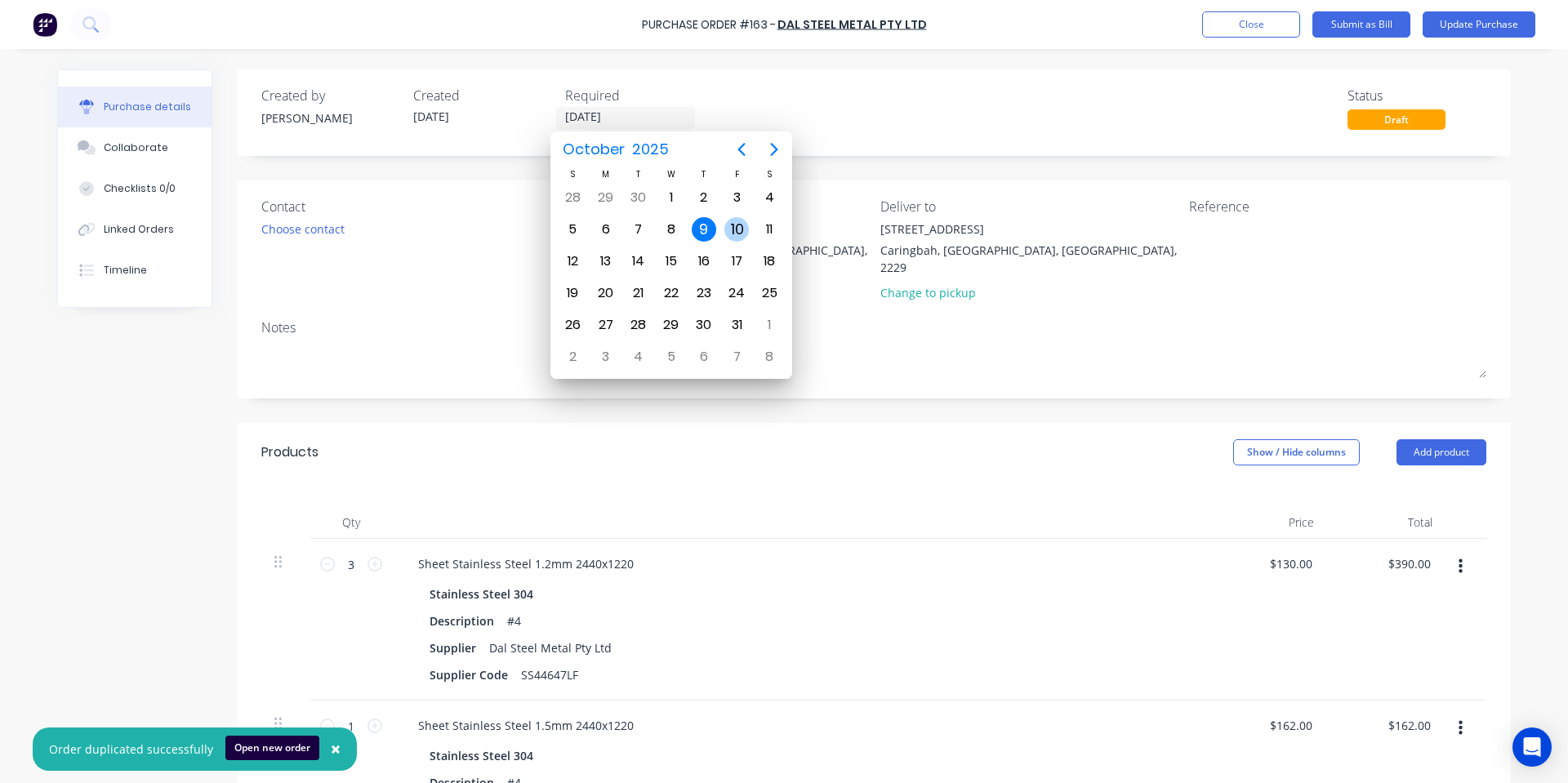
click at [732, 230] on div "10" at bounding box center [737, 229] width 24 height 24
type input "[DATE]"
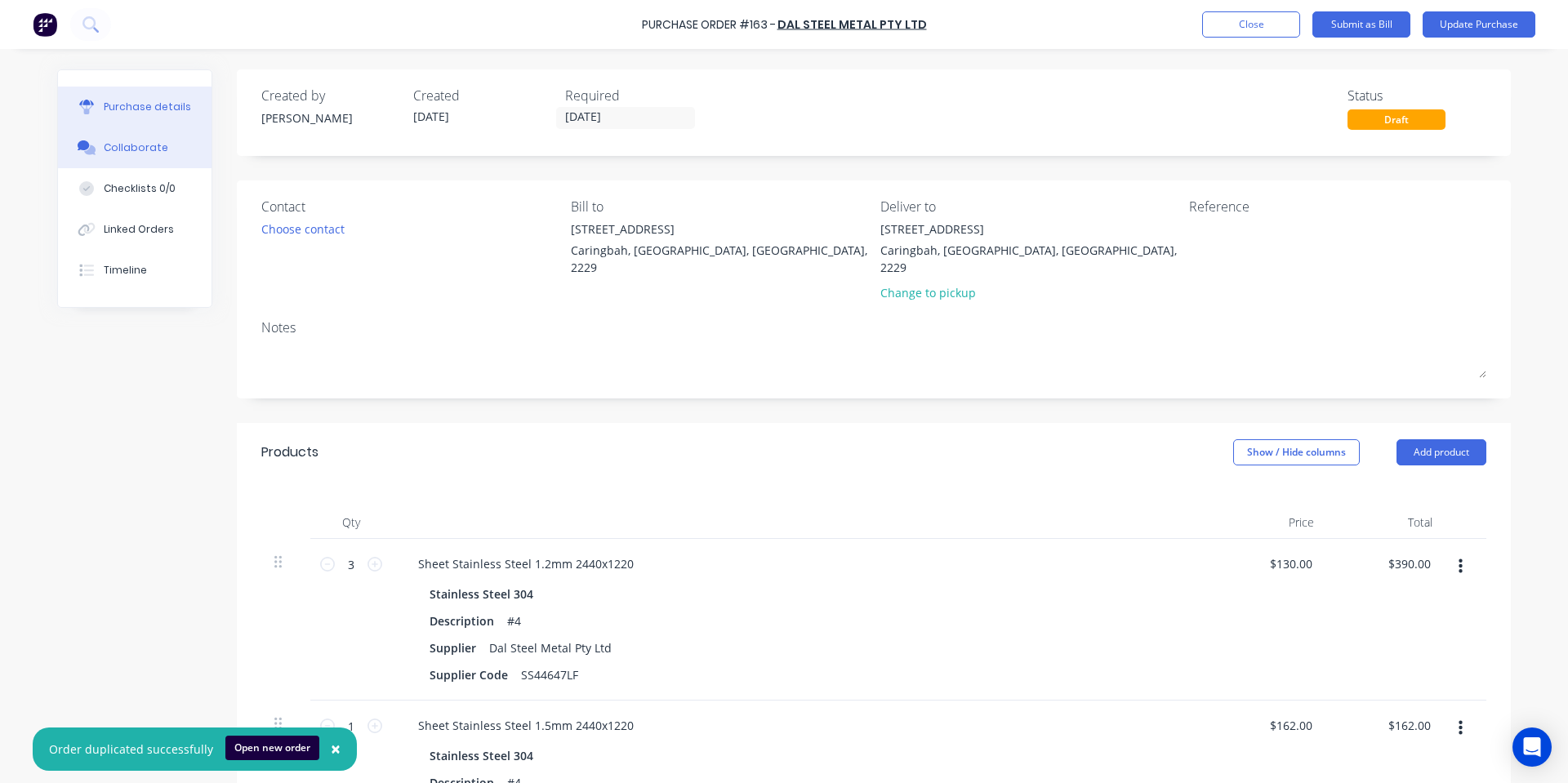
click at [112, 141] on button "Collaborate" at bounding box center [134, 148] width 154 height 41
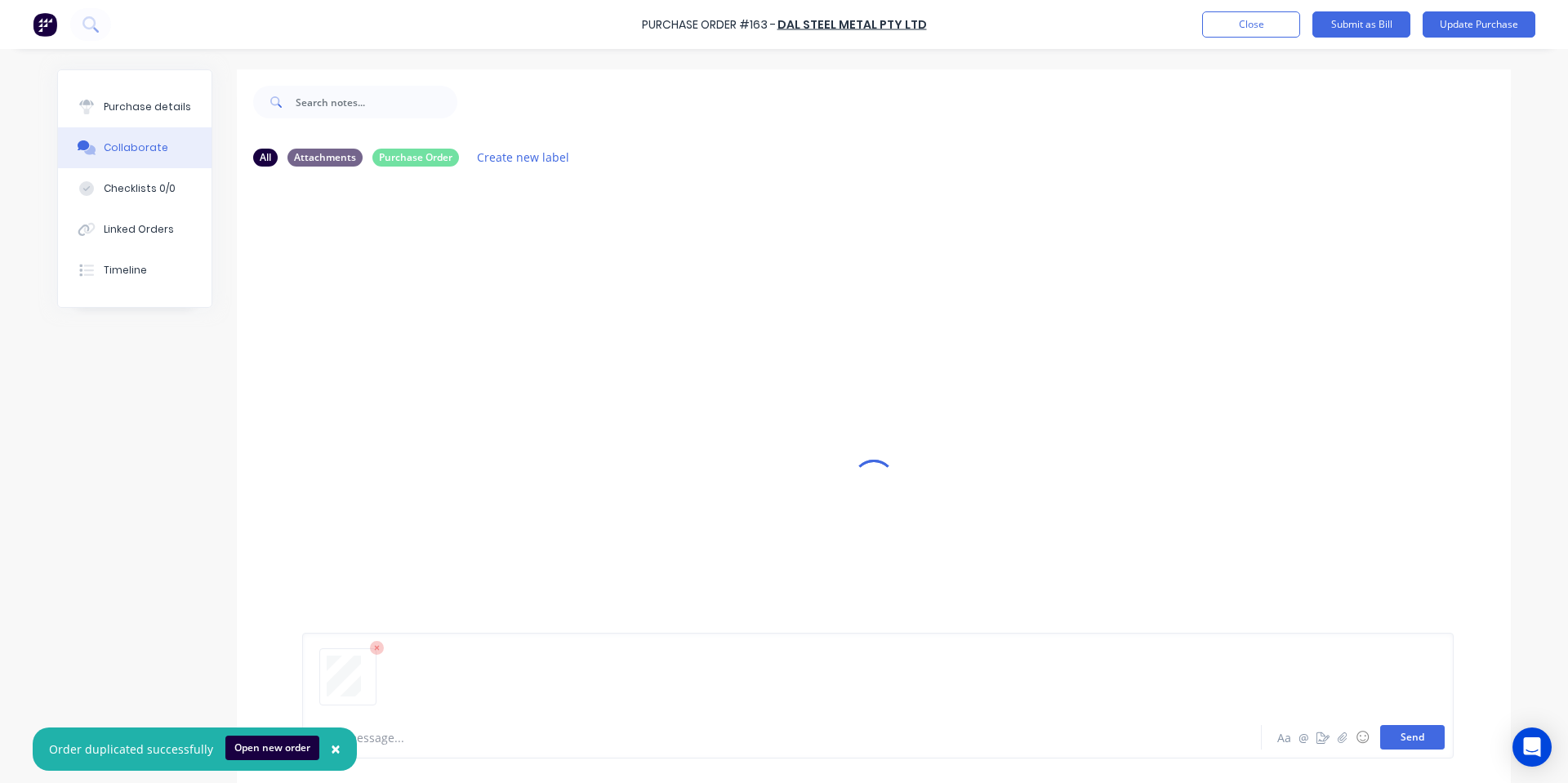
click at [1406, 739] on button "Send" at bounding box center [1412, 738] width 64 height 24
drag, startPoint x: 116, startPoint y: 111, endPoint x: 202, endPoint y: 161, distance: 99.5
click at [118, 111] on div "Purchase details" at bounding box center [148, 107] width 88 height 15
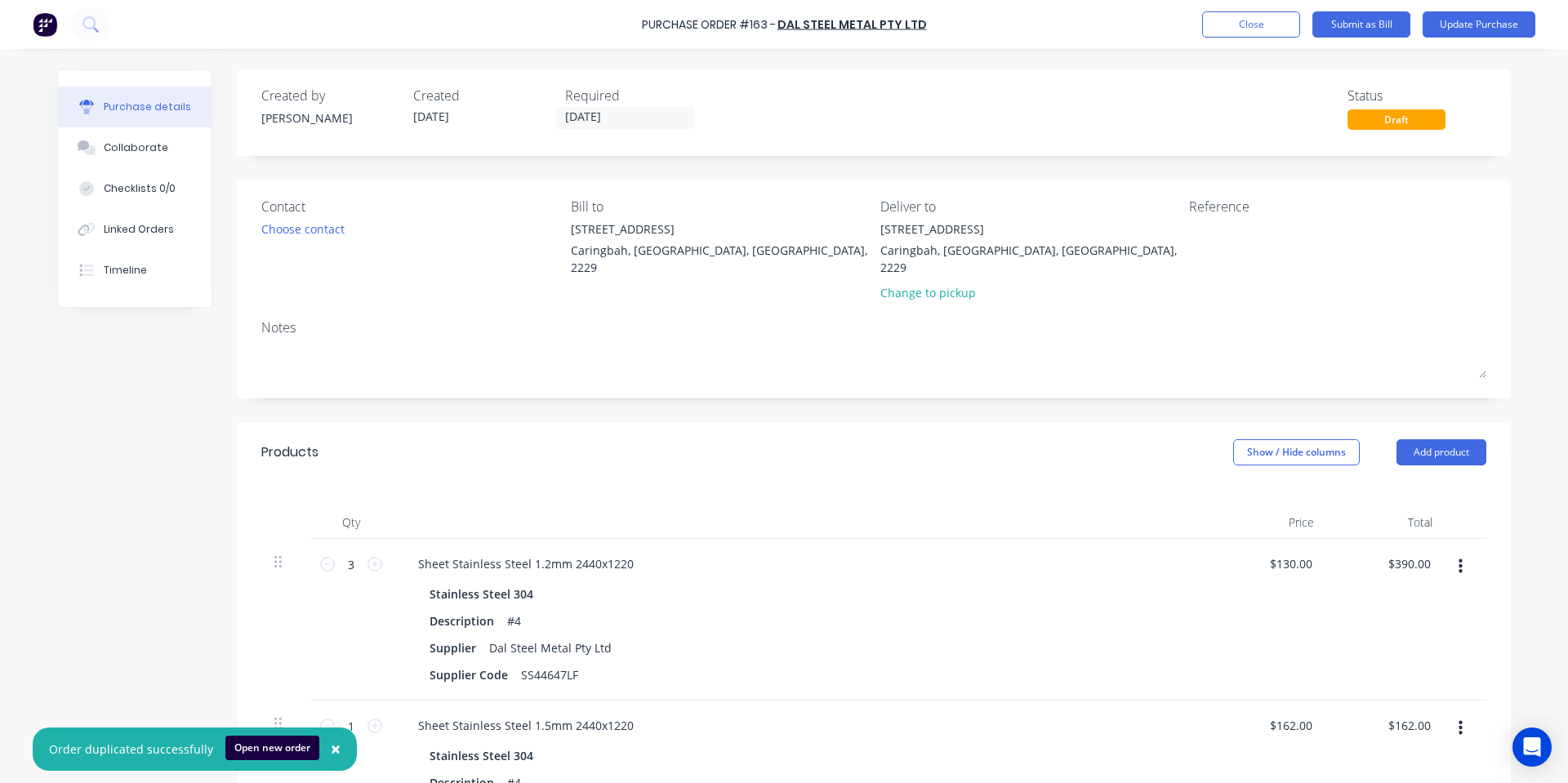
click at [1460, 552] on button "button" at bounding box center [1460, 567] width 38 height 30
click at [1399, 692] on button "Delete" at bounding box center [1410, 708] width 139 height 33
click at [1458, 556] on button "button" at bounding box center [1460, 567] width 38 height 30
drag, startPoint x: 1420, startPoint y: 685, endPoint x: 1433, endPoint y: 615, distance: 71.2
click at [1421, 692] on button "Delete" at bounding box center [1410, 708] width 139 height 33
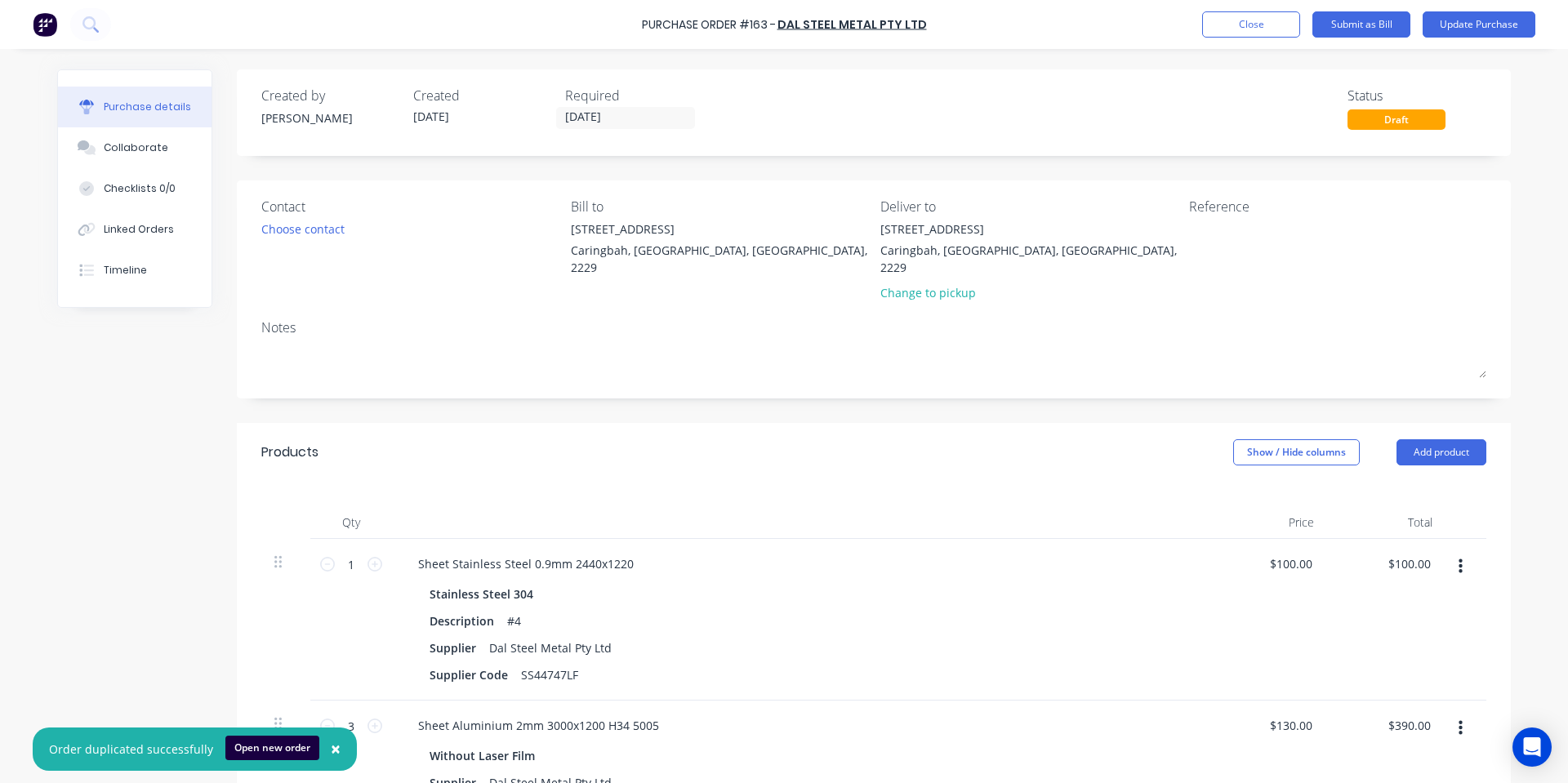
click at [1448, 554] on button "button" at bounding box center [1460, 567] width 38 height 30
click at [1434, 694] on button "Delete" at bounding box center [1410, 708] width 139 height 33
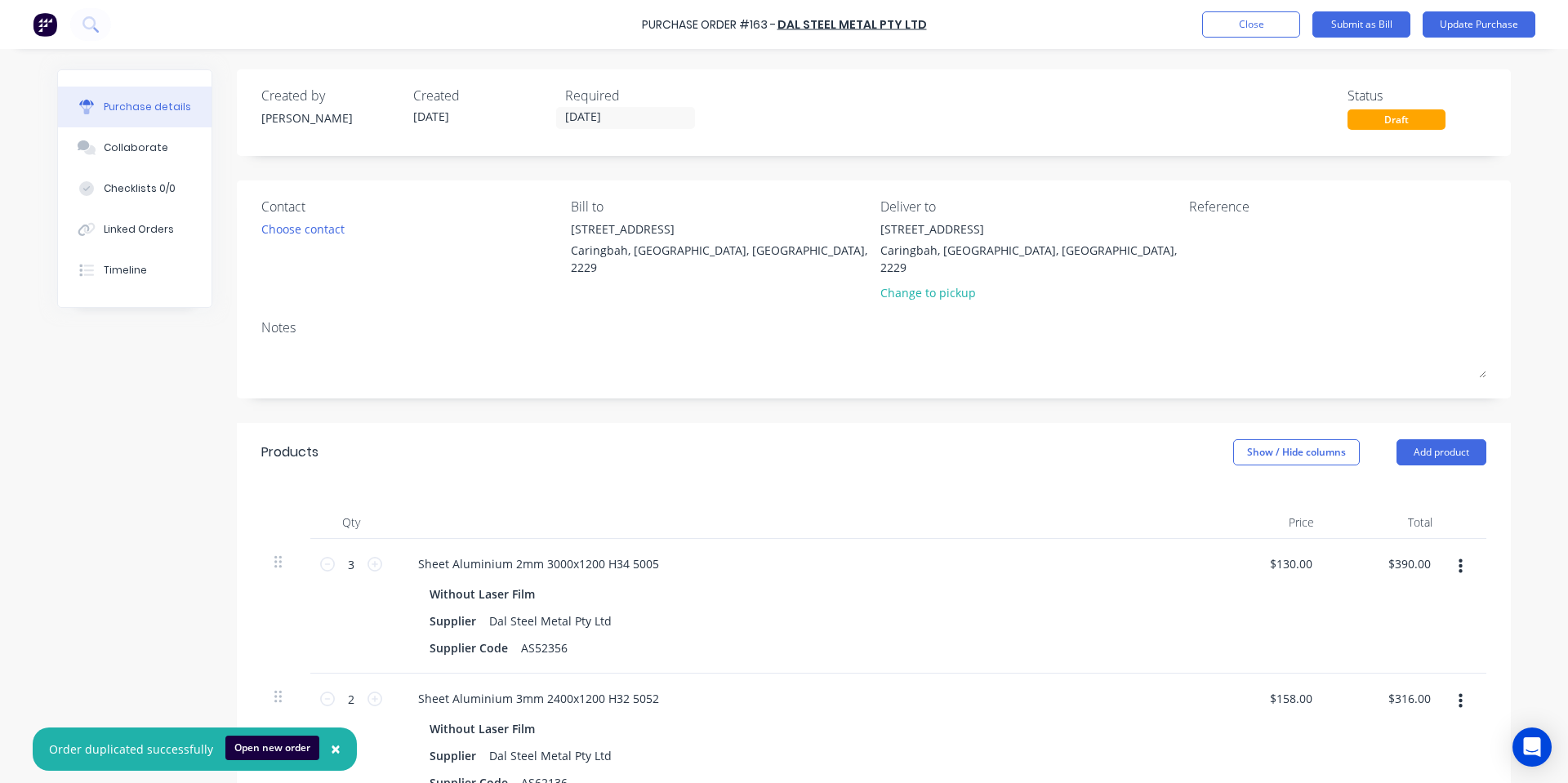
click at [1459, 558] on icon "button" at bounding box center [1460, 567] width 4 height 18
click at [1427, 692] on button "Delete" at bounding box center [1410, 708] width 139 height 33
click at [1459, 560] on icon "button" at bounding box center [1460, 567] width 4 height 15
drag, startPoint x: 1415, startPoint y: 692, endPoint x: 1363, endPoint y: 690, distance: 52.0
click at [1416, 692] on button "Delete" at bounding box center [1410, 708] width 139 height 33
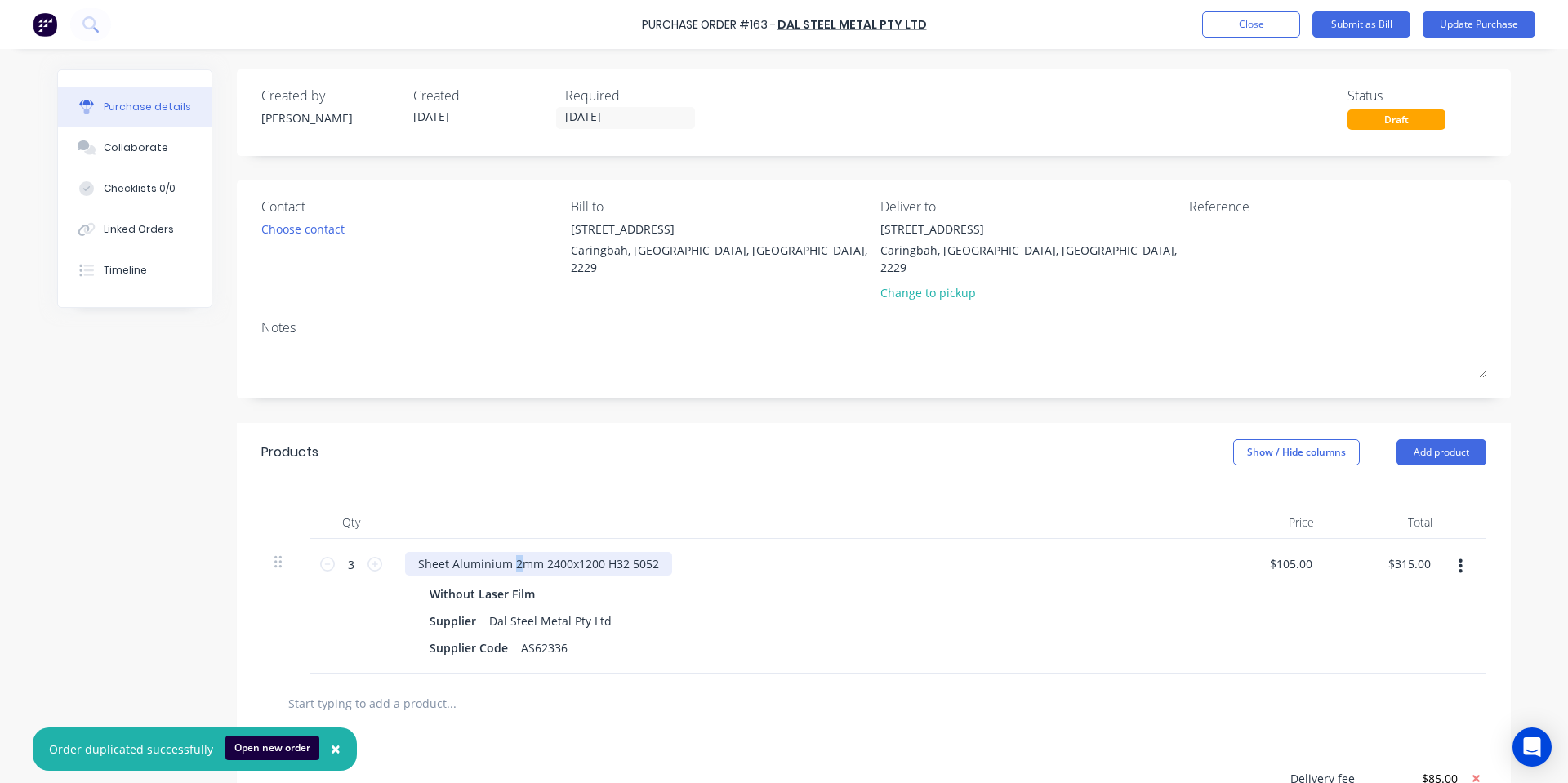
click at [512, 552] on div "Sheet Aluminium 2mm 2400x1200 H32 5052" at bounding box center [539, 563] width 267 height 23
click at [644, 582] on div "Without Laser Film" at bounding box center [800, 594] width 741 height 23
click at [626, 552] on div "Sheet Aluminium 1.6mm 2400x1200 H32 5052" at bounding box center [543, 563] width 277 height 23
drag, startPoint x: 661, startPoint y: 547, endPoint x: 648, endPoint y: 547, distance: 13.0
click at [648, 552] on div "Sheet Aluminium 1.6mm 2400x1200 H34 5052" at bounding box center [543, 563] width 277 height 23
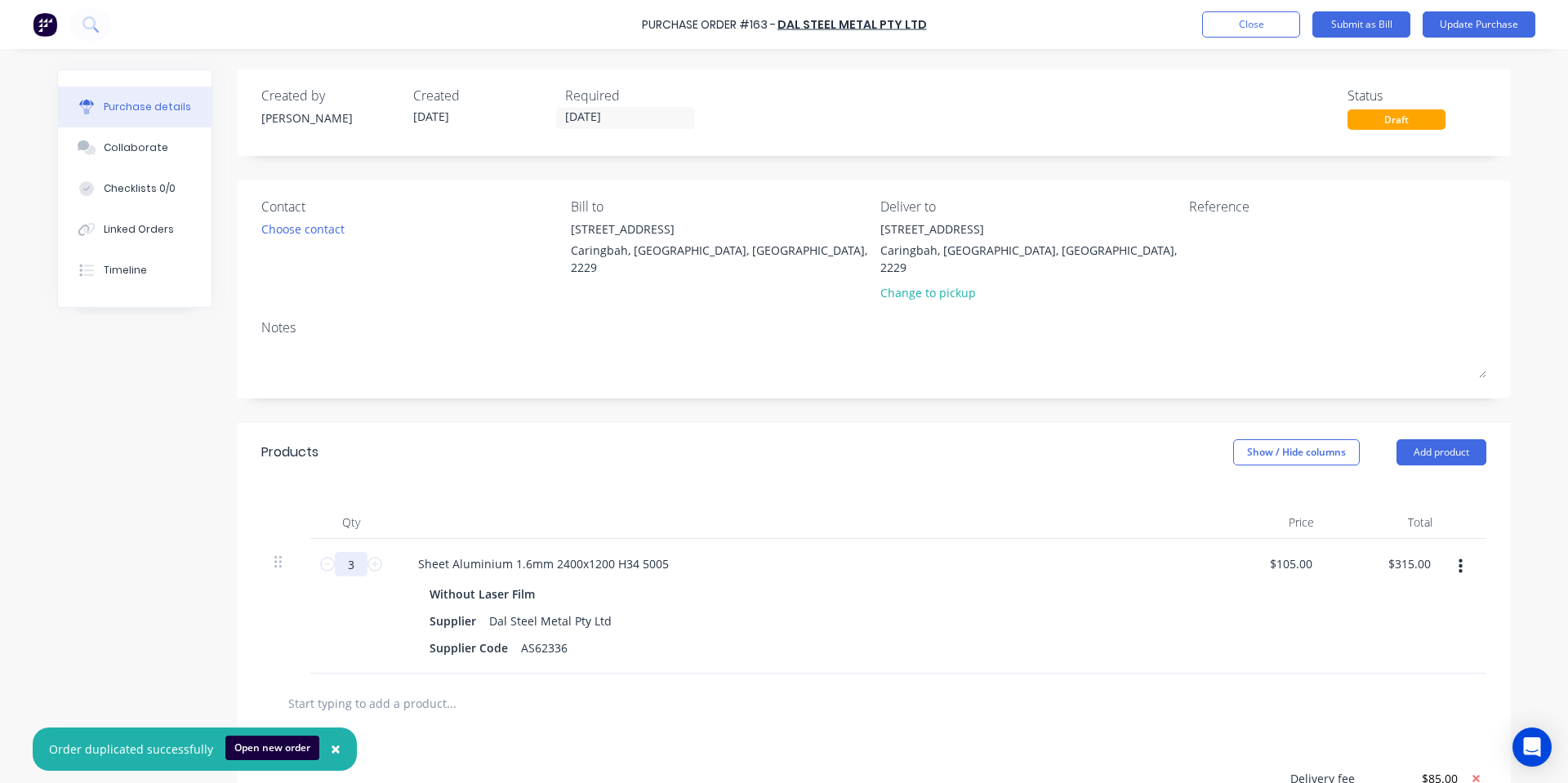
click at [335, 555] on input "3" at bounding box center [351, 564] width 33 height 24
type input "1"
type input "$105.00"
type input "12"
type input "$1,260.00"
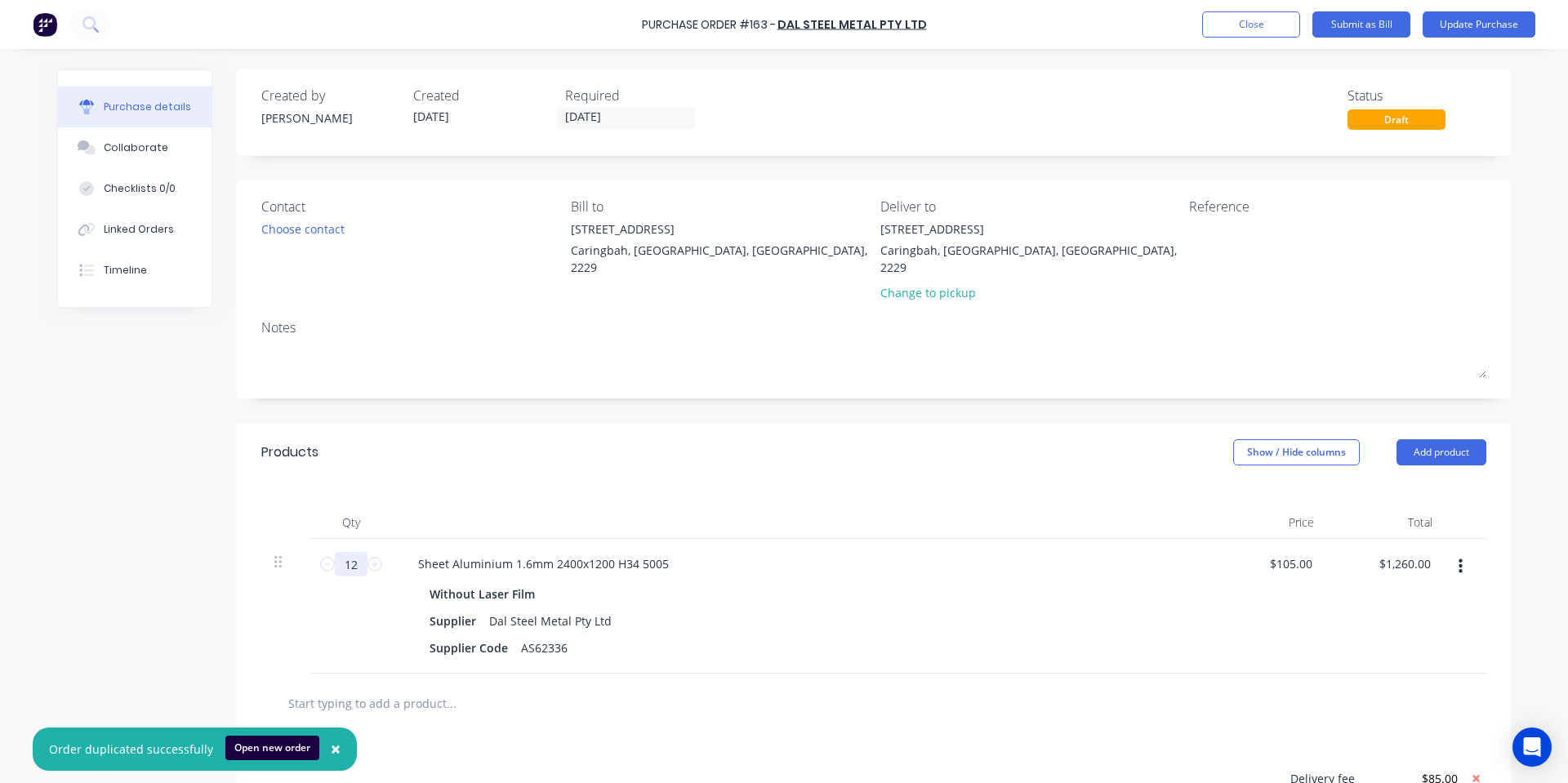
type input "12"
click at [575, 464] on div "Products Show / Hide columns Add product" at bounding box center [874, 452] width 1274 height 59
click at [551, 688] on input "text" at bounding box center [450, 703] width 326 height 33
type input "stainless [PERSON_NAME]"
click at [533, 636] on div "AS62336" at bounding box center [544, 648] width 60 height 23
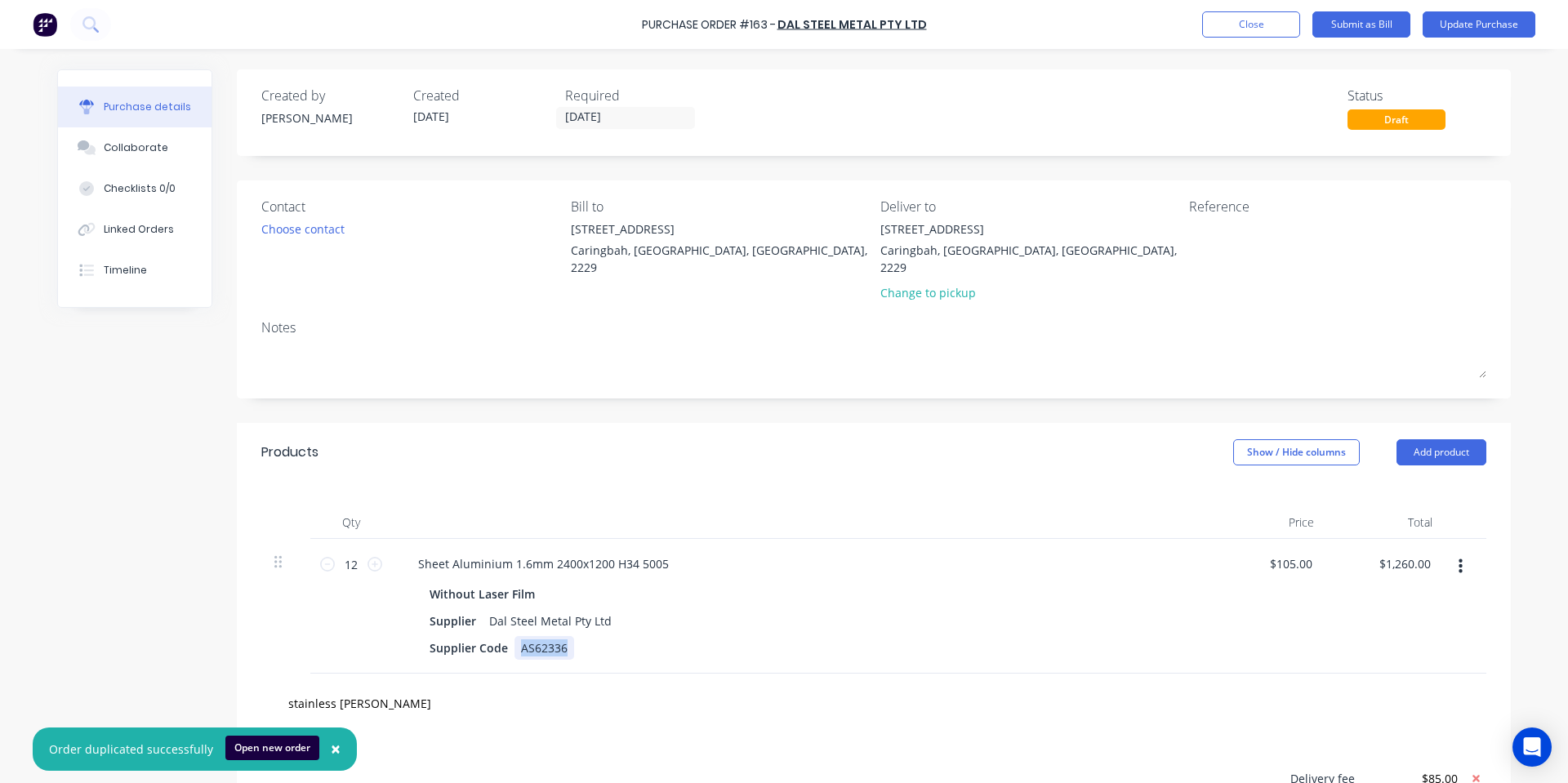
click at [533, 636] on div "AS62336" at bounding box center [544, 648] width 60 height 23
click at [574, 506] on div at bounding box center [800, 523] width 817 height 33
click at [1315, 552] on div "$105.00 $105.00" at bounding box center [1294, 563] width 57 height 23
click at [1312, 552] on div "$105.00 $105.00" at bounding box center [1294, 563] width 57 height 23
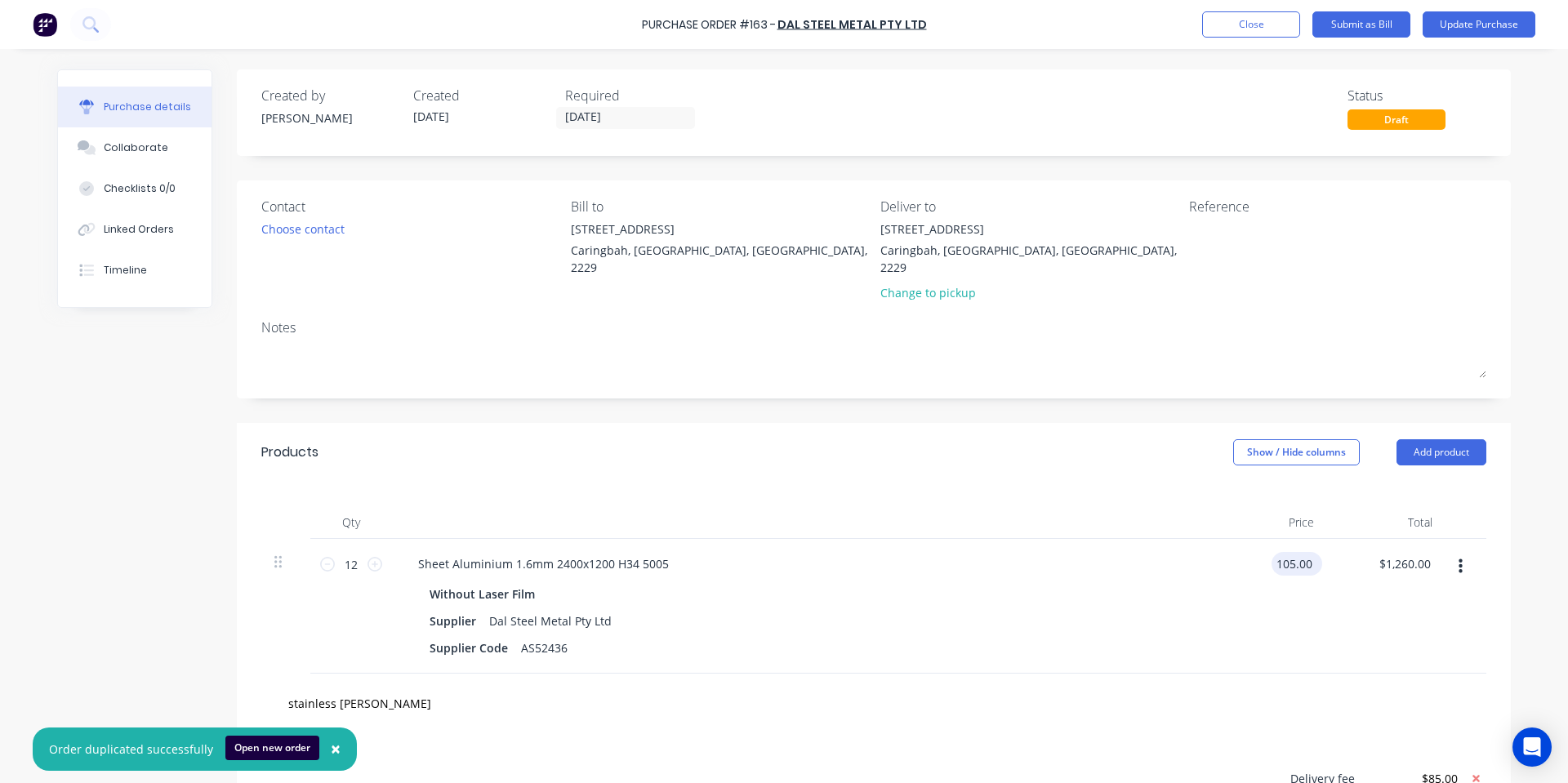
click at [1300, 552] on input "105.00" at bounding box center [1293, 563] width 44 height 23
type input "$84.00"
type input "$1,008.00"
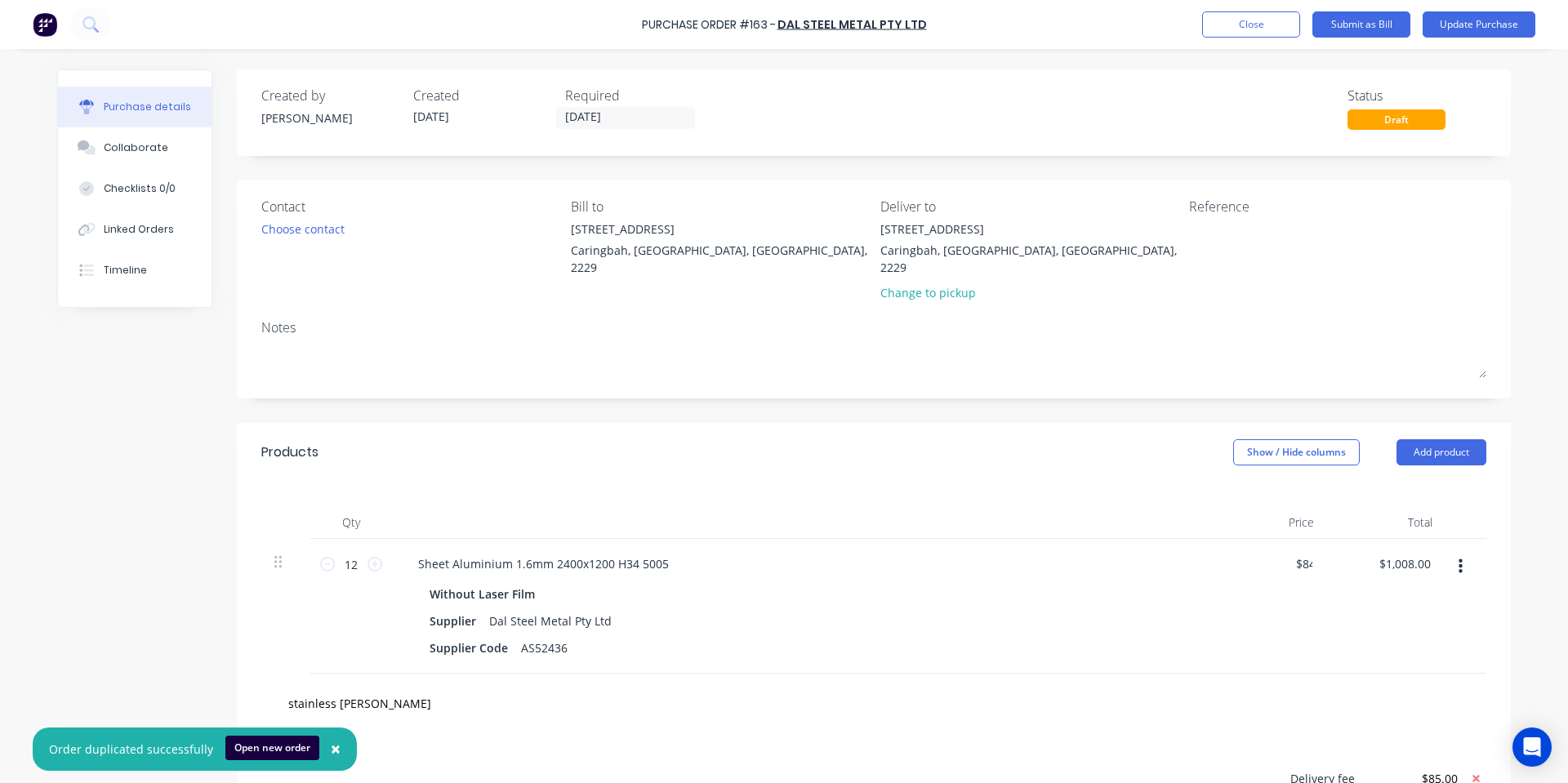
click at [344, 687] on input "stainless [PERSON_NAME]" at bounding box center [450, 703] width 326 height 33
click at [331, 687] on input "stainless [PERSON_NAME]" at bounding box center [450, 703] width 326 height 33
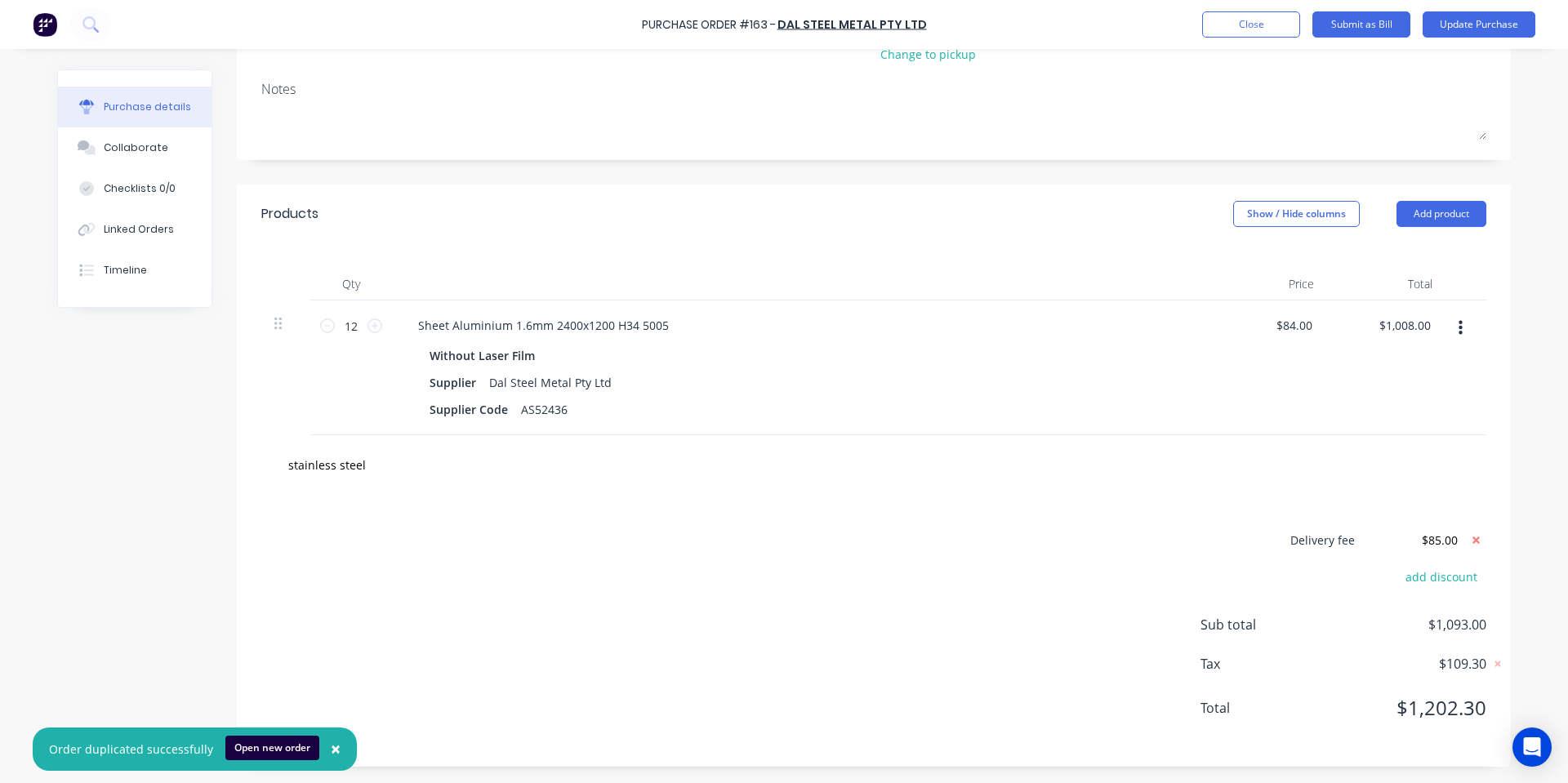
click at [962, 502] on div "Delivery fee $85.00 add discount Sub total $1,093.00 Tax $109.30 Total $1,202.30" at bounding box center [874, 630] width 1274 height 272
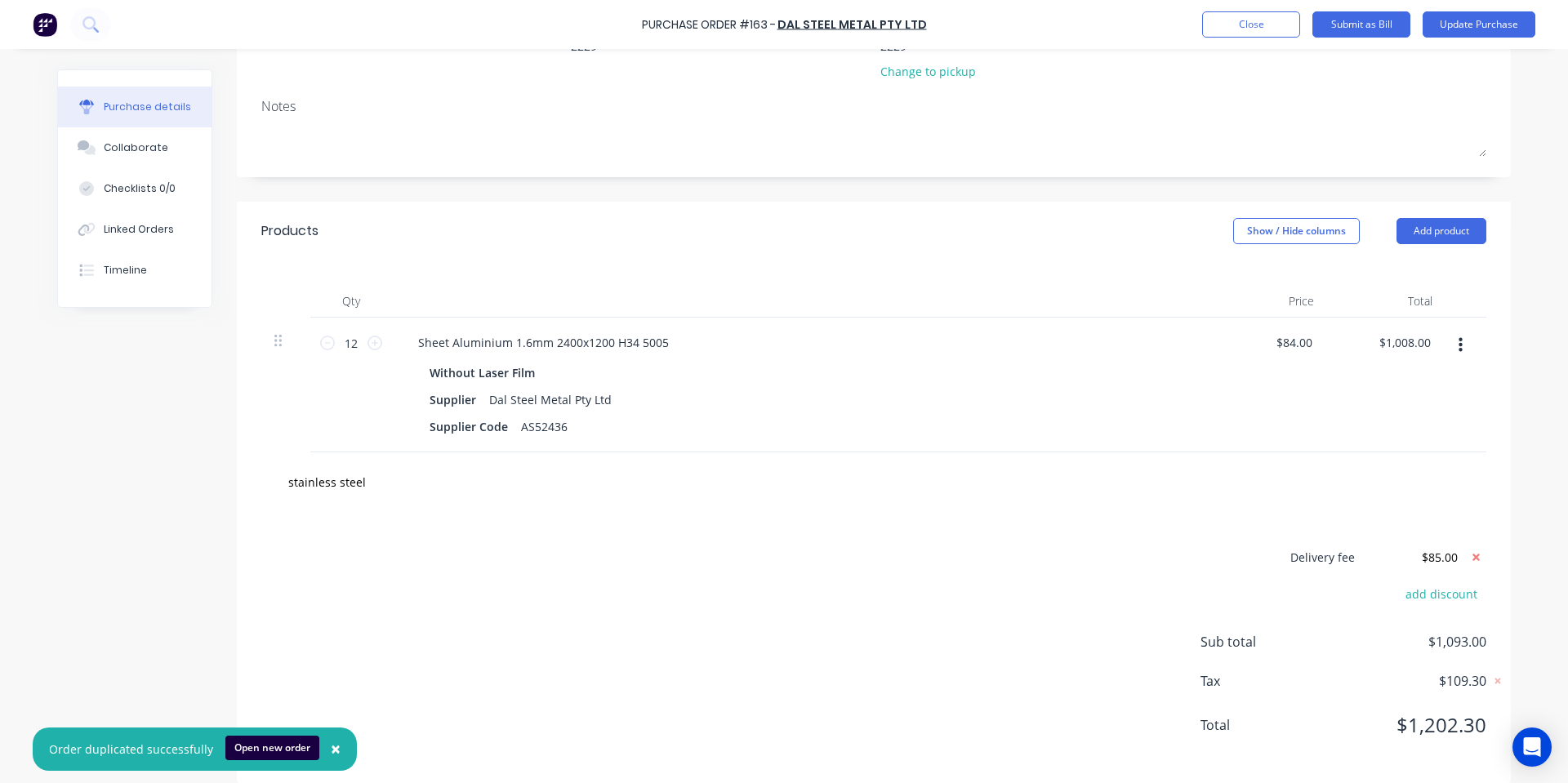
click at [1453, 201] on div "Products Show / Hide columns Add product" at bounding box center [874, 231] width 1274 height 59
click at [408, 452] on div "stainless steel" at bounding box center [874, 482] width 1225 height 60
click at [405, 465] on input "stainless steel" at bounding box center [450, 482] width 326 height 33
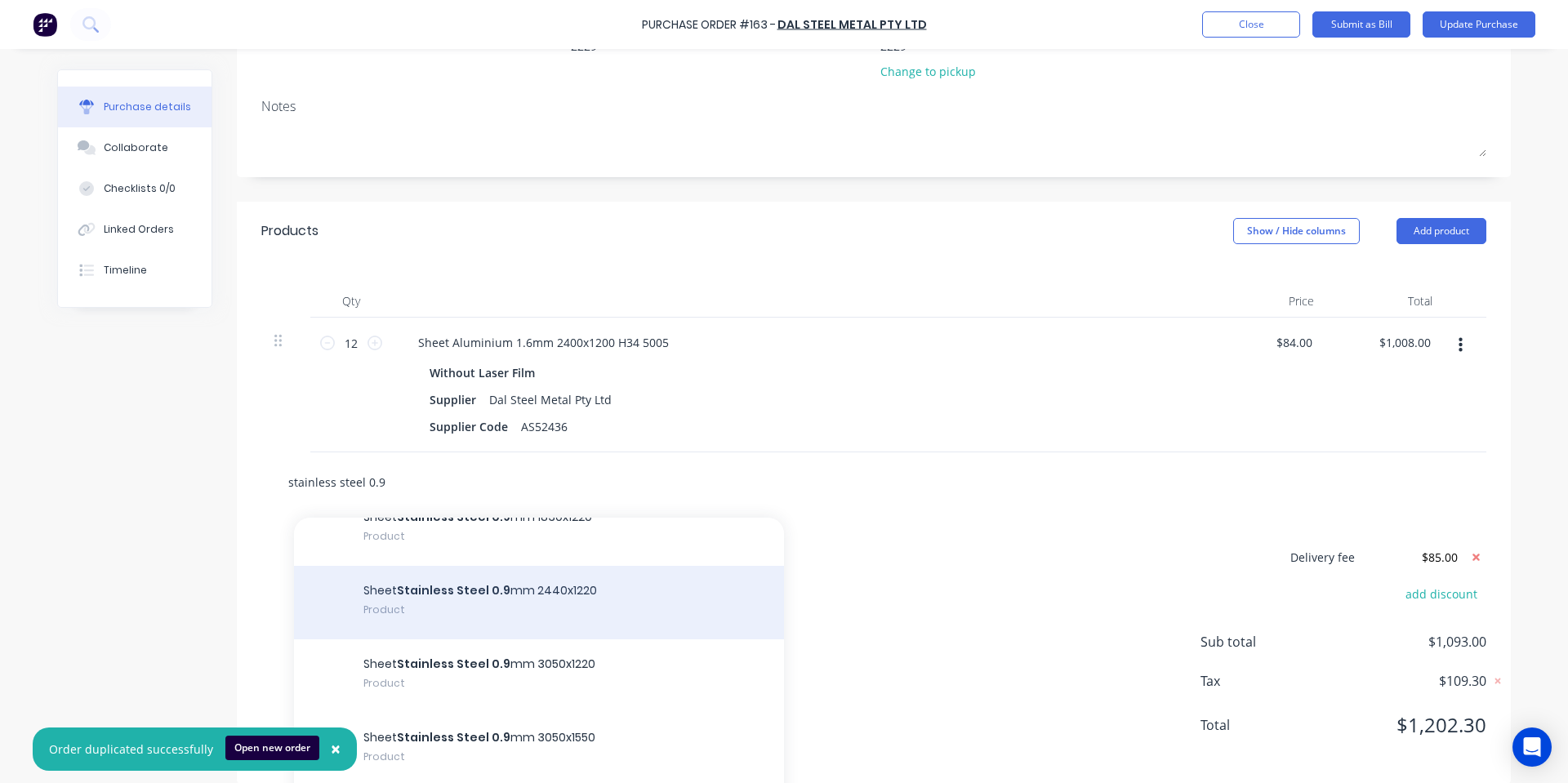
scroll to position [1089, 0]
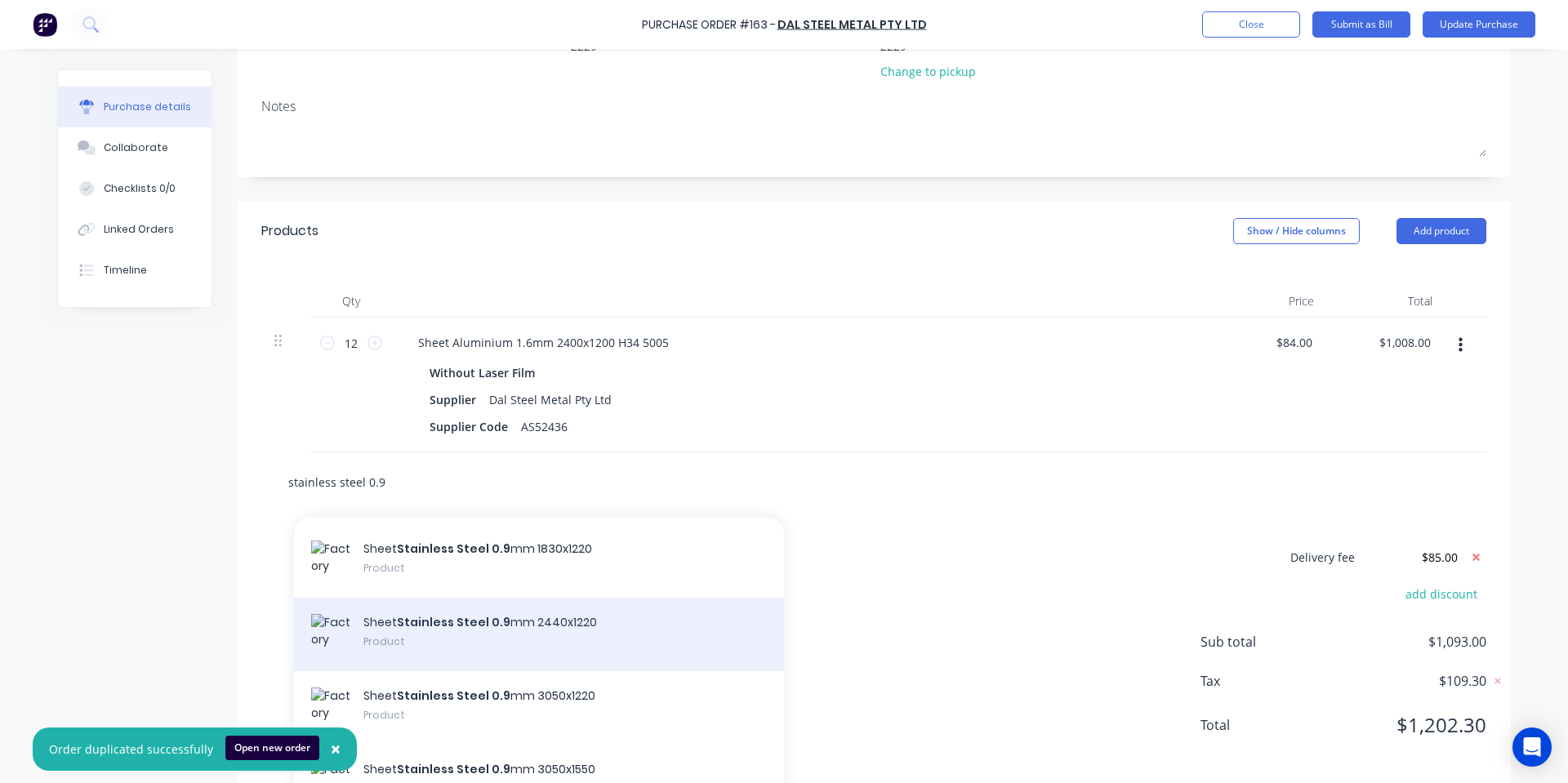
type input "stainless steel 0.9"
click at [628, 630] on div "Sheet Stainless Steel 0.9 mm 2440x1220 Product" at bounding box center [539, 635] width 490 height 74
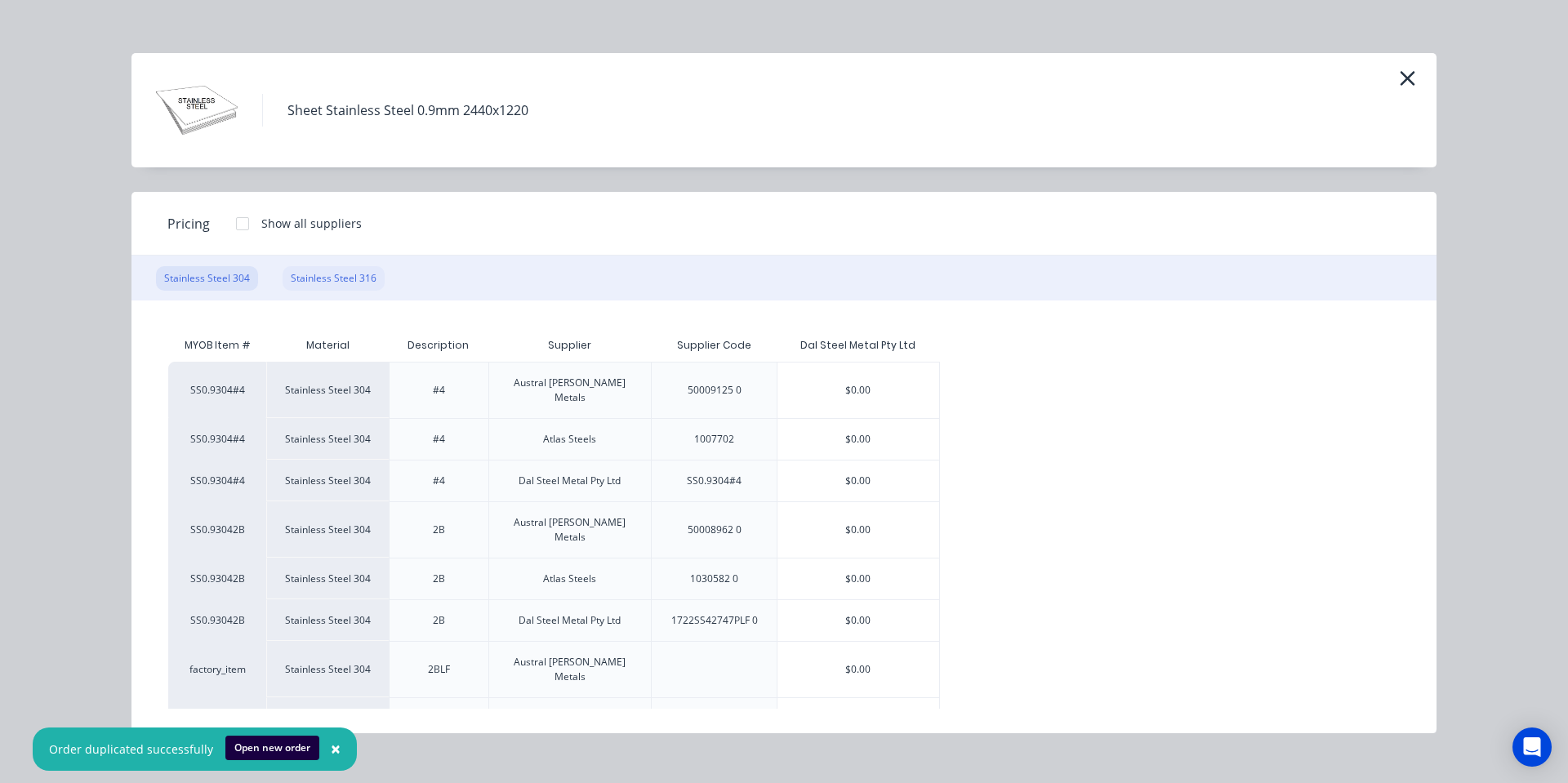
click at [325, 273] on div "Stainless Steel 316" at bounding box center [334, 279] width 102 height 24
click at [873, 470] on div "$0.00" at bounding box center [843, 481] width 161 height 41
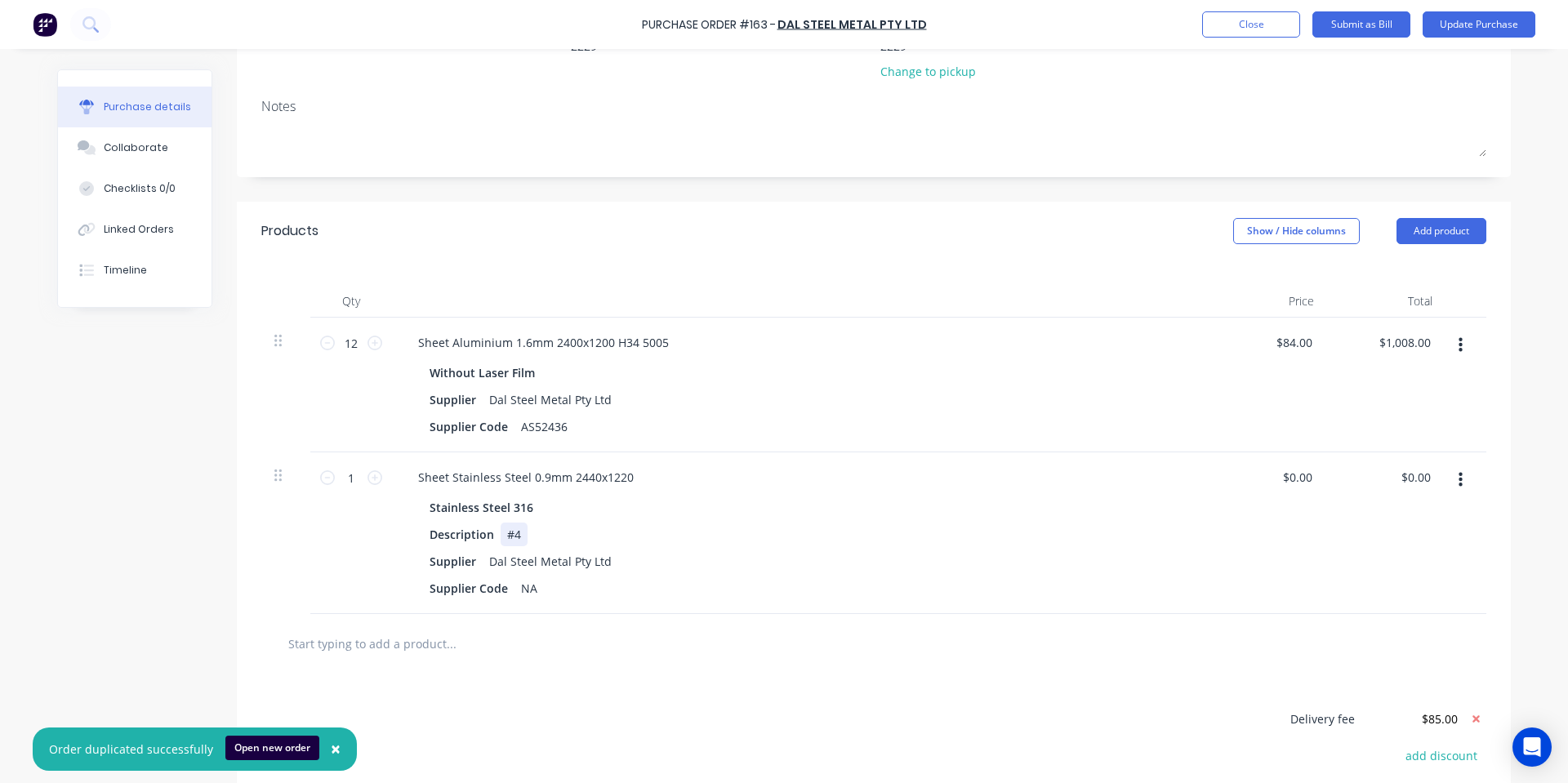
click at [515, 523] on div "#4" at bounding box center [514, 534] width 27 height 23
click at [791, 452] on div "Sheet Stainless Steel 0.9mm 2440x1220 Stainless Steel 316 Description #4 Laser …" at bounding box center [800, 533] width 817 height 161
drag, startPoint x: 534, startPoint y: 569, endPoint x: 508, endPoint y: 569, distance: 26.0
click at [515, 576] on div "NA" at bounding box center [529, 588] width 30 height 23
click at [658, 635] on div at bounding box center [519, 644] width 490 height 33
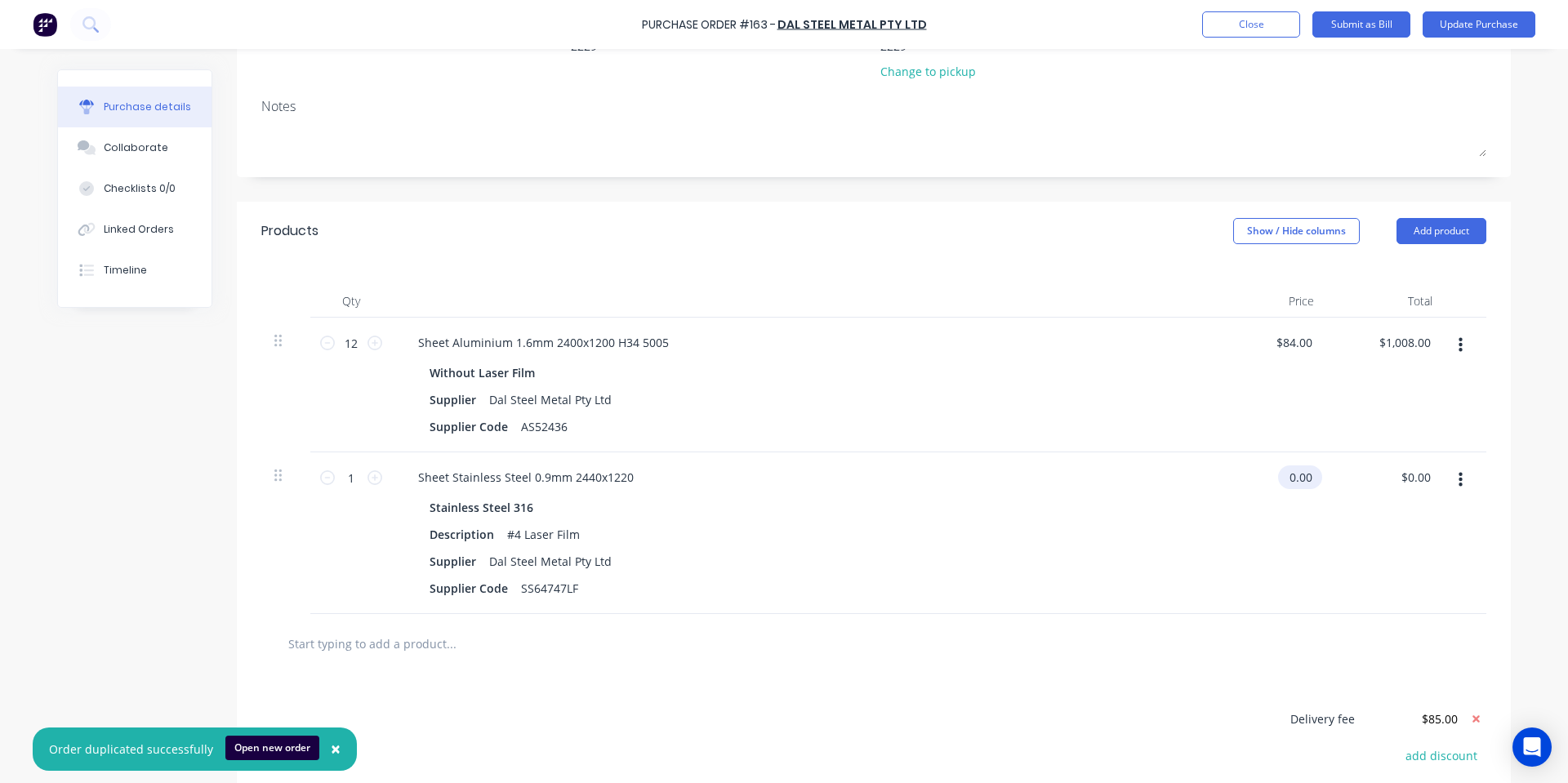
click at [1287, 465] on input "0.00" at bounding box center [1296, 477] width 37 height 23
click at [1276, 467] on div "$0.00 0.00" at bounding box center [1268, 533] width 118 height 161
click at [1276, 467] on div "0.00 0.00" at bounding box center [1268, 533] width 118 height 161
type input "$174.00"
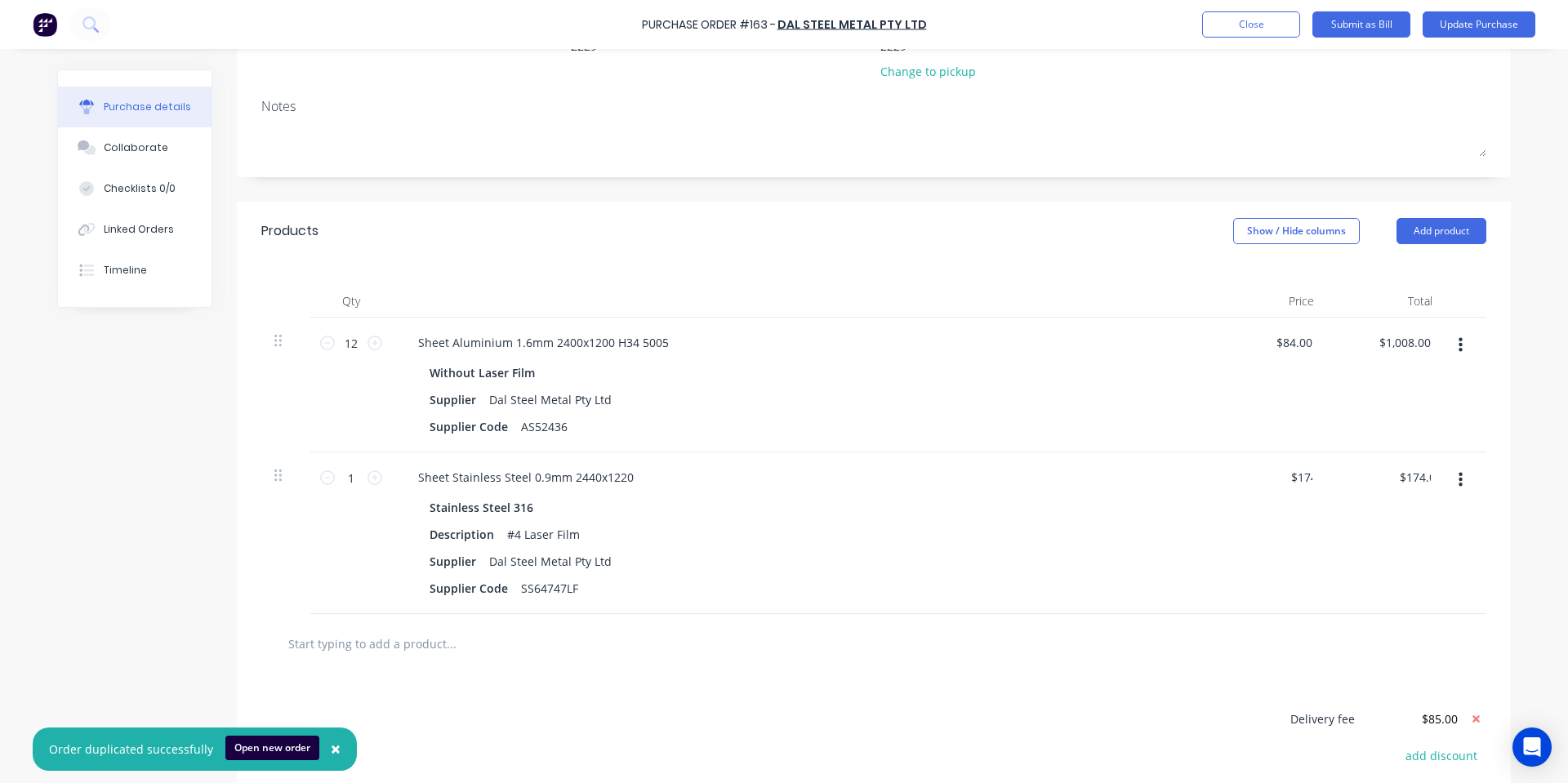
click at [1276, 467] on div "$174.00 174" at bounding box center [1268, 533] width 118 height 161
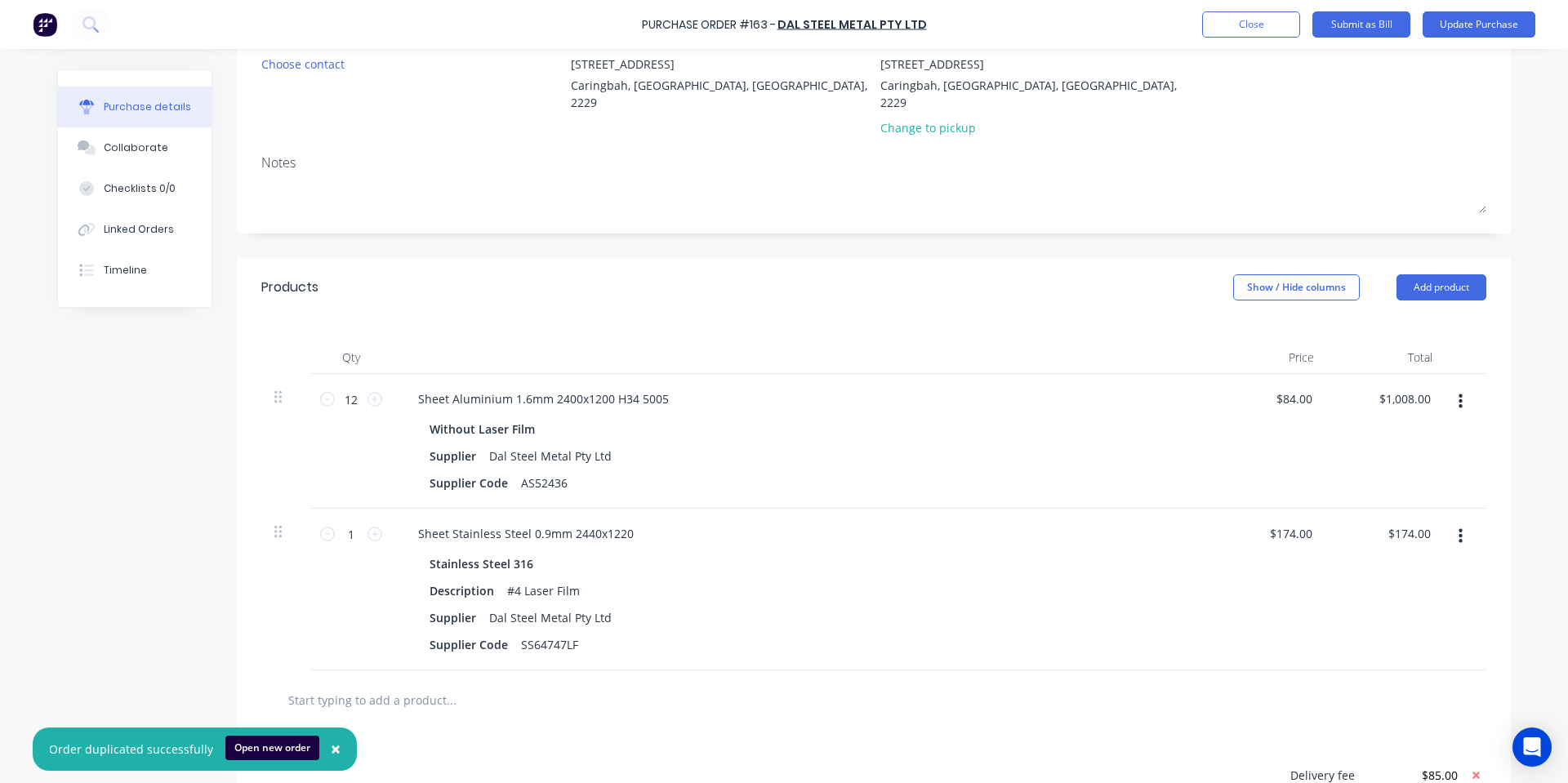
scroll to position [0, 0]
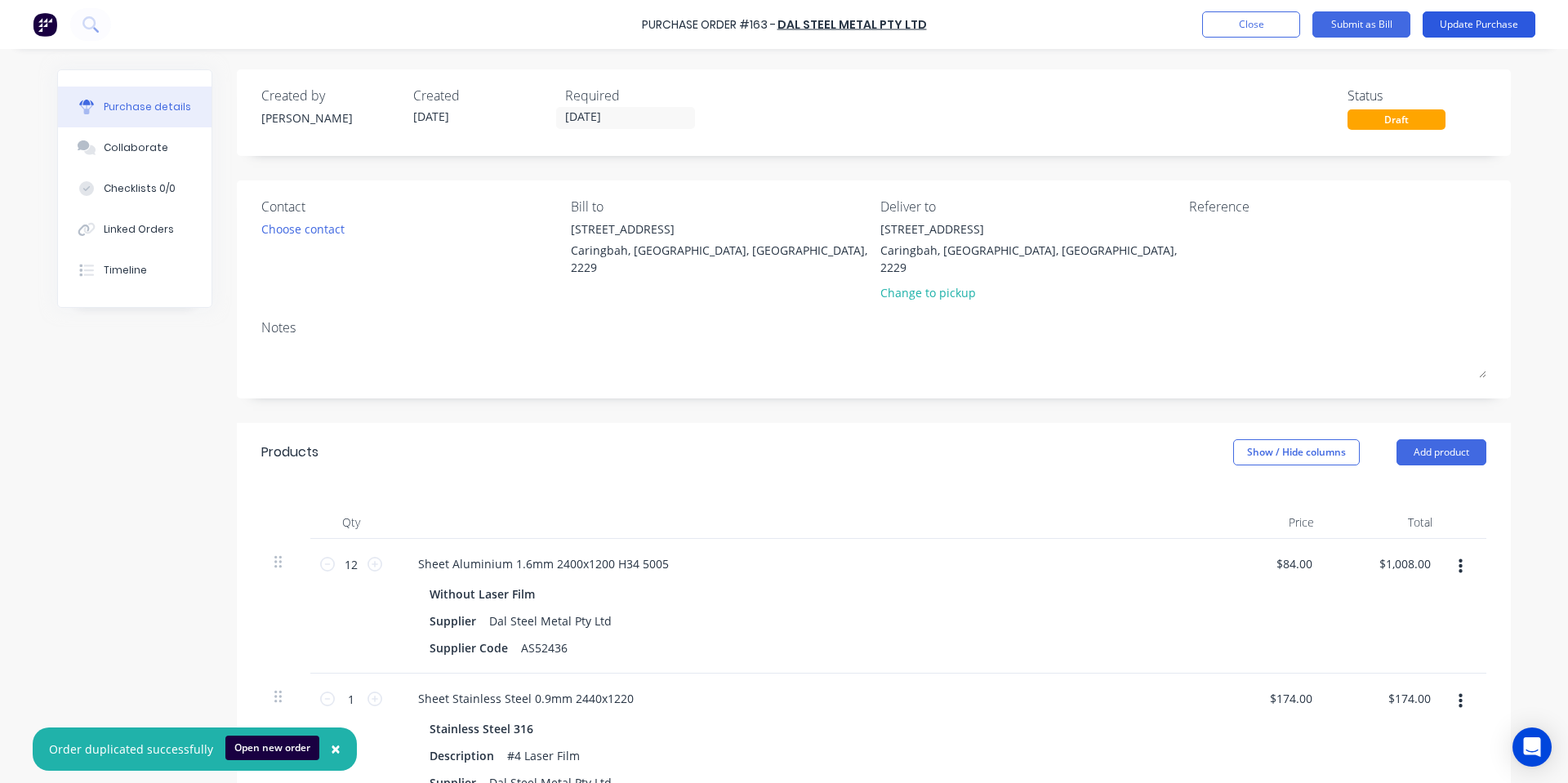
click at [1499, 36] on button "Update Purchase" at bounding box center [1479, 24] width 113 height 26
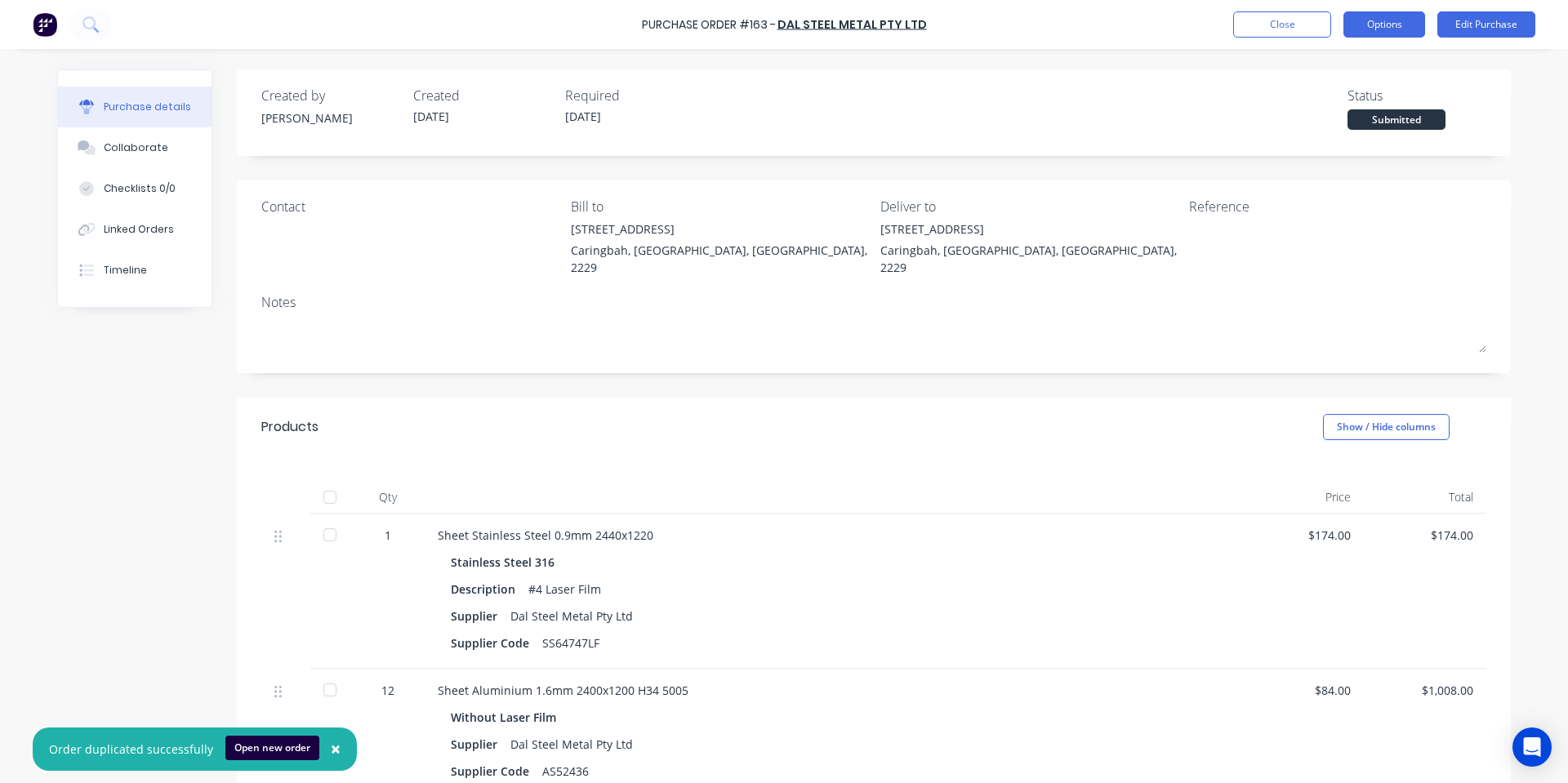
click at [1363, 21] on button "Options" at bounding box center [1384, 24] width 82 height 26
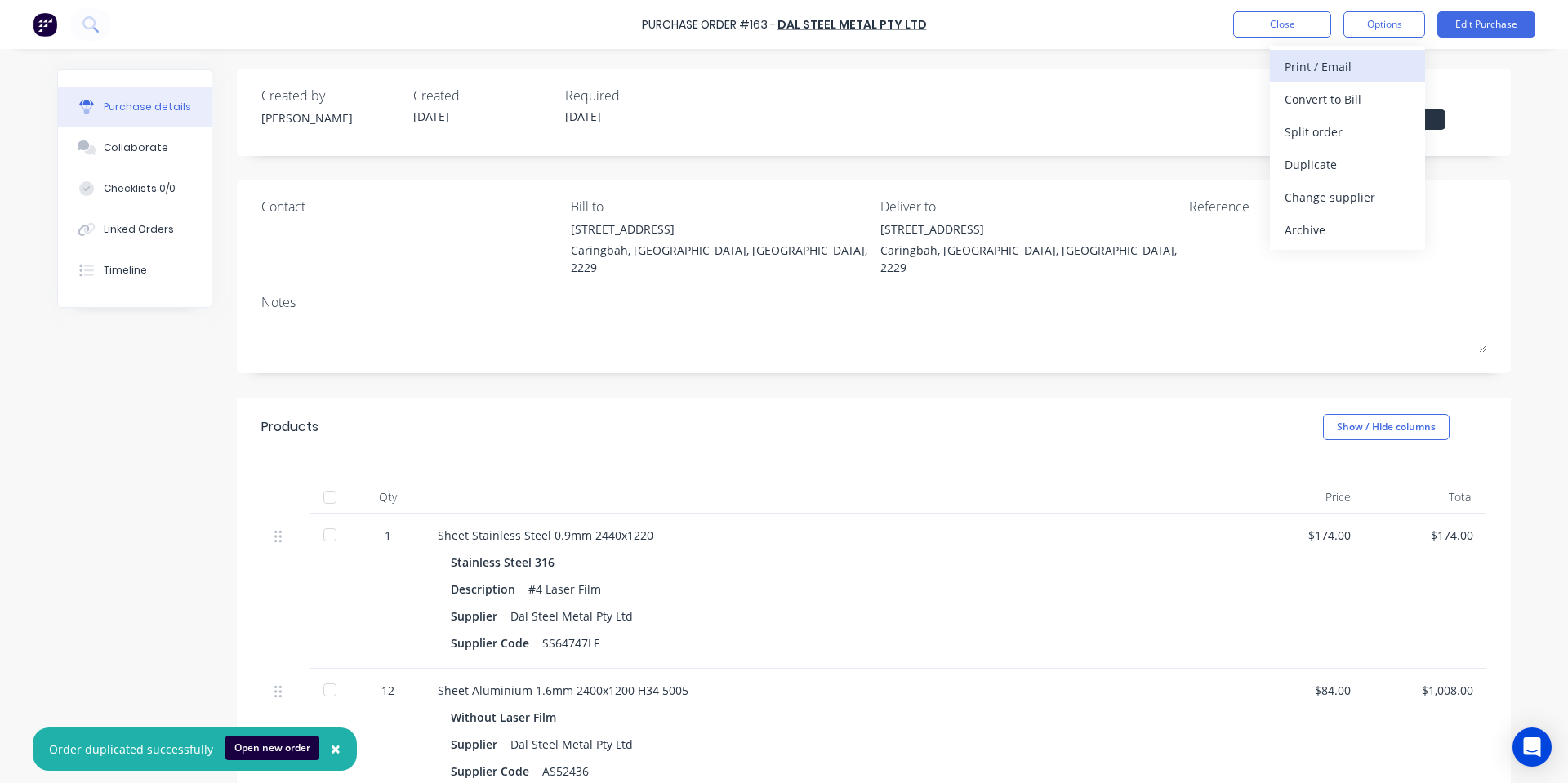
click at [1344, 76] on div "Print / Email" at bounding box center [1347, 66] width 126 height 23
click at [1338, 105] on div "With pricing" at bounding box center [1347, 99] width 126 height 23
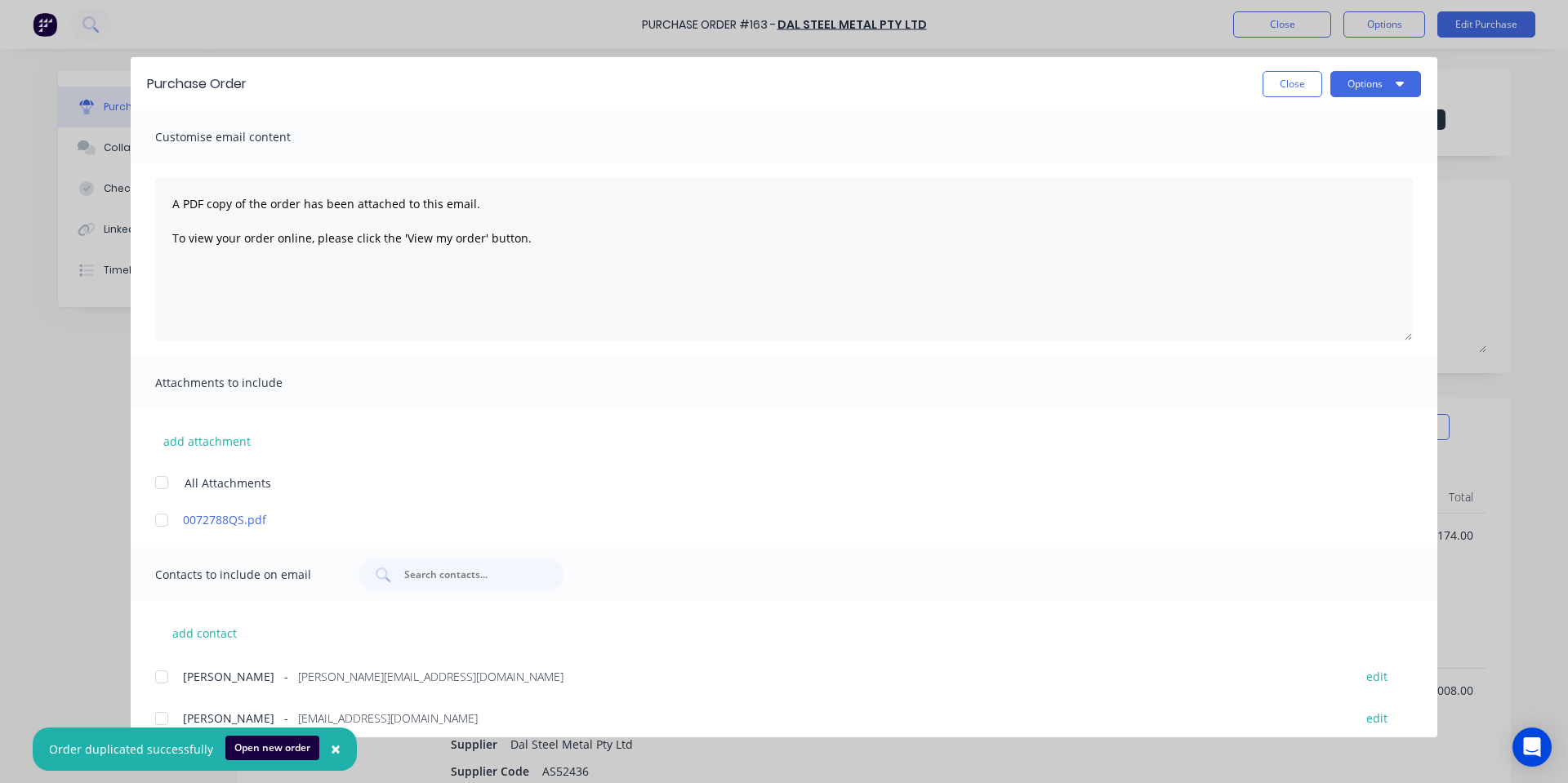
drag, startPoint x: 1411, startPoint y: 79, endPoint x: 1392, endPoint y: 103, distance: 30.6
click at [1409, 82] on button "Options" at bounding box center [1375, 84] width 90 height 26
click at [1347, 159] on div "Print" at bounding box center [1343, 157] width 126 height 23
click at [1266, 83] on button "Close" at bounding box center [1292, 84] width 60 height 26
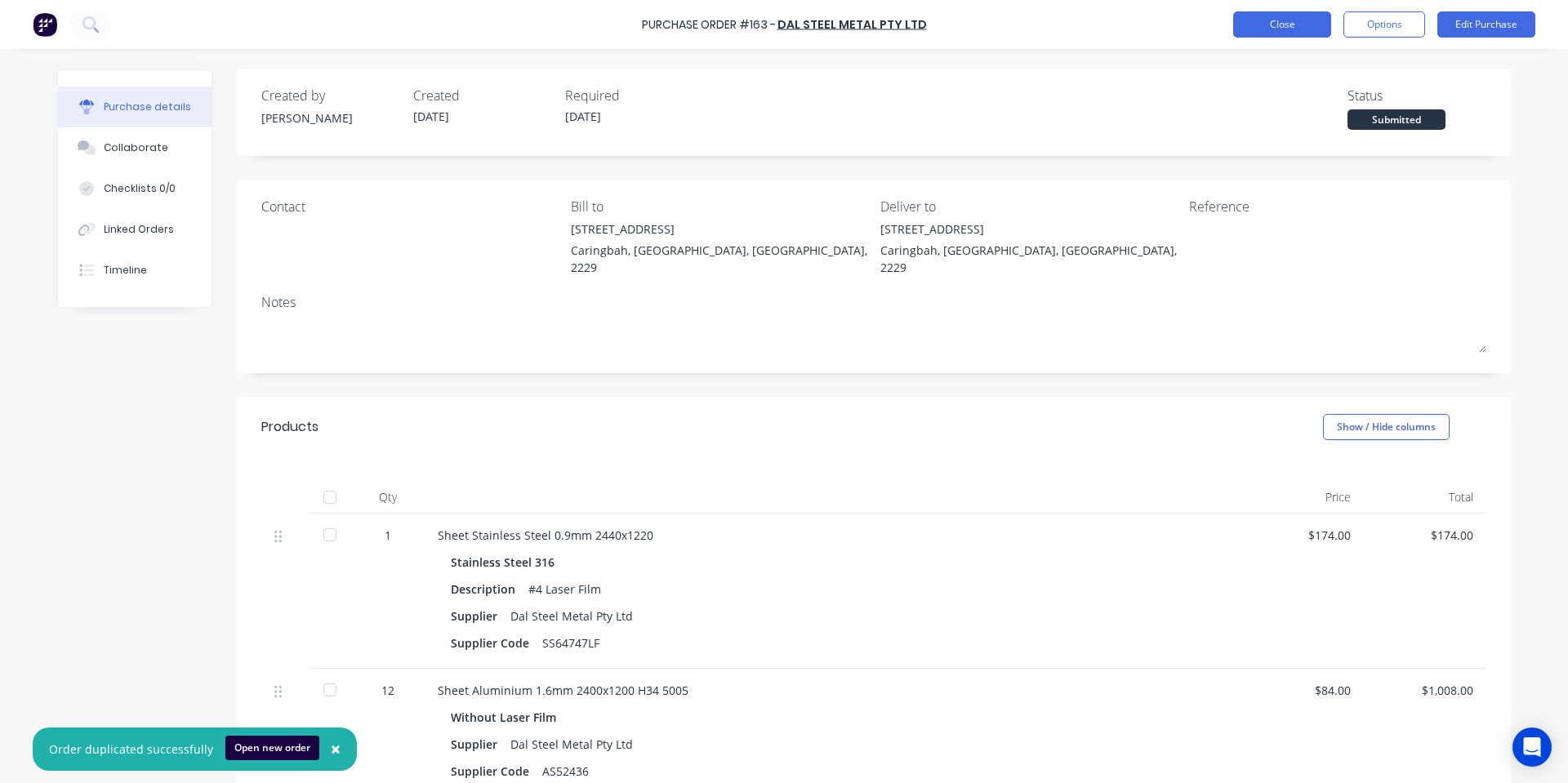
click at [1295, 21] on button "Close" at bounding box center [1282, 24] width 98 height 26
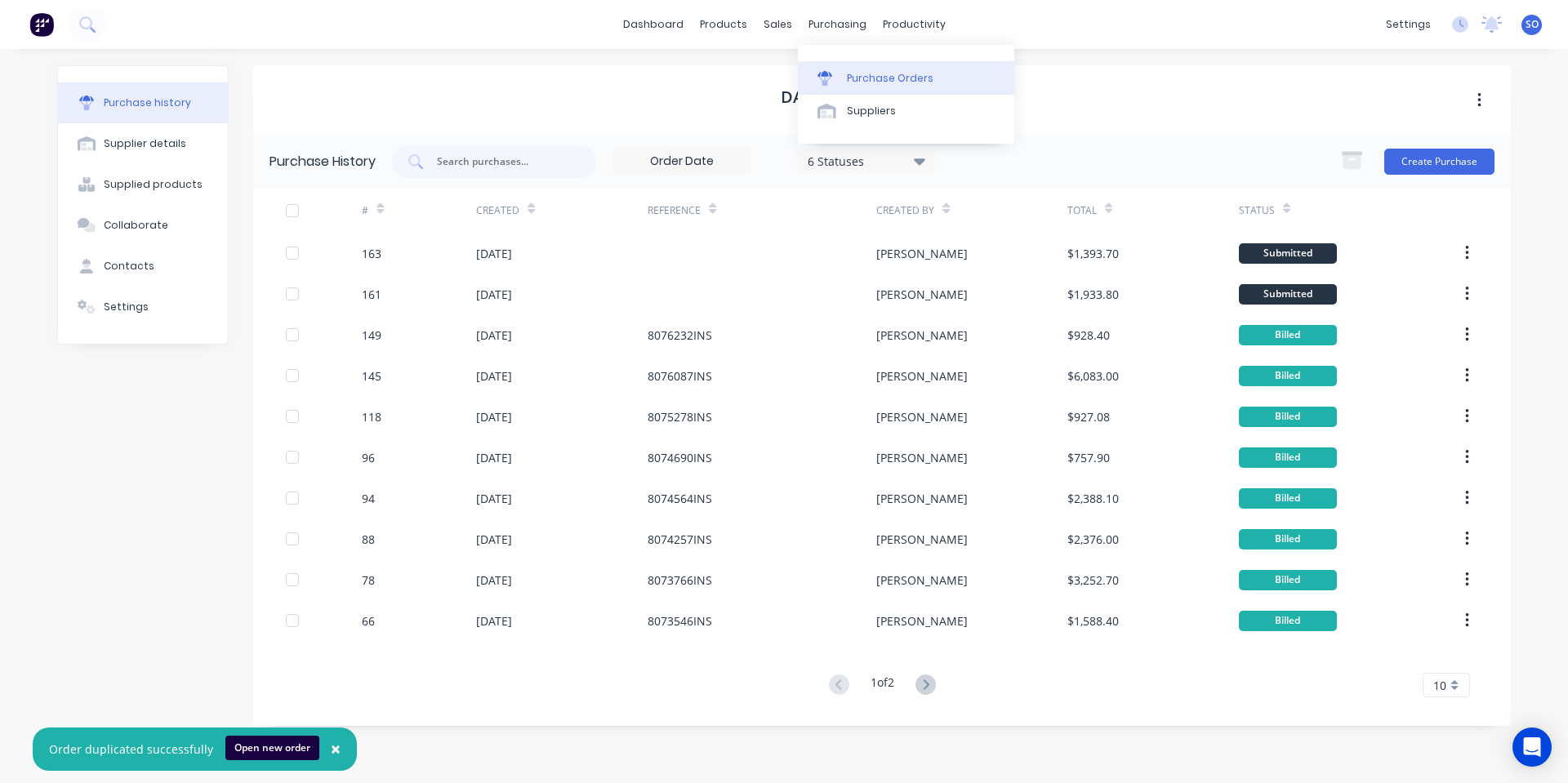
click at [866, 78] on div "Purchase Orders" at bounding box center [890, 78] width 87 height 15
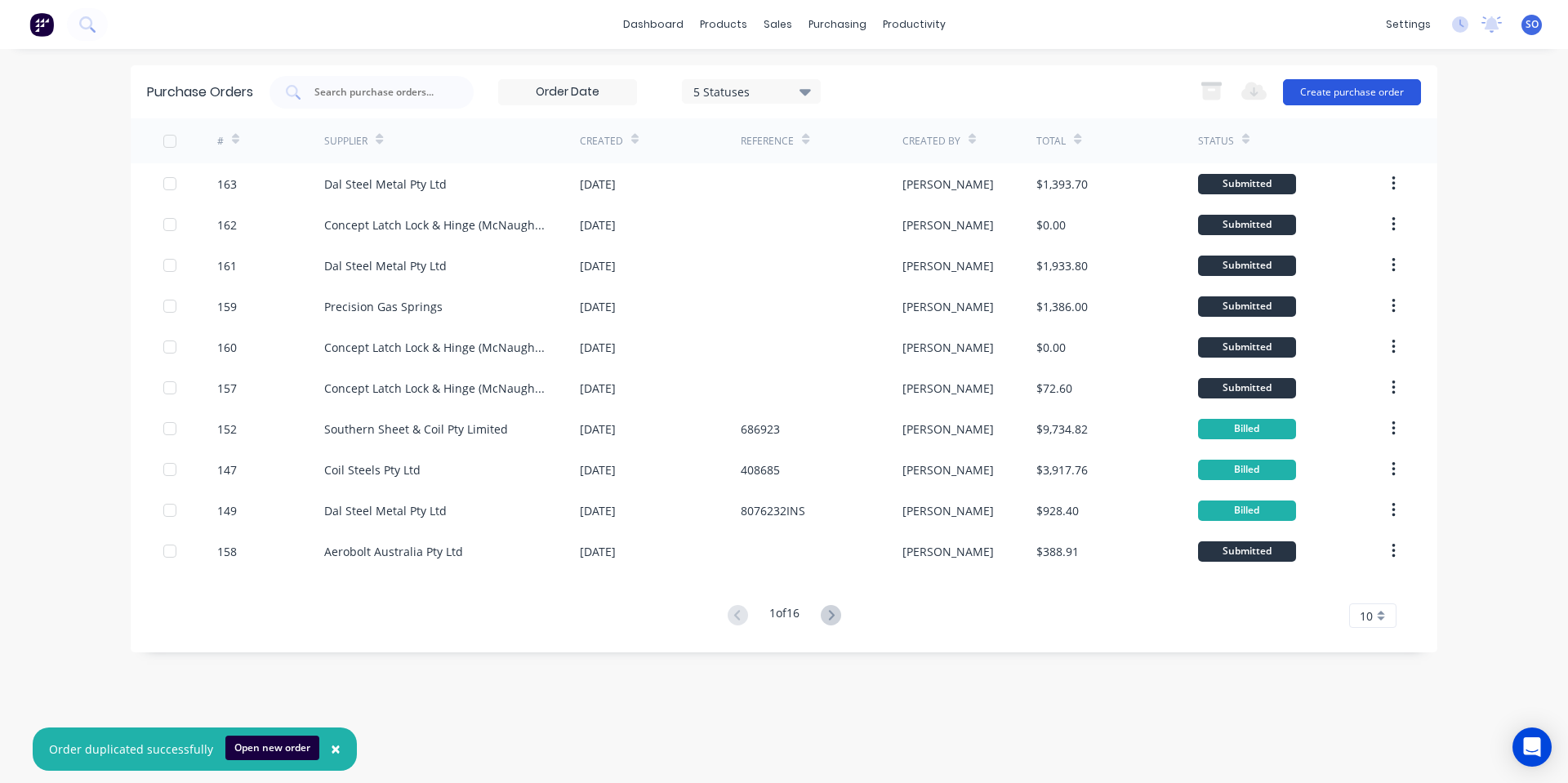
click at [1419, 91] on button "Create purchase order" at bounding box center [1351, 92] width 138 height 26
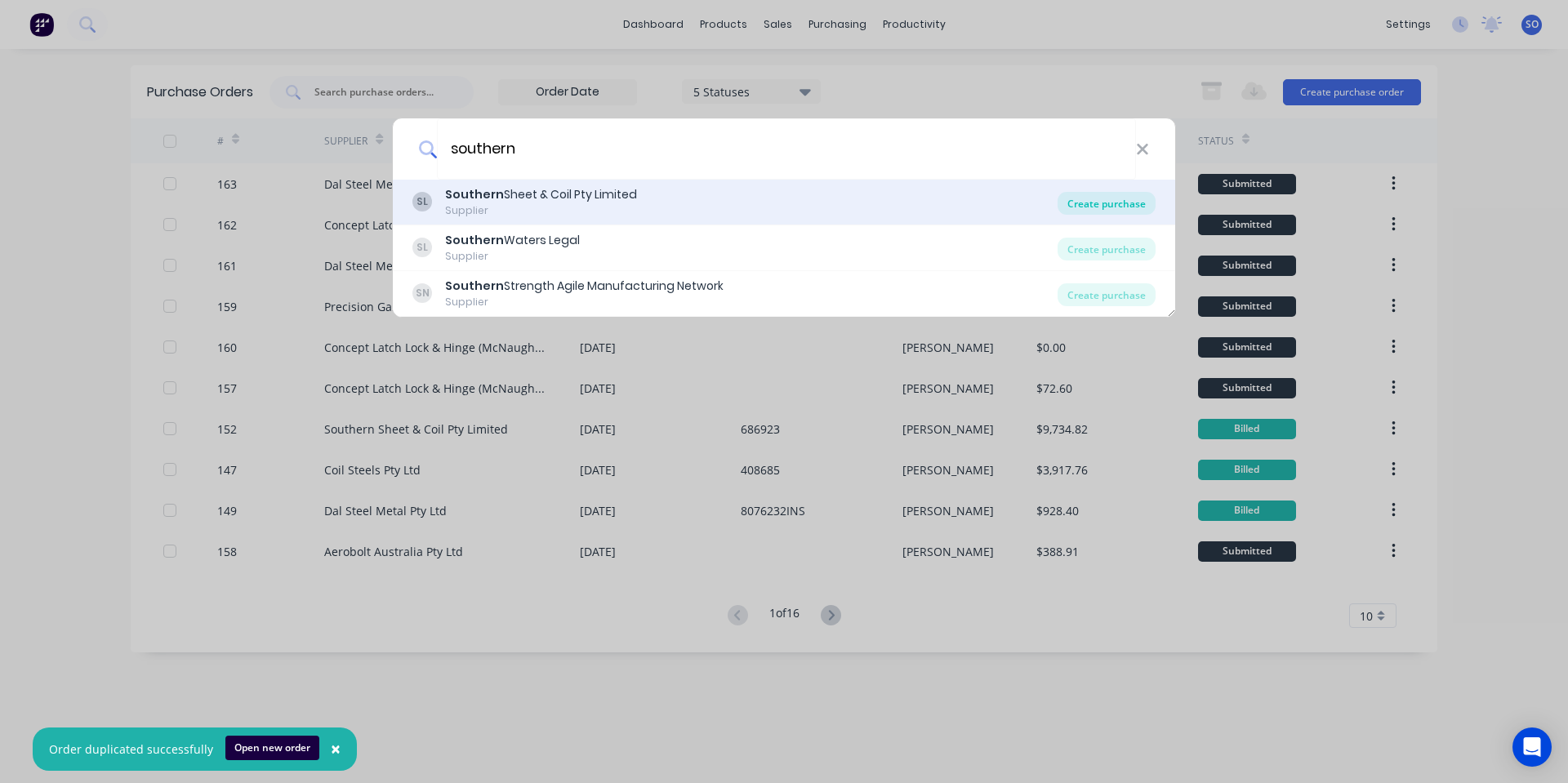
type input "southern"
click at [1092, 209] on div "Create purchase" at bounding box center [1106, 203] width 98 height 23
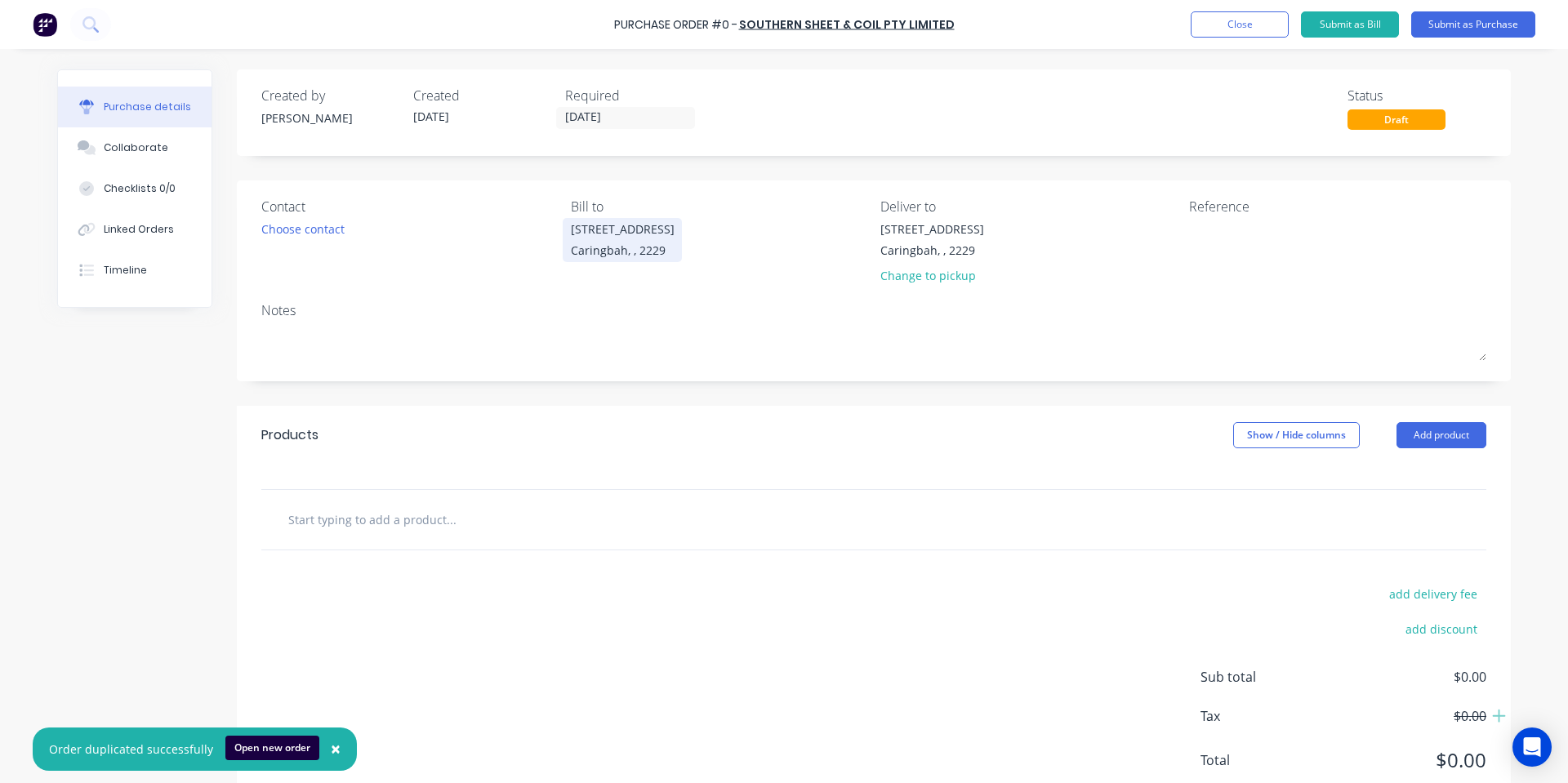
click at [600, 242] on div "Caringbah, , 2229" at bounding box center [623, 251] width 104 height 17
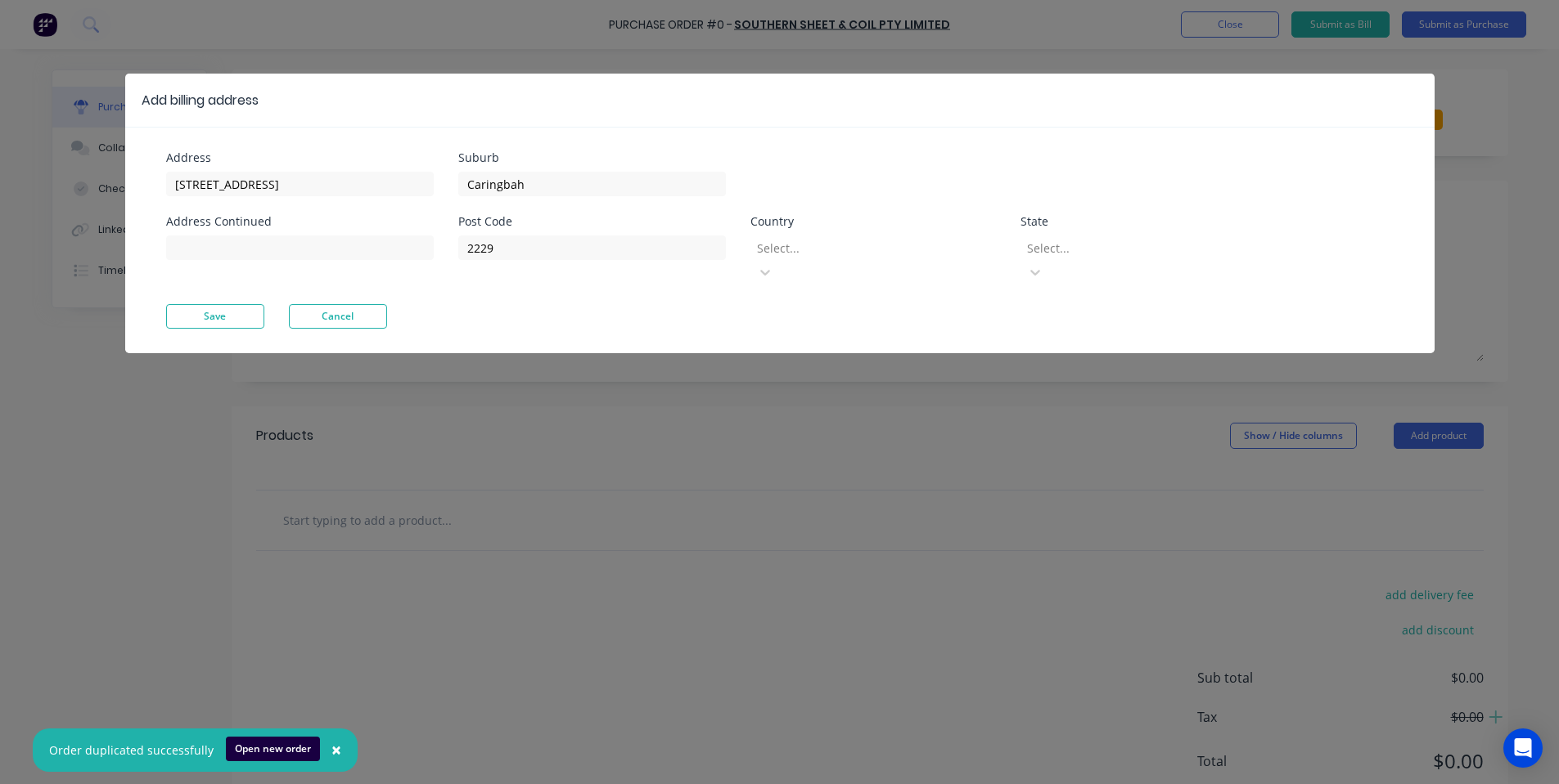
click at [762, 250] on div "Select..." at bounding box center [873, 248] width 245 height 24
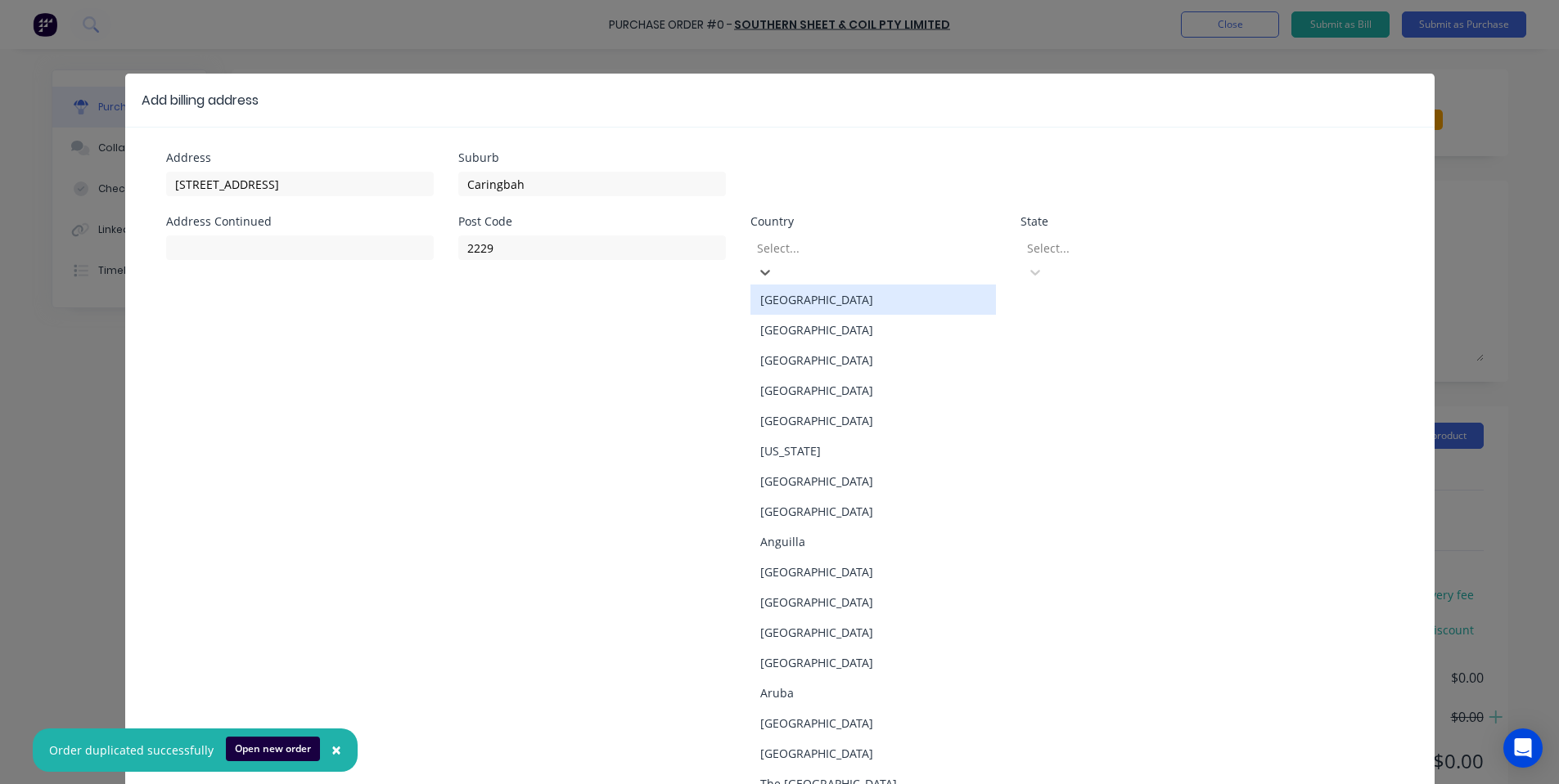
click at [879, 288] on div "[GEOGRAPHIC_DATA]" at bounding box center [873, 299] width 245 height 30
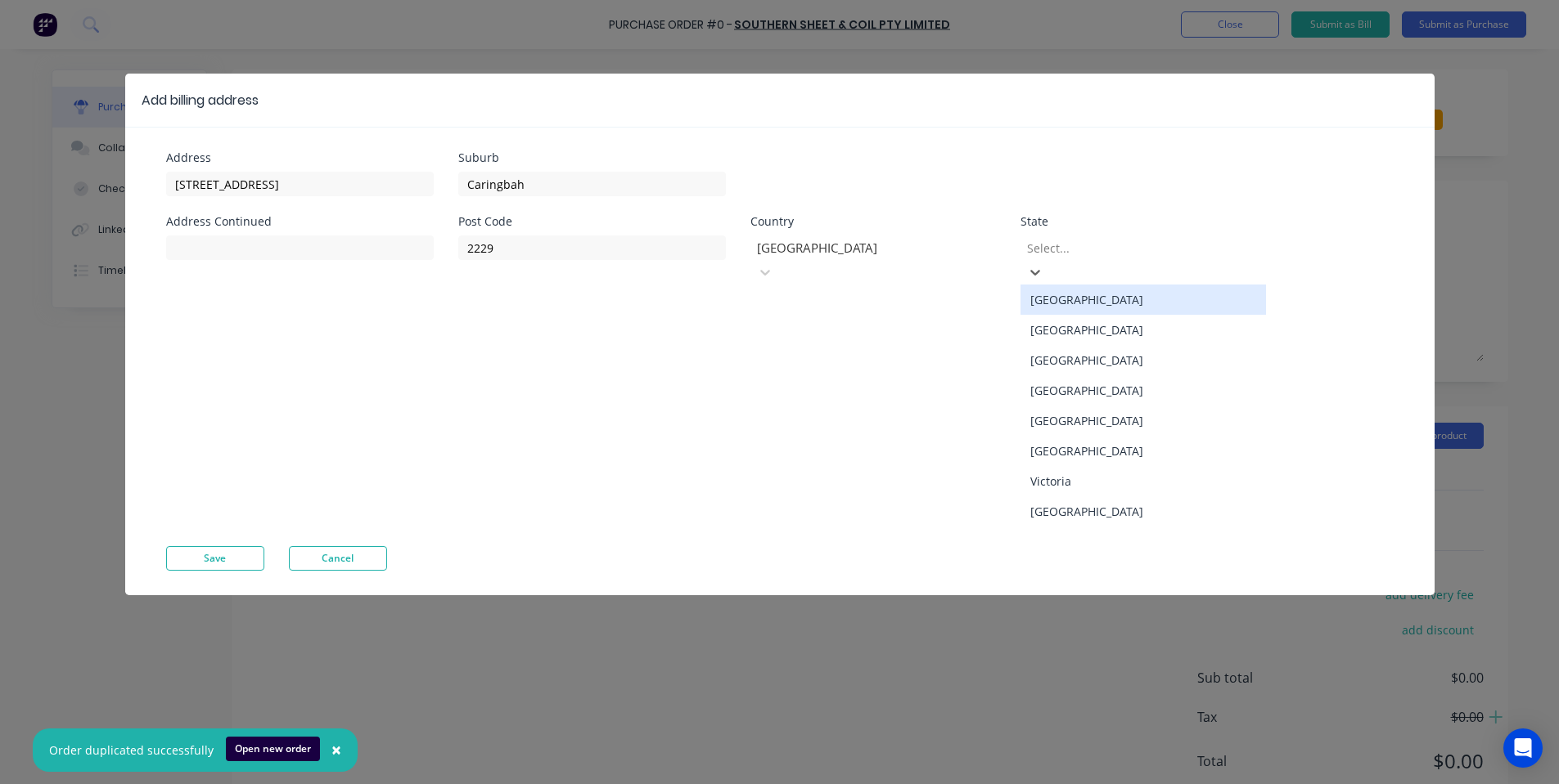
click at [1072, 253] on div at bounding box center [1143, 249] width 236 height 21
click at [1149, 324] on div "[GEOGRAPHIC_DATA]" at bounding box center [1143, 329] width 245 height 30
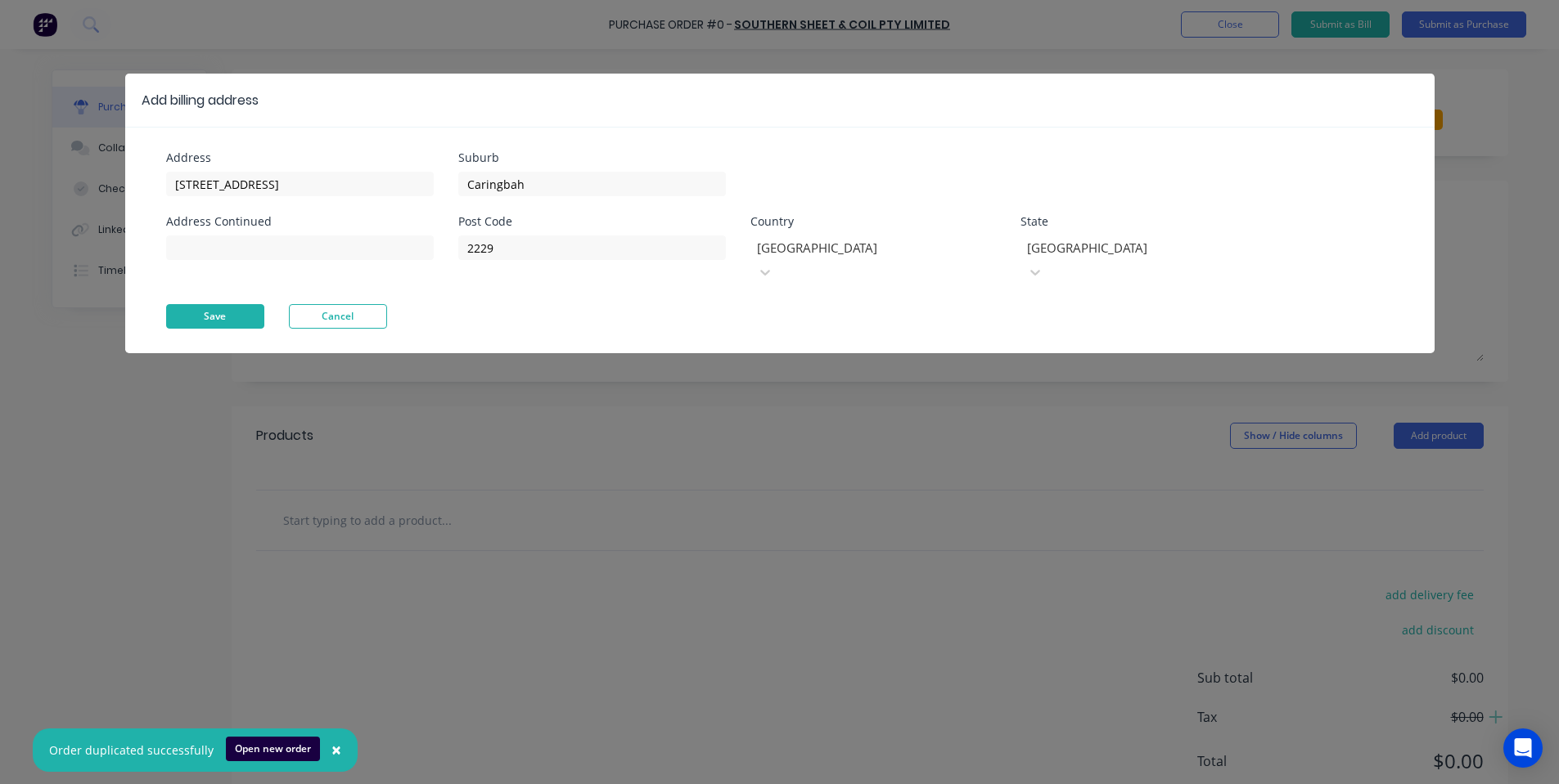
click at [185, 304] on button "Save" at bounding box center [215, 316] width 98 height 24
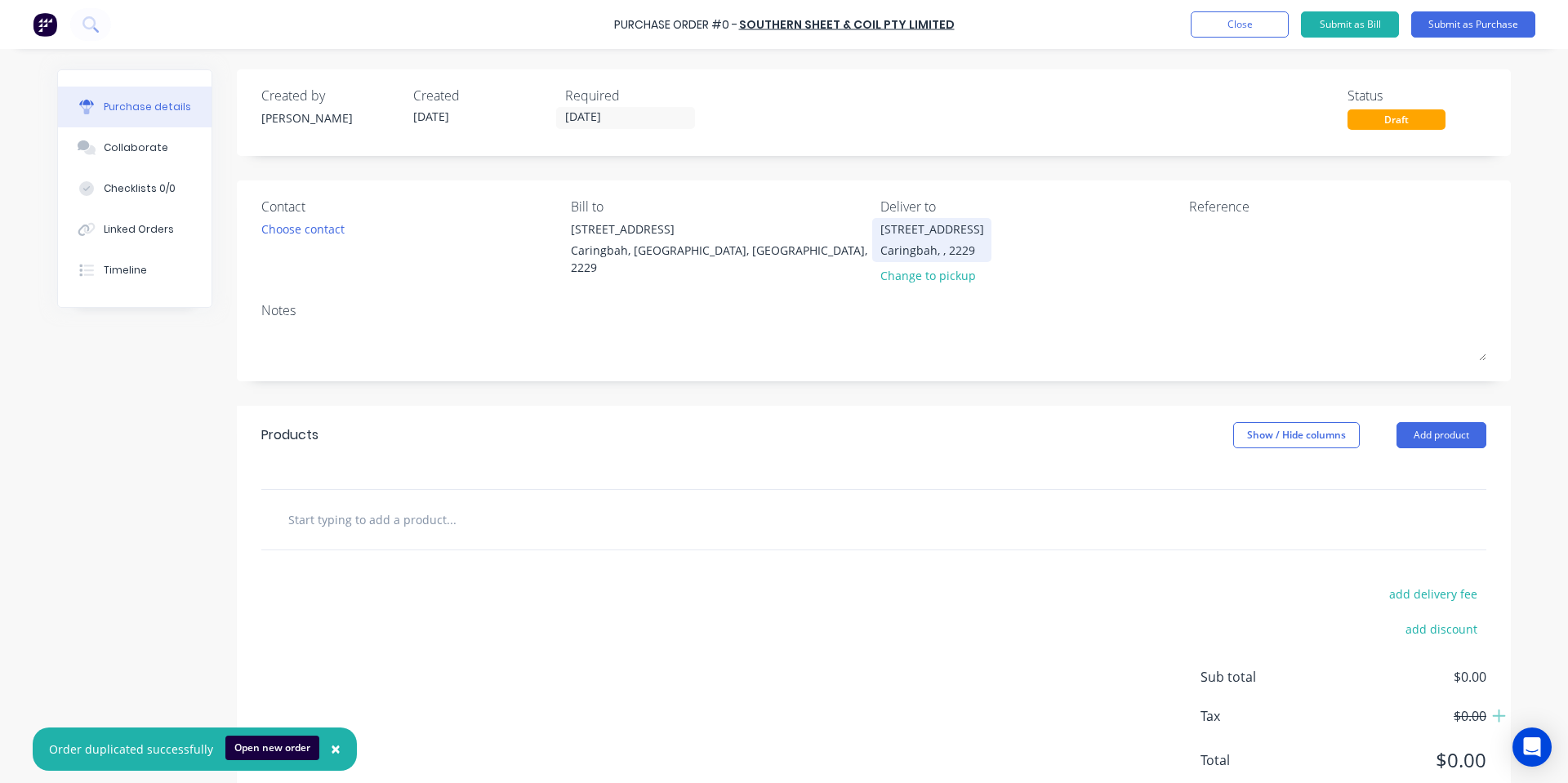
click at [920, 241] on div "[STREET_ADDRESS]" at bounding box center [932, 240] width 104 height 38
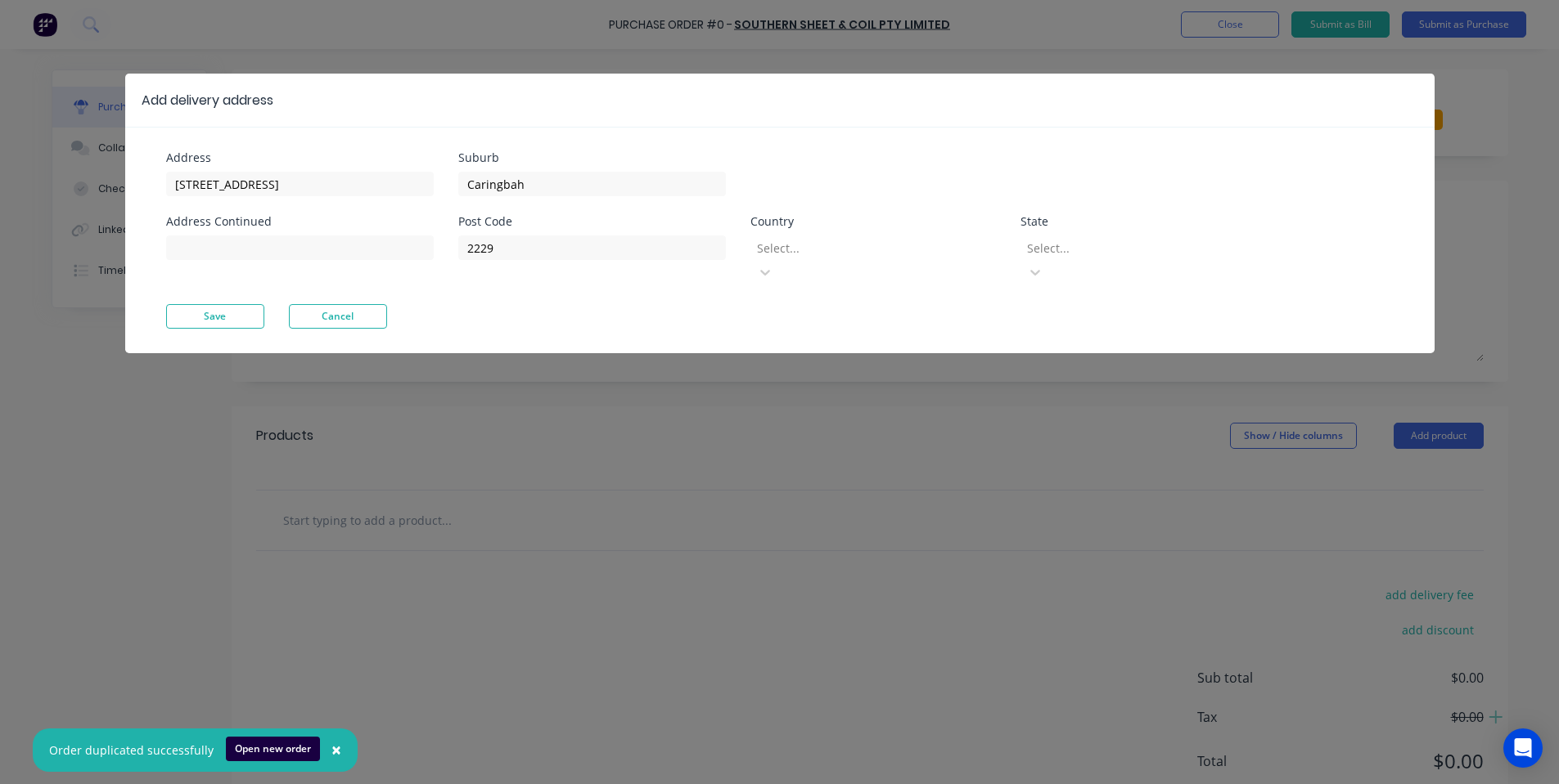
click at [965, 243] on div at bounding box center [873, 249] width 236 height 21
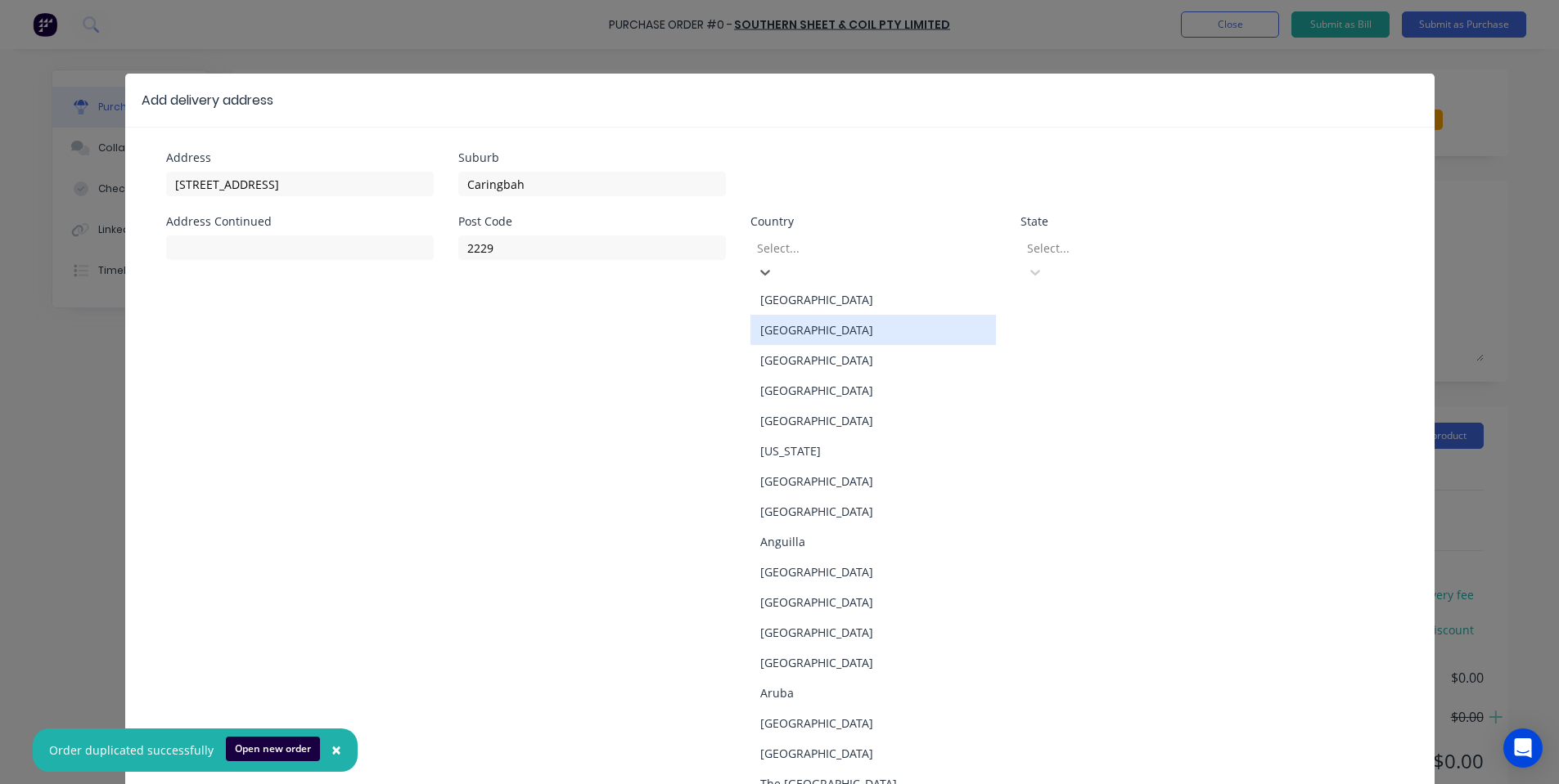
drag, startPoint x: 945, startPoint y: 300, endPoint x: 969, endPoint y: 304, distance: 24.3
click at [946, 315] on div "[GEOGRAPHIC_DATA]" at bounding box center [873, 329] width 245 height 30
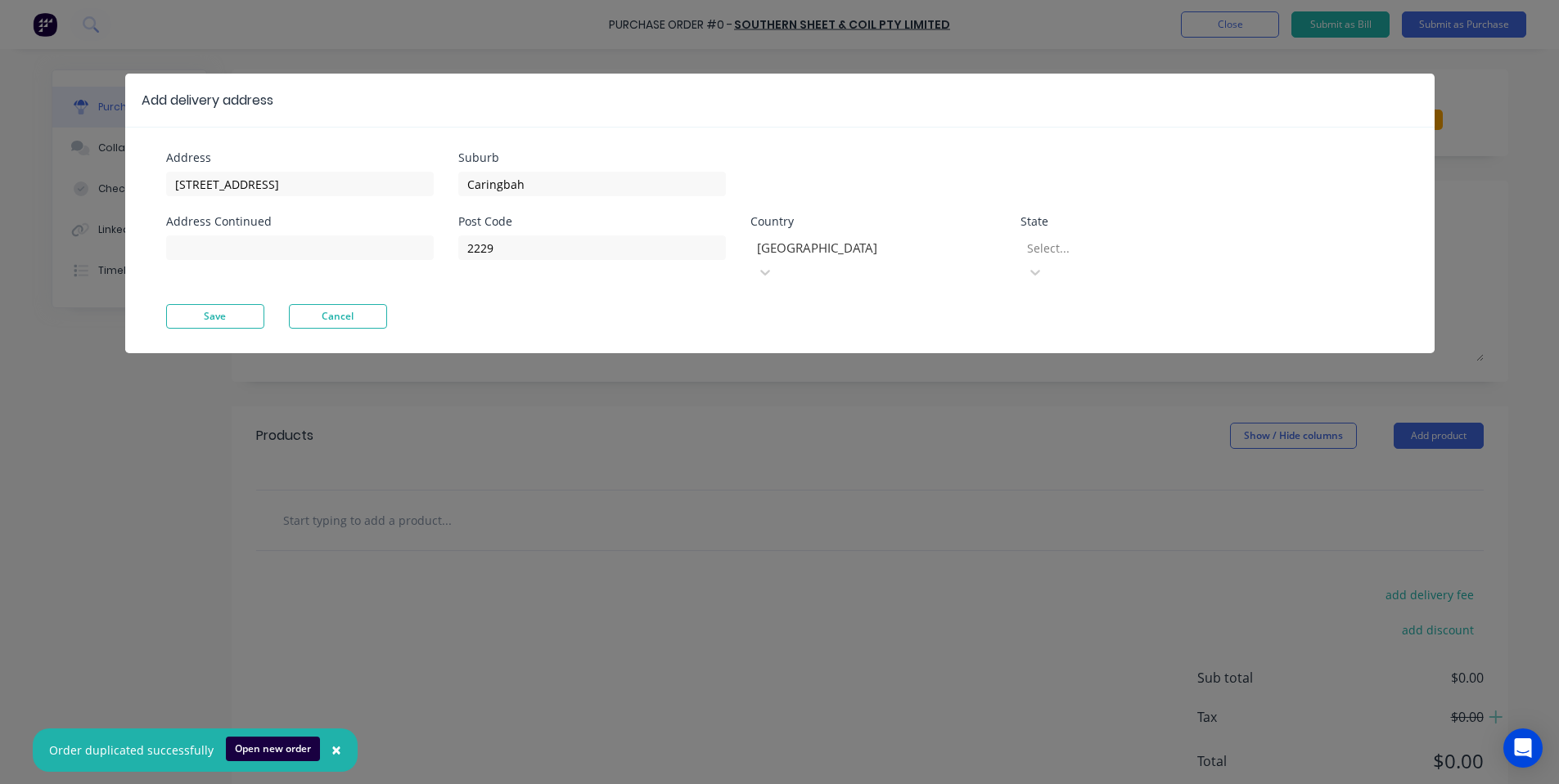
click at [1117, 266] on div "Post Code 2229 Country [GEOGRAPHIC_DATA] State Select..." at bounding box center [862, 260] width 808 height 89
click at [929, 251] on div at bounding box center [873, 249] width 236 height 21
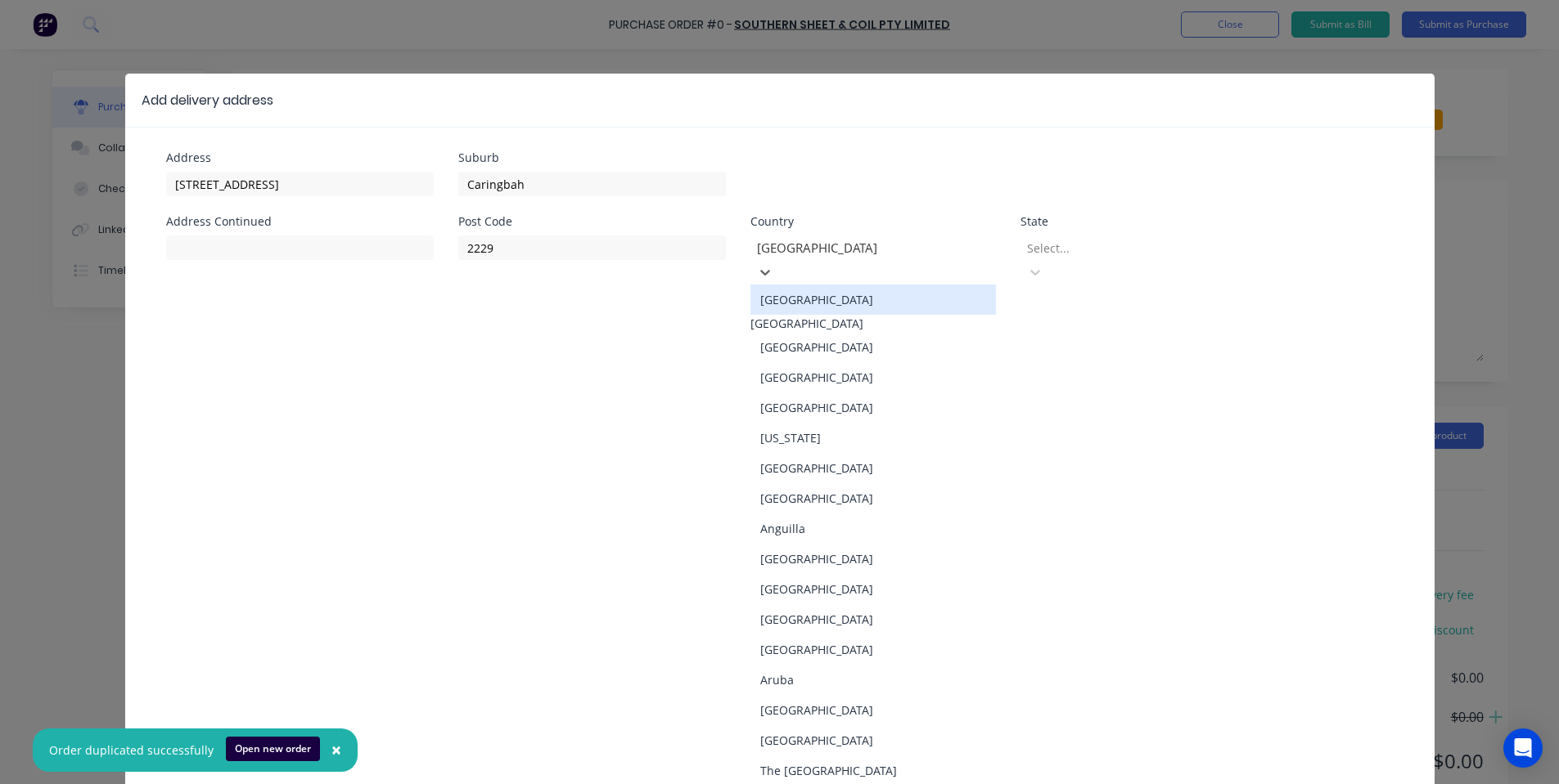
click at [936, 297] on div "[GEOGRAPHIC_DATA]" at bounding box center [873, 299] width 245 height 30
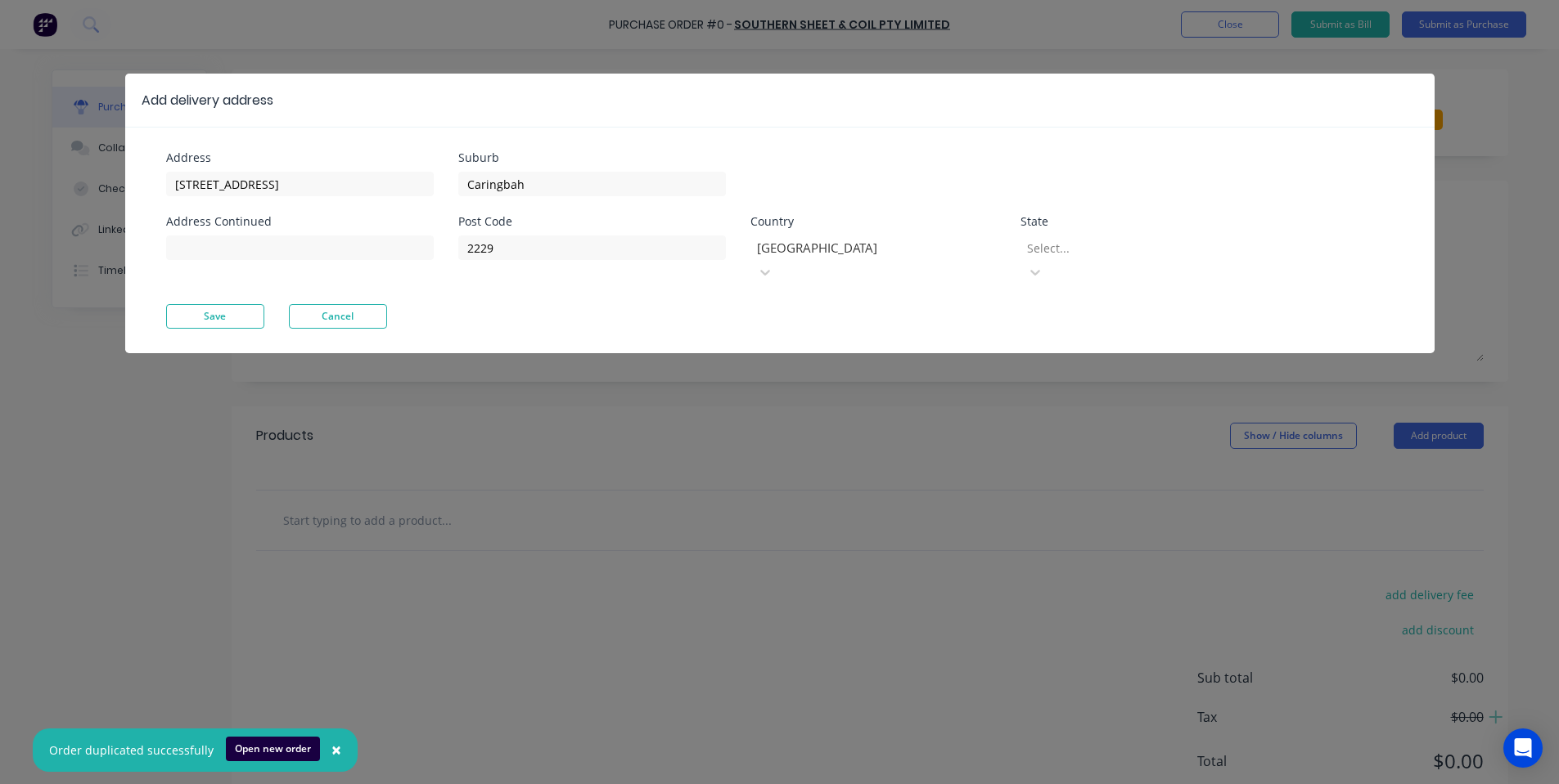
drag, startPoint x: 1102, startPoint y: 255, endPoint x: 1103, endPoint y: 262, distance: 7.1
click at [1103, 254] on div at bounding box center [1143, 249] width 236 height 21
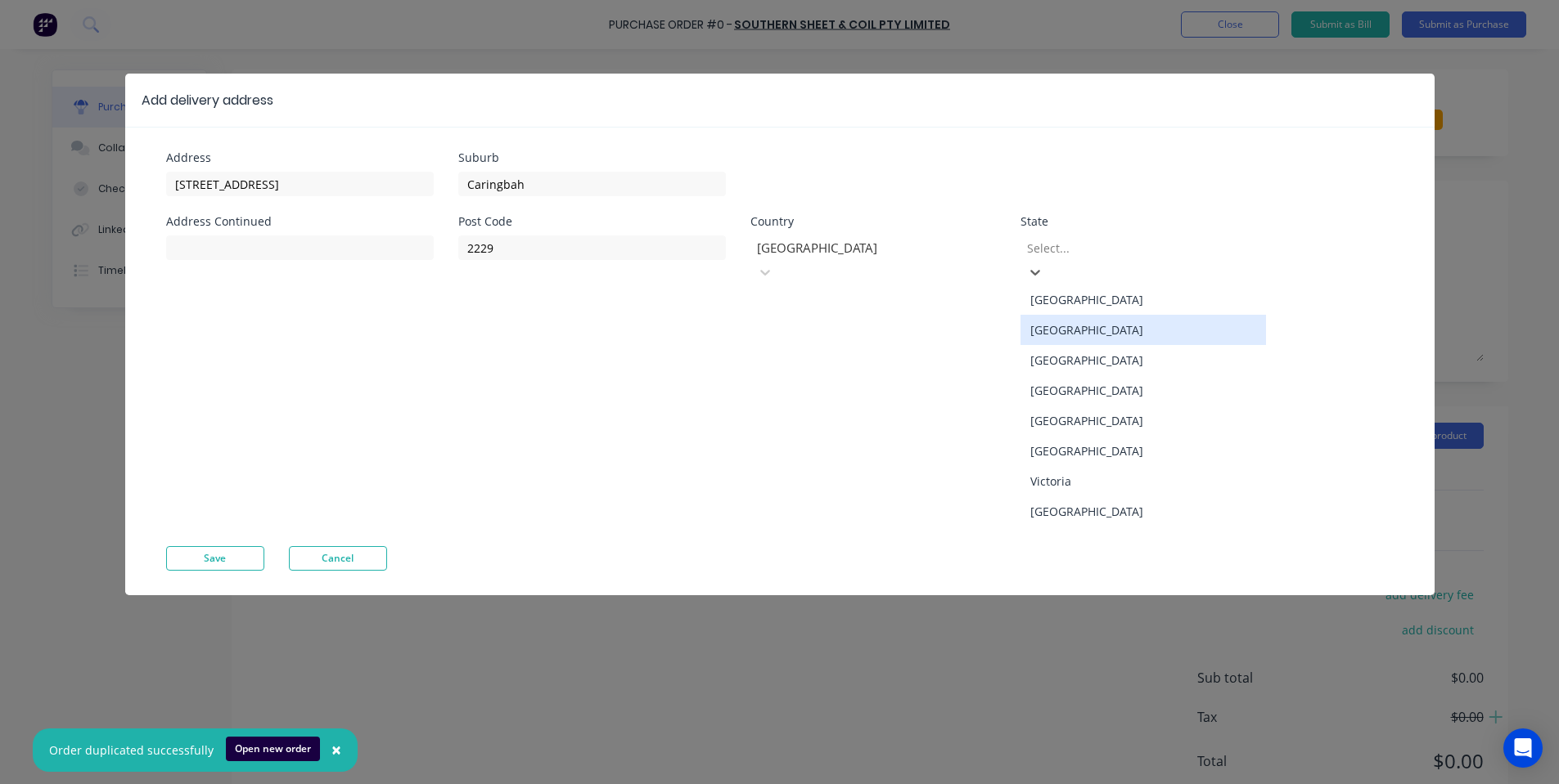
drag, startPoint x: 1089, startPoint y: 331, endPoint x: 1098, endPoint y: 322, distance: 12.7
click at [1098, 322] on div "[GEOGRAPHIC_DATA] [GEOGRAPHIC_DATA] [GEOGRAPHIC_DATA] [GEOGRAPHIC_DATA] [GEOGRA…" at bounding box center [1143, 405] width 245 height 243
click at [1098, 320] on div "[GEOGRAPHIC_DATA]" at bounding box center [1143, 329] width 245 height 30
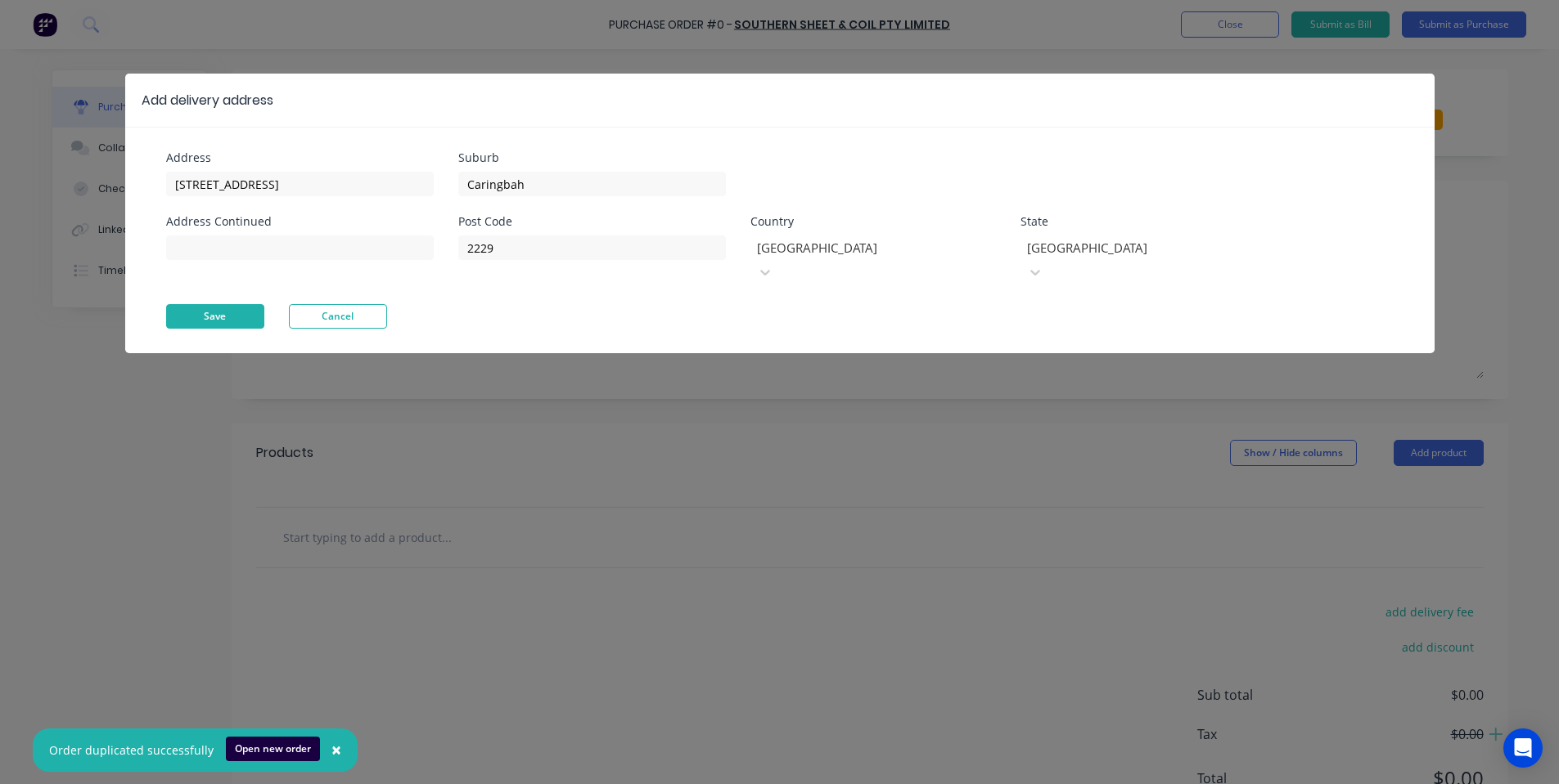
click at [219, 304] on button "Save" at bounding box center [215, 316] width 98 height 24
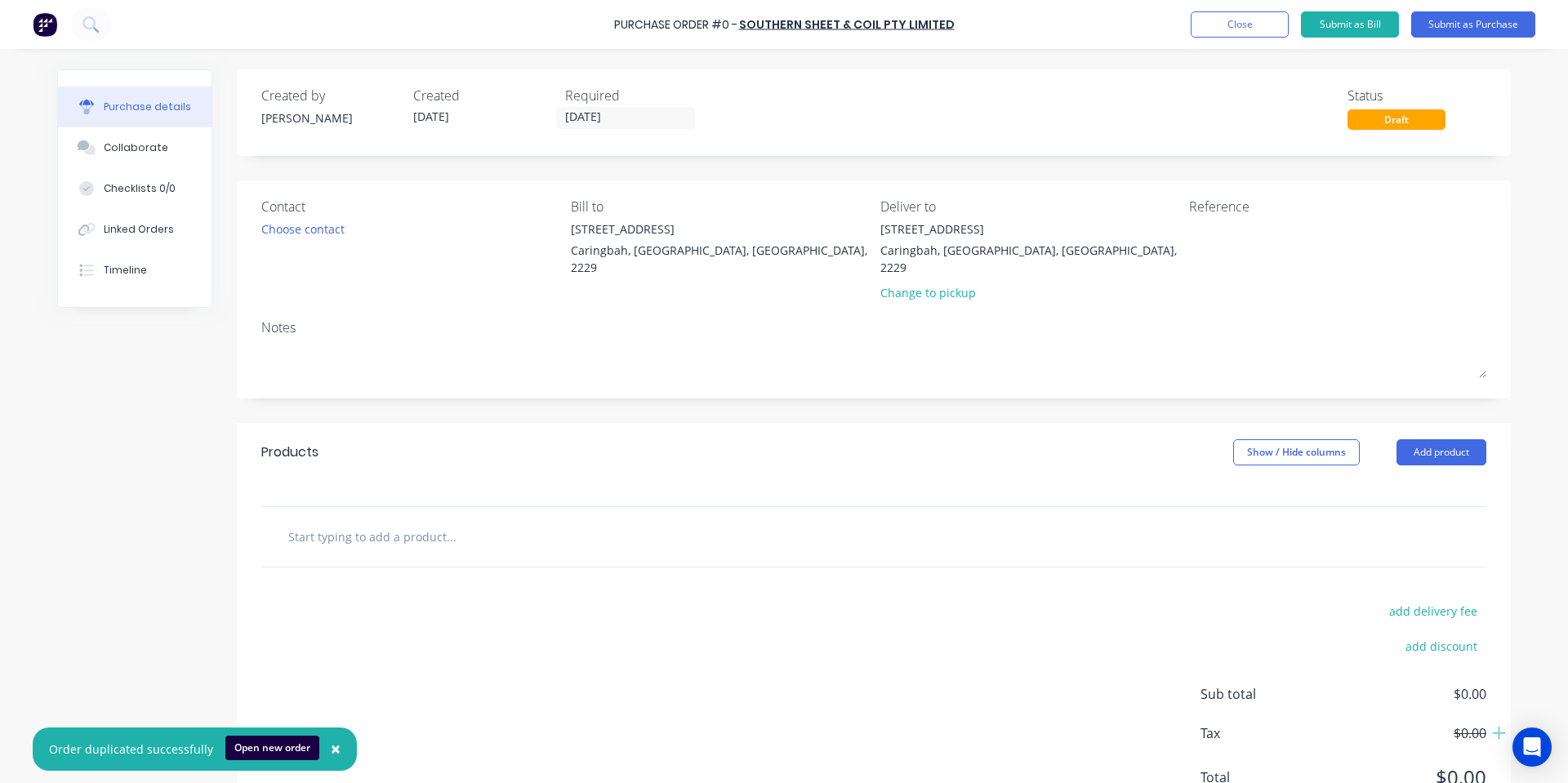
click at [616, 131] on div "Created by [PERSON_NAME] Created [DATE] Required [DATE] Status Draft" at bounding box center [874, 113] width 1274 height 87
click at [622, 118] on input "[DATE]" at bounding box center [626, 118] width 137 height 21
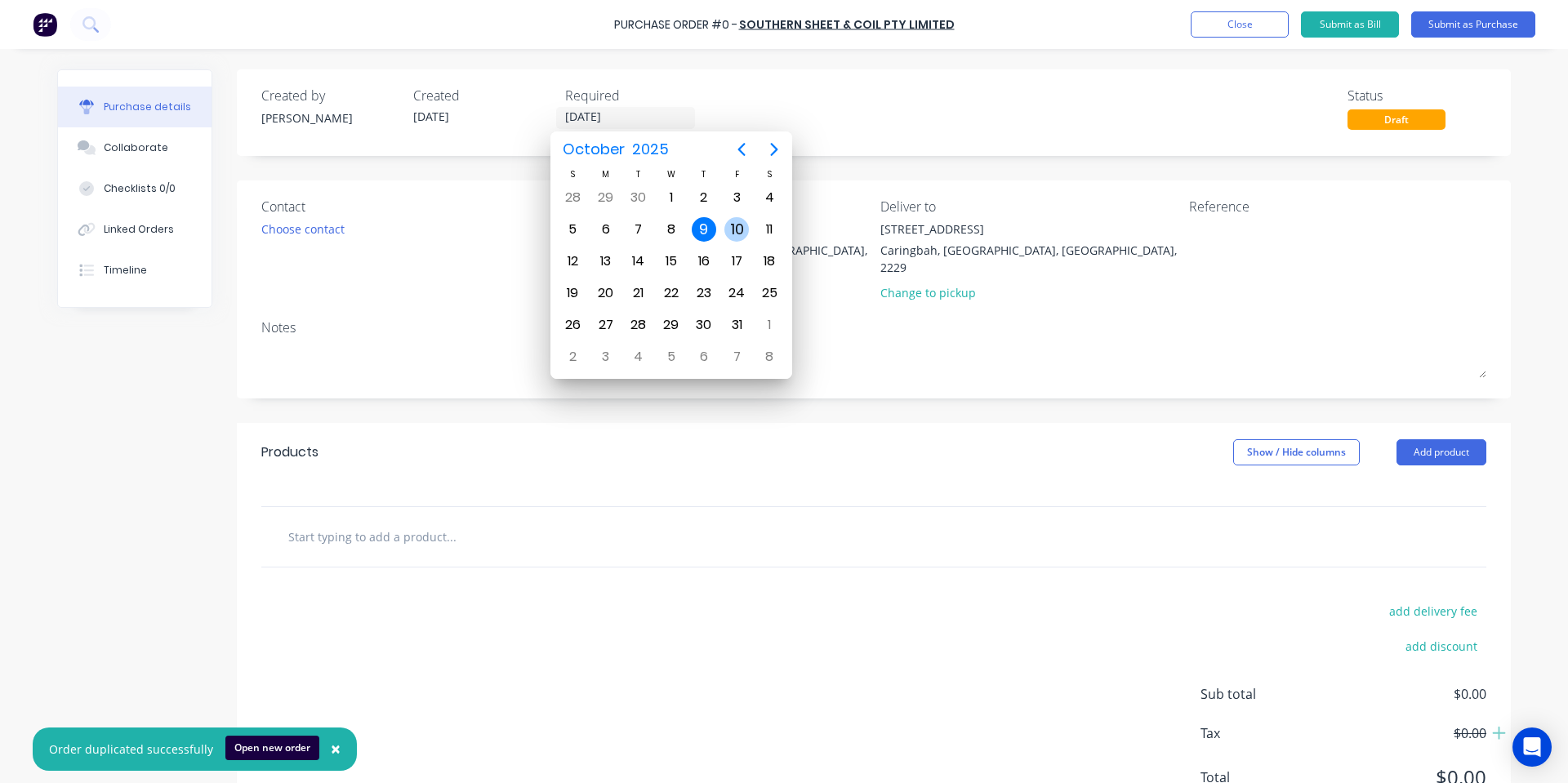
click at [736, 227] on div "10" at bounding box center [737, 229] width 24 height 24
type input "[DATE]"
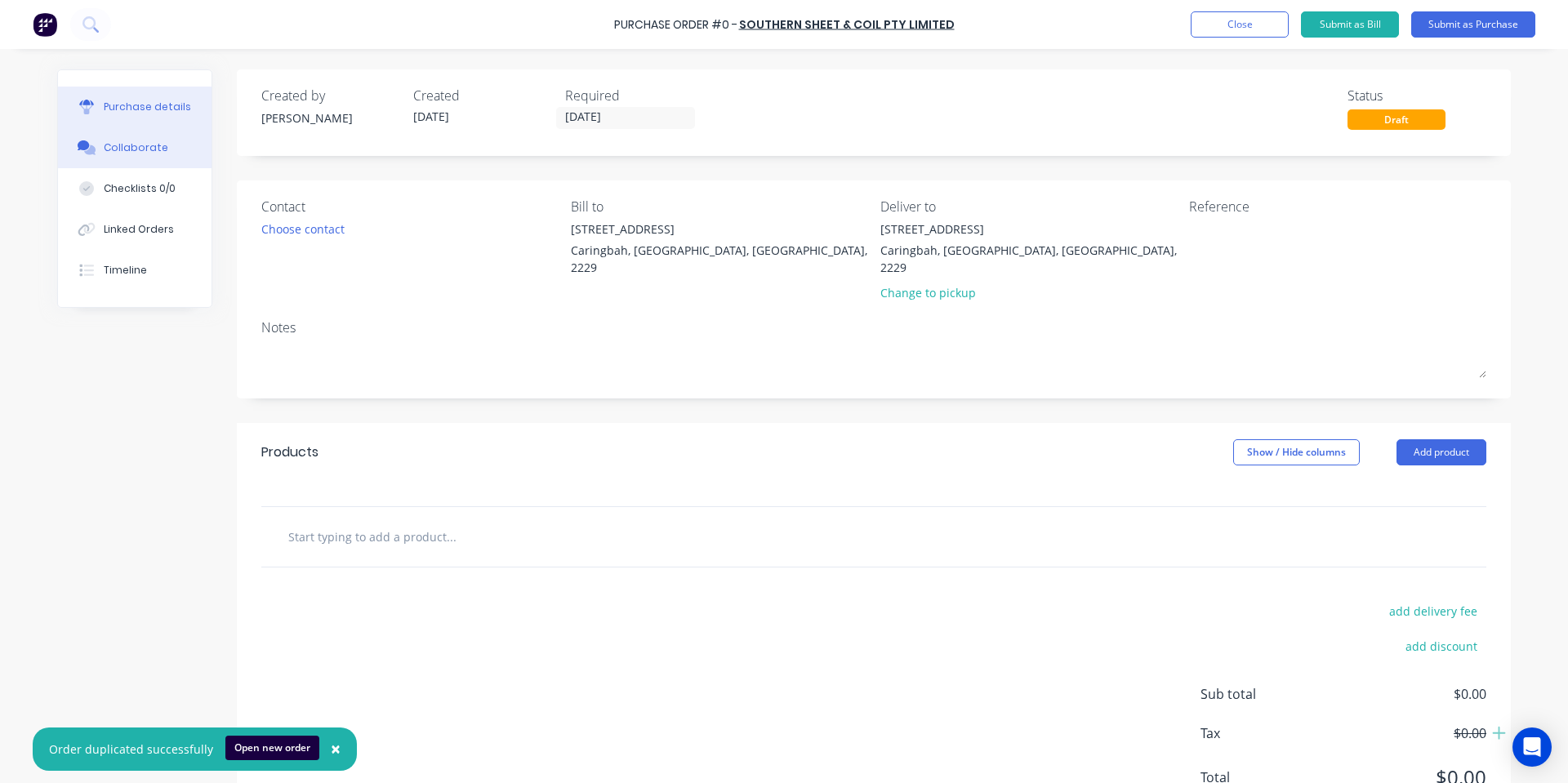
click at [148, 146] on div "Collaborate" at bounding box center [136, 148] width 64 height 15
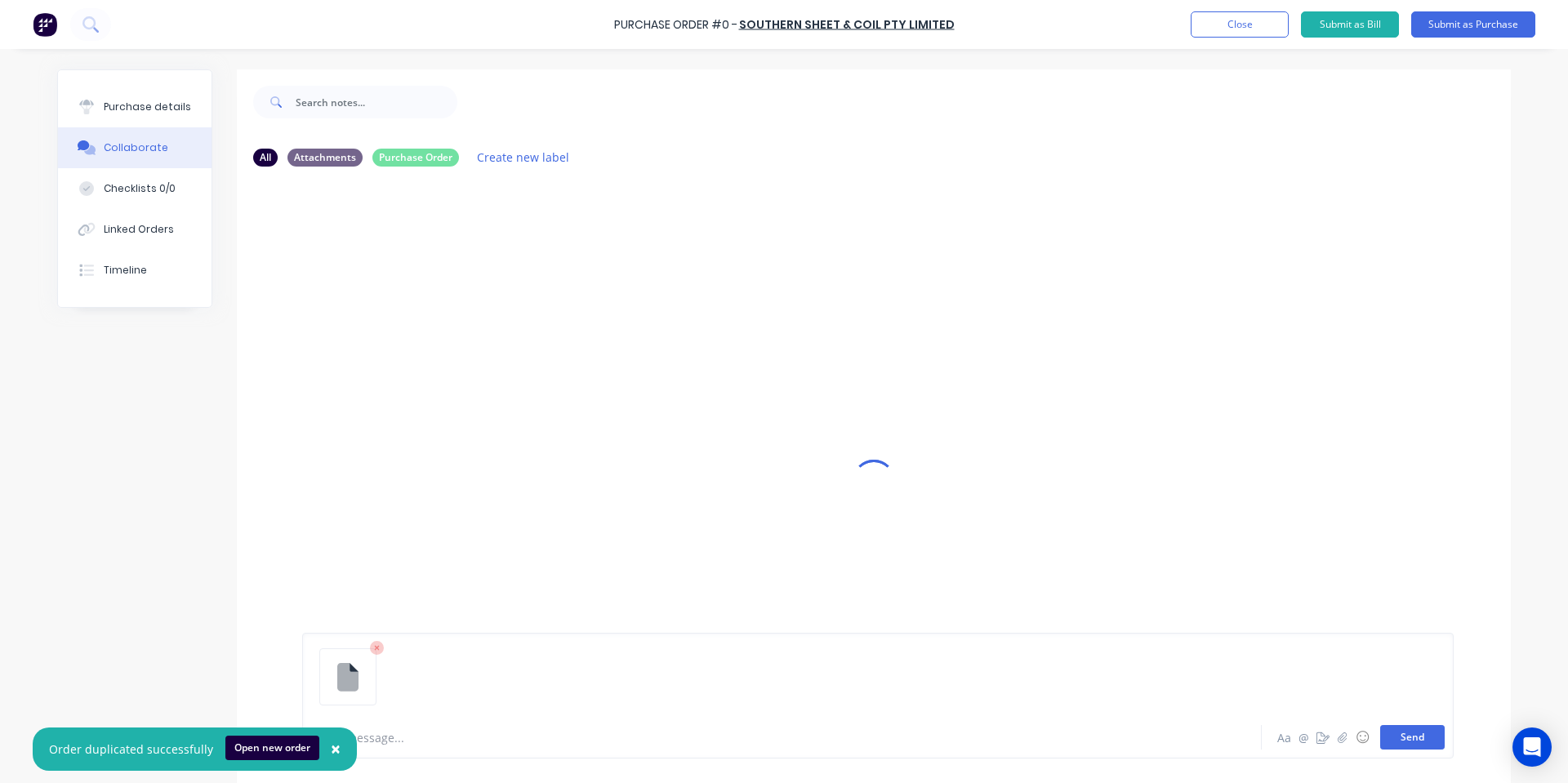
click at [1396, 728] on button "Send" at bounding box center [1412, 738] width 64 height 24
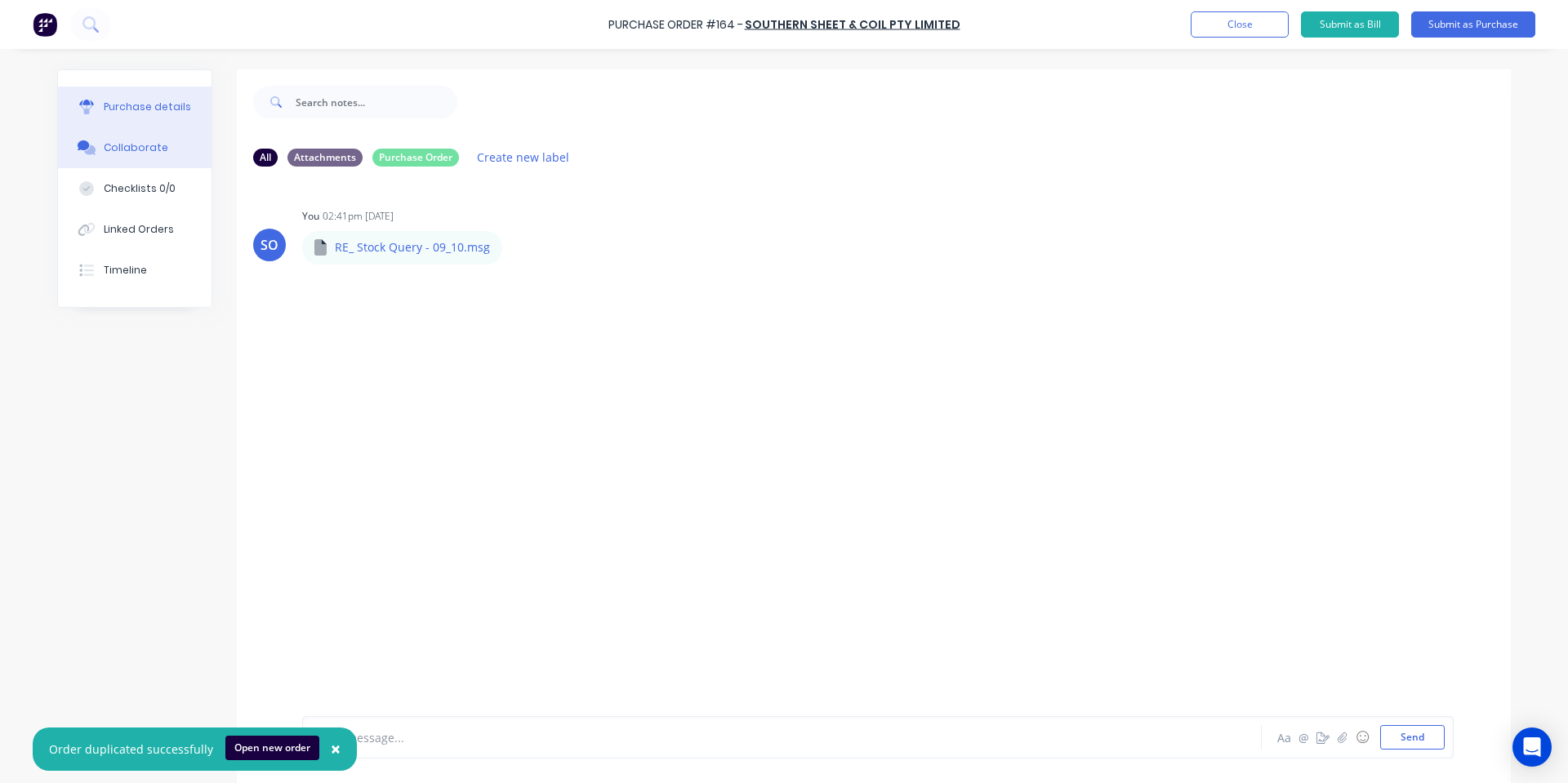
click at [189, 96] on button "Purchase details" at bounding box center [134, 107] width 154 height 41
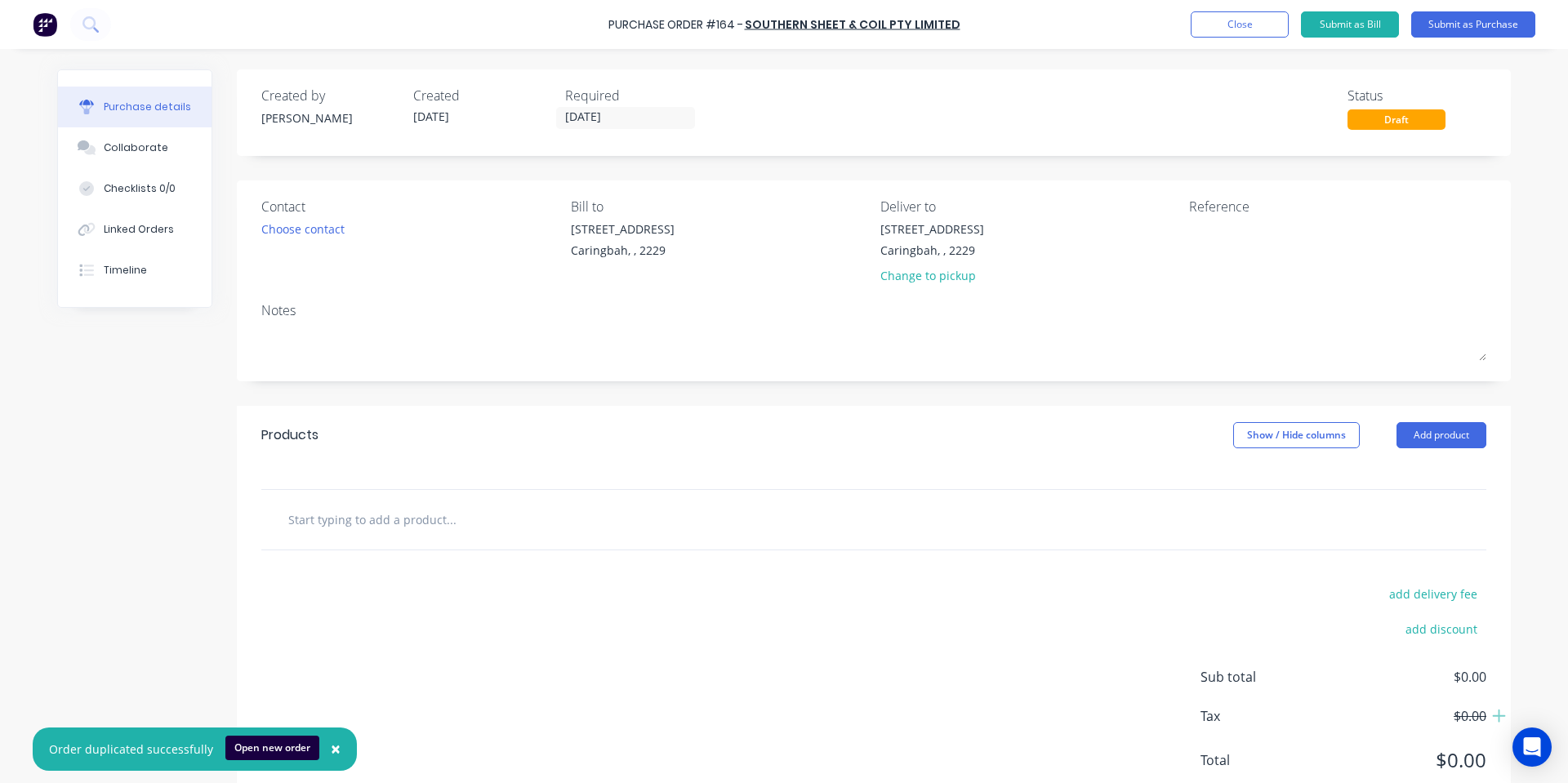
click at [562, 515] on input "text" at bounding box center [450, 520] width 326 height 33
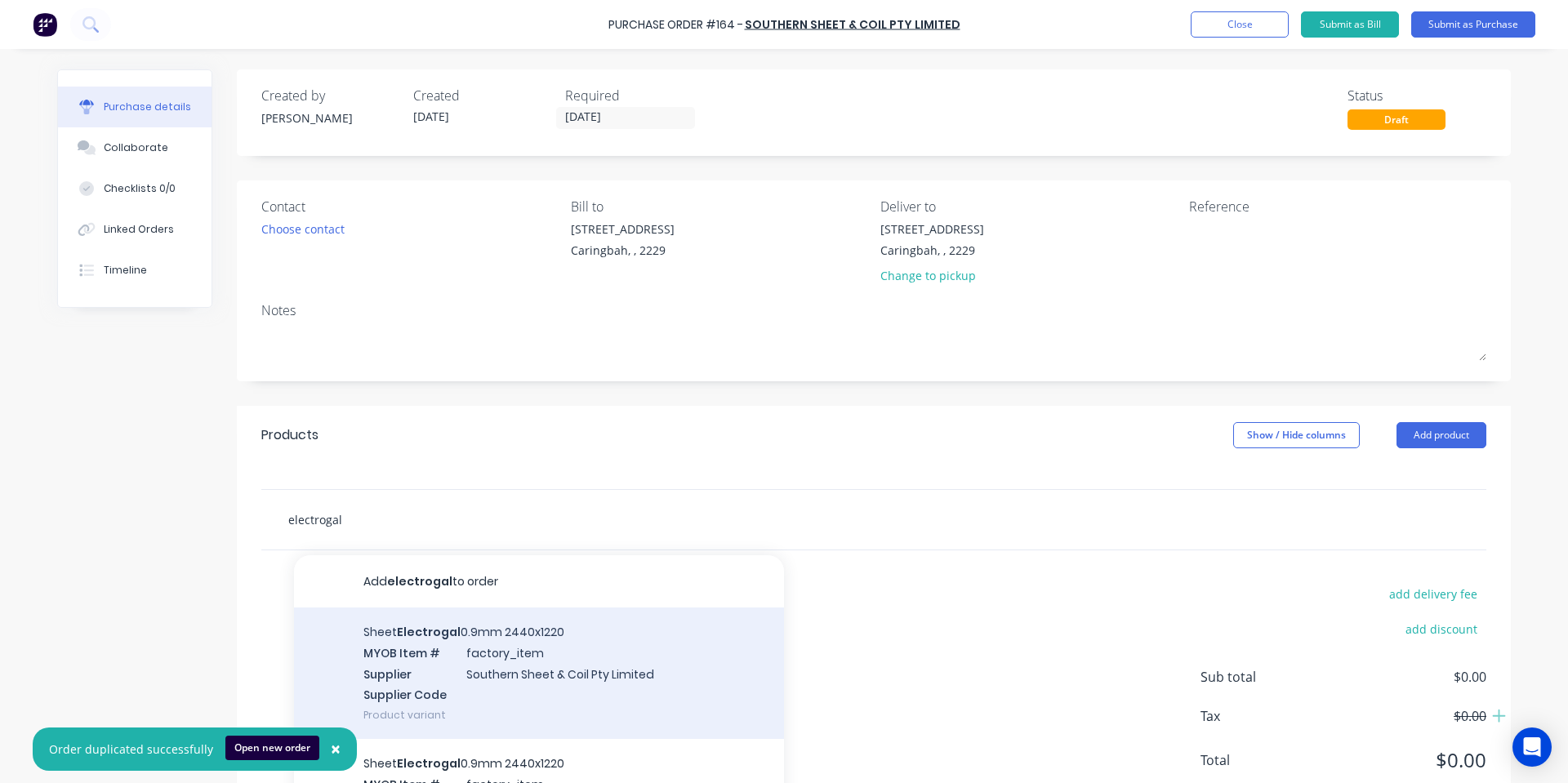
type input "electrogal"
click at [605, 674] on div "Sheet Electrogal 0.9mm 2440x1220 MYOB Item # factory_item Supplier Southern She…" at bounding box center [539, 674] width 490 height 132
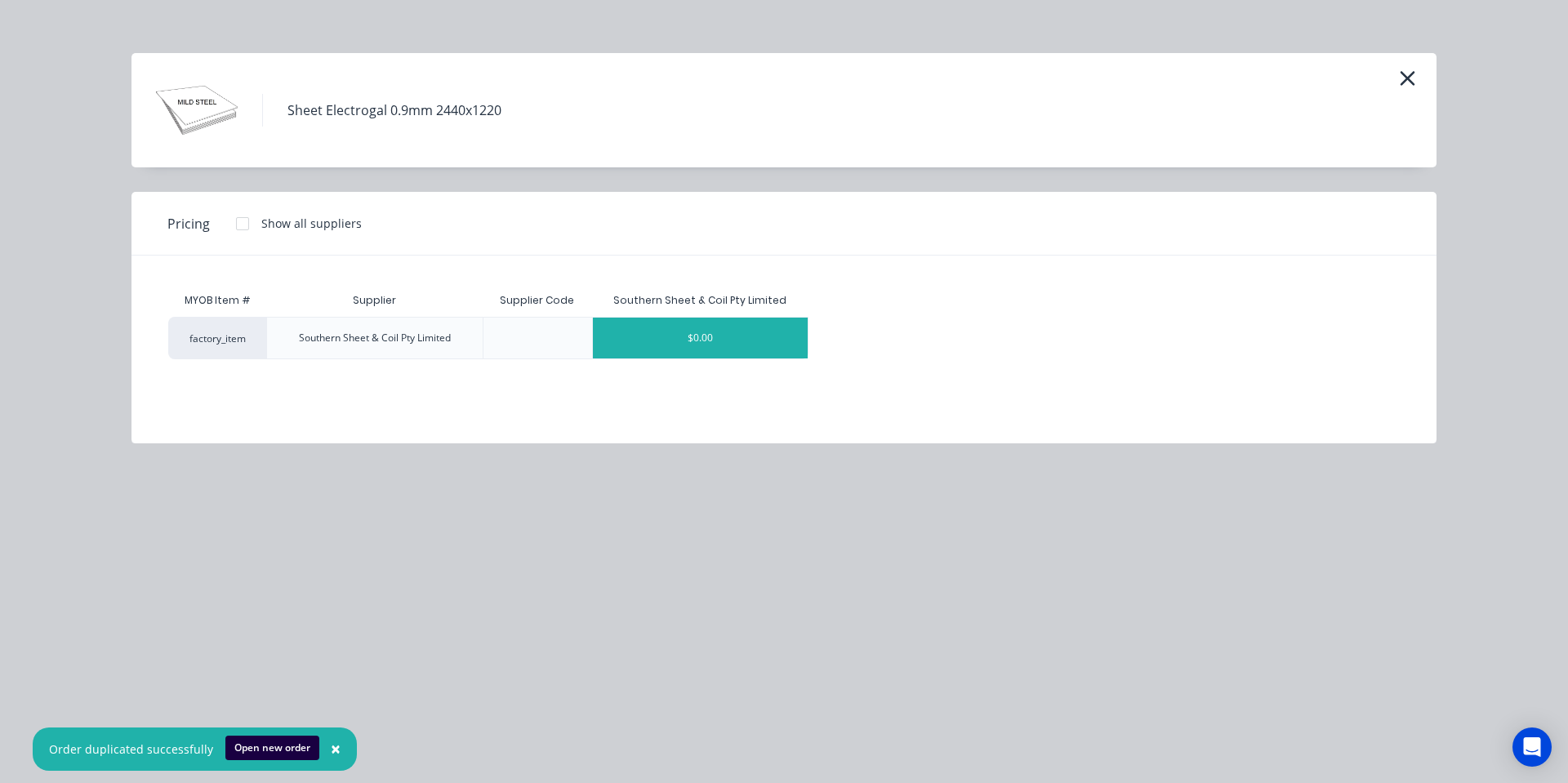
click at [710, 341] on div "$0.00" at bounding box center [699, 338] width 214 height 41
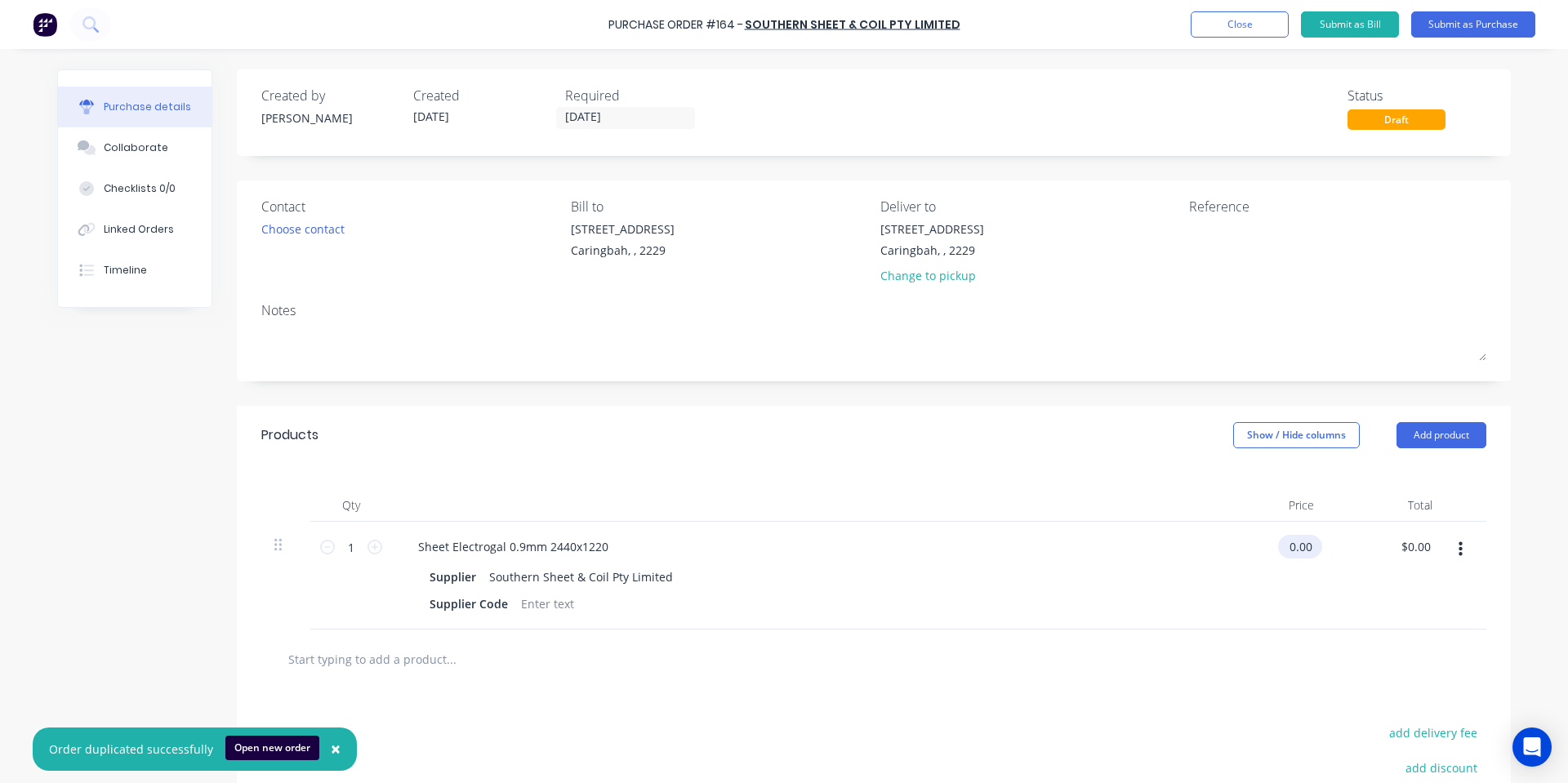
click at [1304, 549] on input "0.00" at bounding box center [1296, 546] width 37 height 23
type input "0"
type input "$37.09"
click at [342, 544] on input "1" at bounding box center [351, 547] width 33 height 24
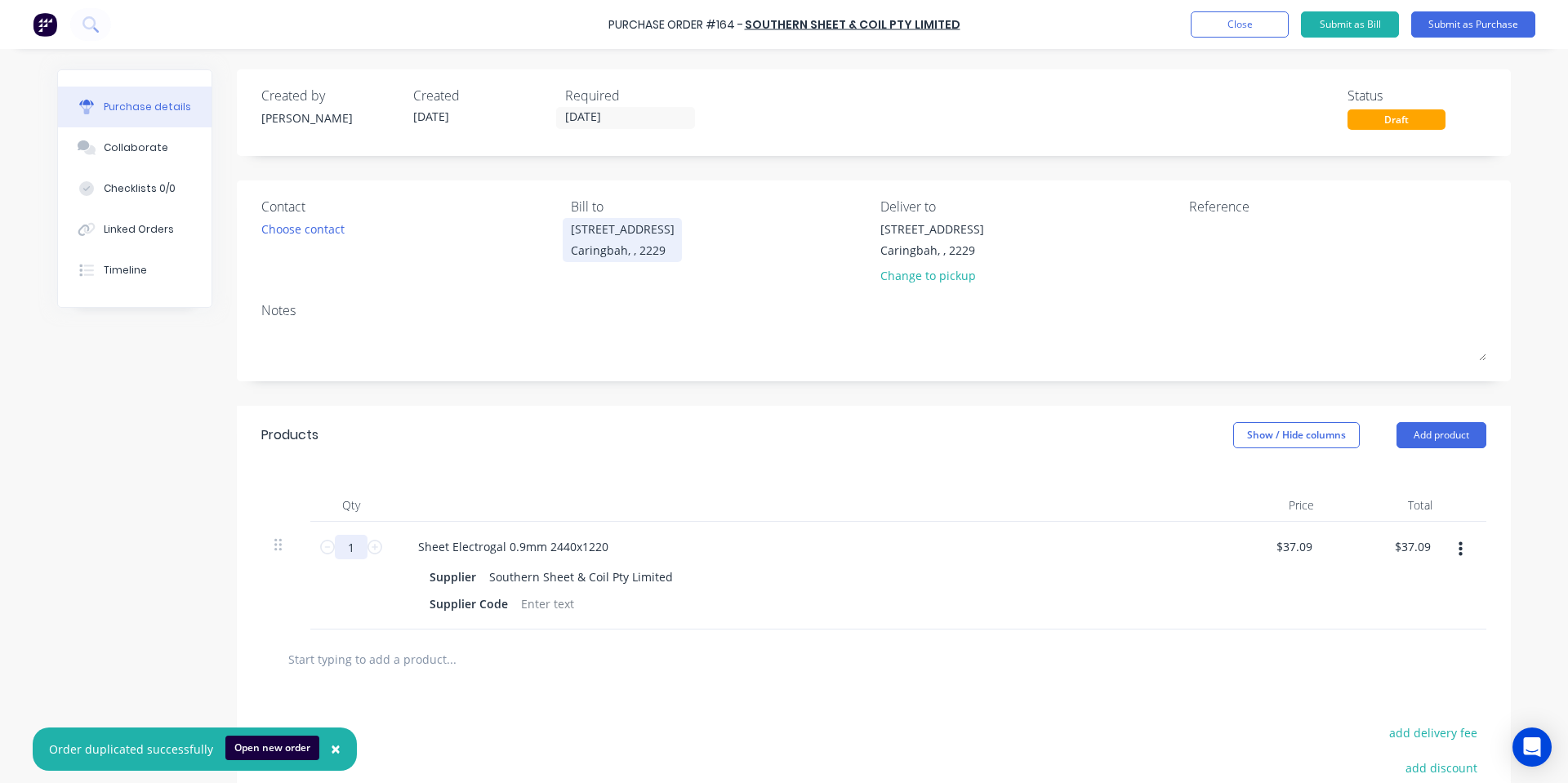
type input "3"
type input "$111.27"
type input "37"
type input "$1,372.33"
type input "376"
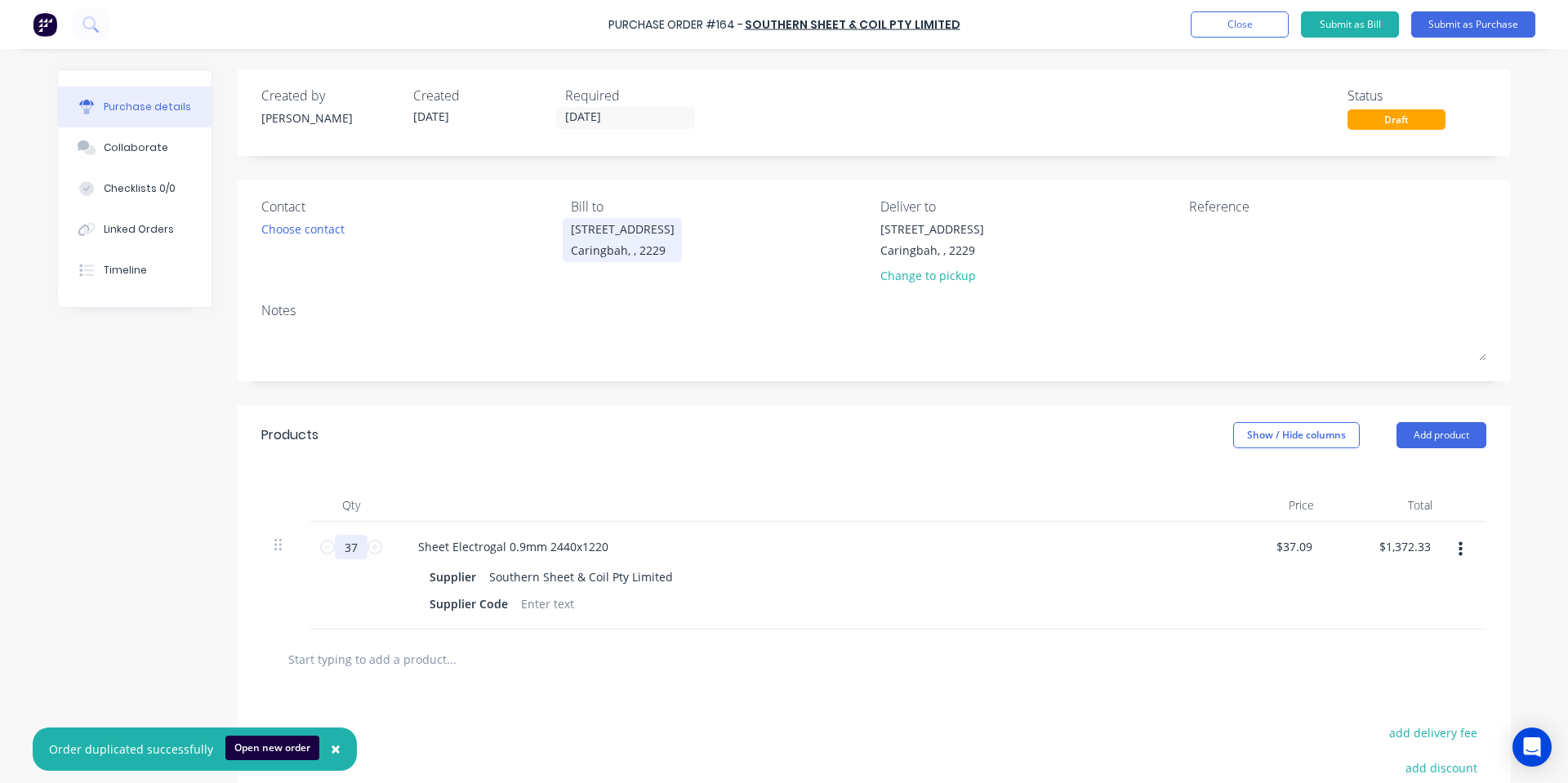
type input "$13,945.84"
type input "376"
click at [969, 470] on div "Qty Price Total 376 376 Sheet Electrogal 0.9mm 2440x1220 Supplier Southern Shee…" at bounding box center [874, 547] width 1274 height 165
click at [353, 660] on input "text" at bounding box center [450, 660] width 326 height 33
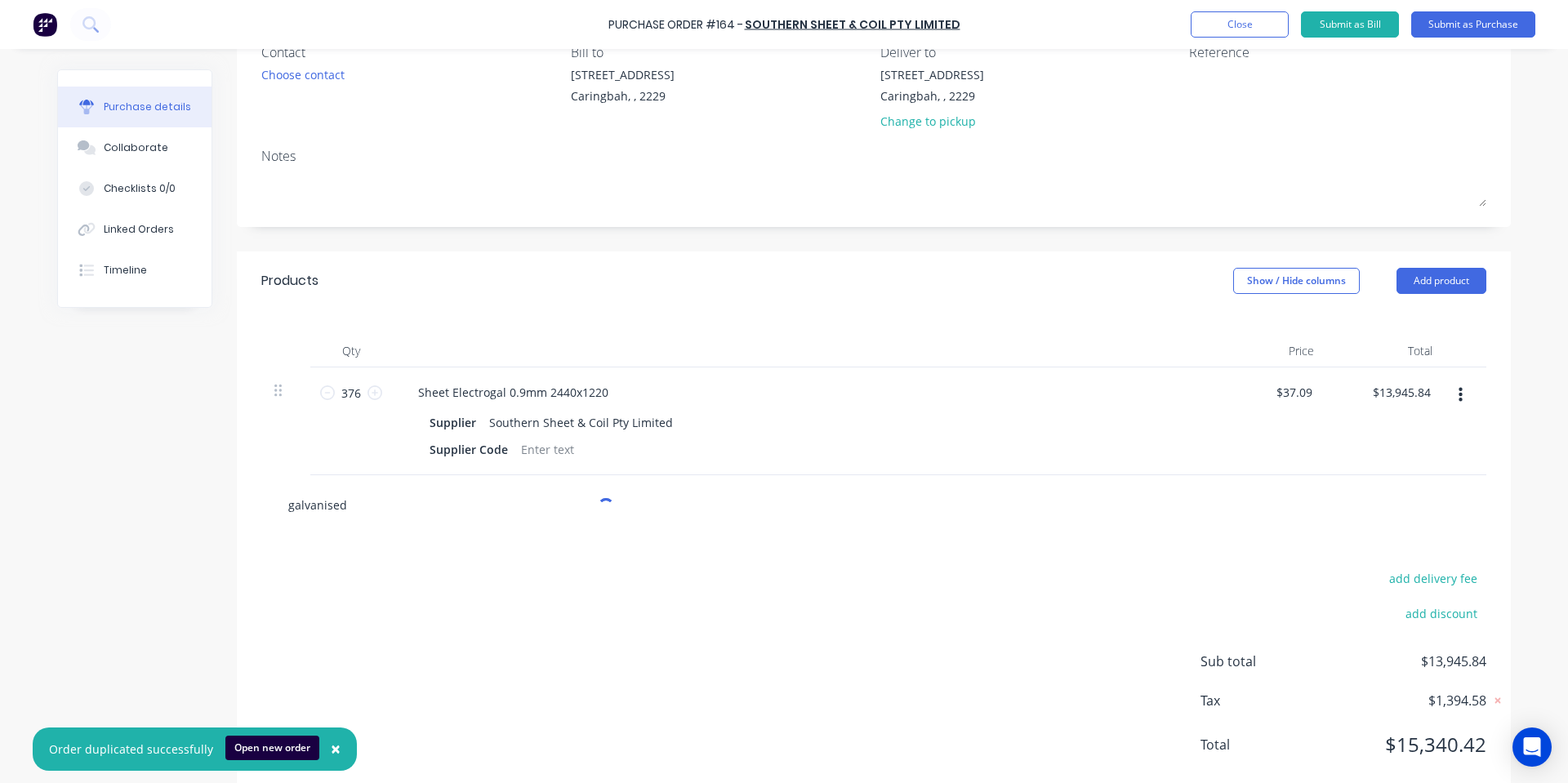
scroll to position [191, 0]
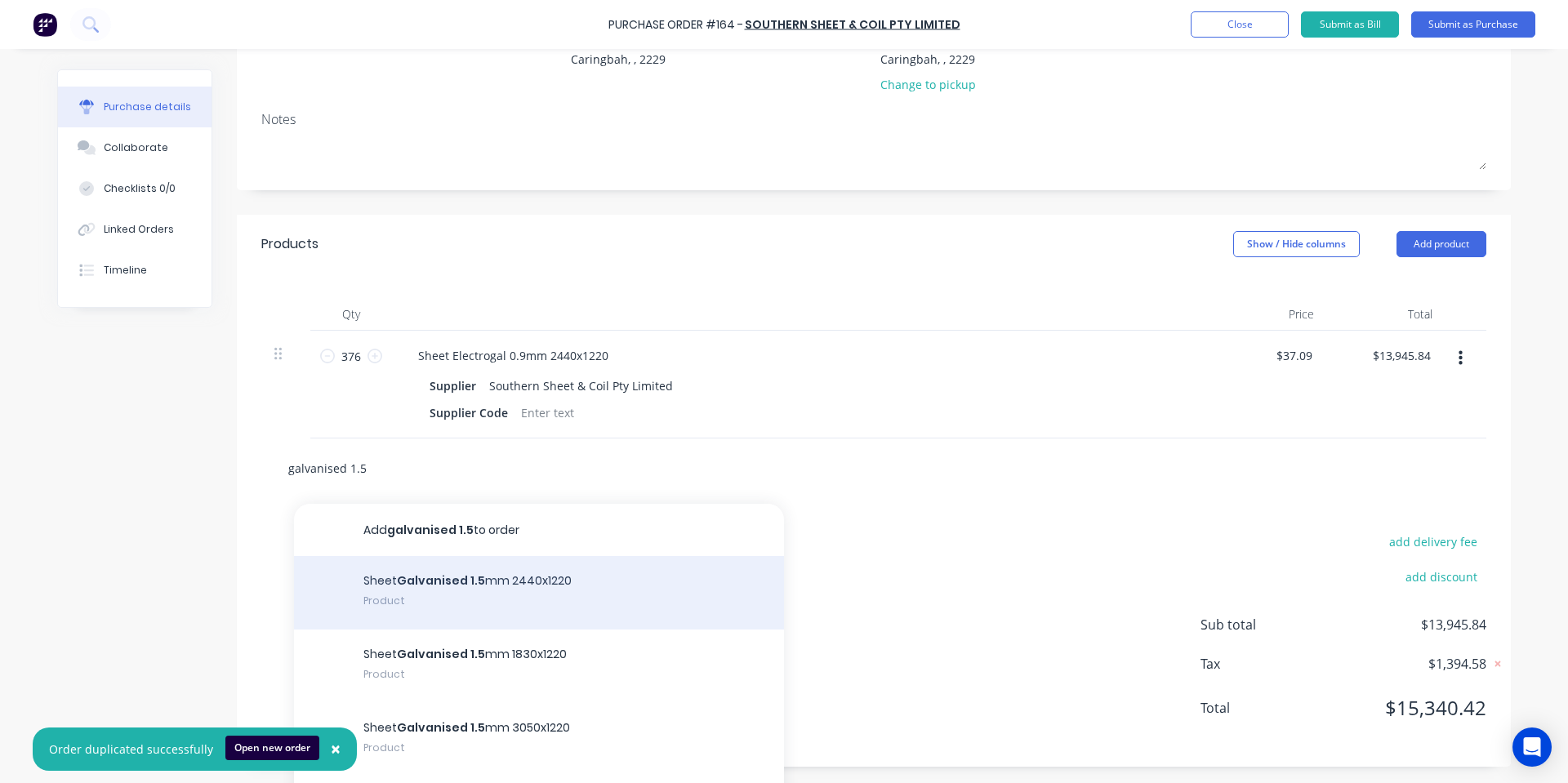
type input "galvanised 1.5"
click at [596, 572] on div "Sheet Galvanised 1.5 mm 2440x1220 Product" at bounding box center [539, 593] width 490 height 74
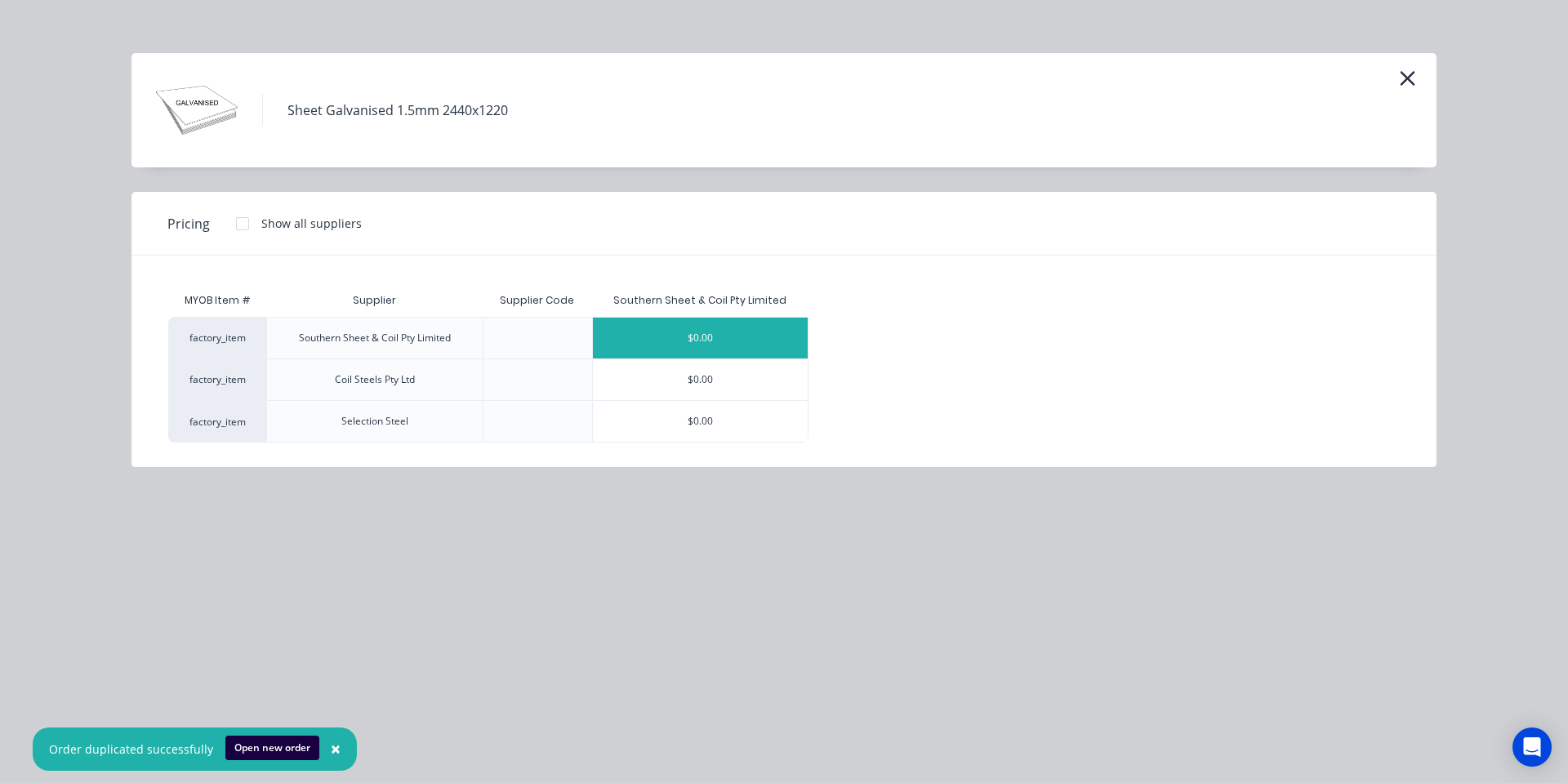
click at [758, 335] on div "$0.00" at bounding box center [699, 338] width 214 height 41
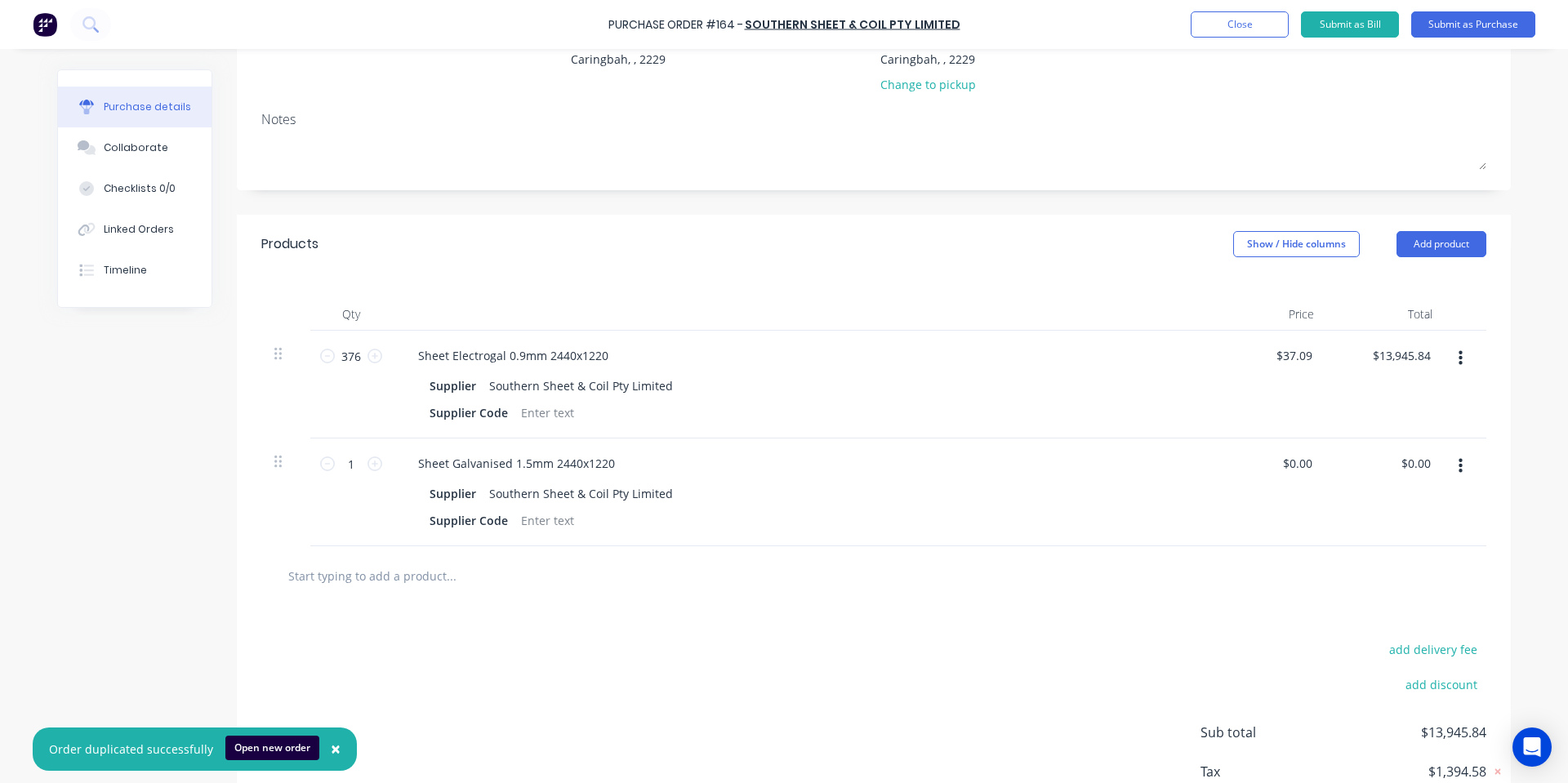
click at [437, 580] on input "text" at bounding box center [450, 576] width 326 height 33
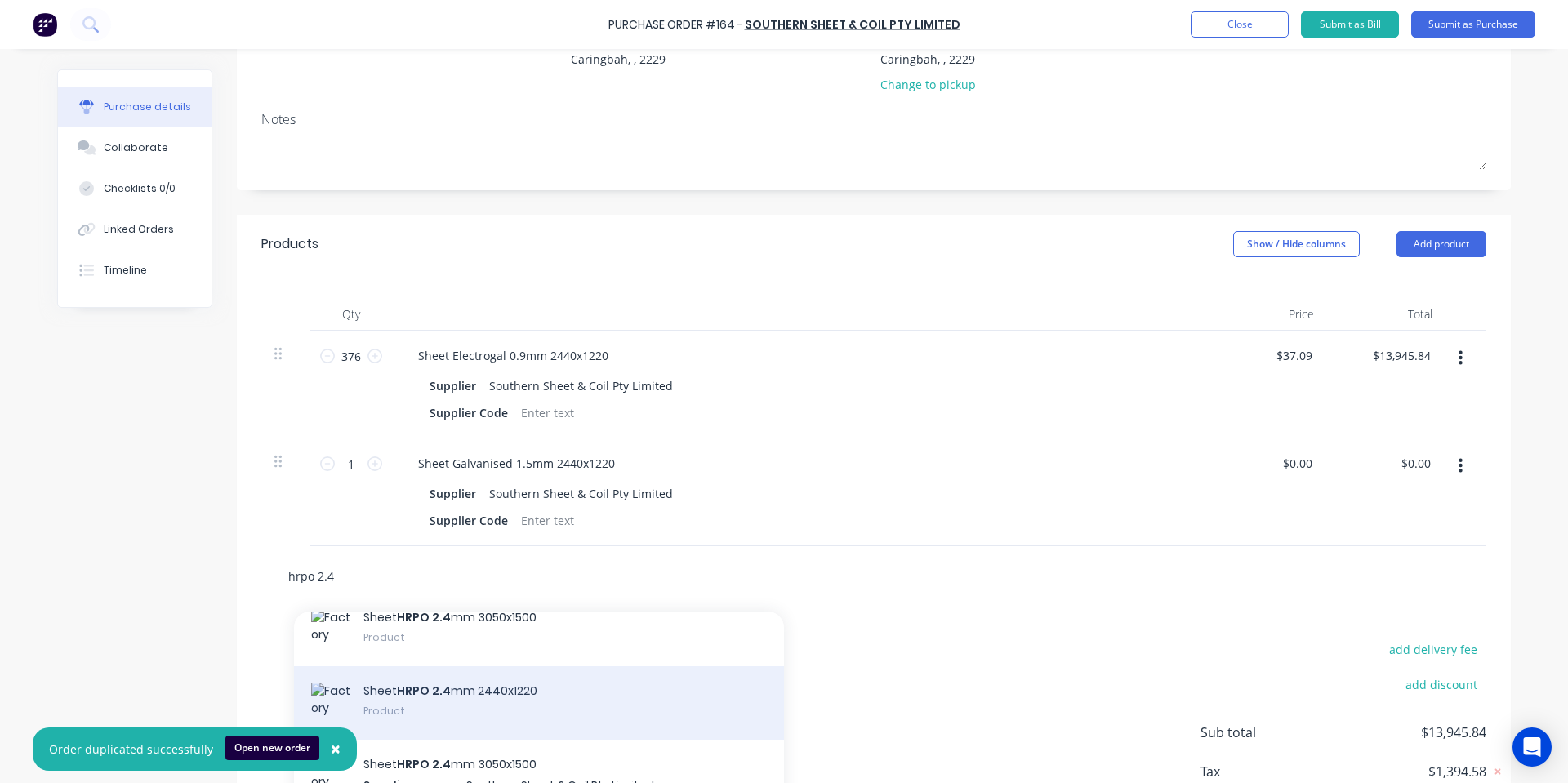
type input "hrpo 2.4"
click at [569, 695] on div "Sheet HRPO 2.4 mm 2440x1220 Product" at bounding box center [539, 703] width 490 height 74
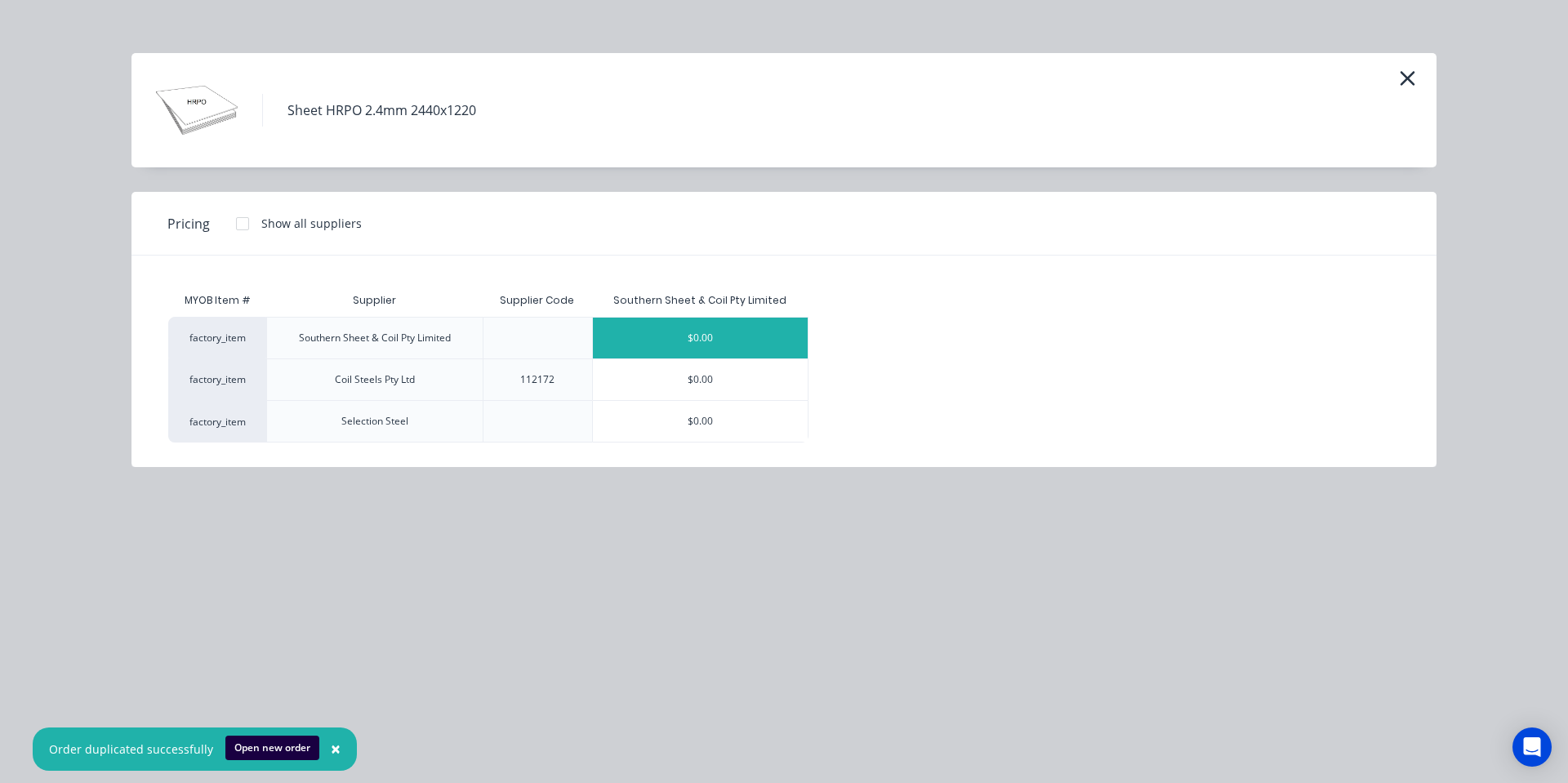
click at [684, 348] on div "$0.00" at bounding box center [699, 338] width 214 height 41
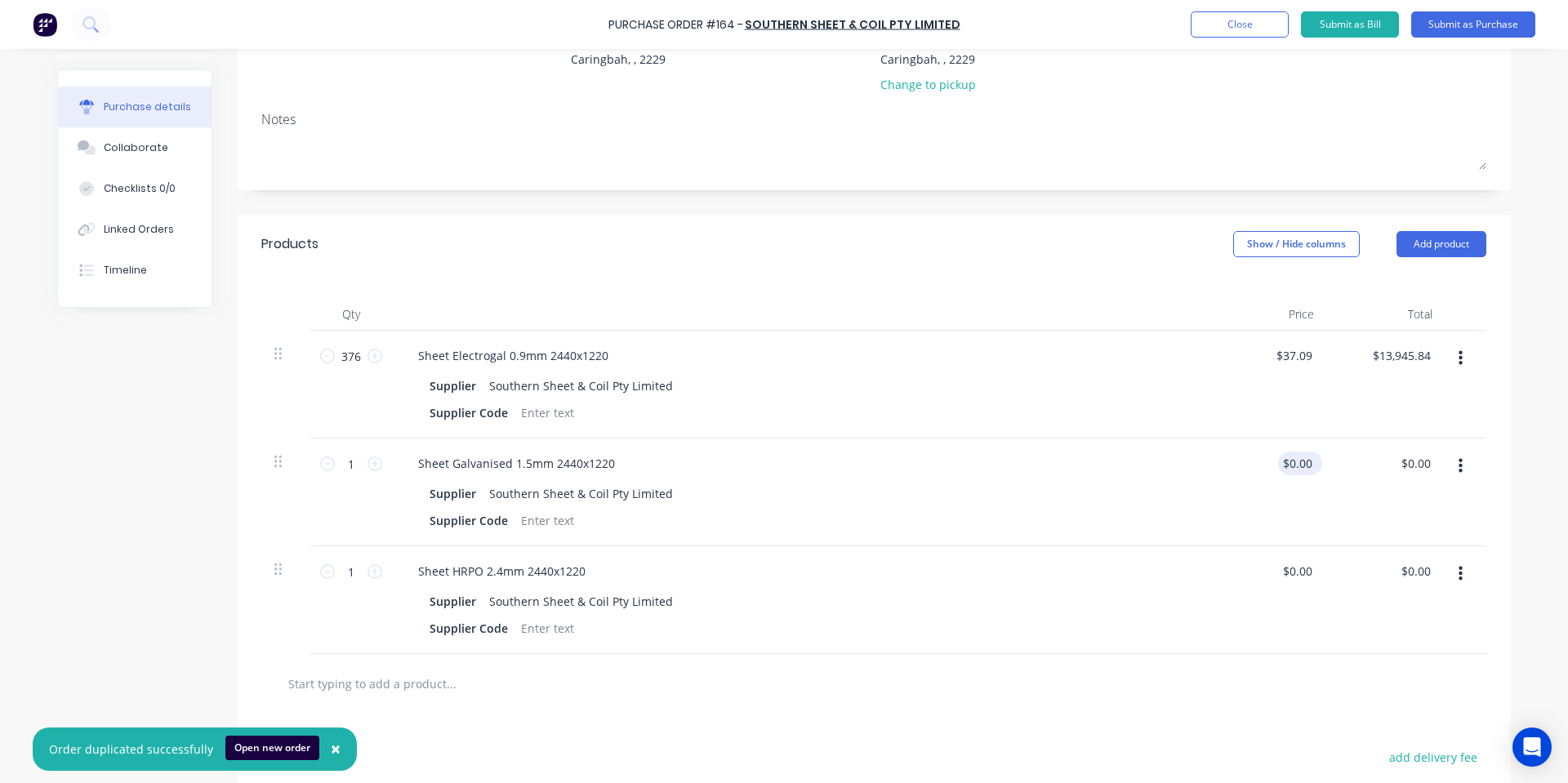
click at [1310, 464] on div "$0.00 $0.00" at bounding box center [1300, 463] width 44 height 23
drag, startPoint x: 542, startPoint y: 576, endPoint x: 515, endPoint y: 572, distance: 27.3
click at [526, 571] on div "Sheet HRPO 2.4mm 2440x1220" at bounding box center [502, 571] width 194 height 23
click at [784, 666] on div at bounding box center [874, 684] width 1225 height 60
drag, startPoint x: 575, startPoint y: 457, endPoint x: 554, endPoint y: 470, distance: 24.7
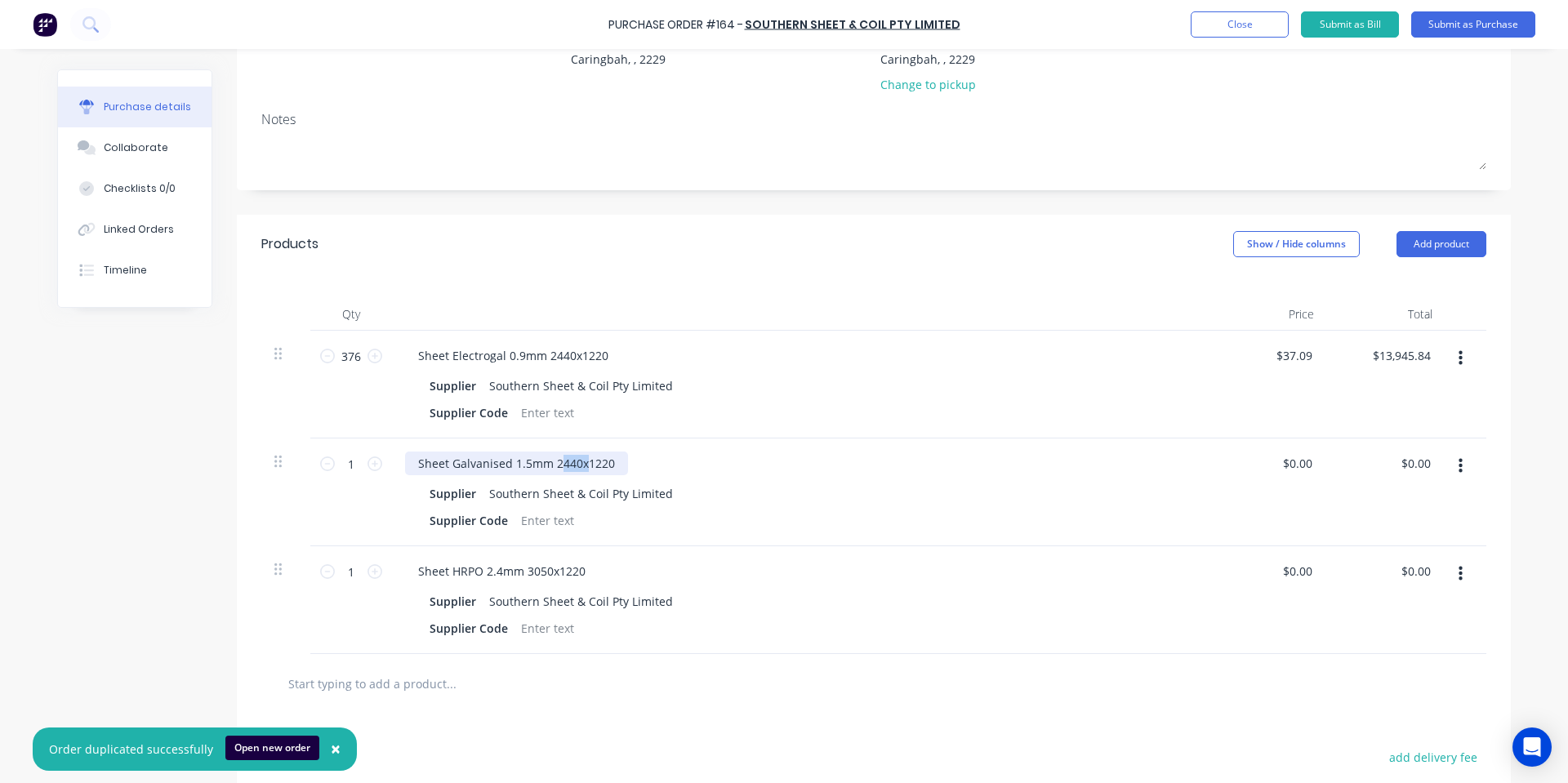
click at [554, 470] on div "Sheet Galvanised 1.5mm 2440x1220" at bounding box center [516, 463] width 223 height 23
click at [800, 340] on div "Sheet Electrogal 0.9mm 2440x1220 Supplier Southern Sheet & Coil Pty Limited Sup…" at bounding box center [800, 385] width 817 height 108
click at [1297, 463] on input "0.00" at bounding box center [1296, 463] width 37 height 23
click at [1297, 463] on input "0.00" at bounding box center [1300, 463] width 31 height 23
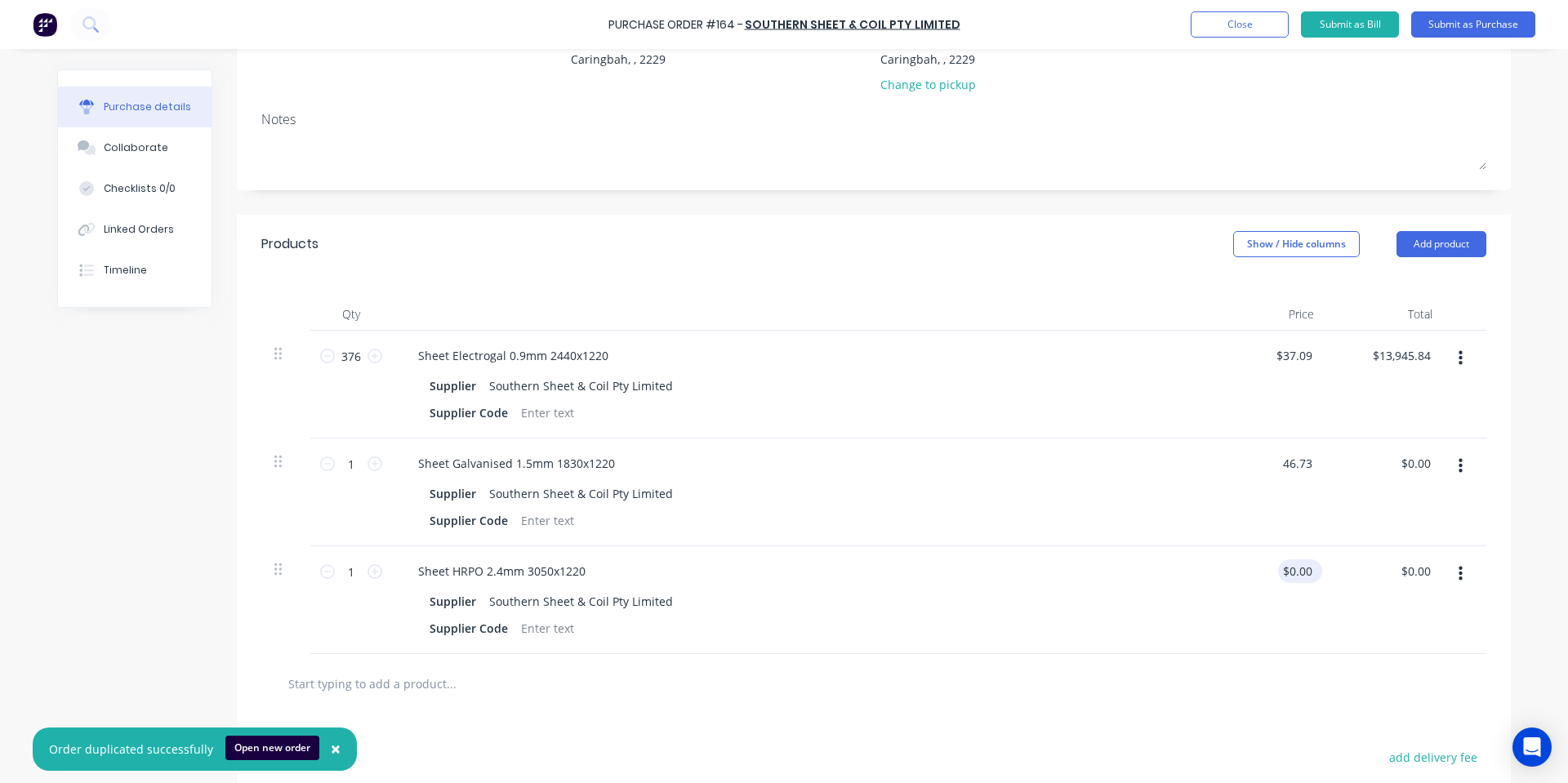
type input "$46.73"
click at [1290, 573] on input "0.00" at bounding box center [1296, 571] width 37 height 23
click at [1290, 573] on input "0.00" at bounding box center [1300, 571] width 31 height 23
type input "$112.92"
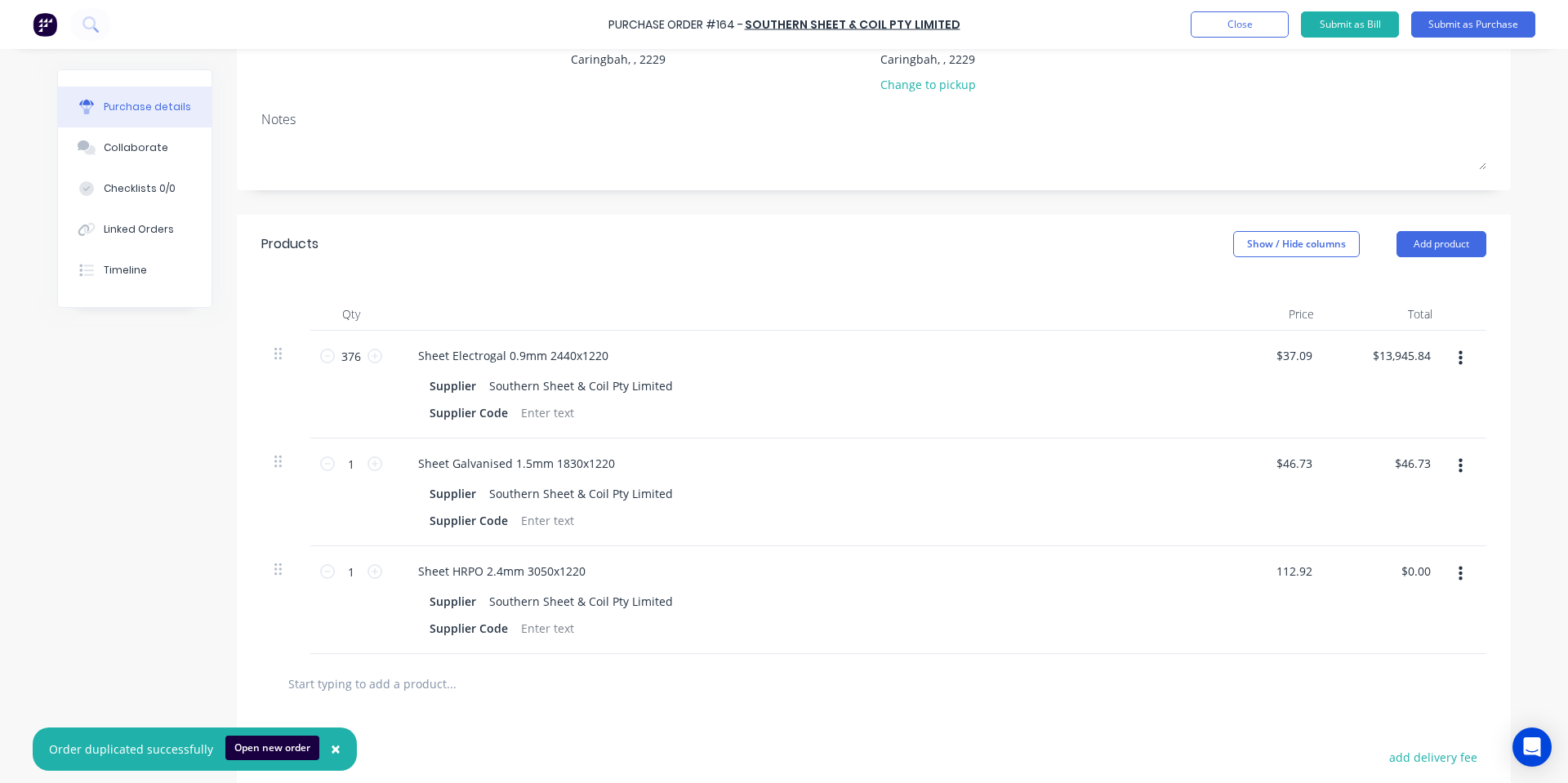
type input "$112.92"
click at [1281, 588] on div "$112.92 112.92" at bounding box center [1268, 601] width 118 height 108
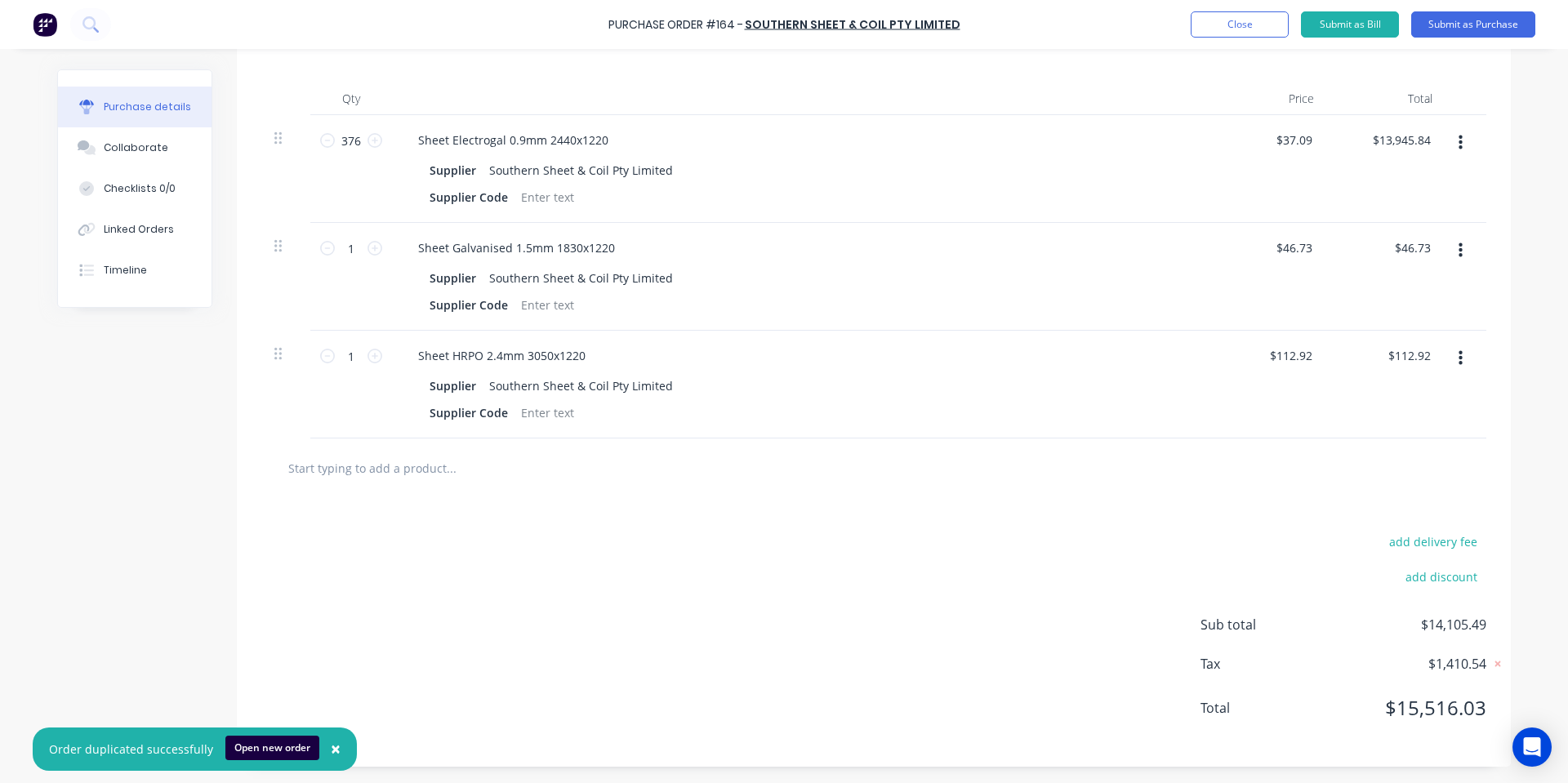
scroll to position [0, 0]
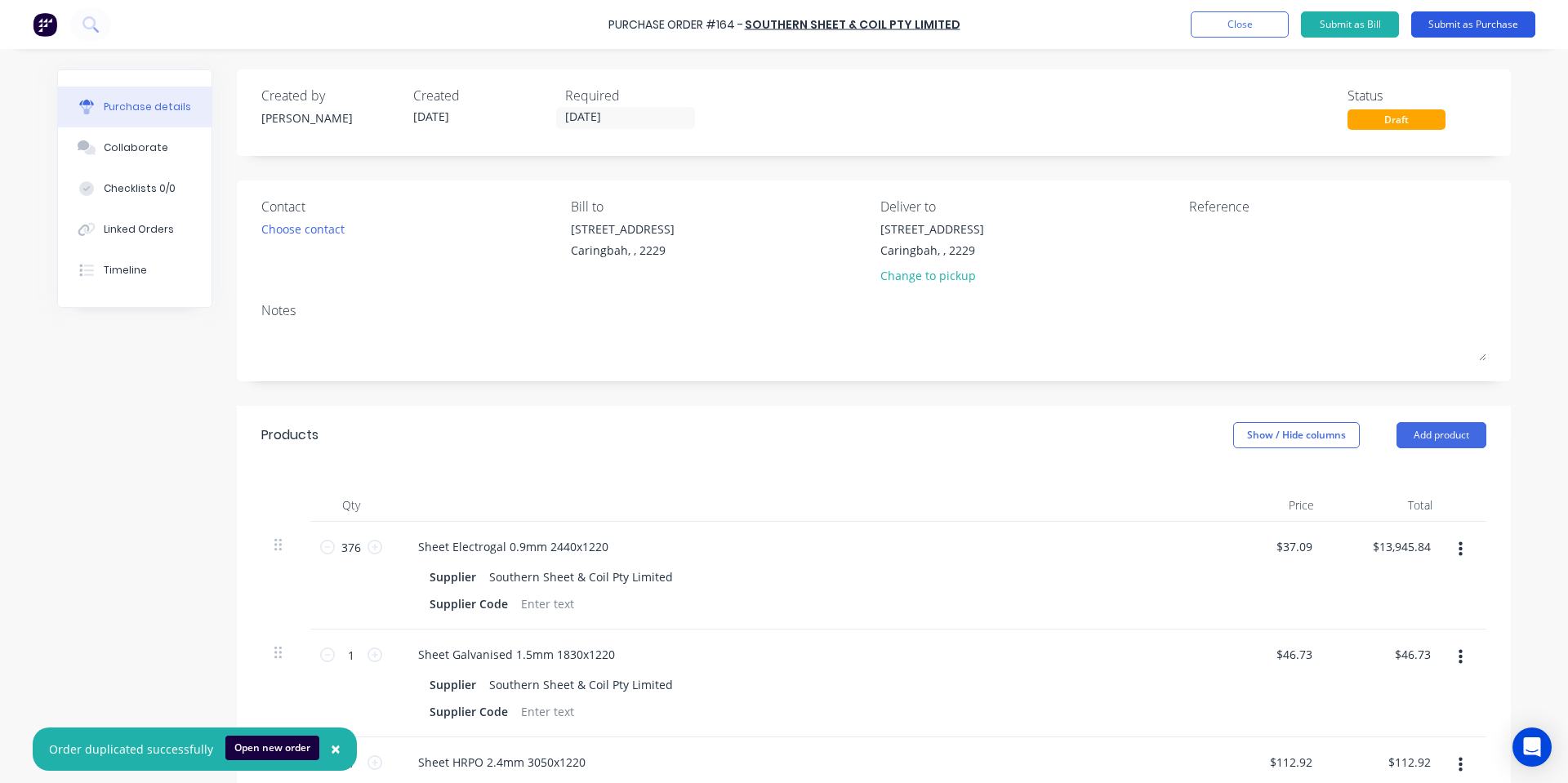
click at [1519, 26] on button "Submit as Purchase" at bounding box center [1473, 24] width 124 height 26
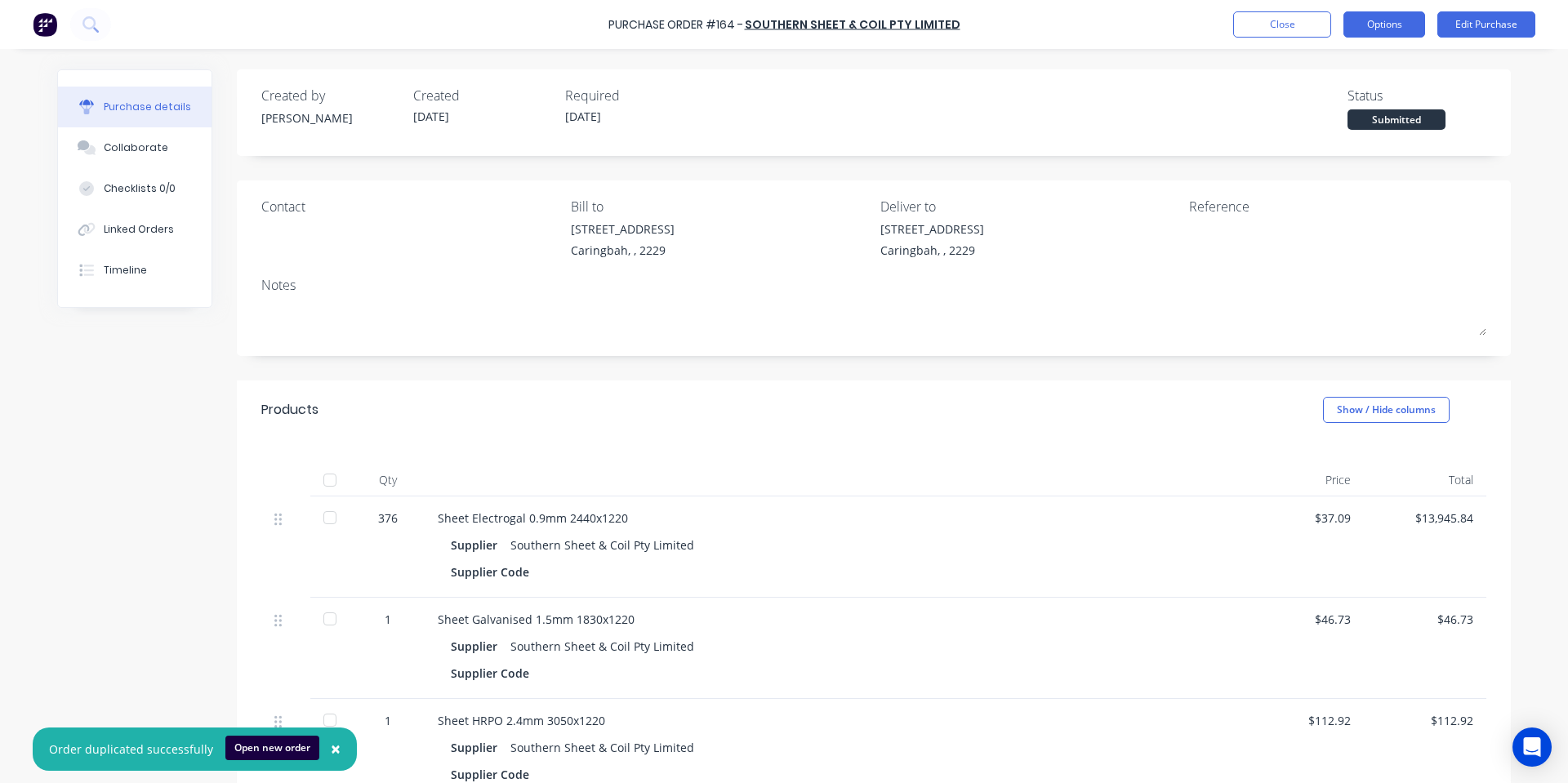
click at [1385, 26] on button "Options" at bounding box center [1384, 24] width 82 height 26
click at [1373, 55] on div "Print / Email" at bounding box center [1347, 66] width 126 height 23
click at [1033, 353] on div "Contact Bill to [STREET_ADDRESS] Deliver to [STREET_ADDRESS] Reference Notes" at bounding box center [874, 268] width 1274 height 175
click at [620, 234] on div "[STREET_ADDRESS]" at bounding box center [623, 229] width 104 height 17
click at [1476, 24] on button "Edit Purchase" at bounding box center [1486, 24] width 98 height 26
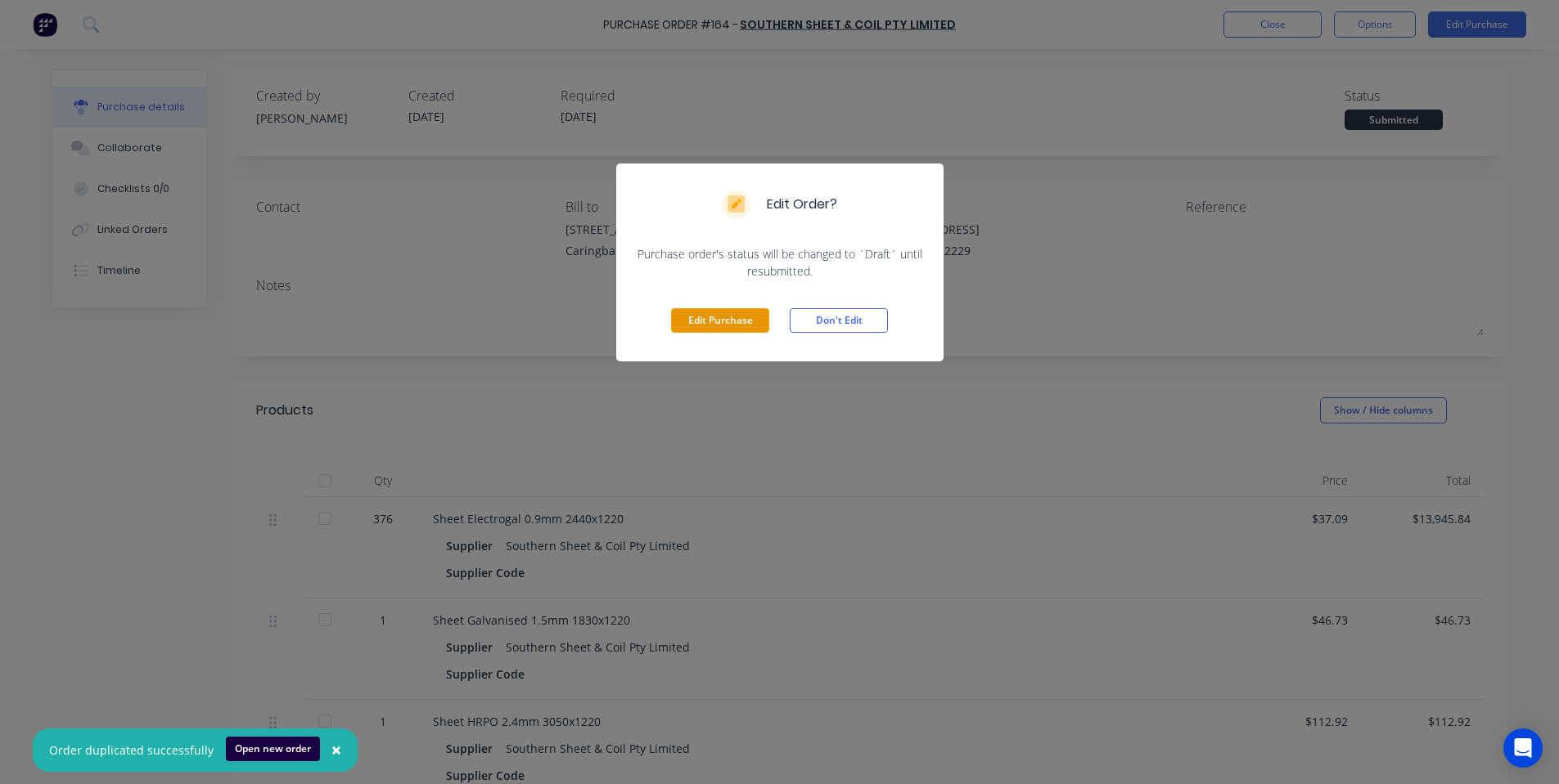
click at [735, 317] on button "Edit Purchase" at bounding box center [720, 321] width 98 height 24
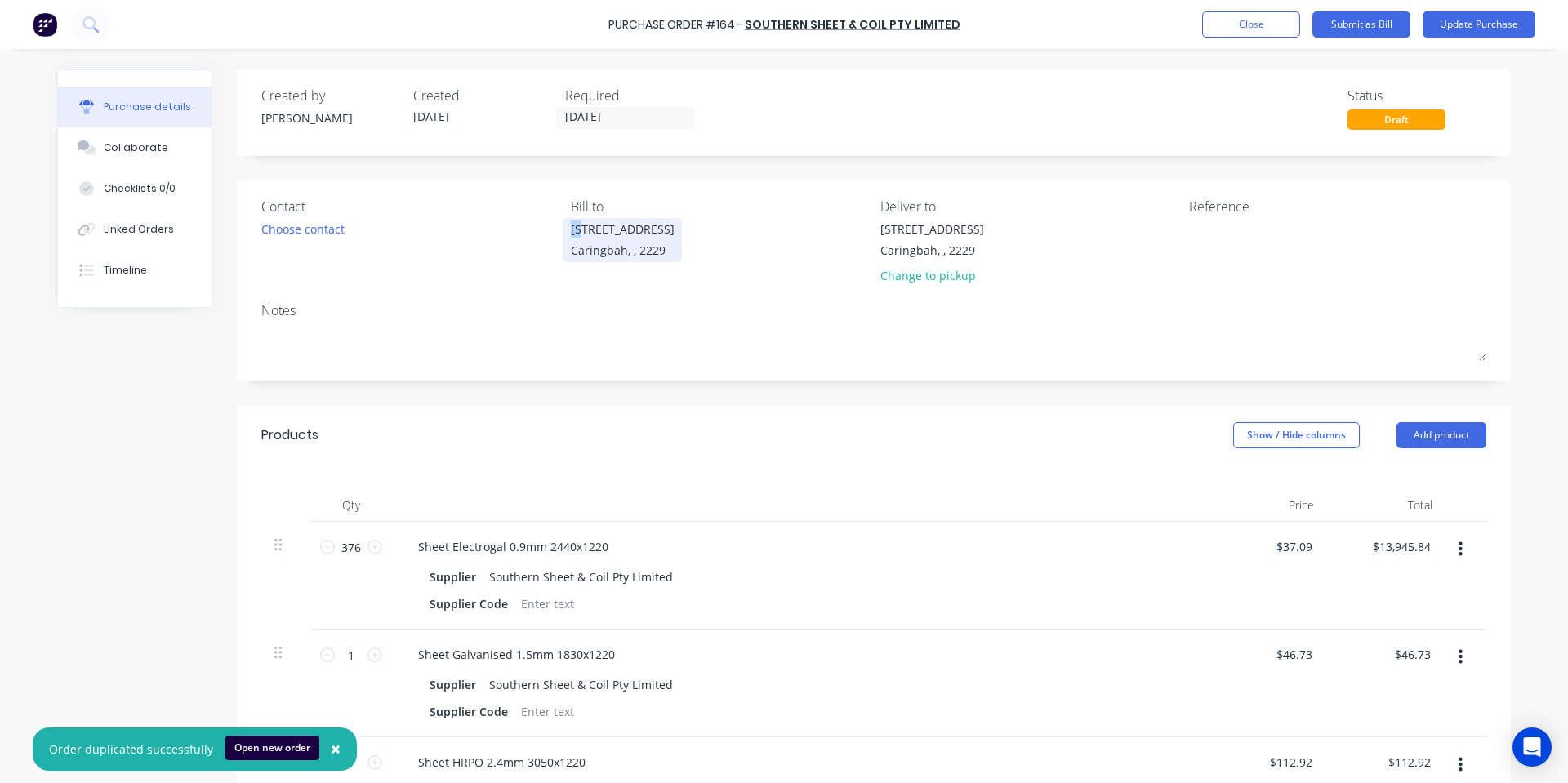
click at [581, 239] on div "[STREET_ADDRESS]" at bounding box center [623, 240] width 104 height 38
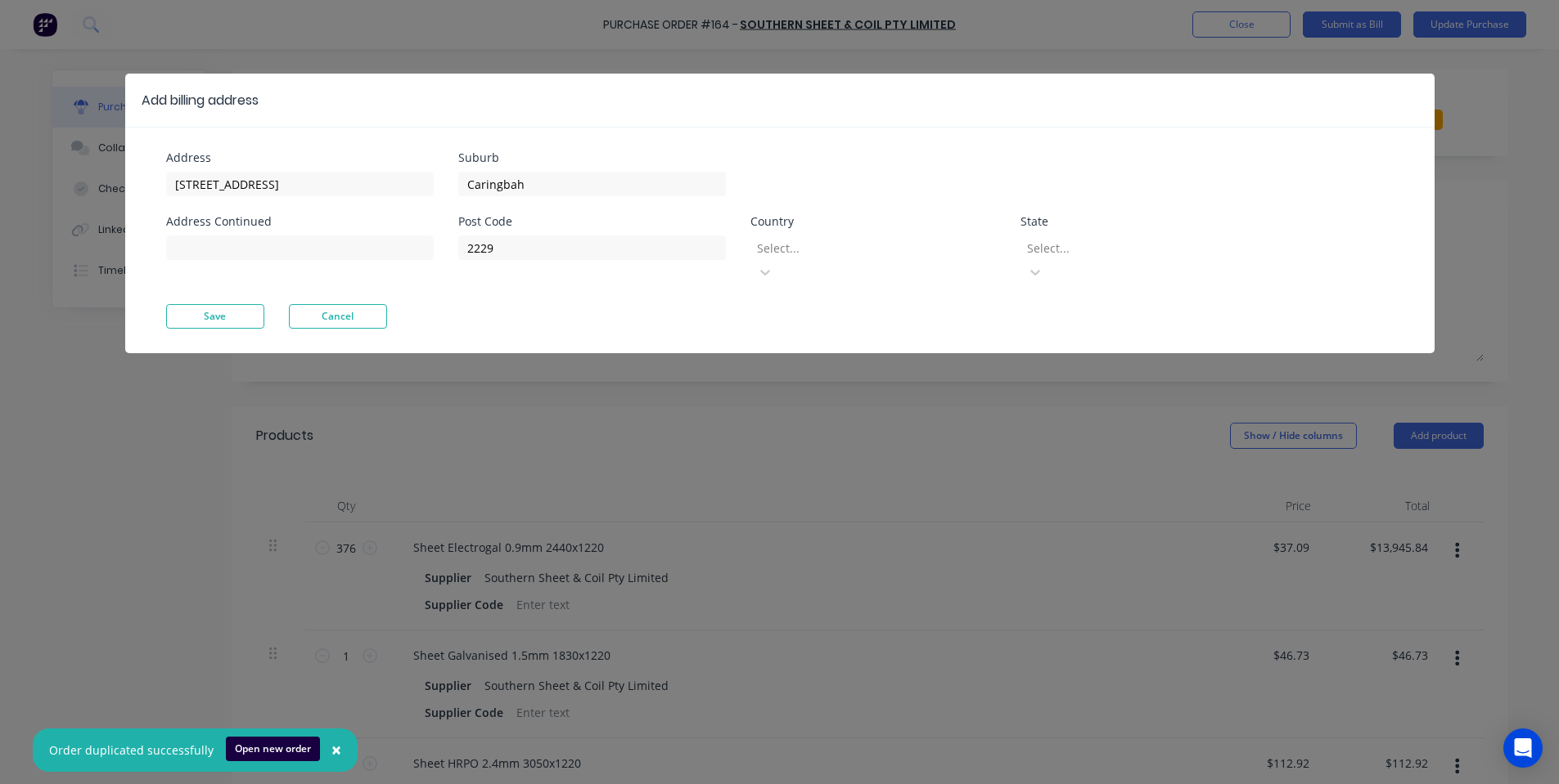
click at [896, 253] on div at bounding box center [873, 249] width 236 height 21
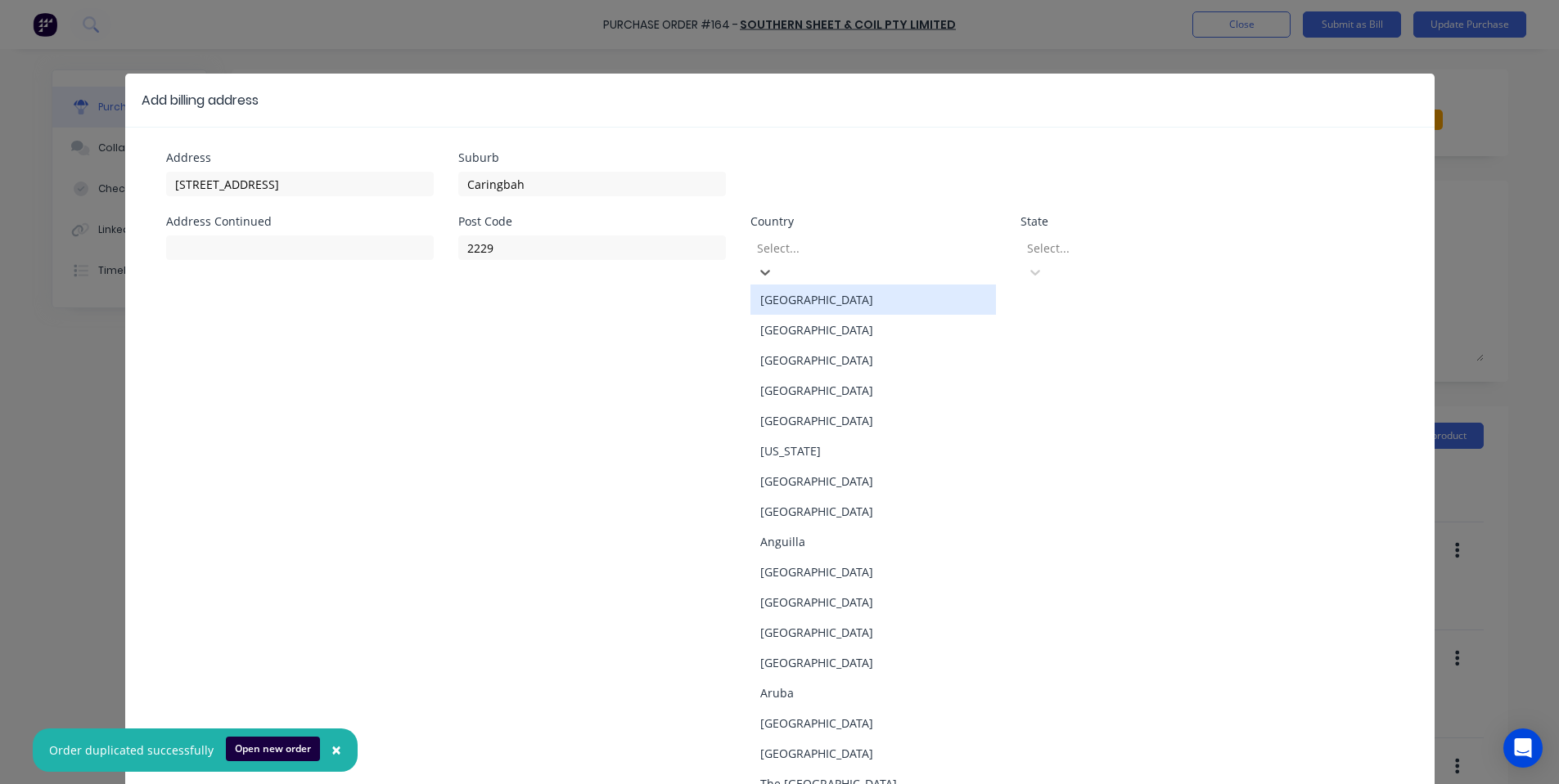
click at [913, 284] on div "[GEOGRAPHIC_DATA]" at bounding box center [873, 299] width 245 height 30
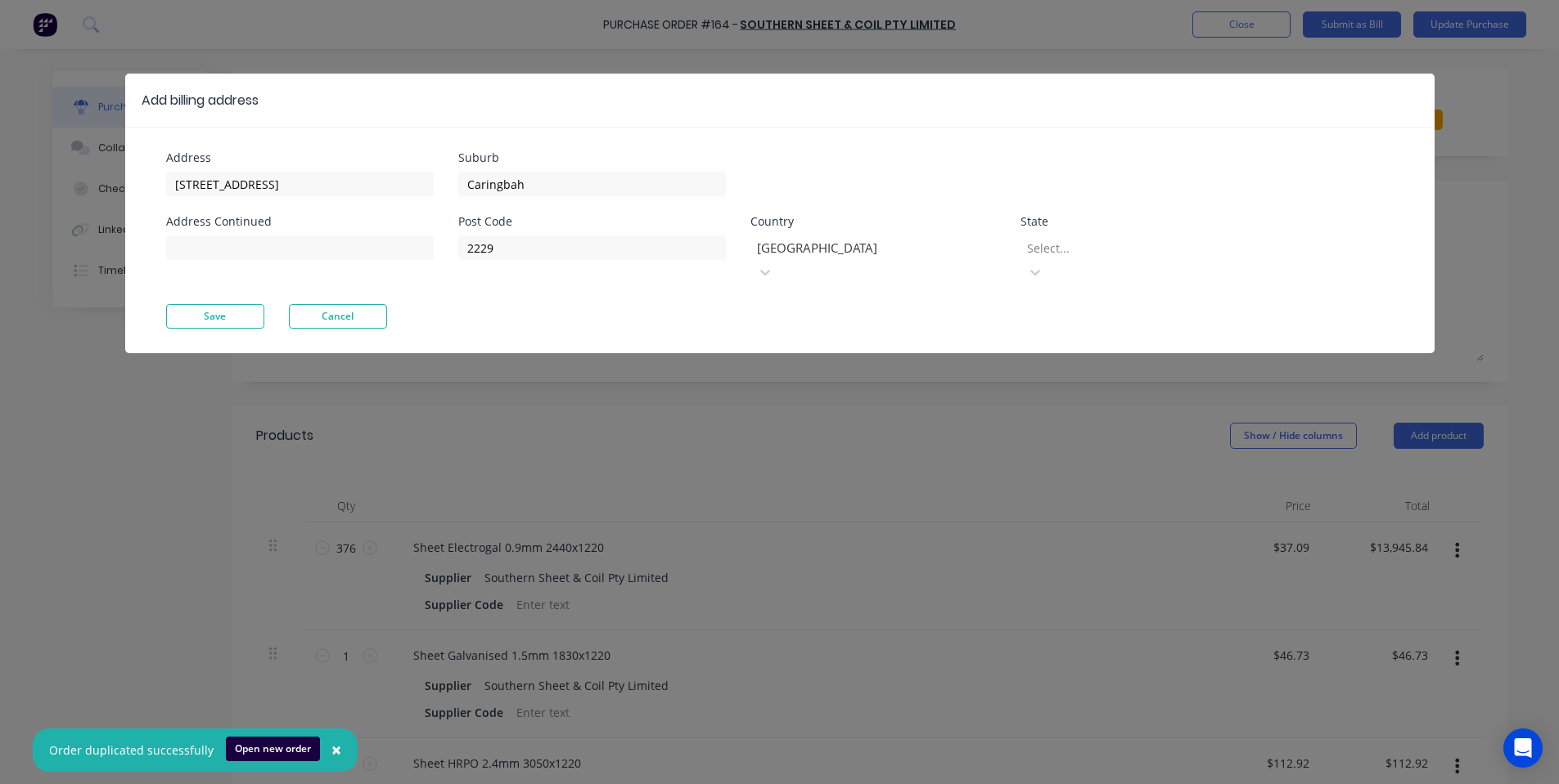
drag, startPoint x: 1235, startPoint y: 261, endPoint x: 1229, endPoint y: 243, distance: 19.0
click at [1231, 249] on div "Post Code 2229 Country [GEOGRAPHIC_DATA] State Select..." at bounding box center [862, 260] width 808 height 89
click at [1229, 243] on div at bounding box center [1143, 249] width 236 height 21
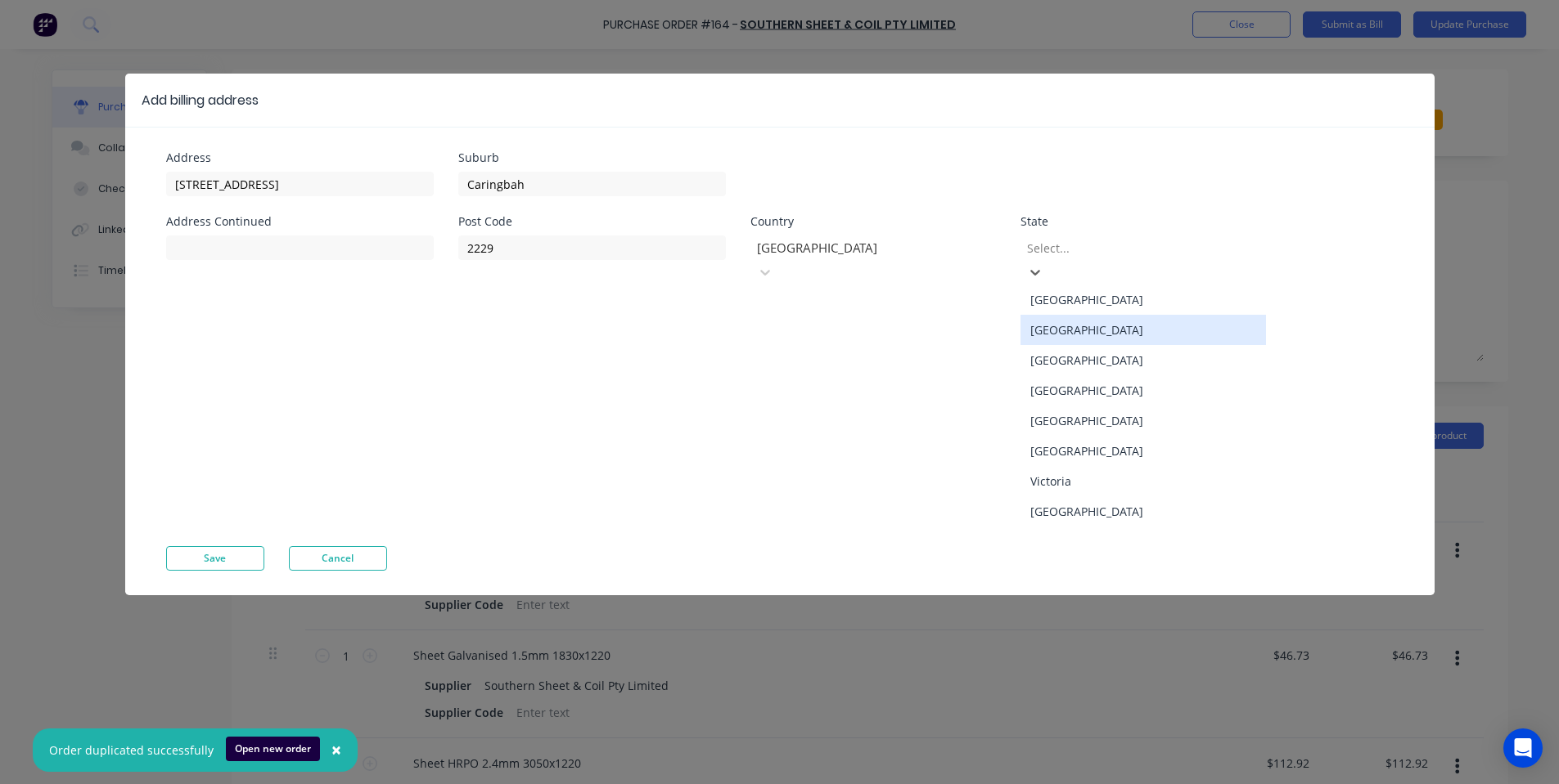
click at [1099, 321] on div "[GEOGRAPHIC_DATA]" at bounding box center [1143, 329] width 245 height 30
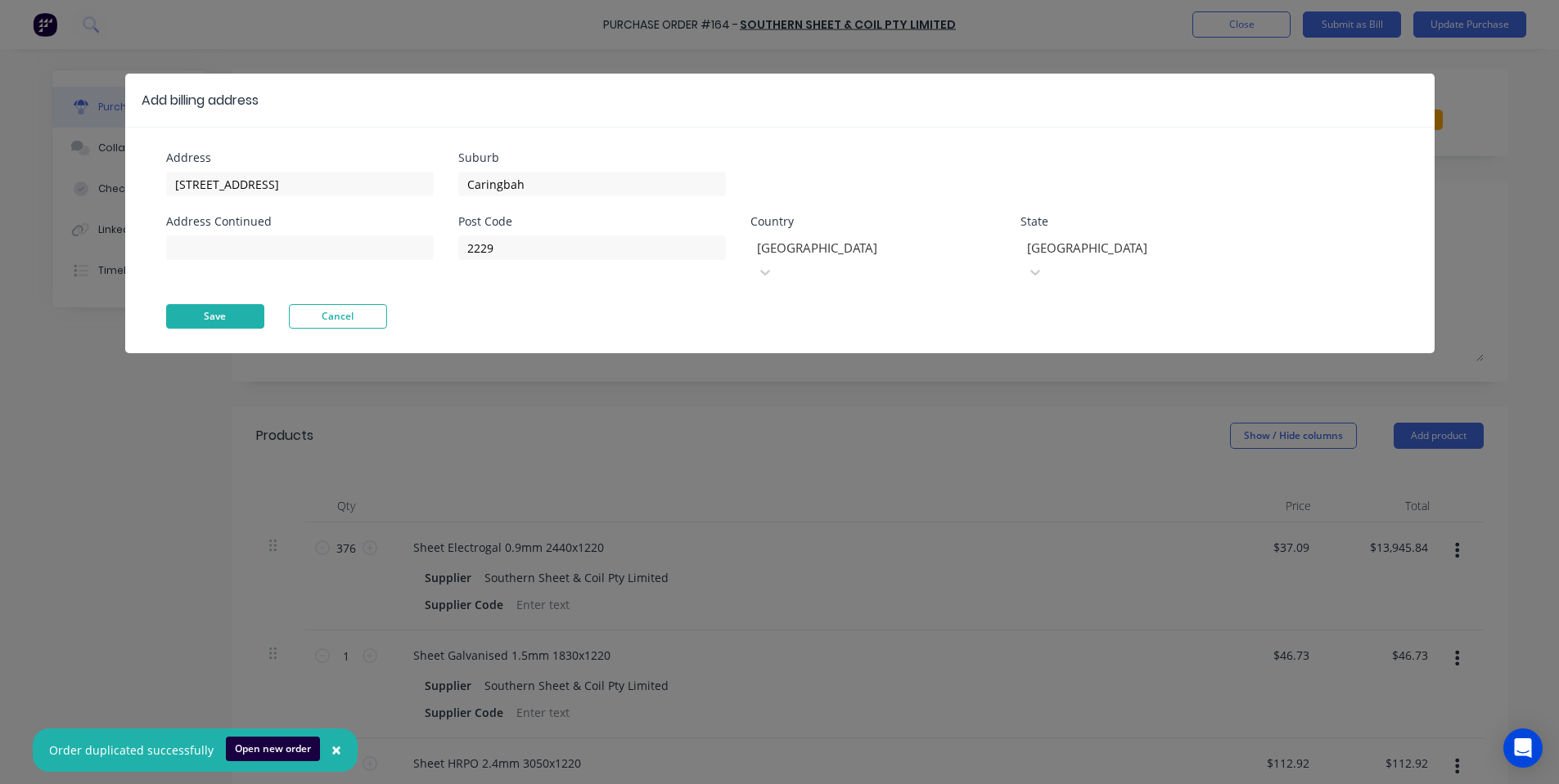
click at [171, 304] on button "Save" at bounding box center [215, 316] width 98 height 24
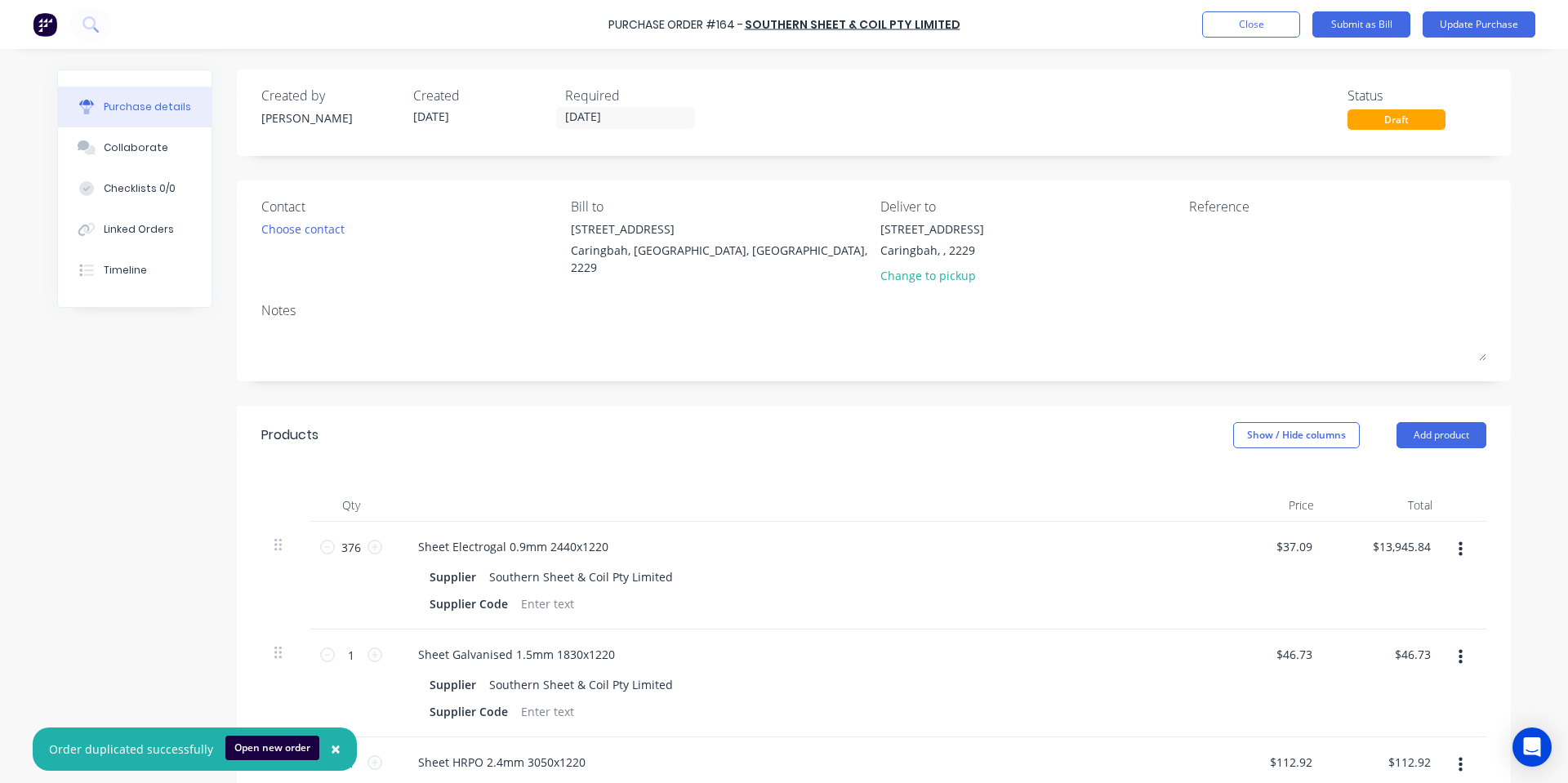
click at [865, 232] on div "Contact Choose contact [PERSON_NAME] to [STREET_ADDRESS] Deliver to [STREET_ADD…" at bounding box center [874, 245] width 1225 height 95
click at [896, 240] on div "[STREET_ADDRESS]" at bounding box center [932, 240] width 104 height 38
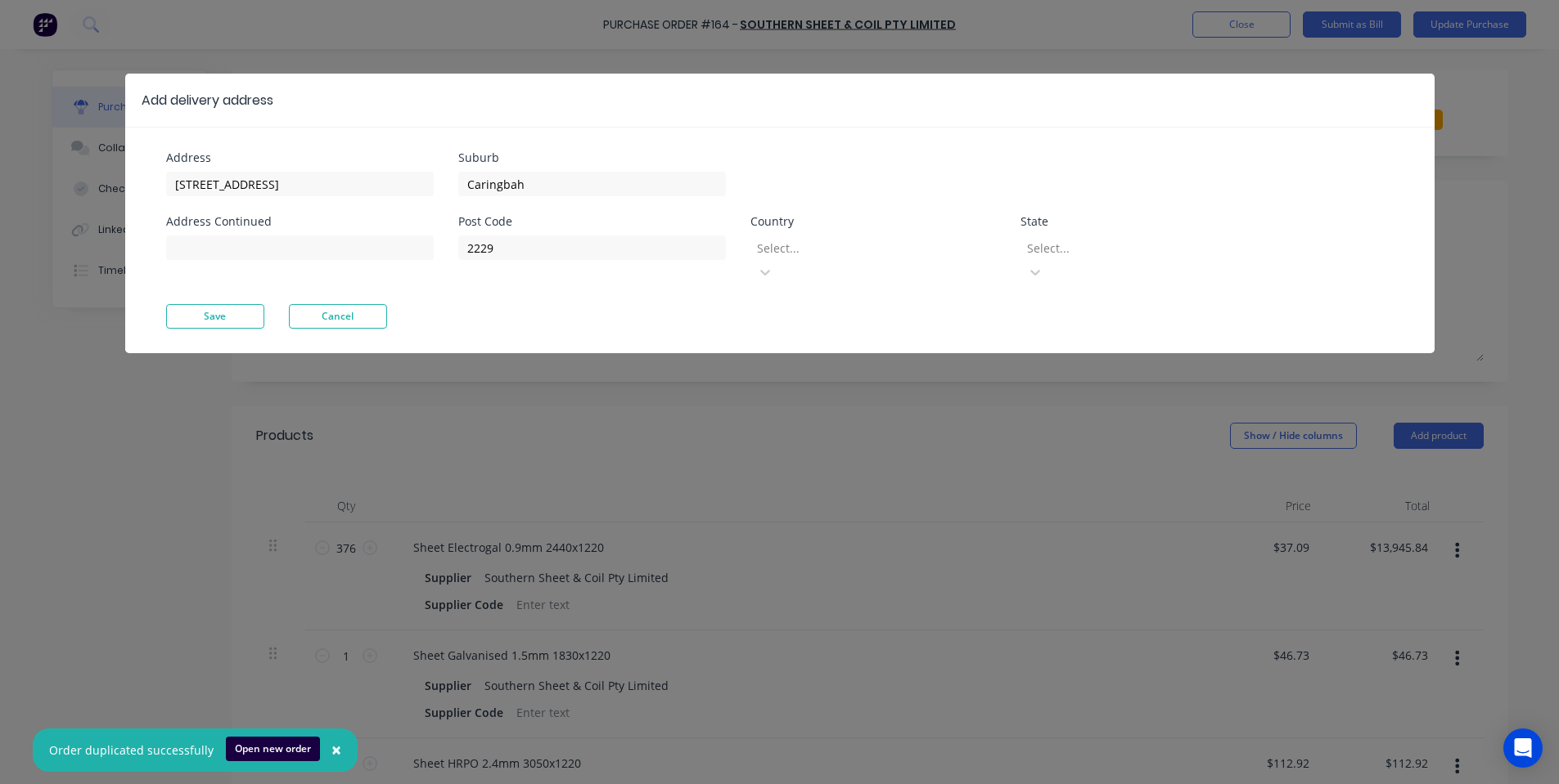
click at [833, 251] on div at bounding box center [873, 249] width 236 height 21
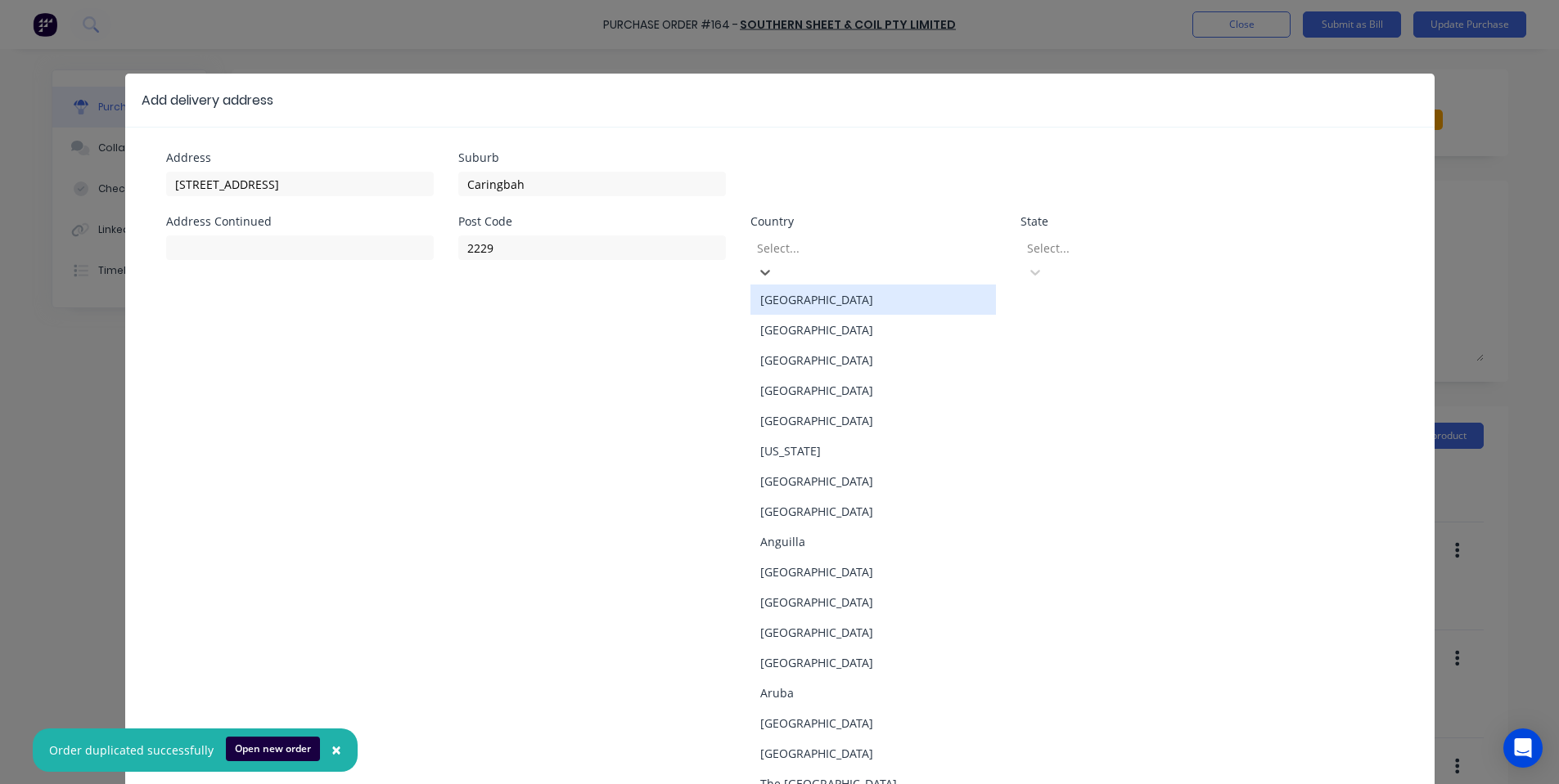
click at [830, 284] on div "[GEOGRAPHIC_DATA]" at bounding box center [873, 299] width 245 height 30
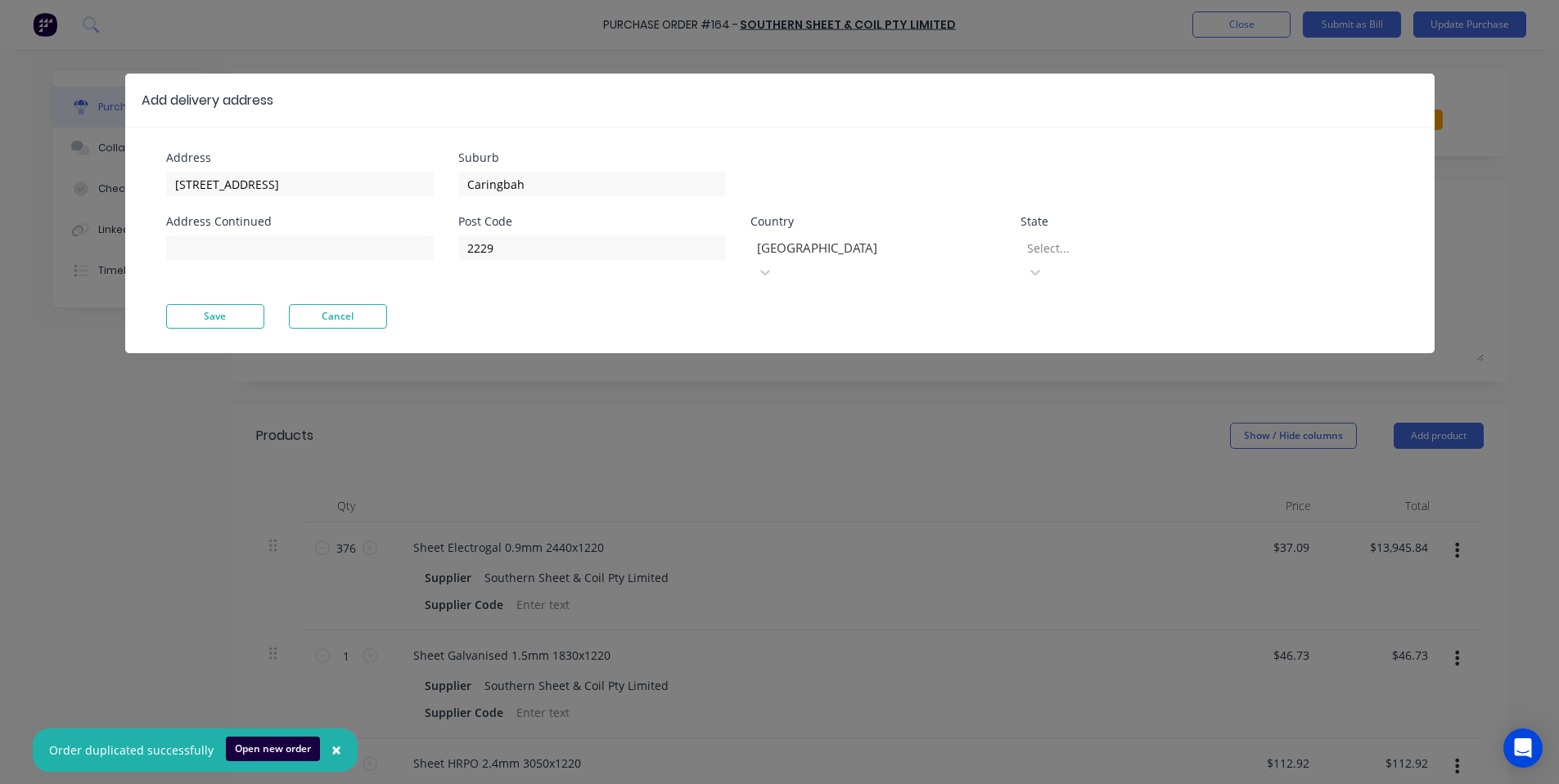
click at [1256, 243] on div at bounding box center [1143, 249] width 236 height 21
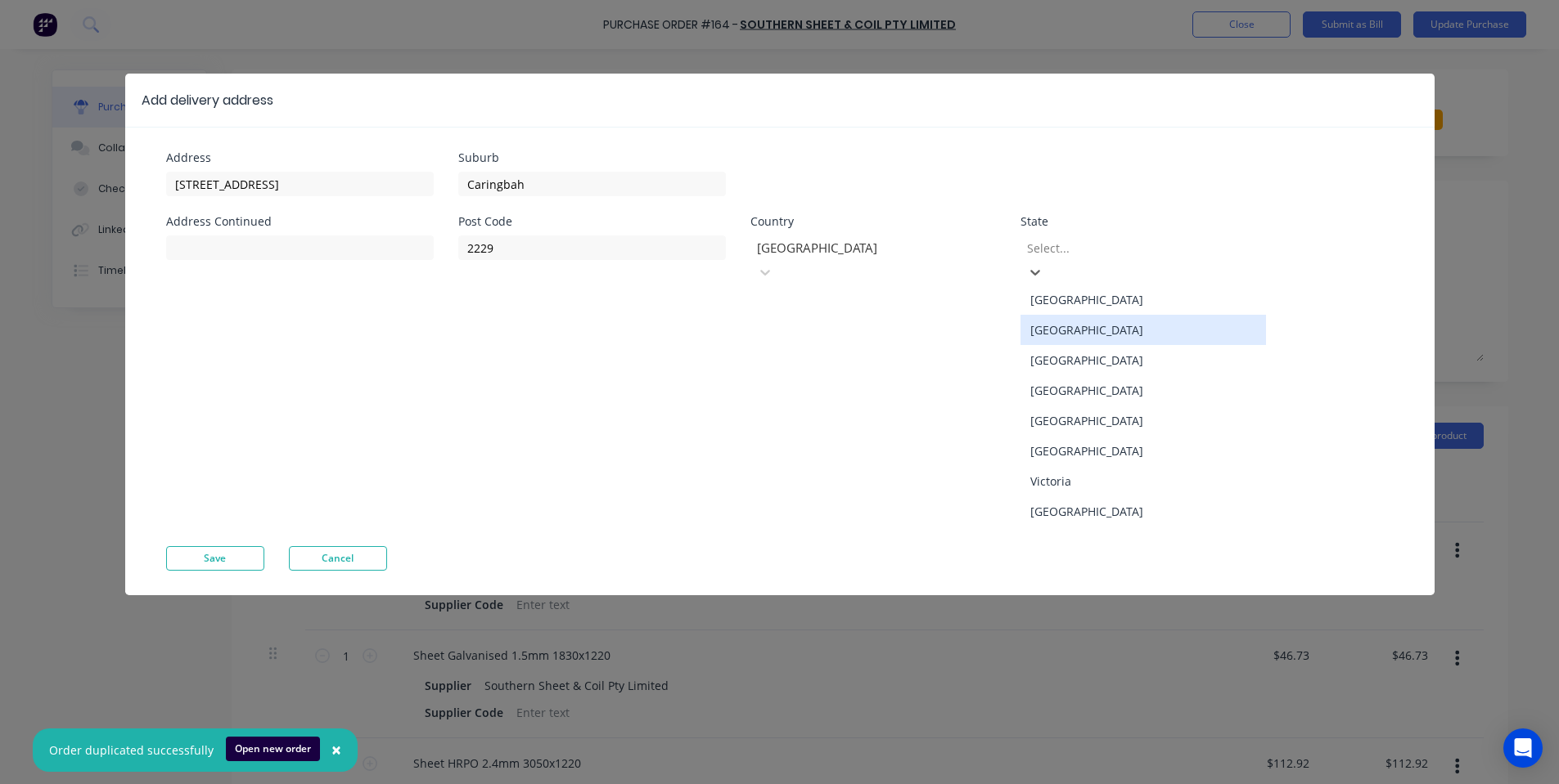
drag, startPoint x: 1117, startPoint y: 310, endPoint x: 392, endPoint y: 271, distance: 726.0
click at [1109, 315] on div "[GEOGRAPHIC_DATA]" at bounding box center [1143, 329] width 245 height 30
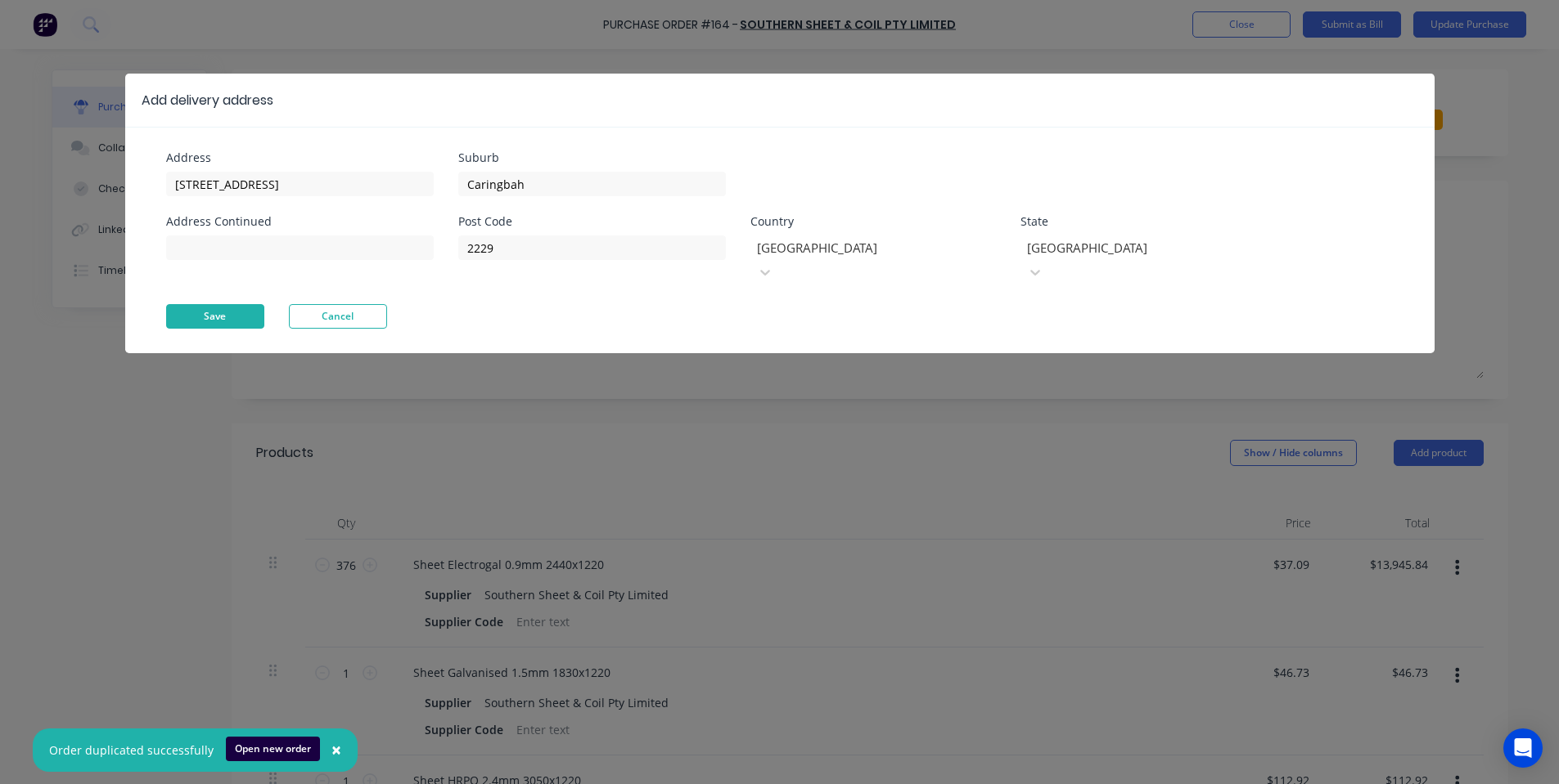
click at [250, 304] on button "Save" at bounding box center [215, 316] width 98 height 24
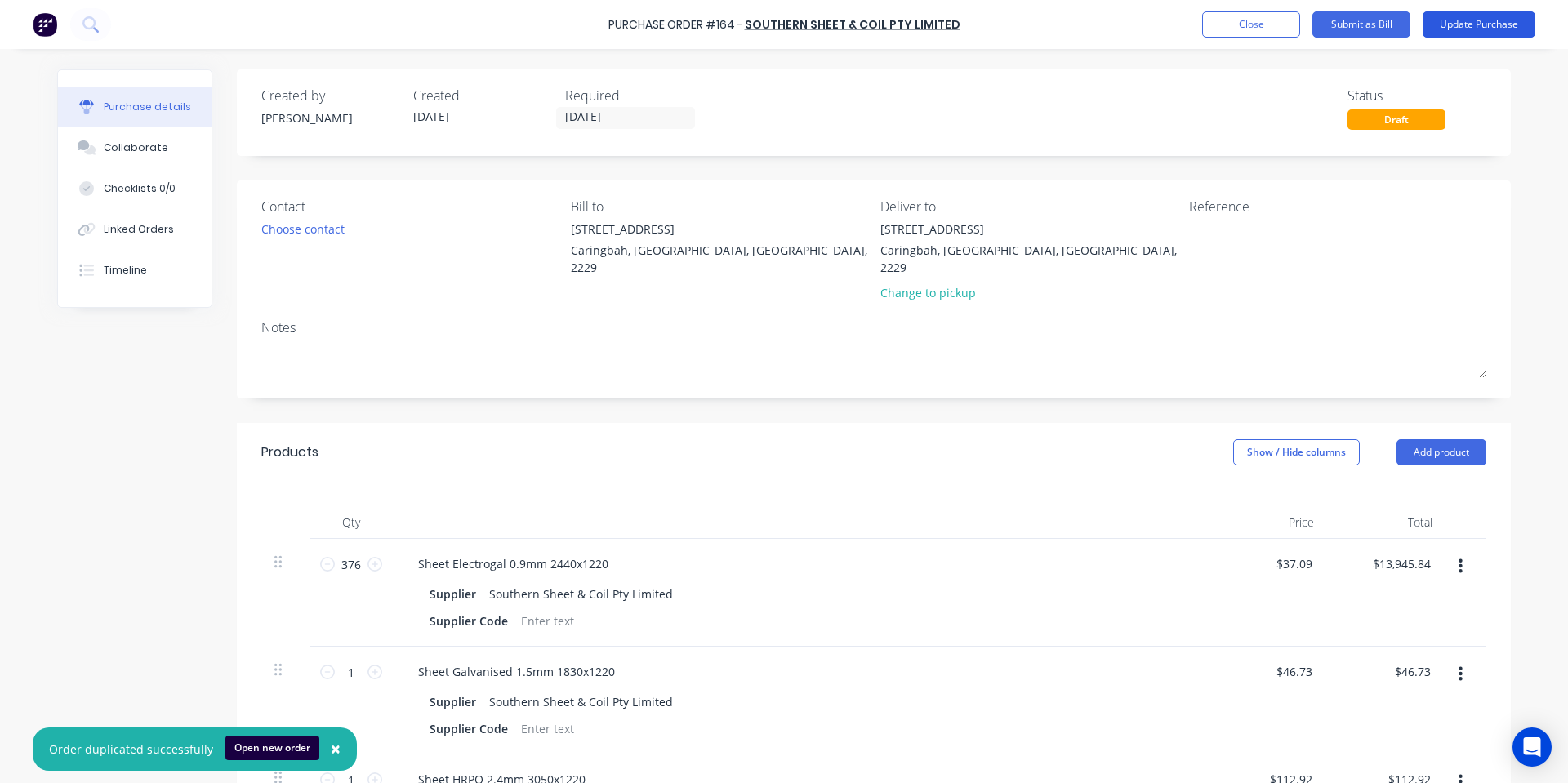
click at [1482, 34] on button "Update Purchase" at bounding box center [1479, 24] width 113 height 26
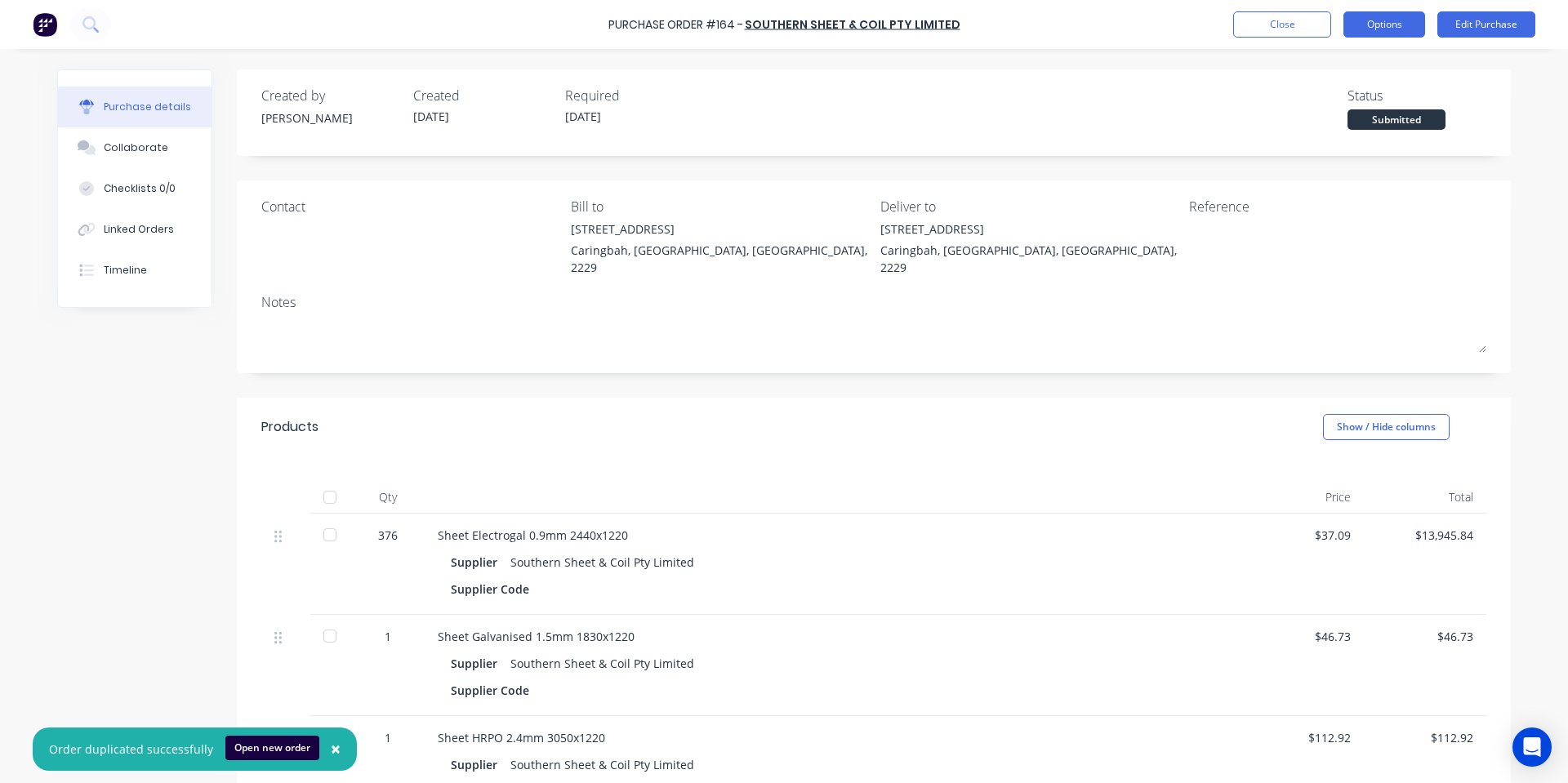
click at [1394, 27] on button "Options" at bounding box center [1384, 24] width 82 height 26
click at [1377, 21] on button "Options" at bounding box center [1384, 24] width 82 height 26
click at [1309, 80] on button "Back" at bounding box center [1347, 66] width 155 height 33
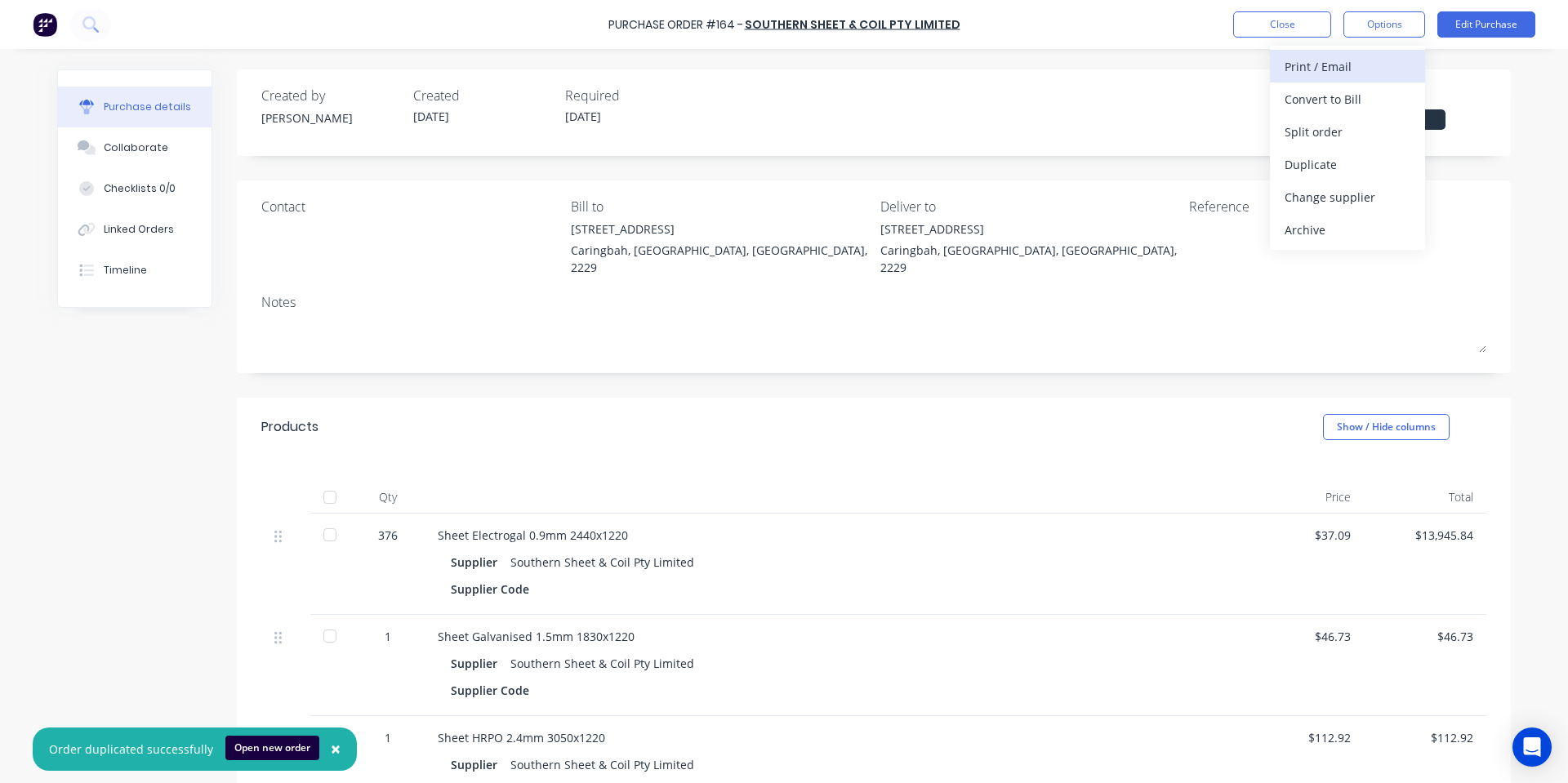
click at [1337, 66] on div "Print / Email" at bounding box center [1347, 66] width 126 height 23
click at [1339, 100] on div "With pricing" at bounding box center [1347, 99] width 126 height 23
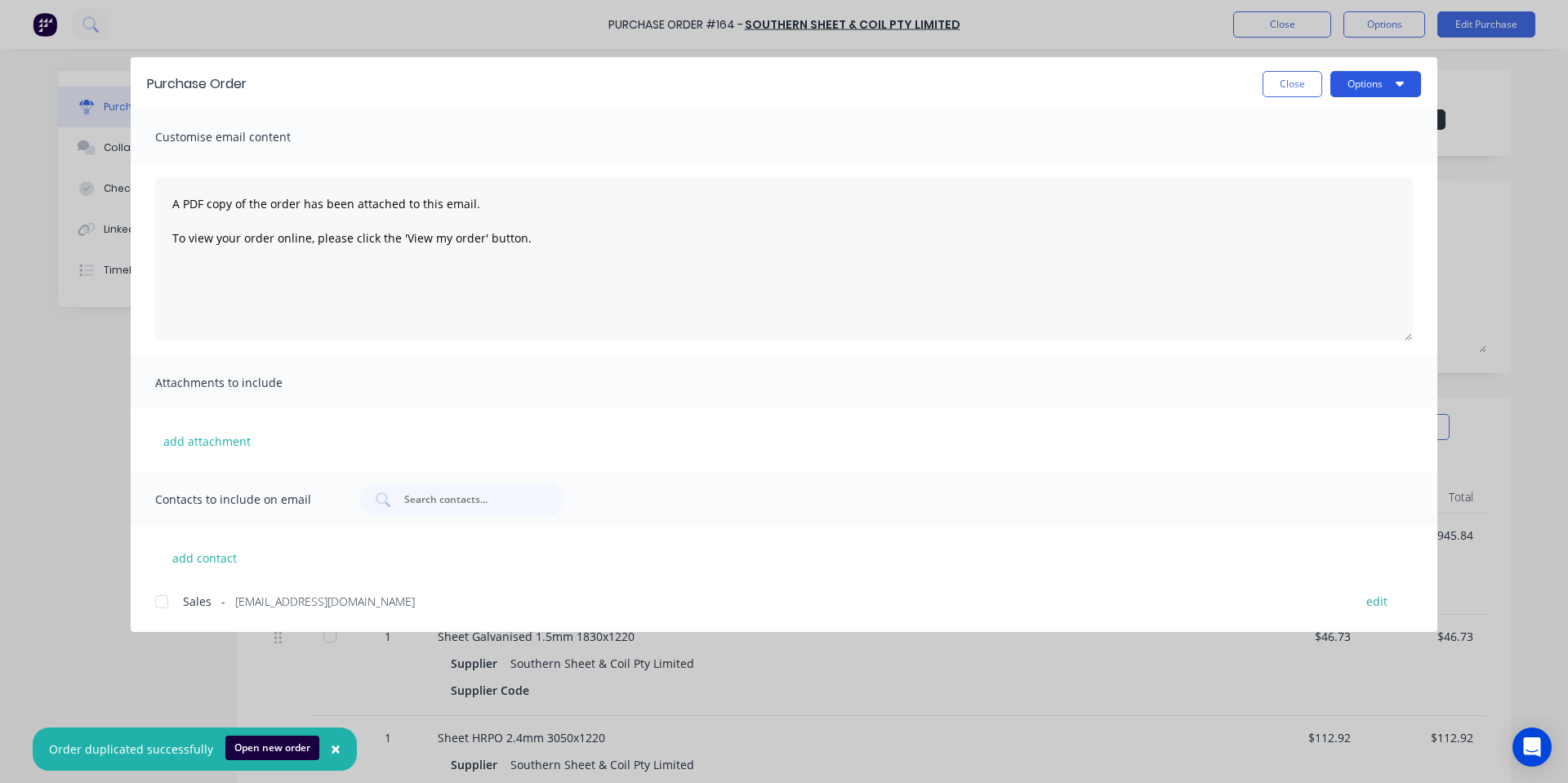
click at [1360, 76] on button "Options" at bounding box center [1375, 84] width 90 height 26
click at [1329, 158] on div "Print" at bounding box center [1343, 157] width 126 height 23
drag, startPoint x: 1281, startPoint y: 89, endPoint x: 1283, endPoint y: 37, distance: 52.0
click at [1282, 89] on button "Close" at bounding box center [1292, 84] width 60 height 26
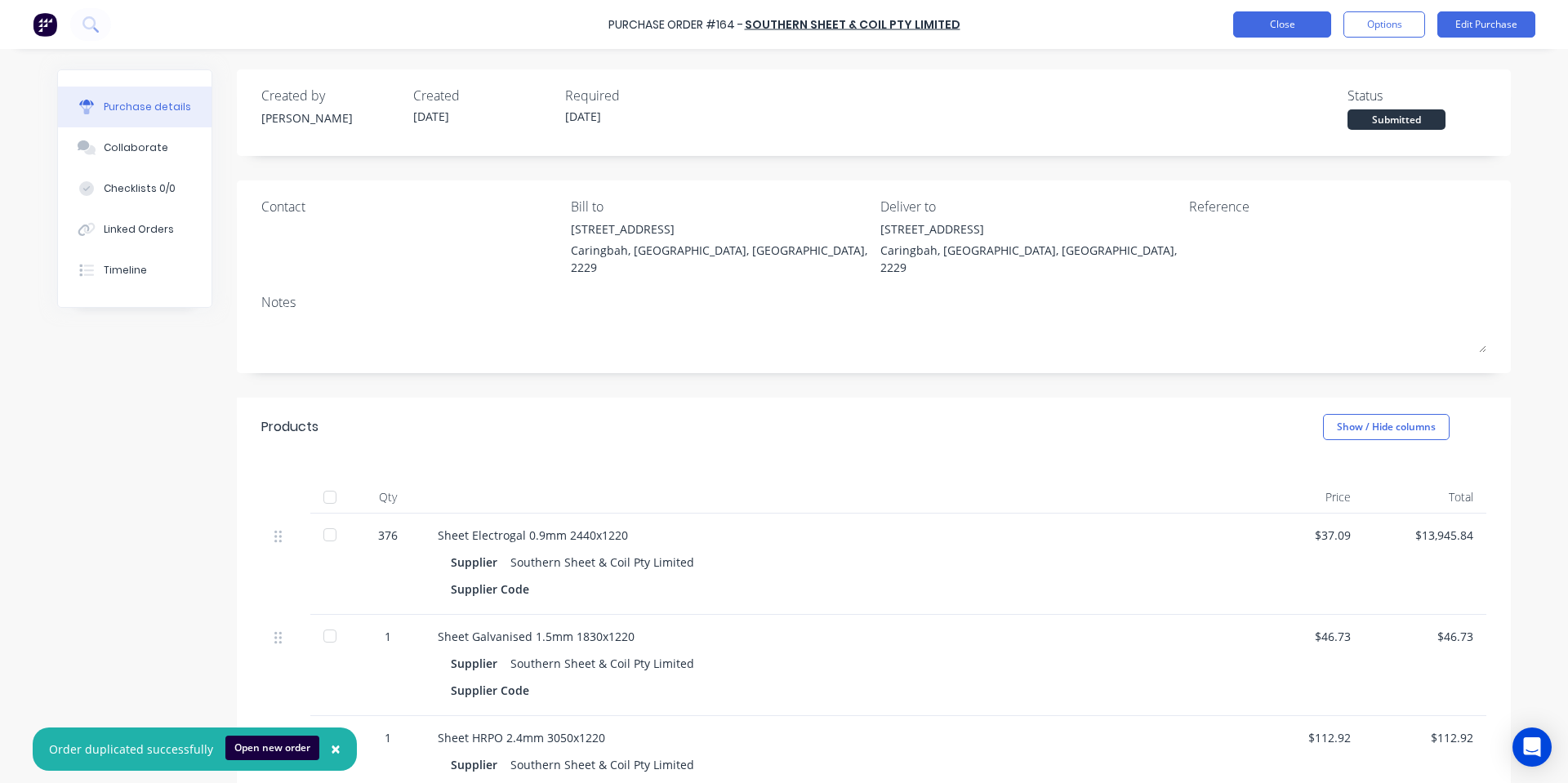
click at [1283, 27] on button "Close" at bounding box center [1282, 24] width 98 height 26
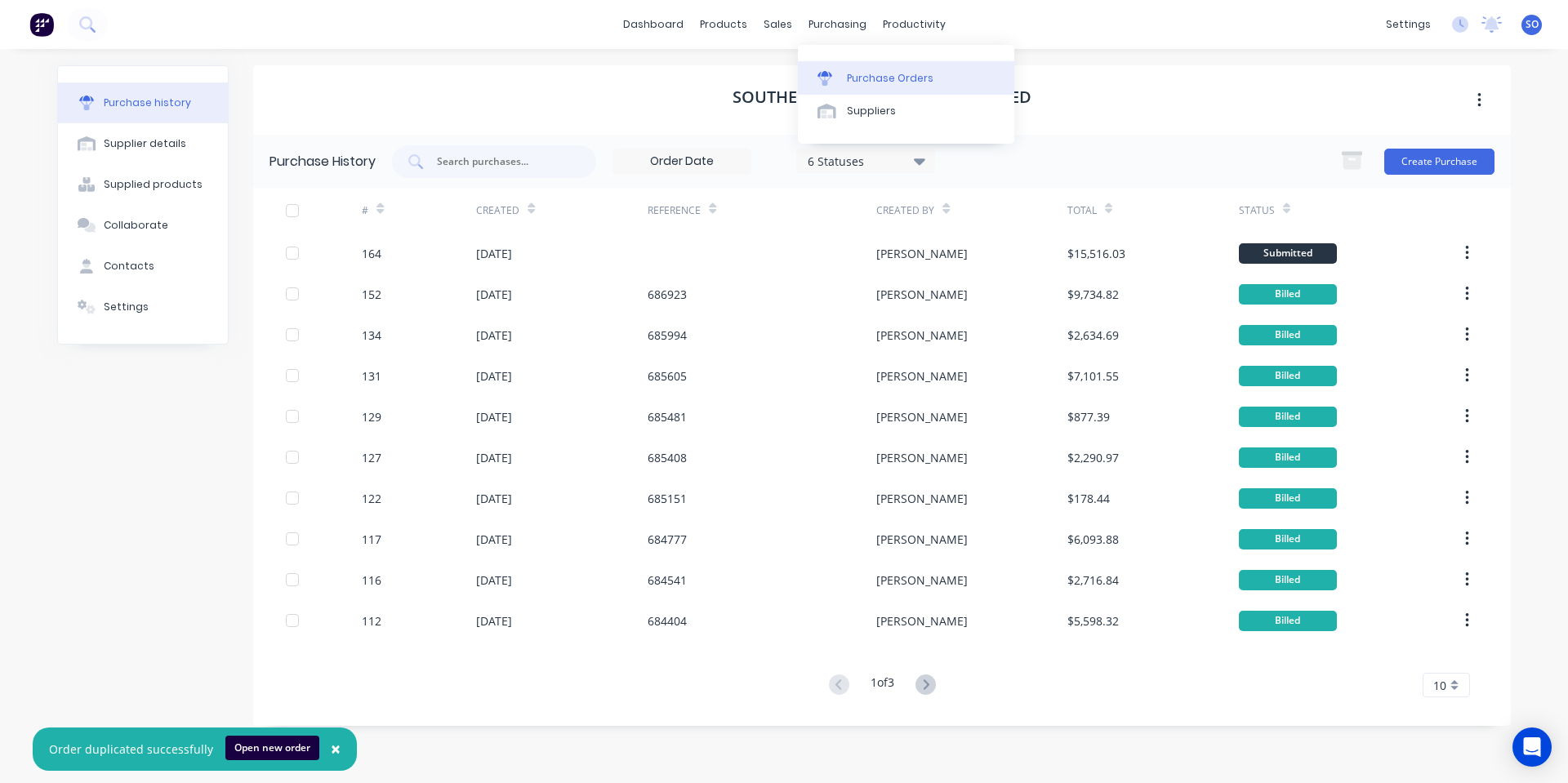
click at [885, 76] on div "Purchase Orders" at bounding box center [890, 78] width 87 height 15
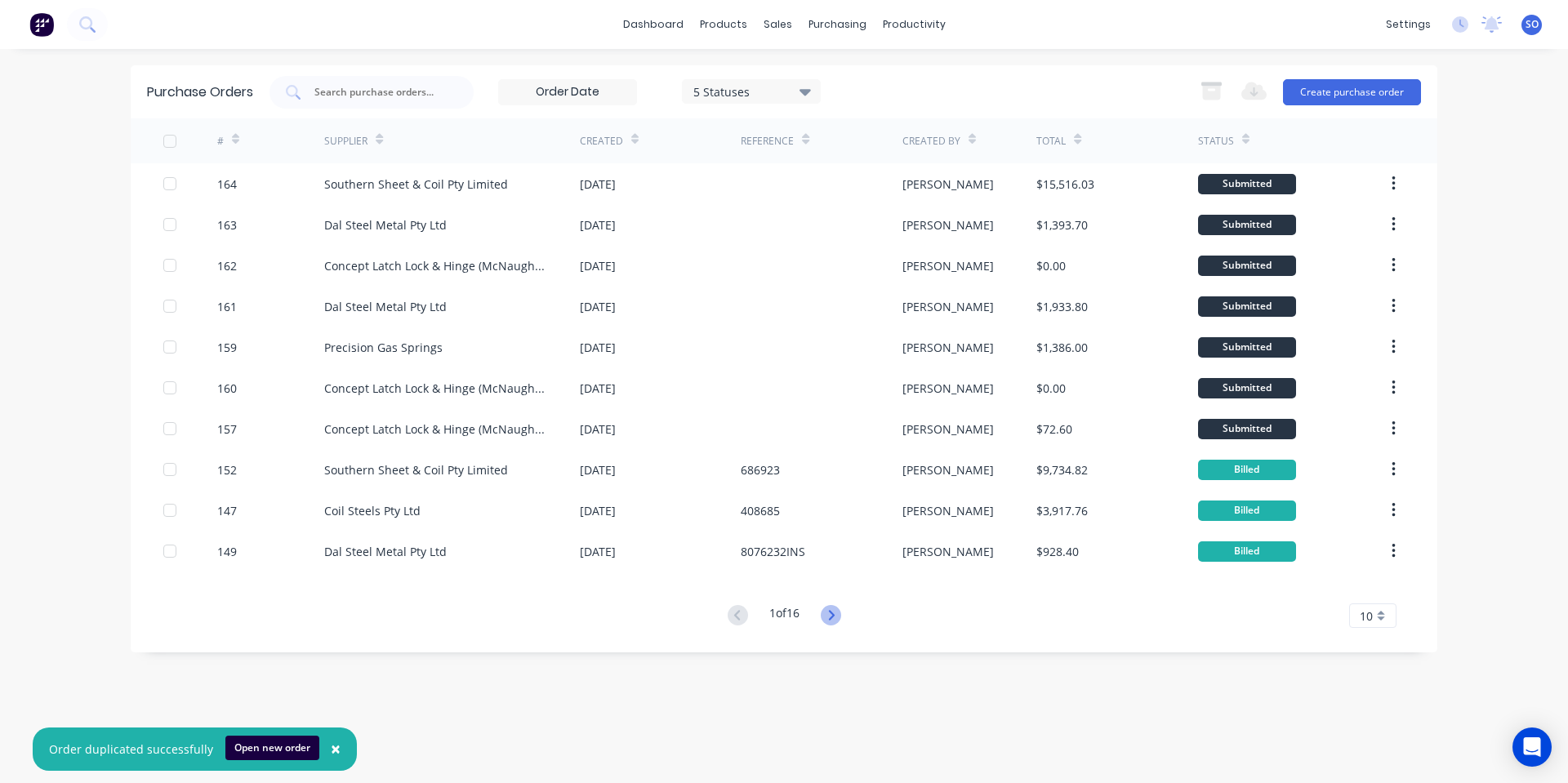
click at [833, 618] on g at bounding box center [831, 615] width 21 height 21
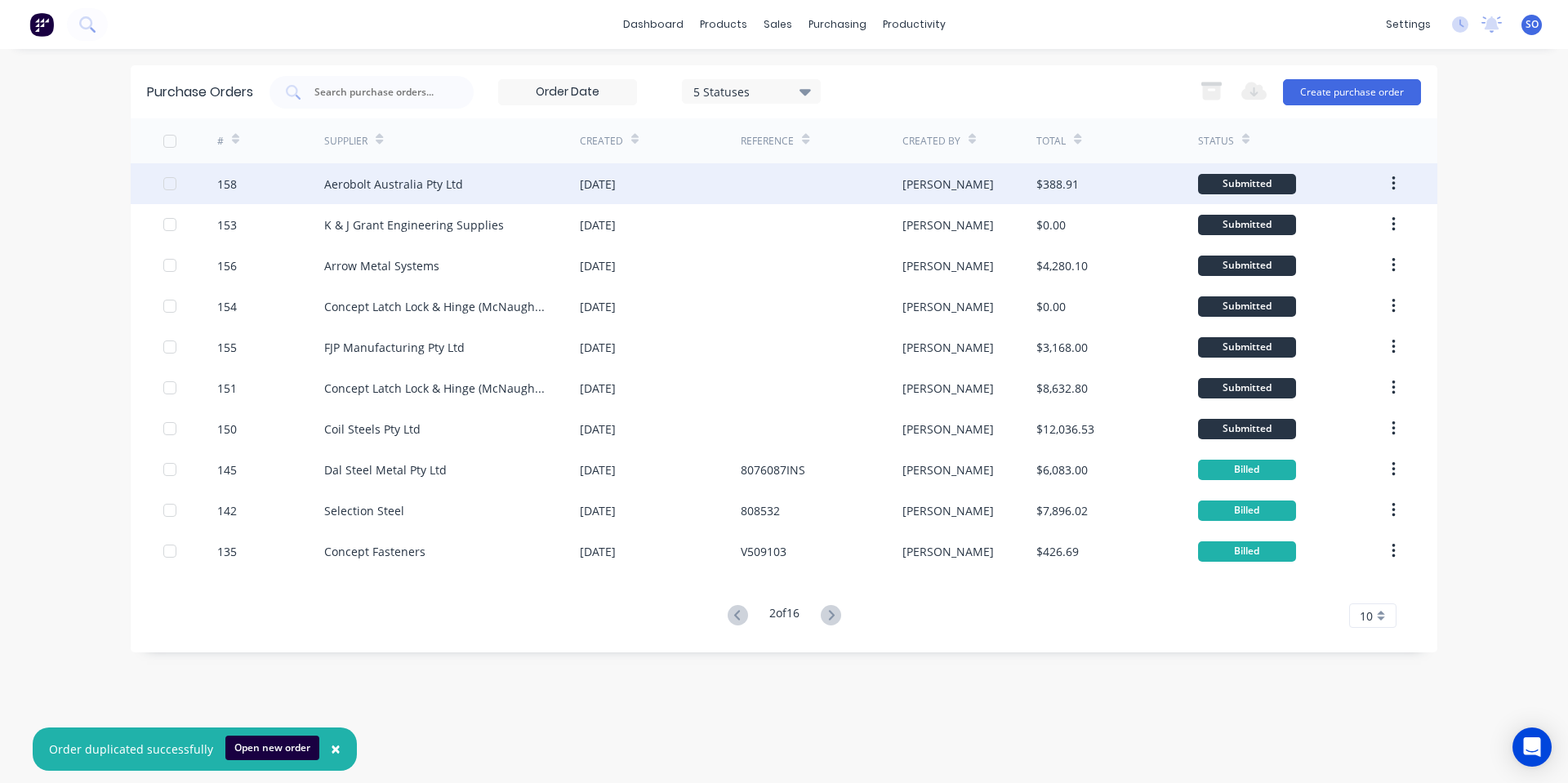
click at [403, 193] on div "Aerobolt Australia Pty Ltd" at bounding box center [452, 183] width 256 height 41
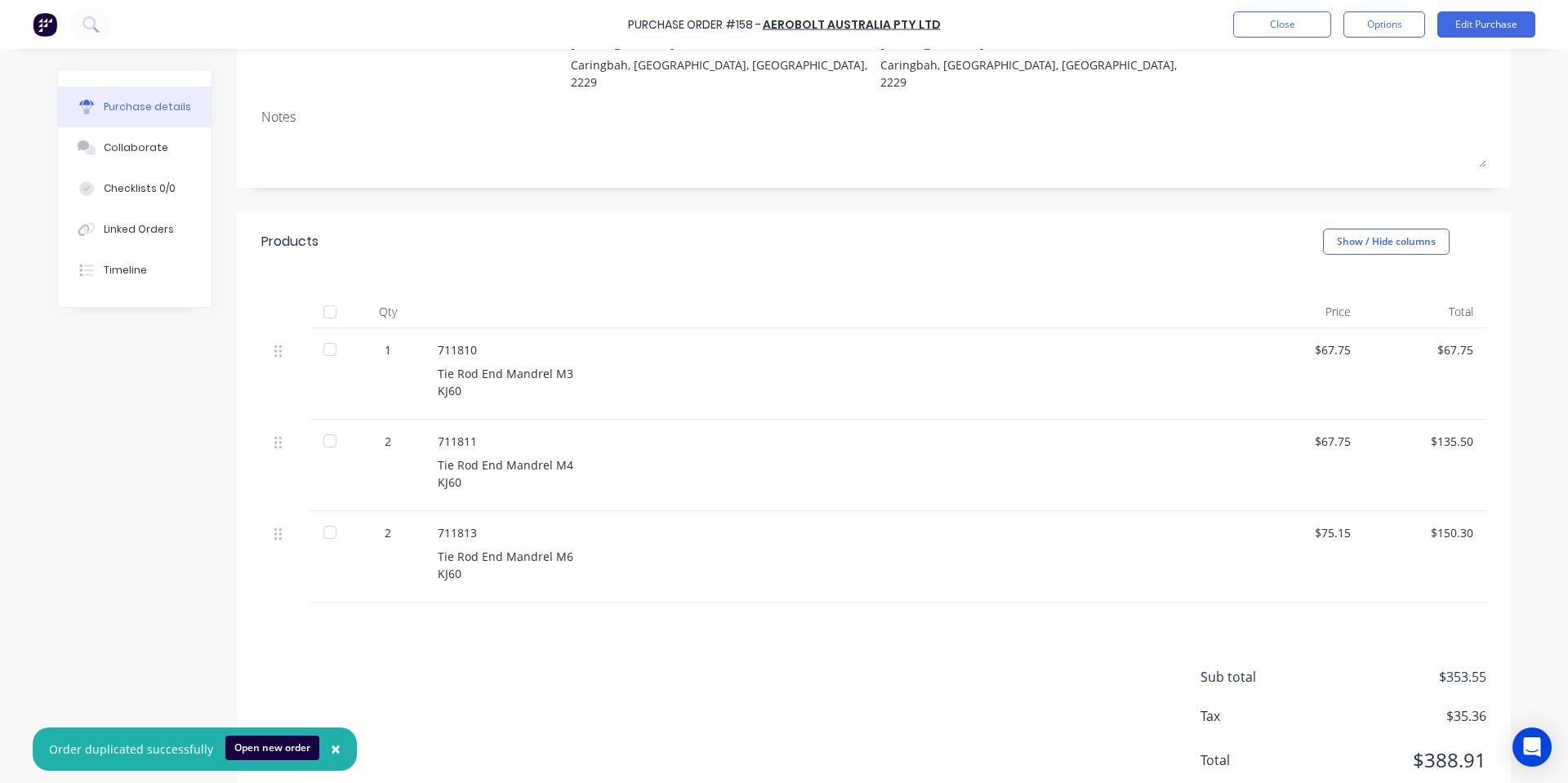
scroll to position [220, 0]
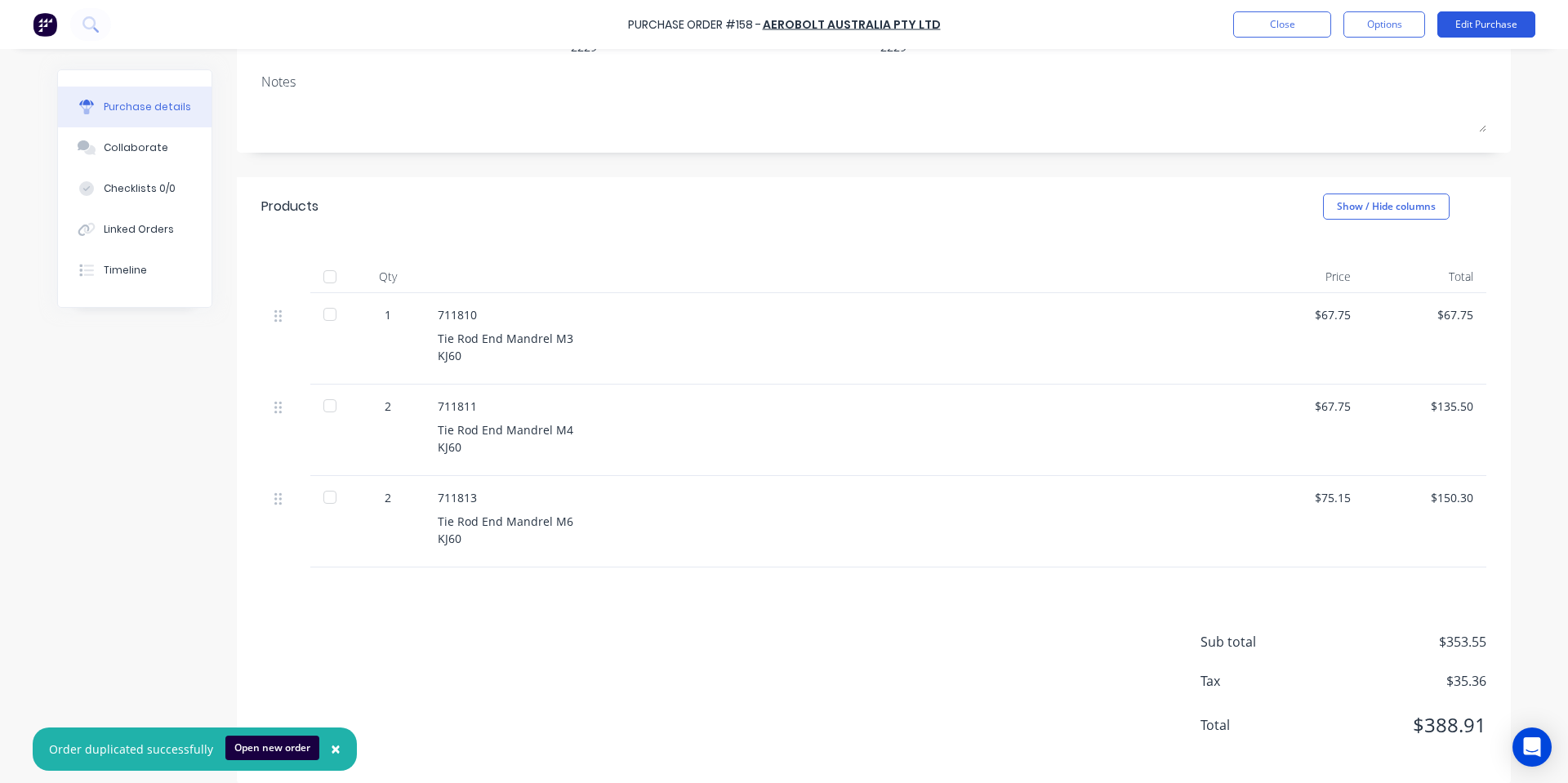
click at [1514, 23] on button "Edit Purchase" at bounding box center [1486, 24] width 98 height 26
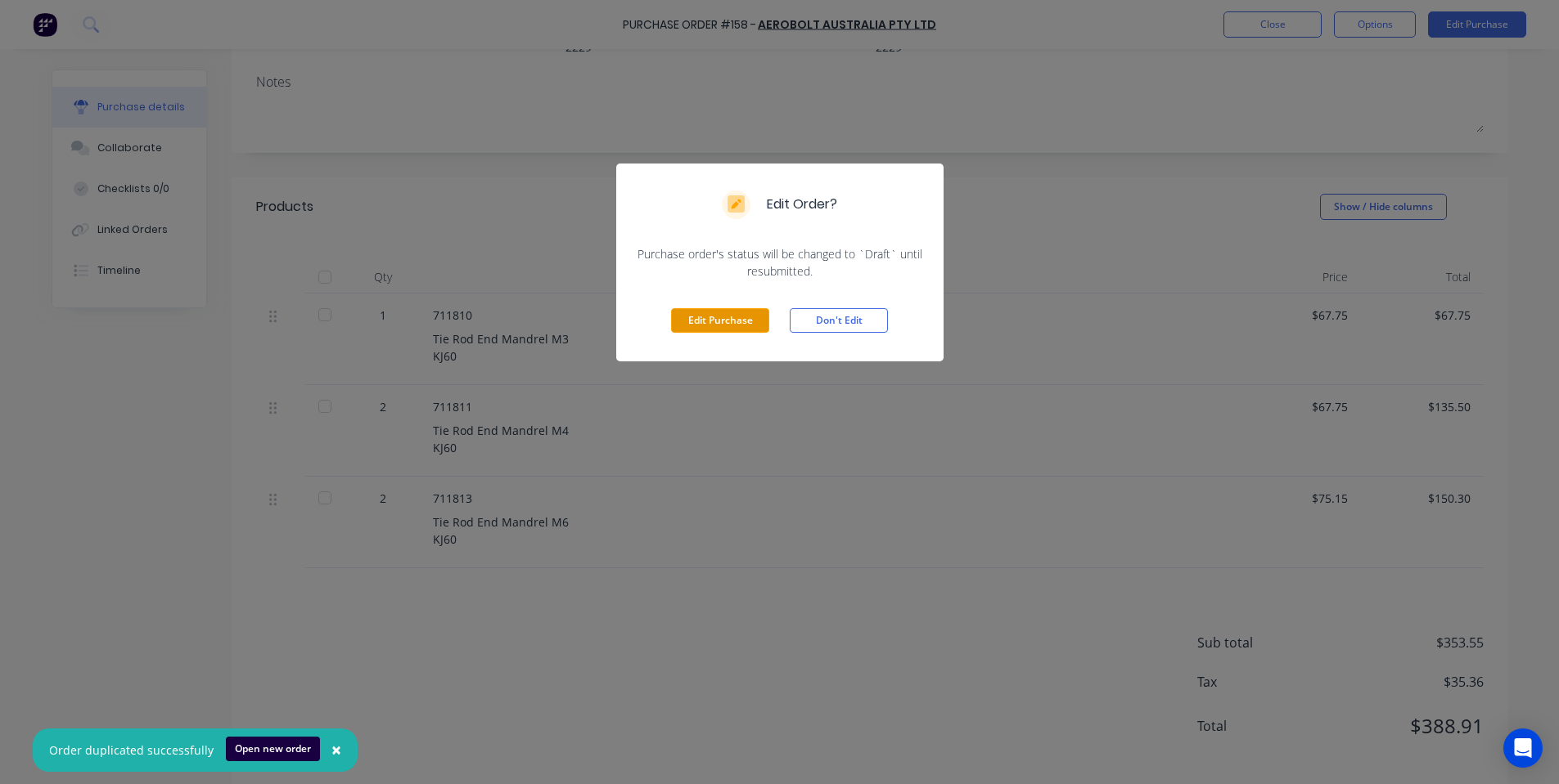
click at [715, 322] on button "Edit Purchase" at bounding box center [720, 321] width 98 height 24
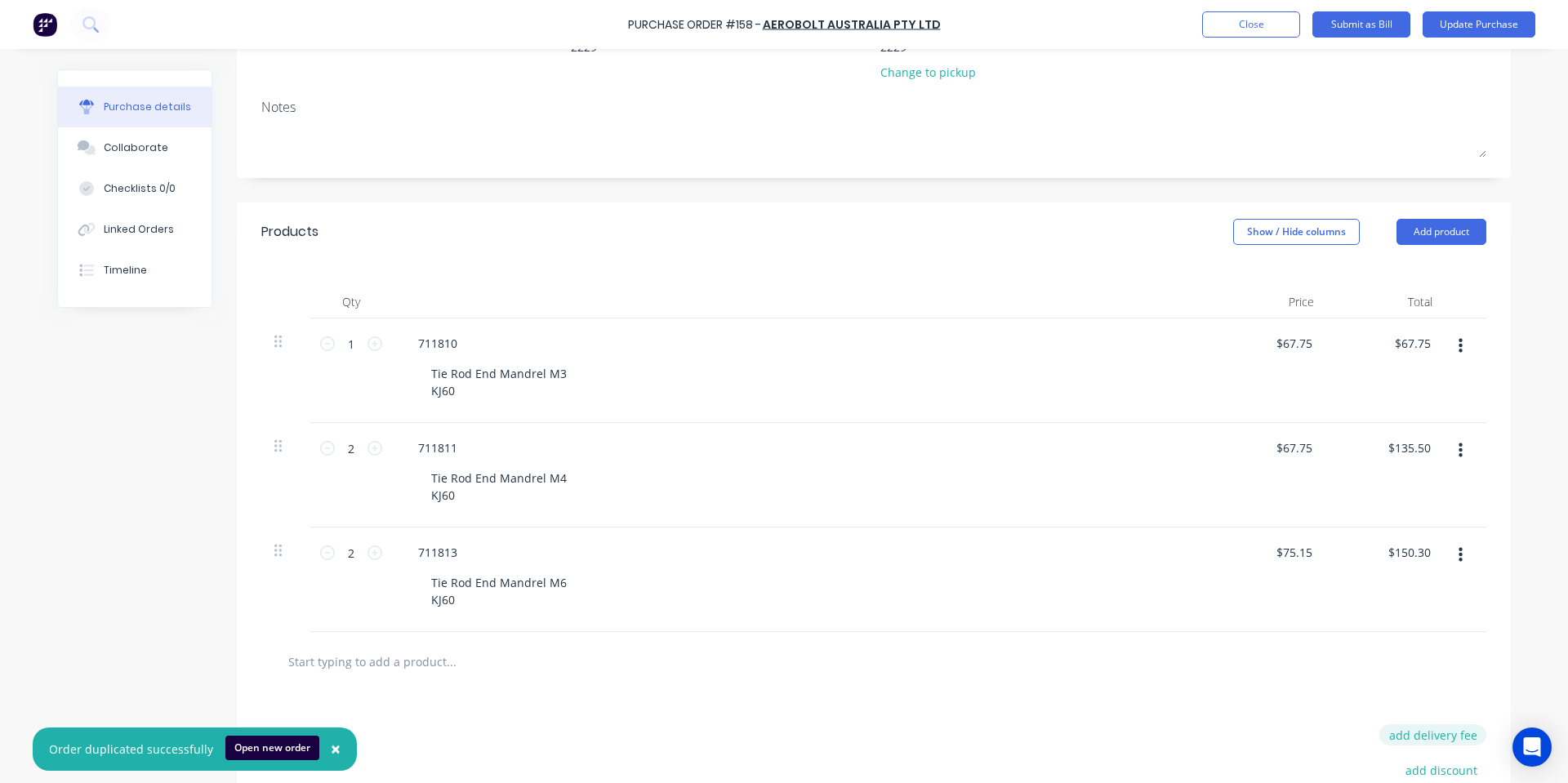
click at [1434, 725] on button "add delivery fee" at bounding box center [1432, 735] width 107 height 21
type input "$20.00"
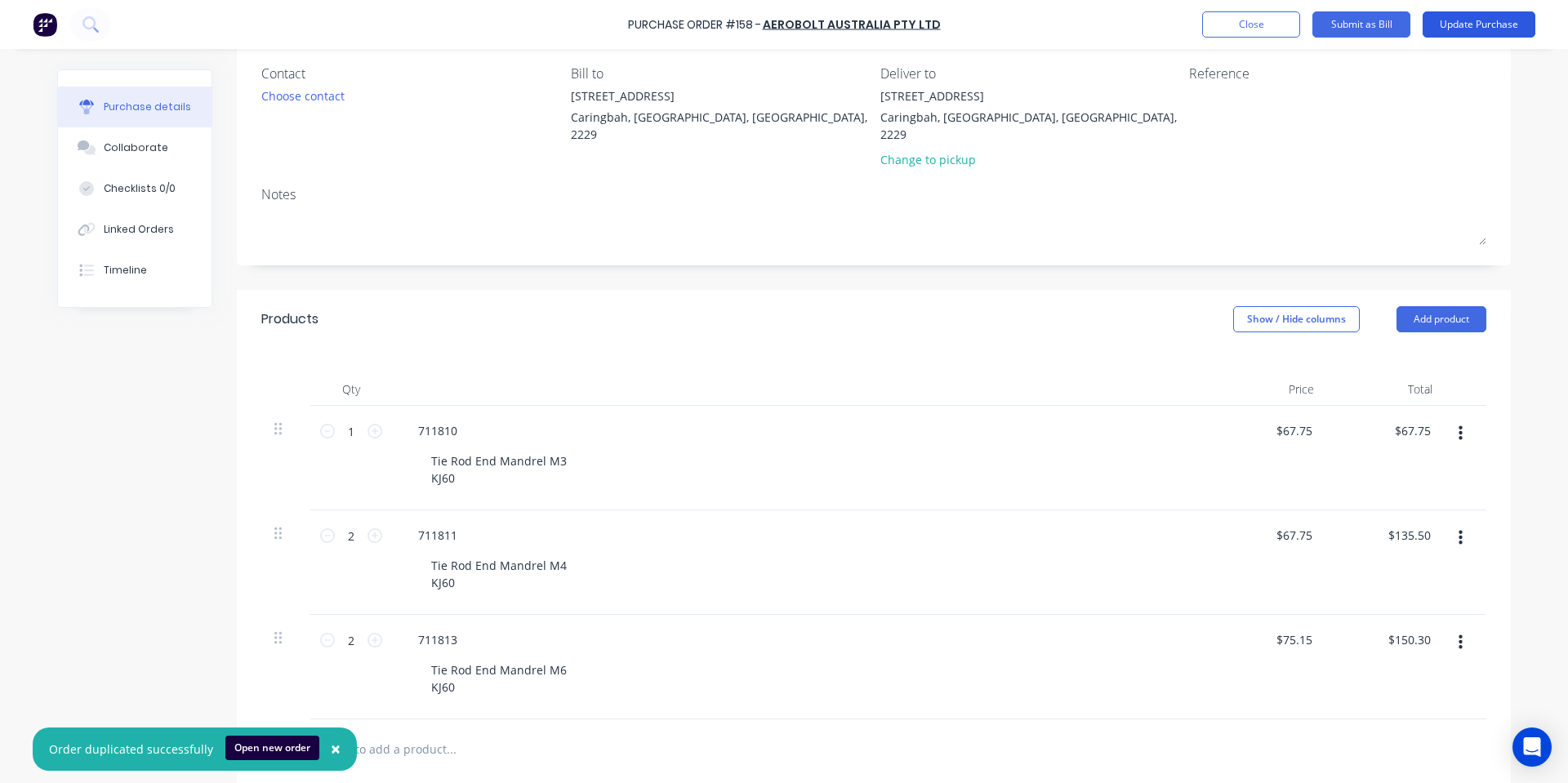
scroll to position [0, 0]
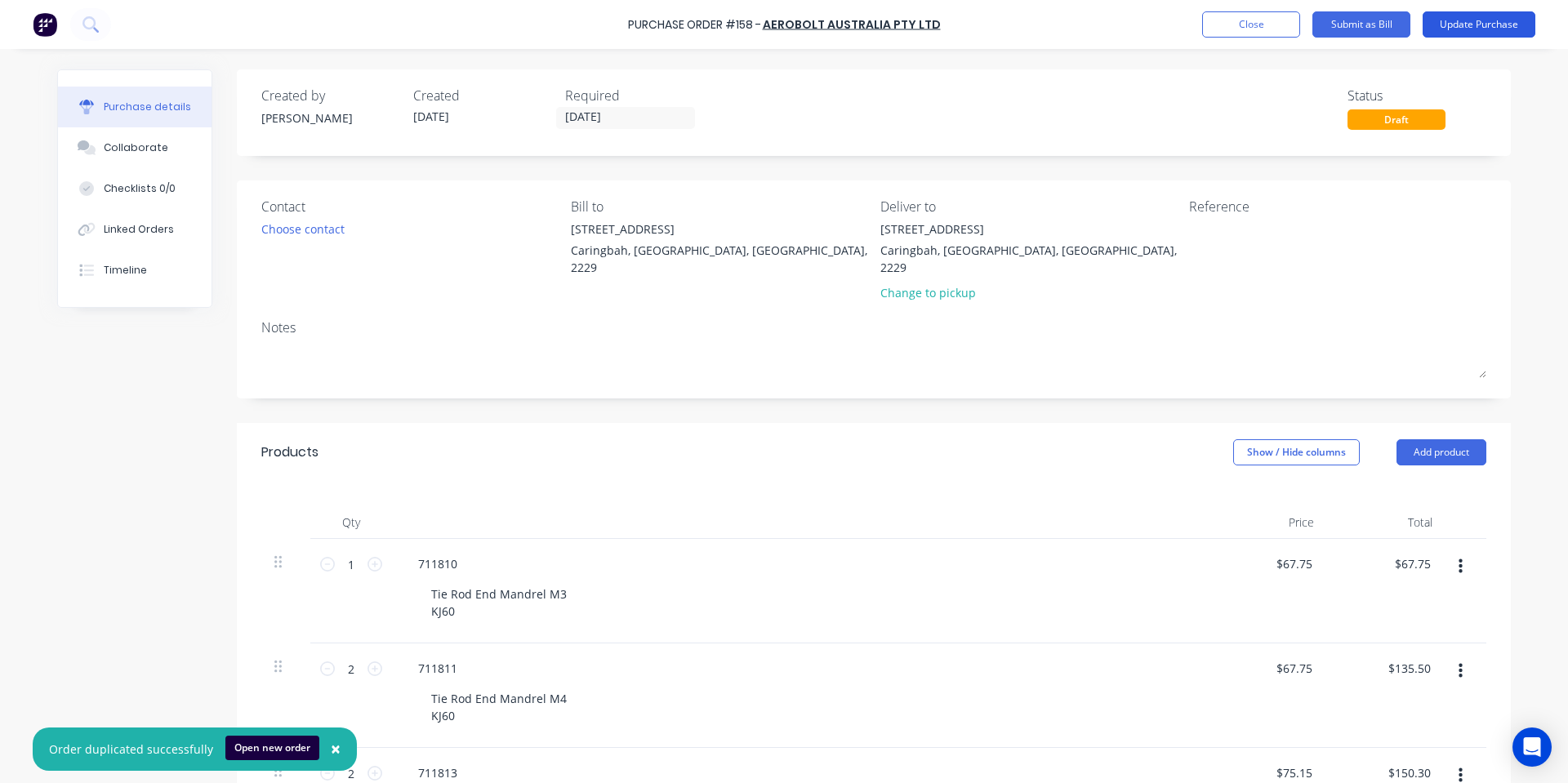
click at [1477, 35] on button "Update Purchase" at bounding box center [1479, 24] width 113 height 26
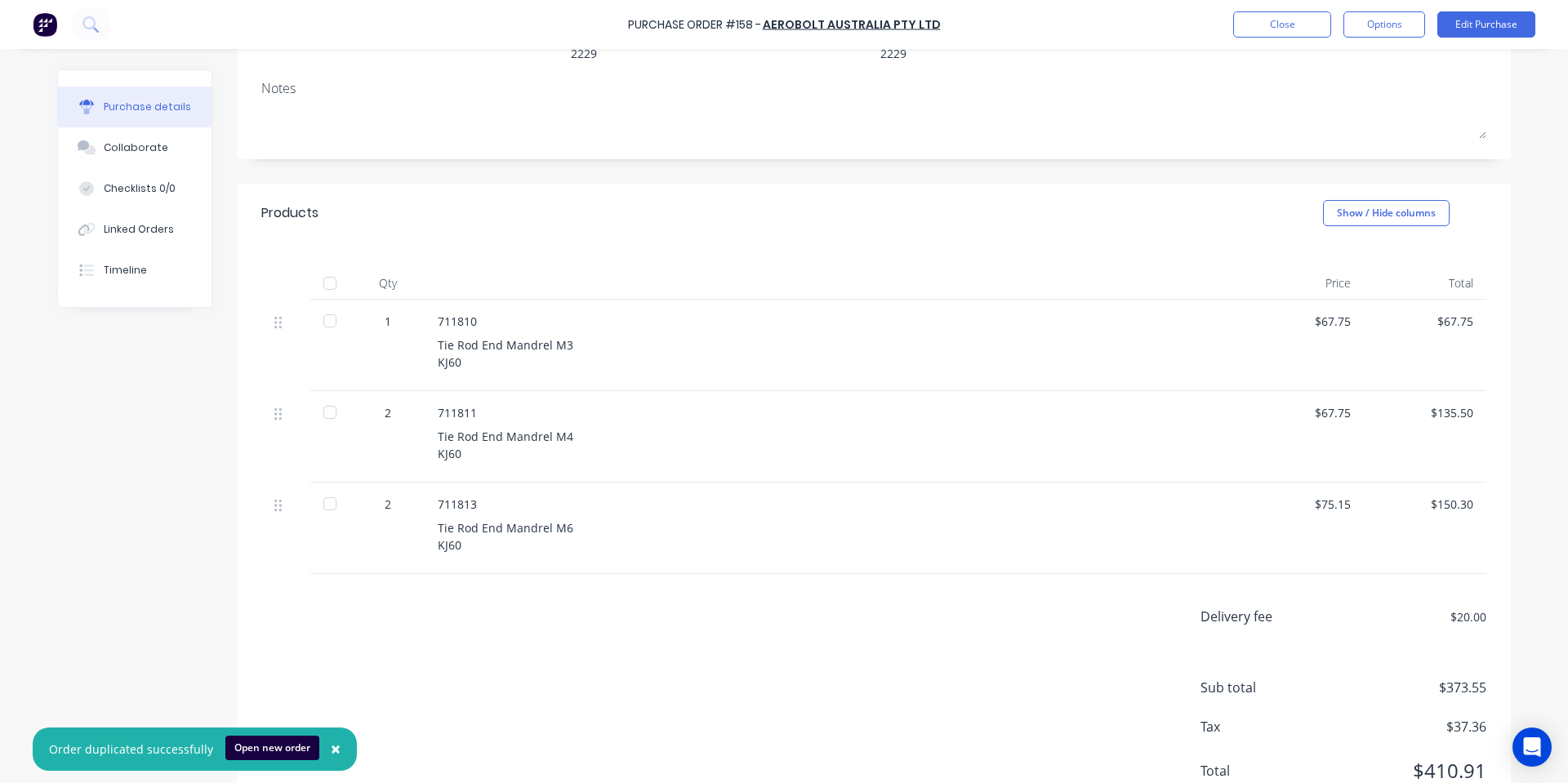
scroll to position [260, 0]
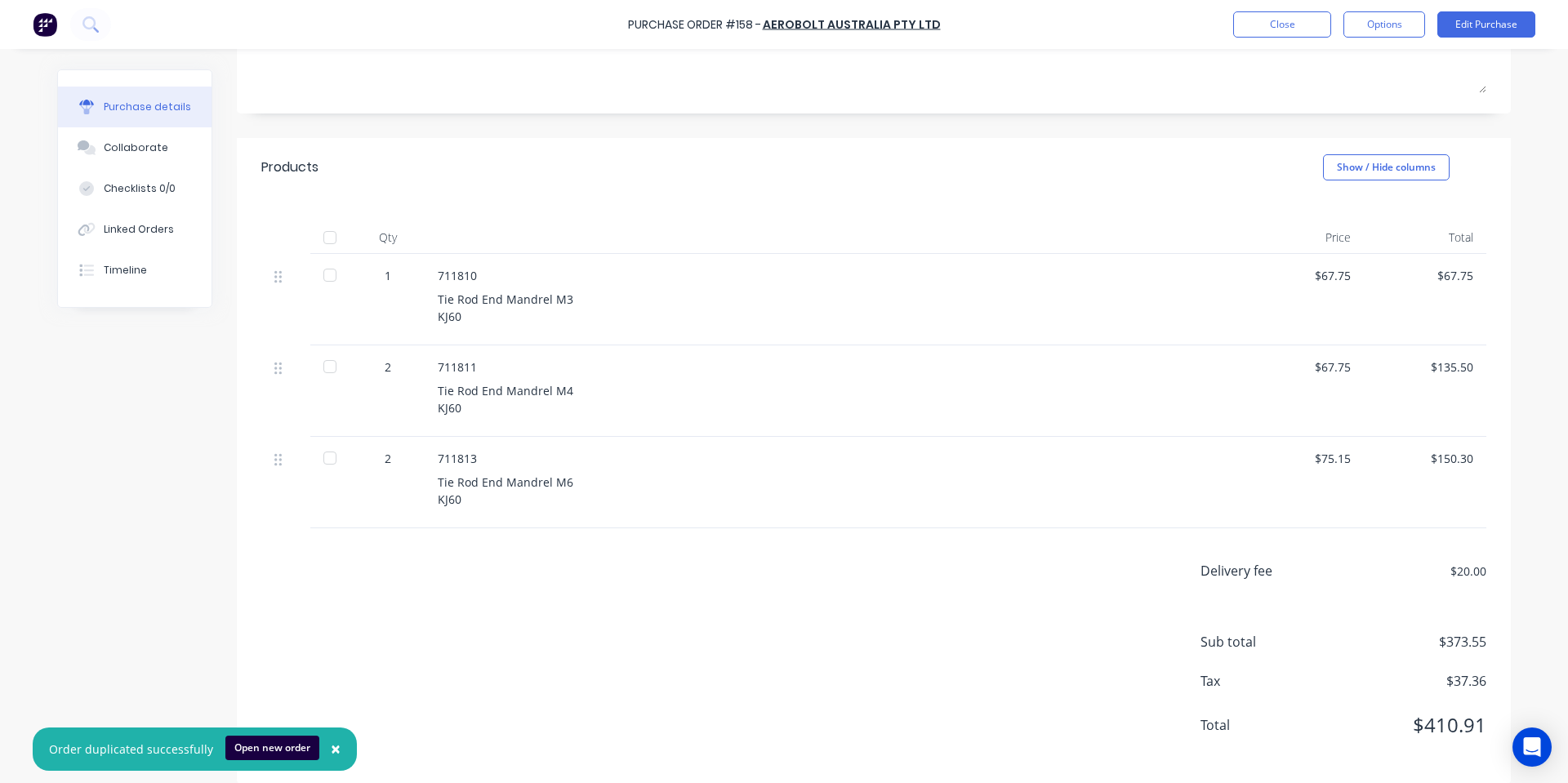
drag, startPoint x: 1416, startPoint y: 22, endPoint x: 1395, endPoint y: 43, distance: 29.7
click at [1415, 23] on button "Options" at bounding box center [1384, 24] width 82 height 26
click at [1372, 66] on div "Print / Email" at bounding box center [1347, 66] width 126 height 23
click at [1363, 109] on div "With pricing" at bounding box center [1347, 99] width 126 height 23
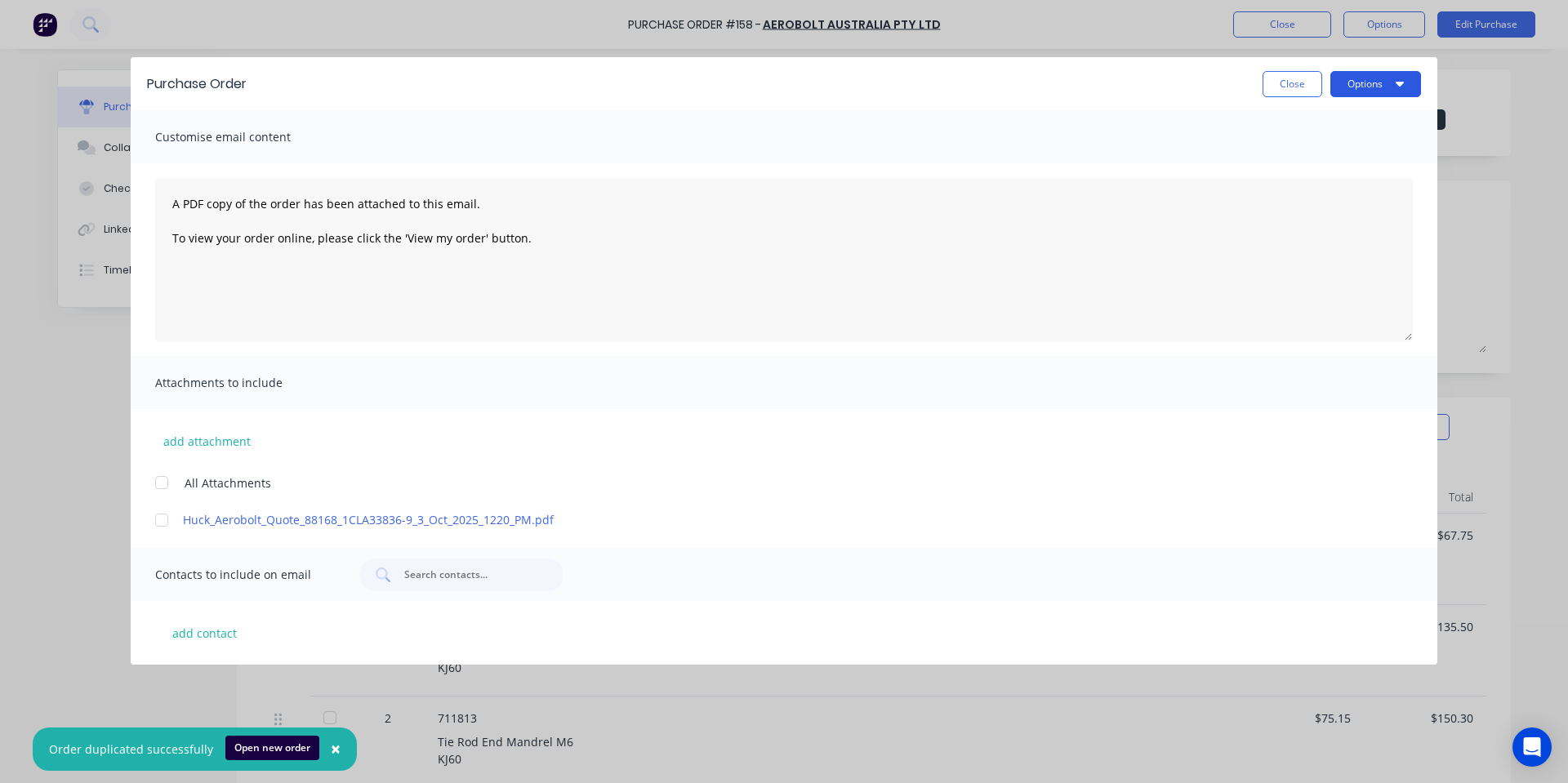
click at [1388, 87] on button "Options" at bounding box center [1375, 84] width 90 height 26
click at [1344, 157] on div "Print" at bounding box center [1343, 157] width 126 height 23
click at [1278, 85] on button "Close" at bounding box center [1292, 84] width 60 height 26
click at [1290, 31] on button "Close" at bounding box center [1282, 24] width 98 height 26
